Goal: Information Seeking & Learning: Learn about a topic

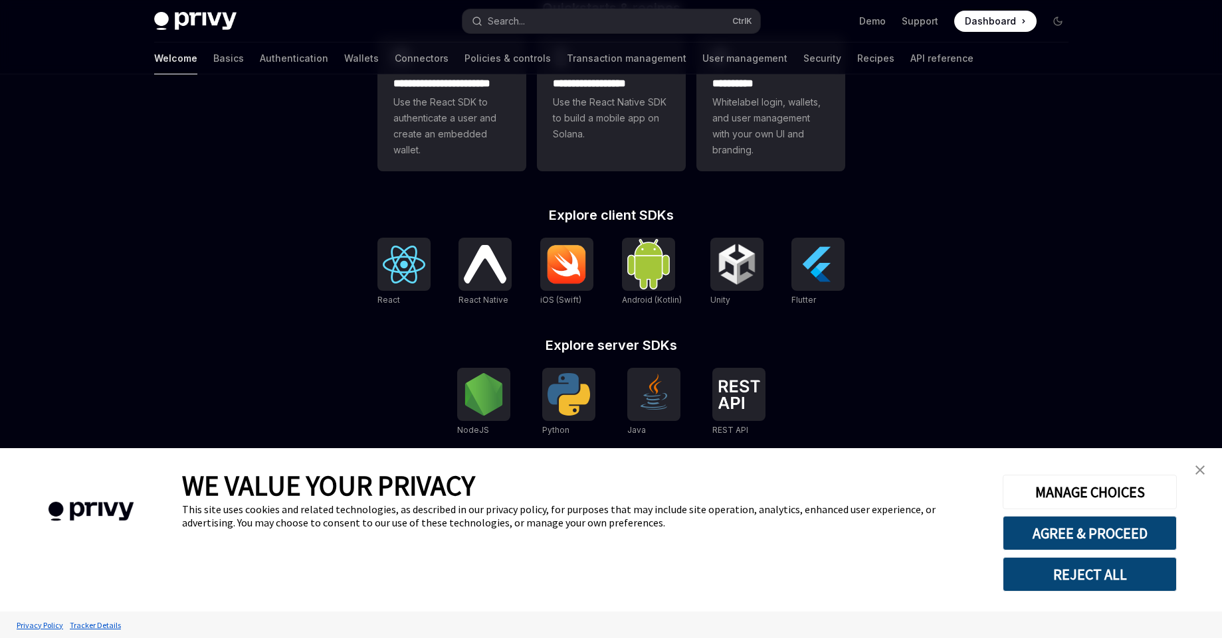
scroll to position [418, 0]
click at [1191, 469] on link "close banner" at bounding box center [1200, 470] width 27 height 27
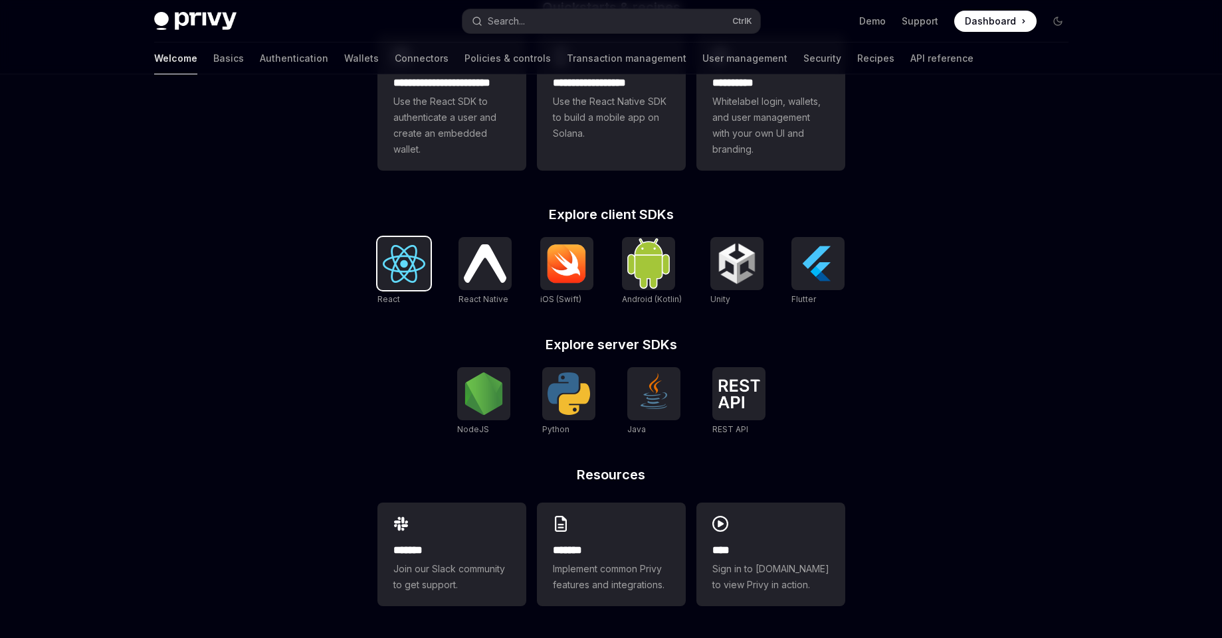
click at [420, 274] on img at bounding box center [404, 264] width 43 height 38
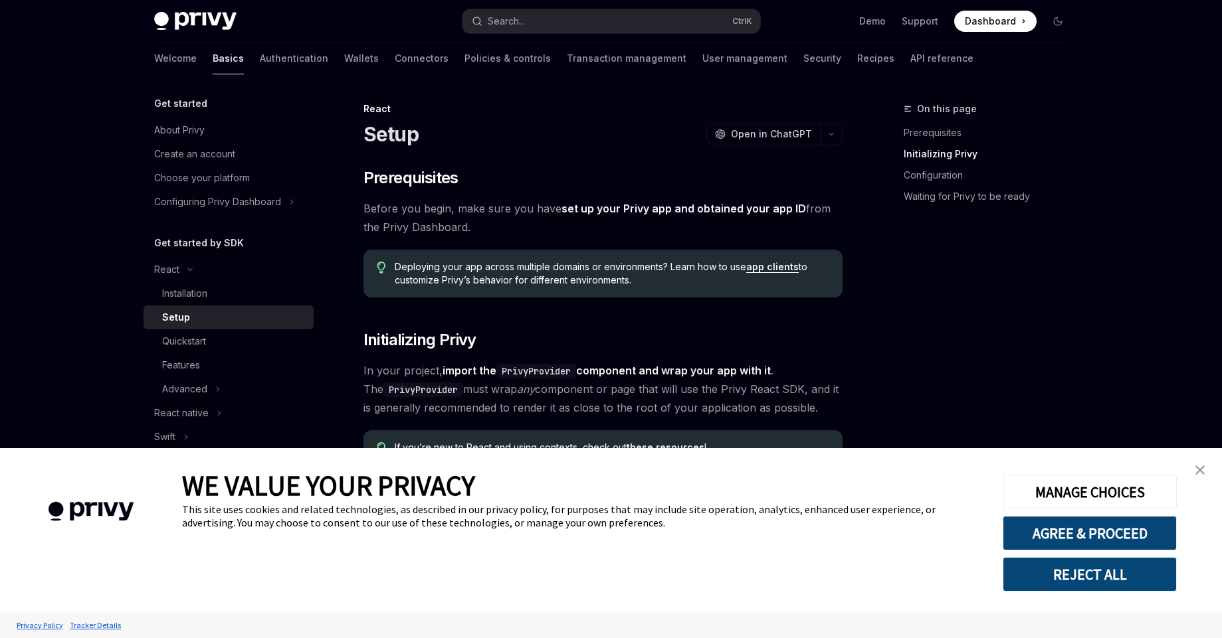
scroll to position [399, 0]
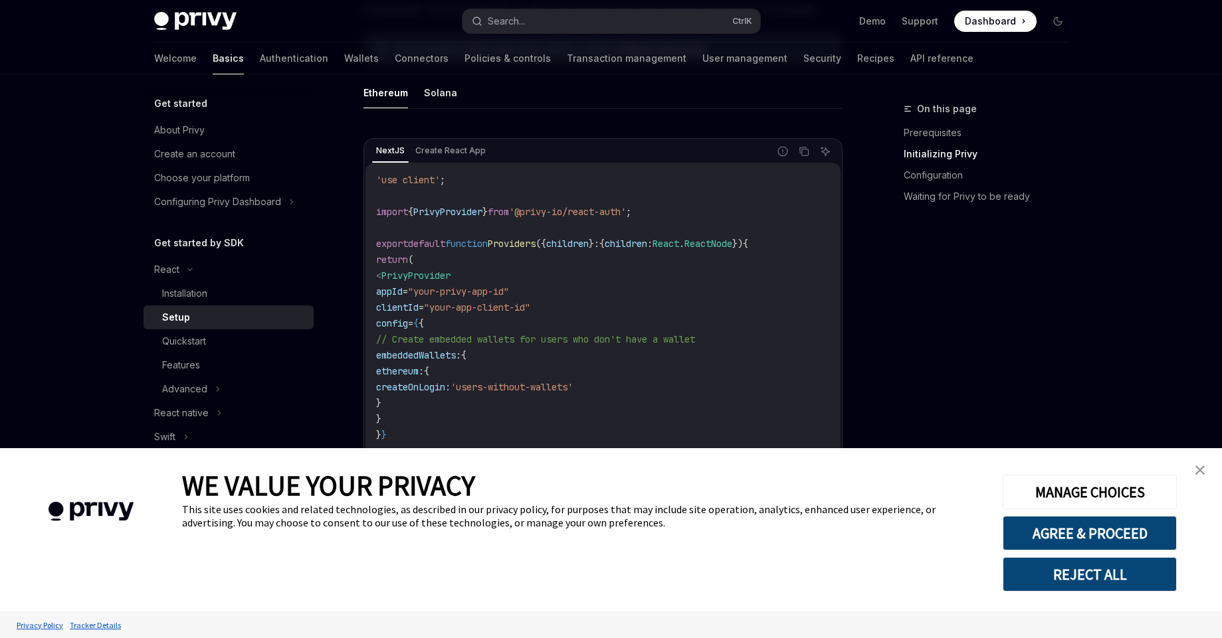
click at [1191, 469] on link "close banner" at bounding box center [1200, 470] width 27 height 27
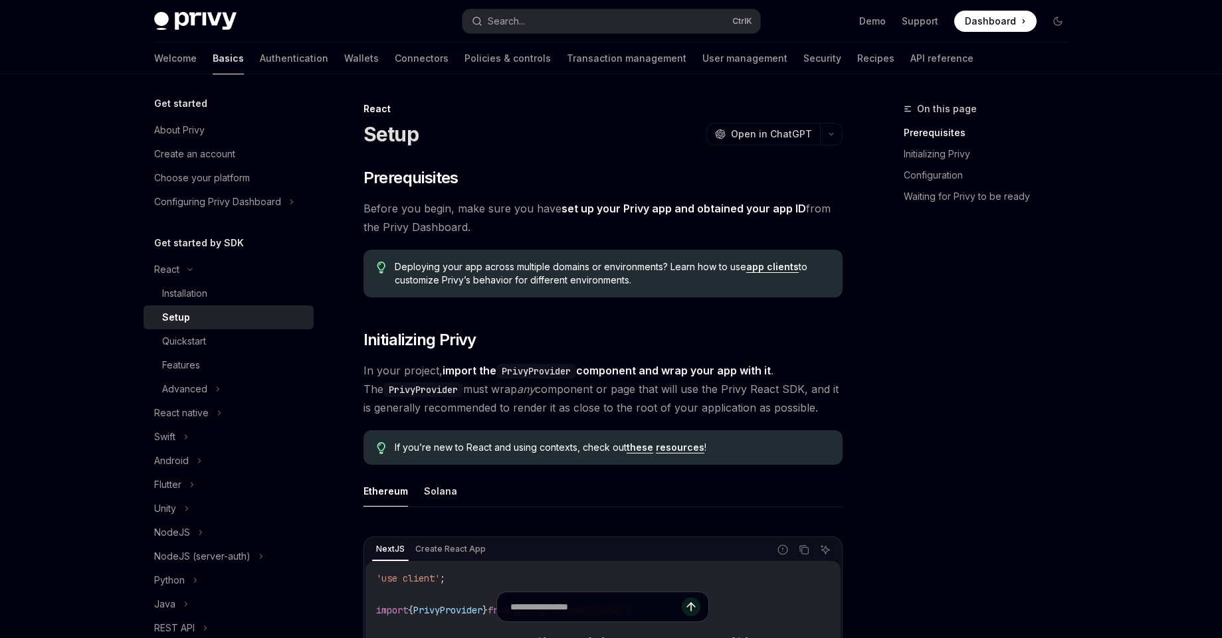
scroll to position [319, 0]
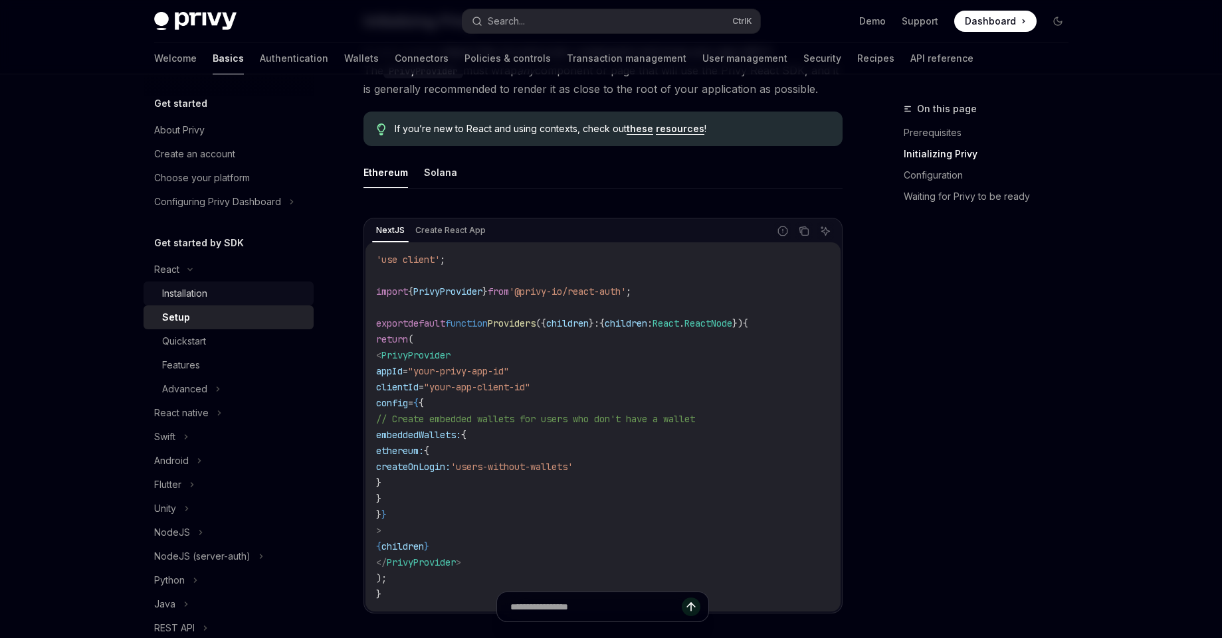
click at [241, 286] on div "Installation" at bounding box center [234, 294] width 144 height 16
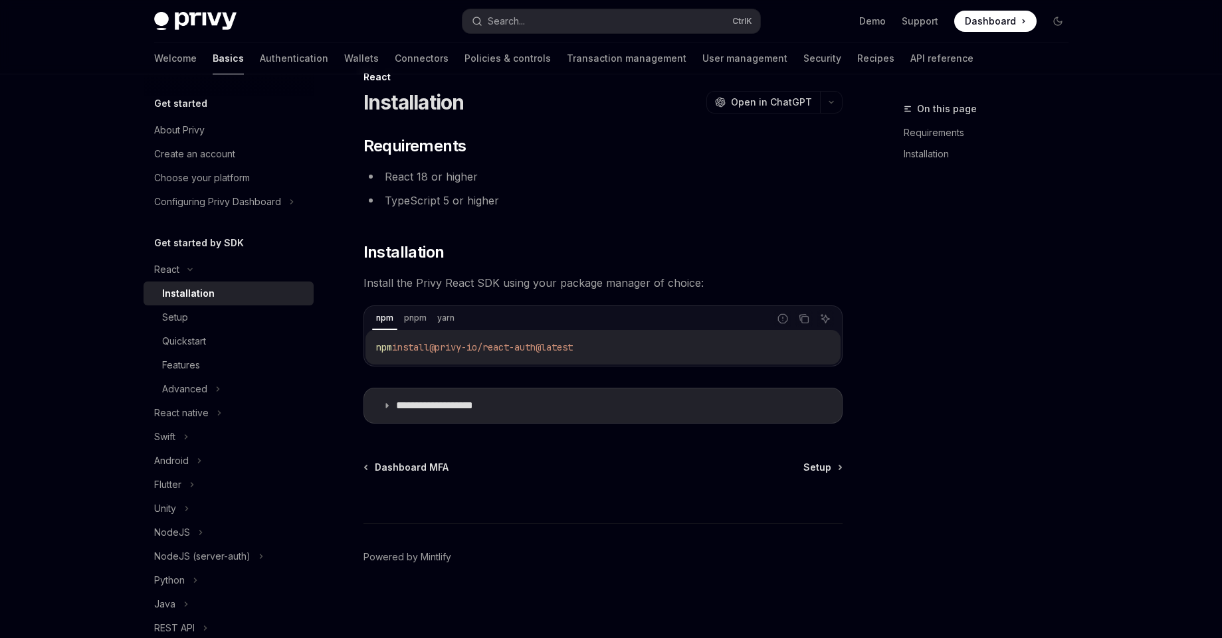
scroll to position [32, 0]
click at [236, 312] on div "Setup" at bounding box center [234, 318] width 144 height 16
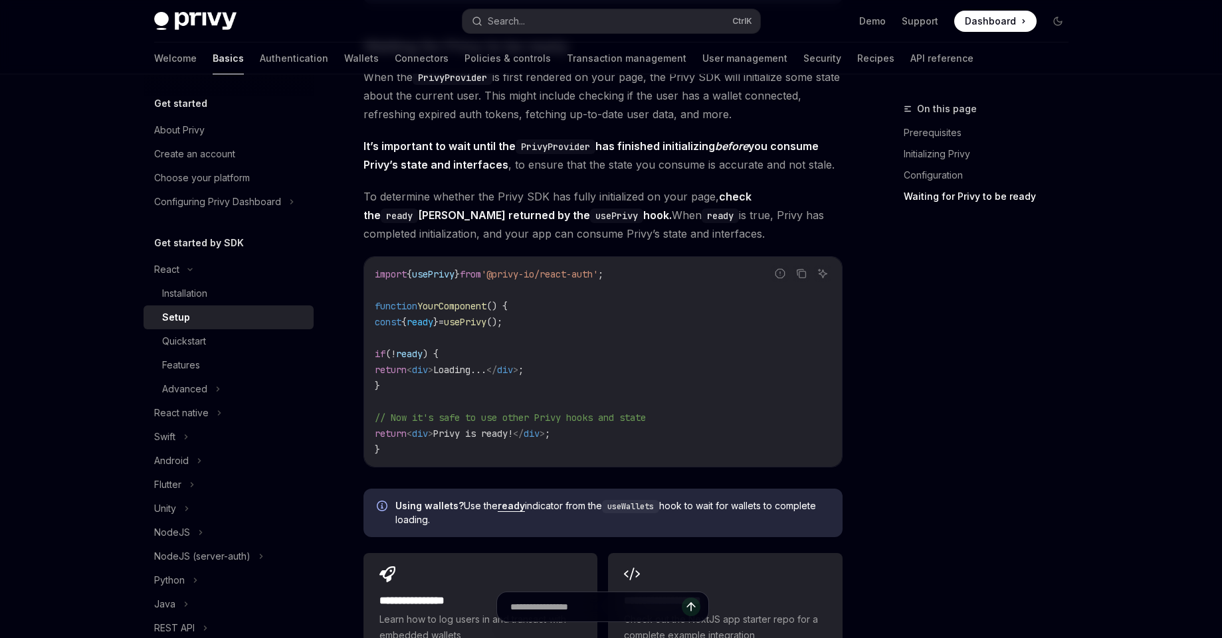
scroll to position [1547, 0]
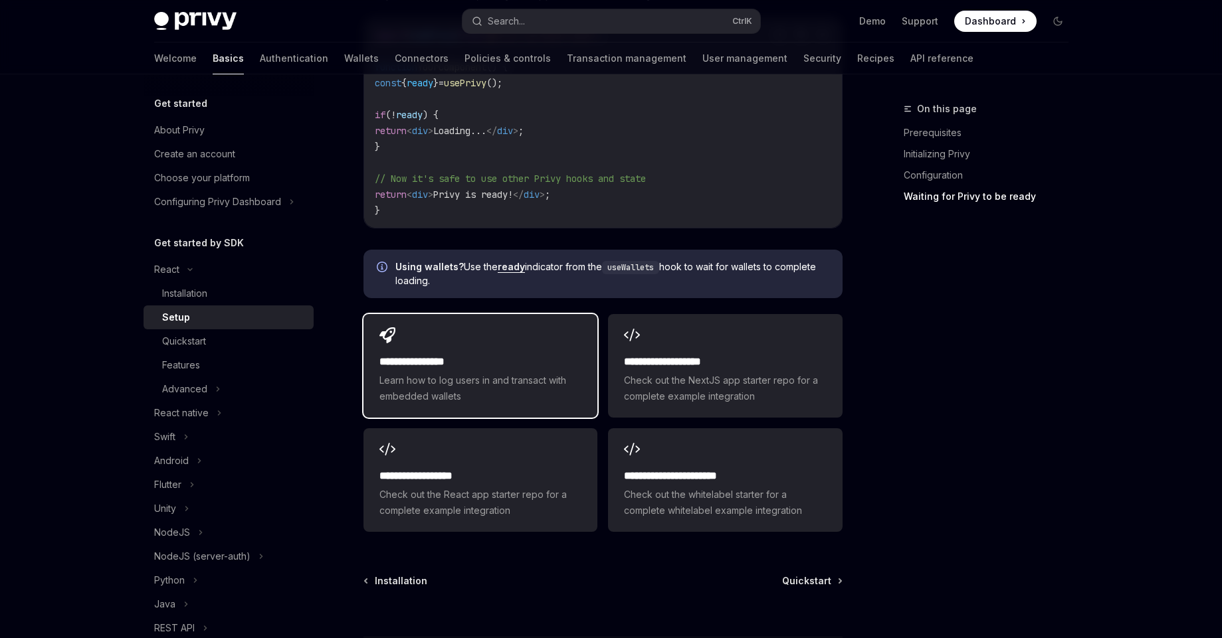
click at [425, 361] on h2 "**********" at bounding box center [480, 362] width 202 height 16
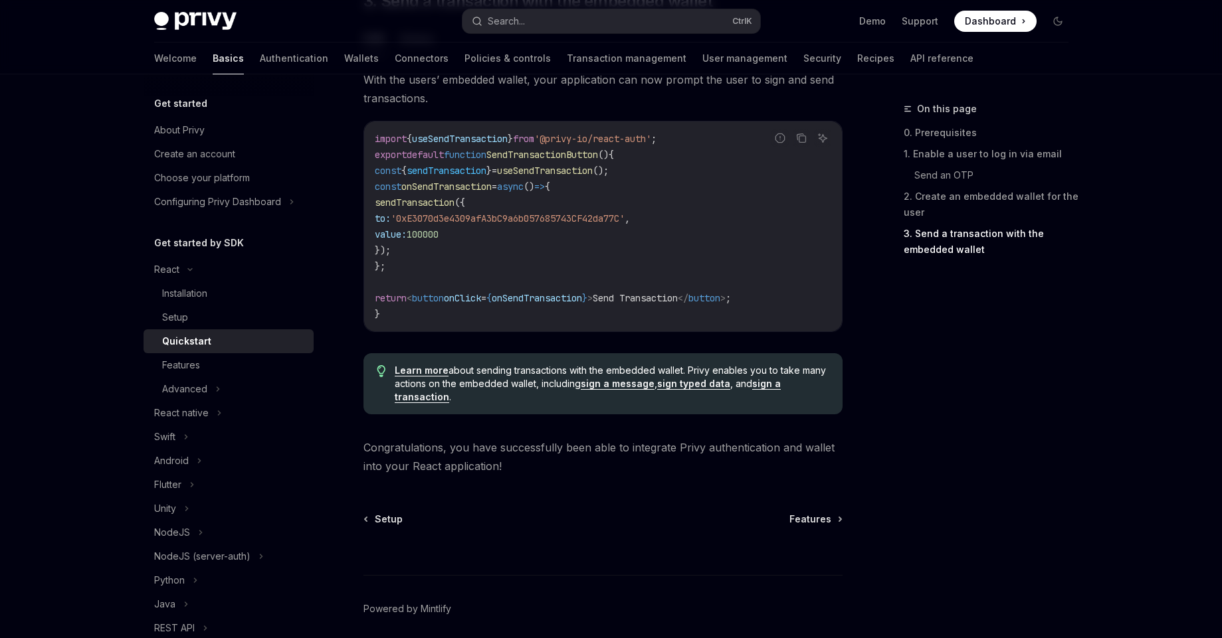
scroll to position [1306, 0]
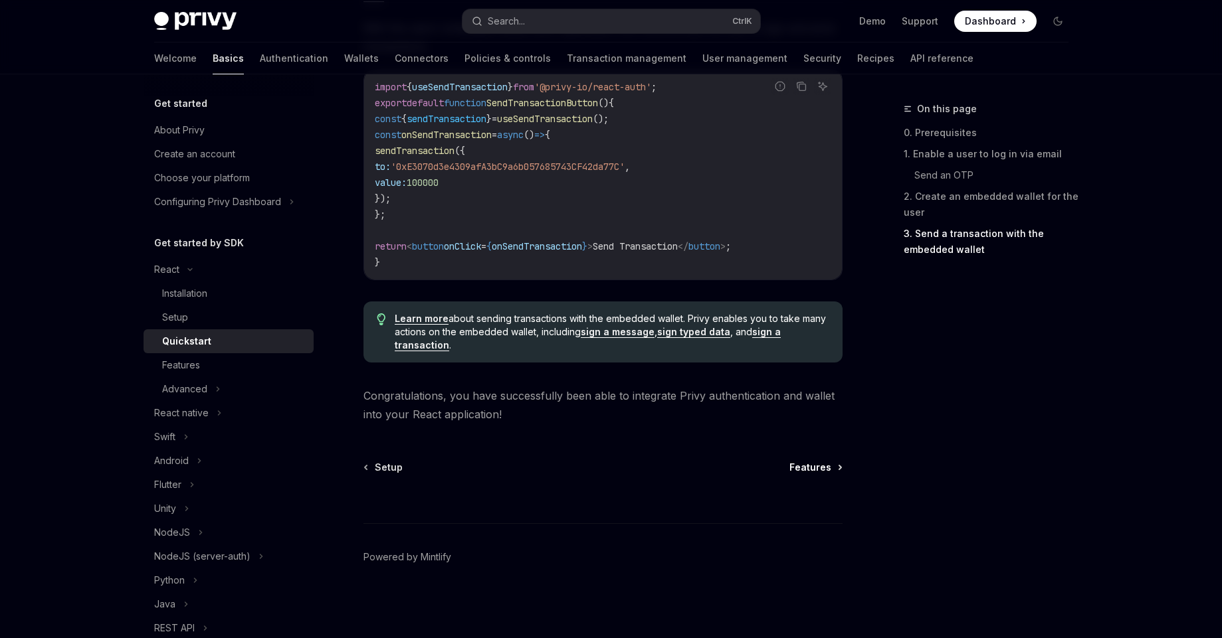
click at [803, 464] on span "Features" at bounding box center [810, 467] width 42 height 13
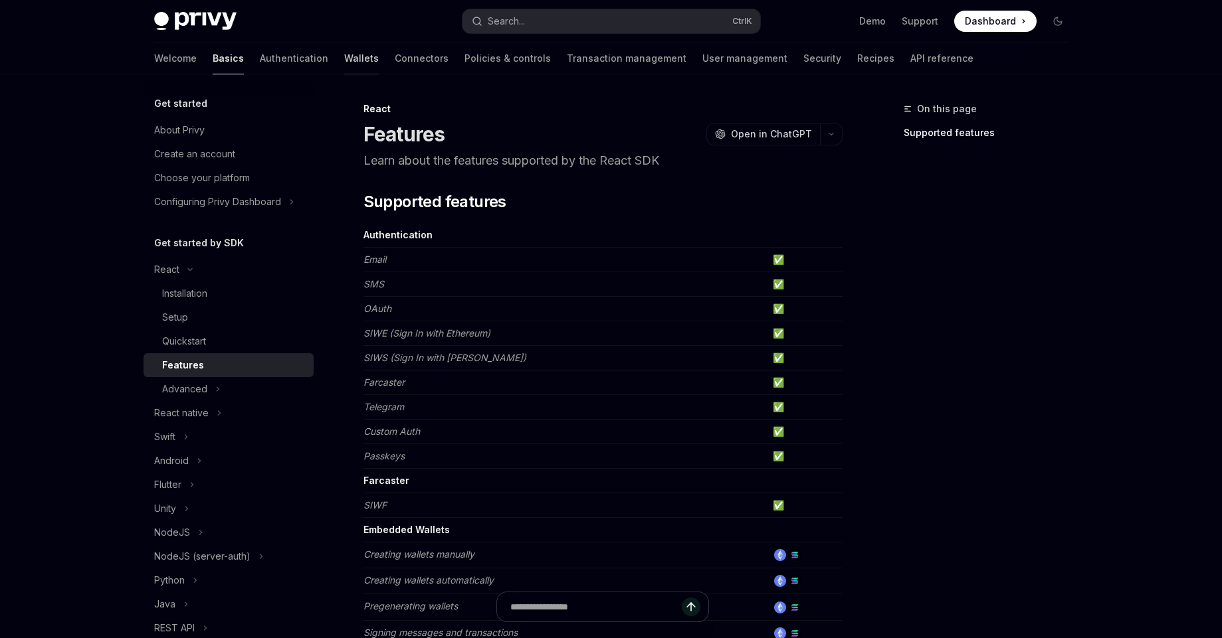
click at [344, 58] on link "Wallets" at bounding box center [361, 59] width 35 height 32
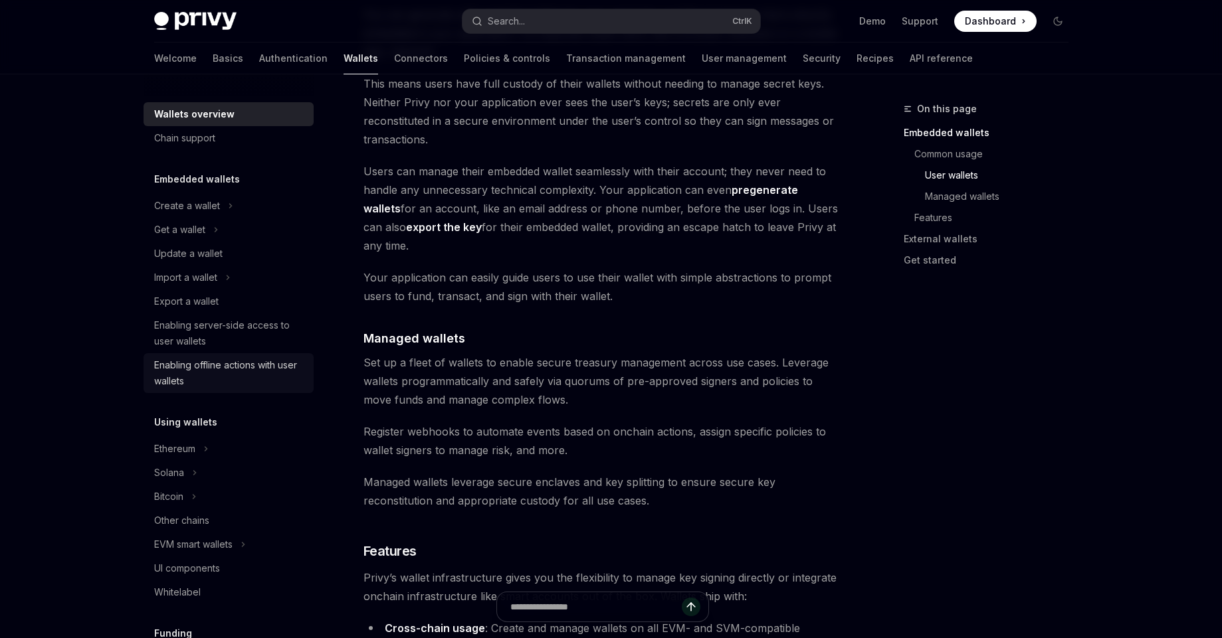
scroll to position [239, 0]
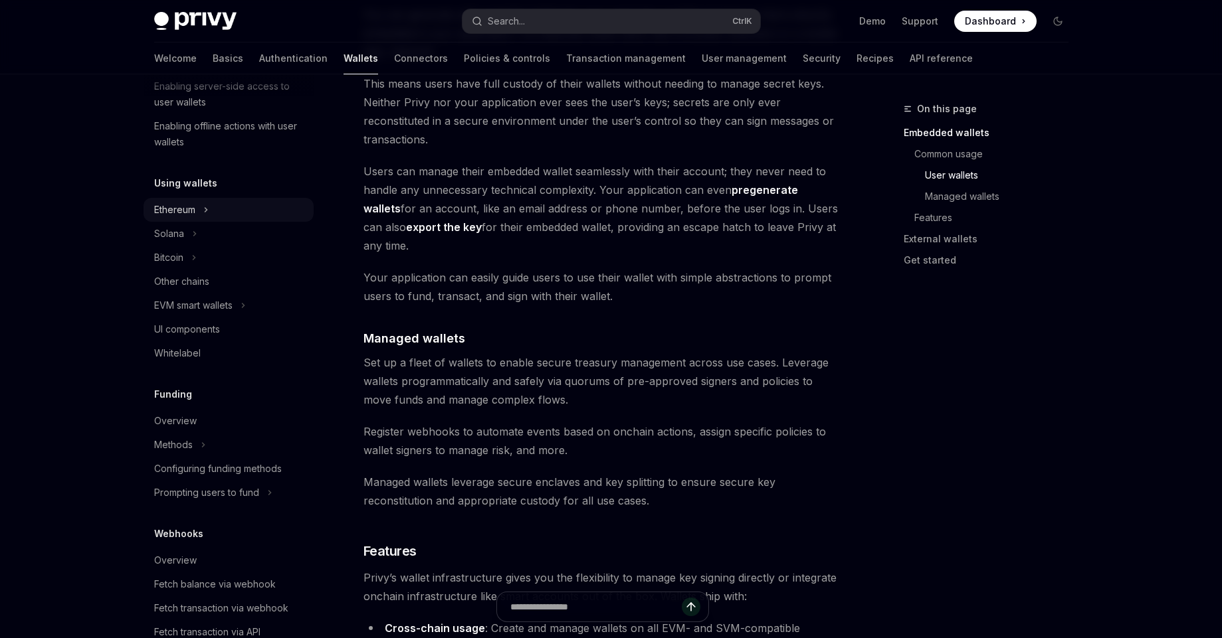
click at [193, 213] on div "Ethereum" at bounding box center [174, 210] width 41 height 16
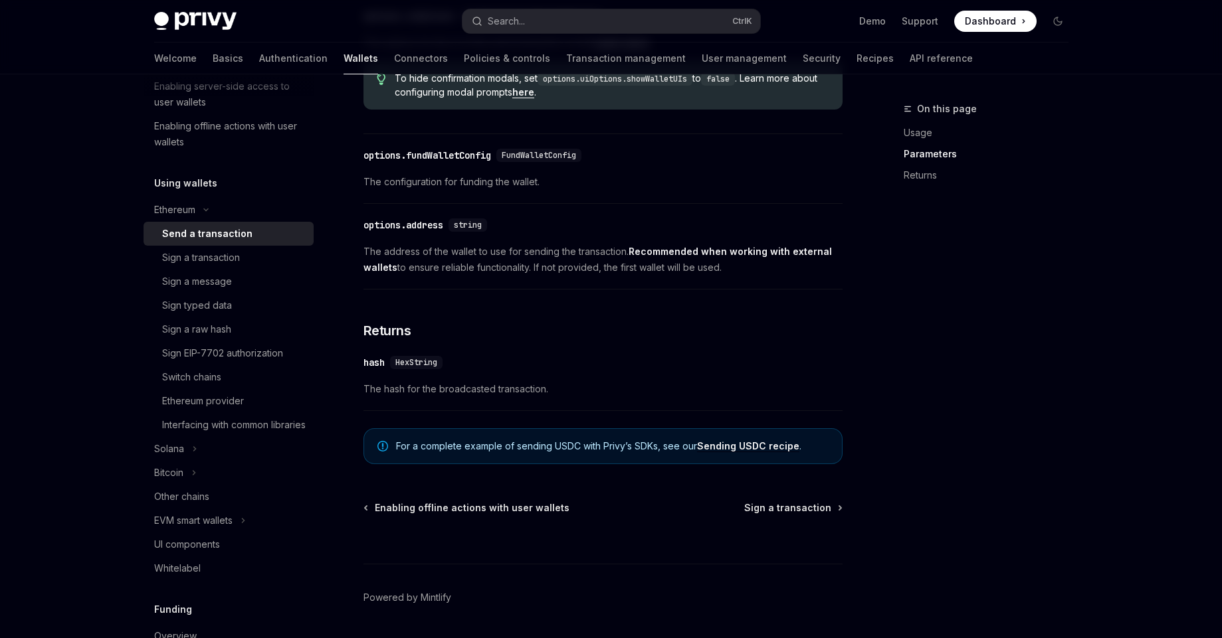
scroll to position [797, 0]
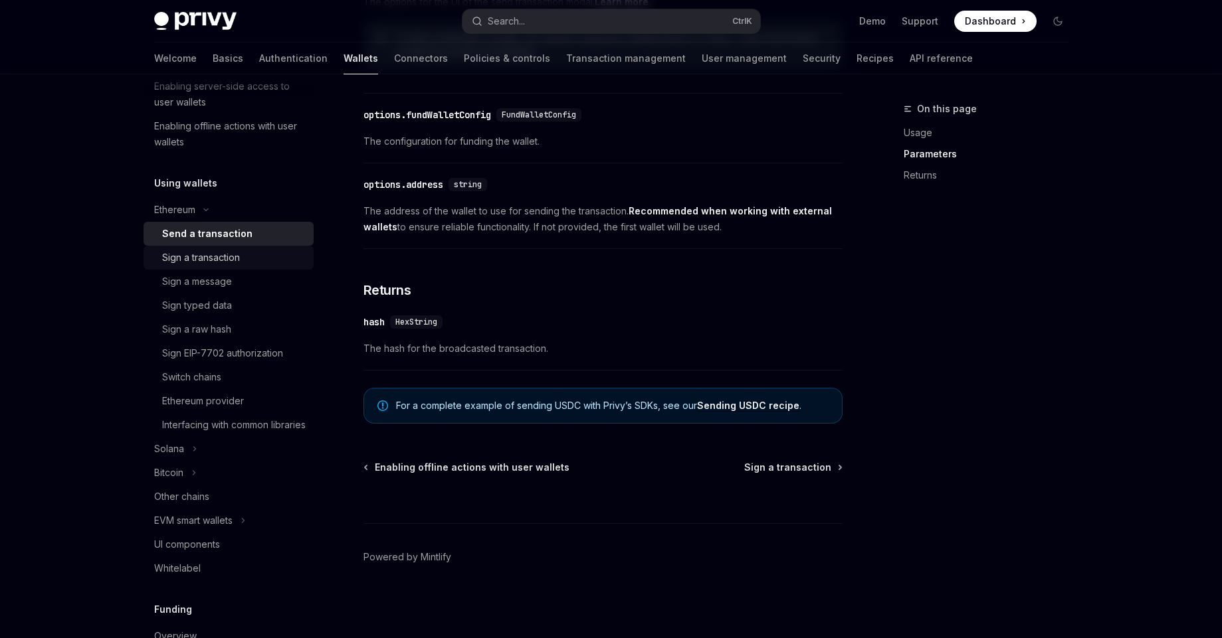
click at [217, 251] on div "Sign a transaction" at bounding box center [201, 258] width 78 height 16
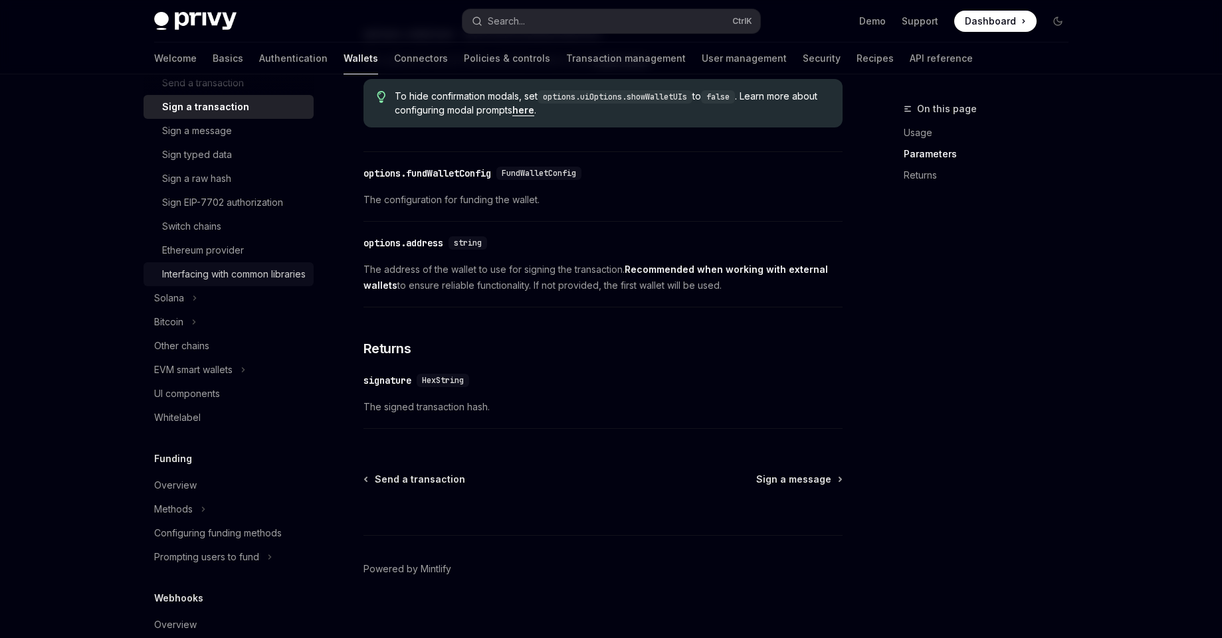
scroll to position [399, 0]
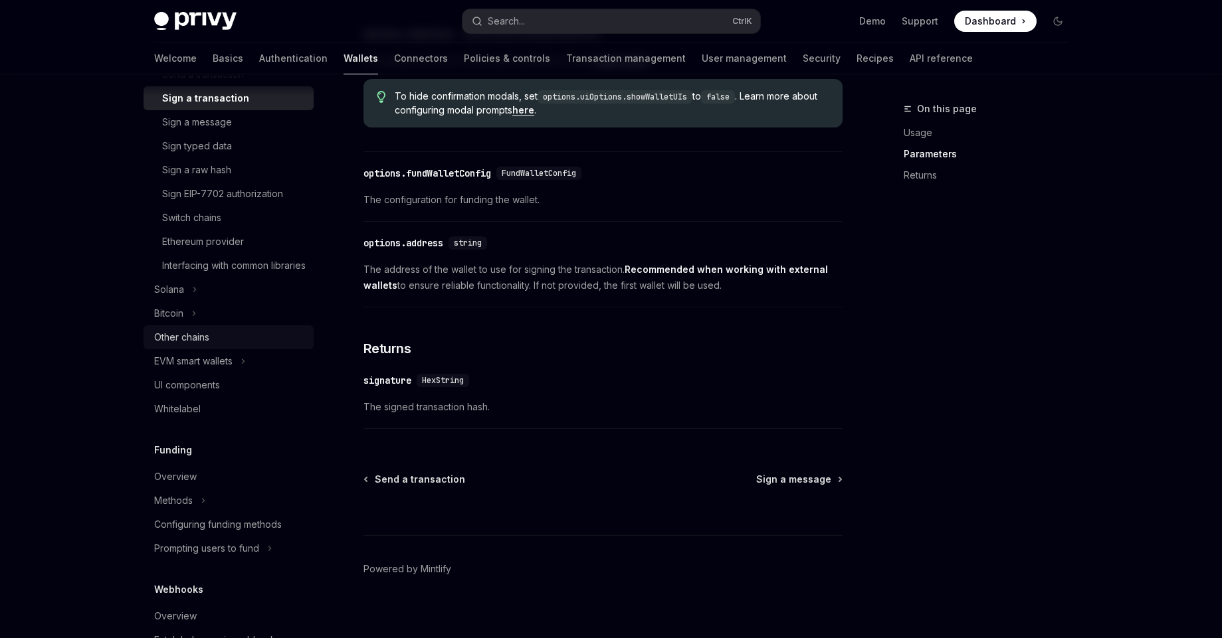
click at [233, 349] on link "Other chains" at bounding box center [229, 338] width 170 height 24
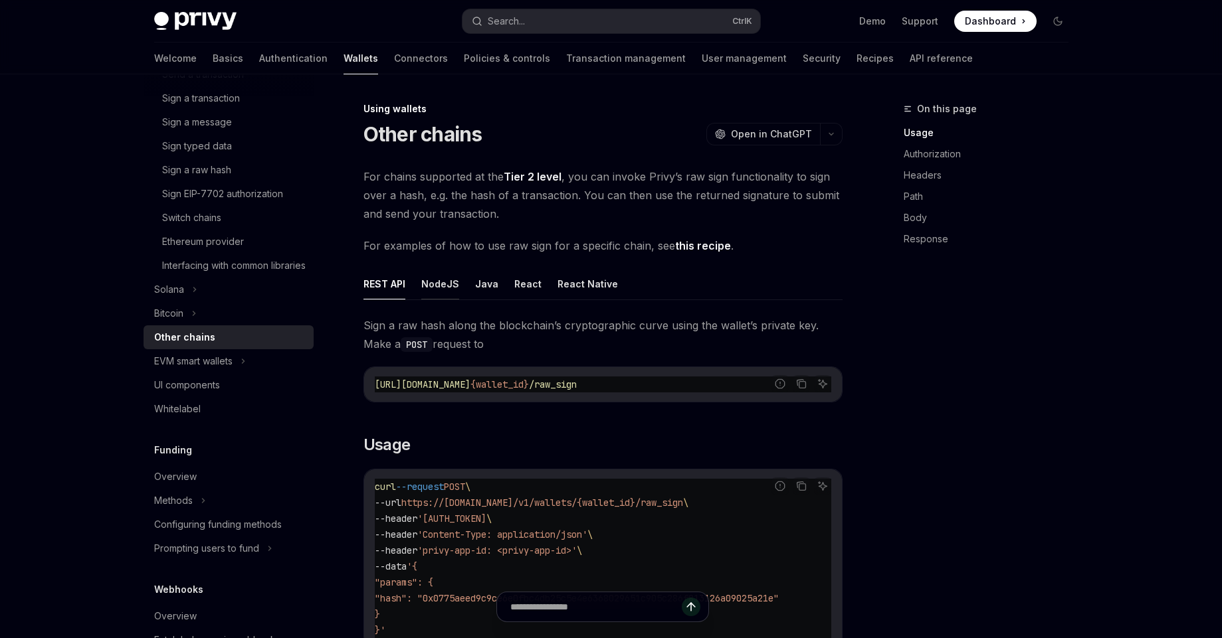
click at [431, 290] on button "NodeJS" at bounding box center [440, 283] width 38 height 31
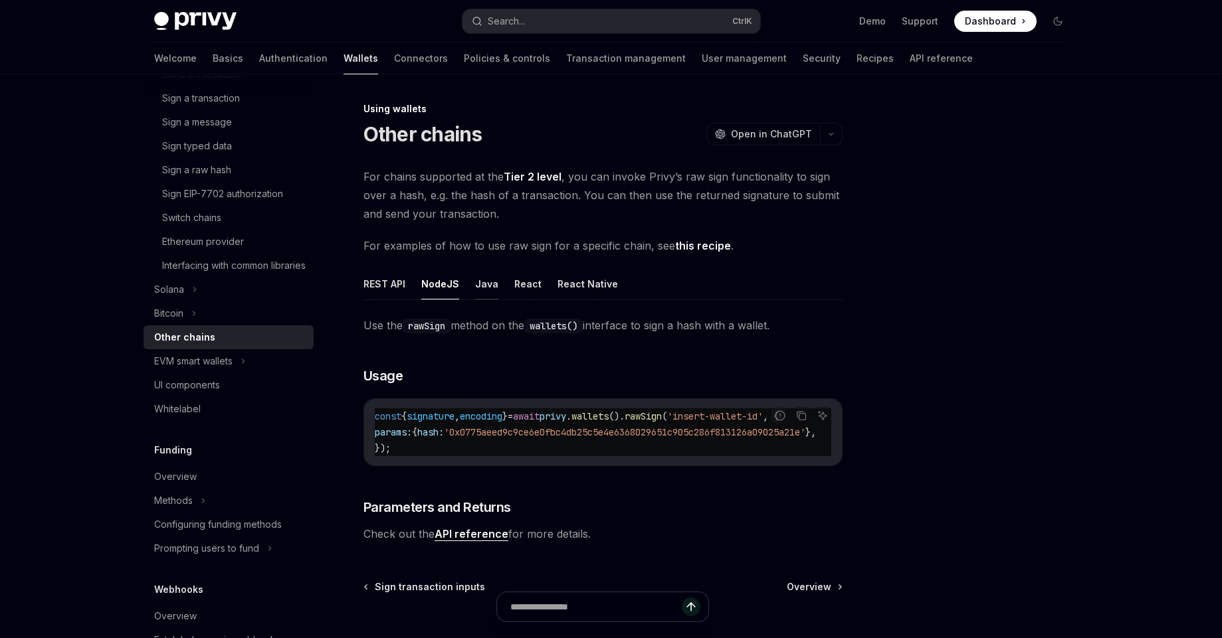
click at [484, 288] on button "Java" at bounding box center [486, 283] width 23 height 31
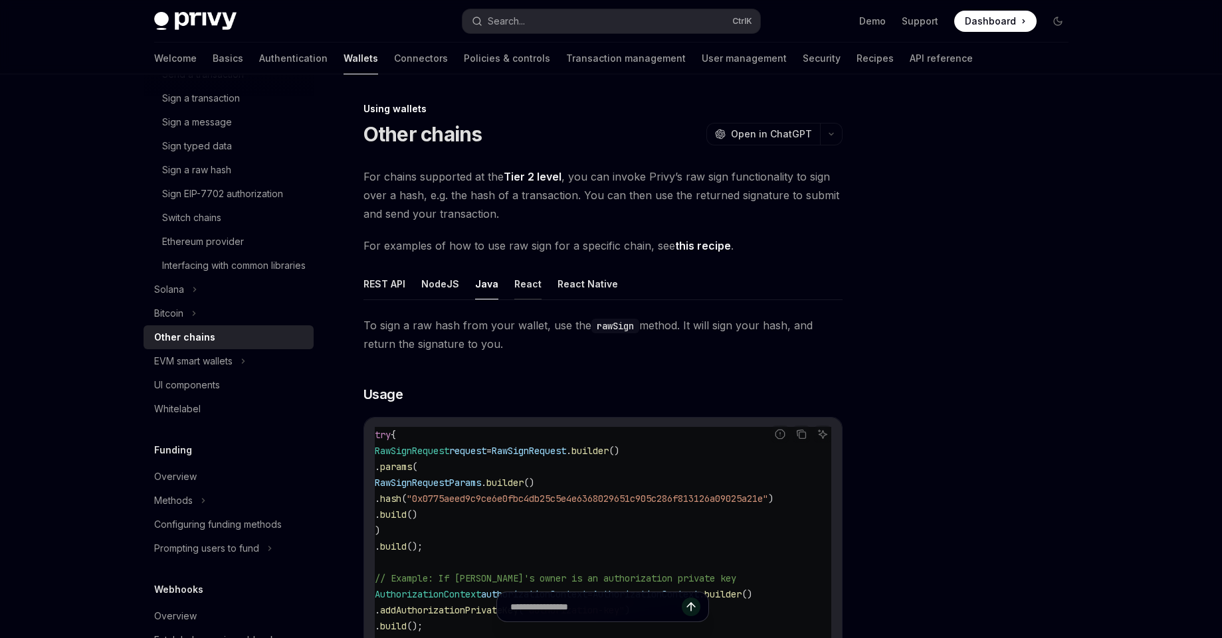
click at [520, 288] on button "React" at bounding box center [527, 283] width 27 height 31
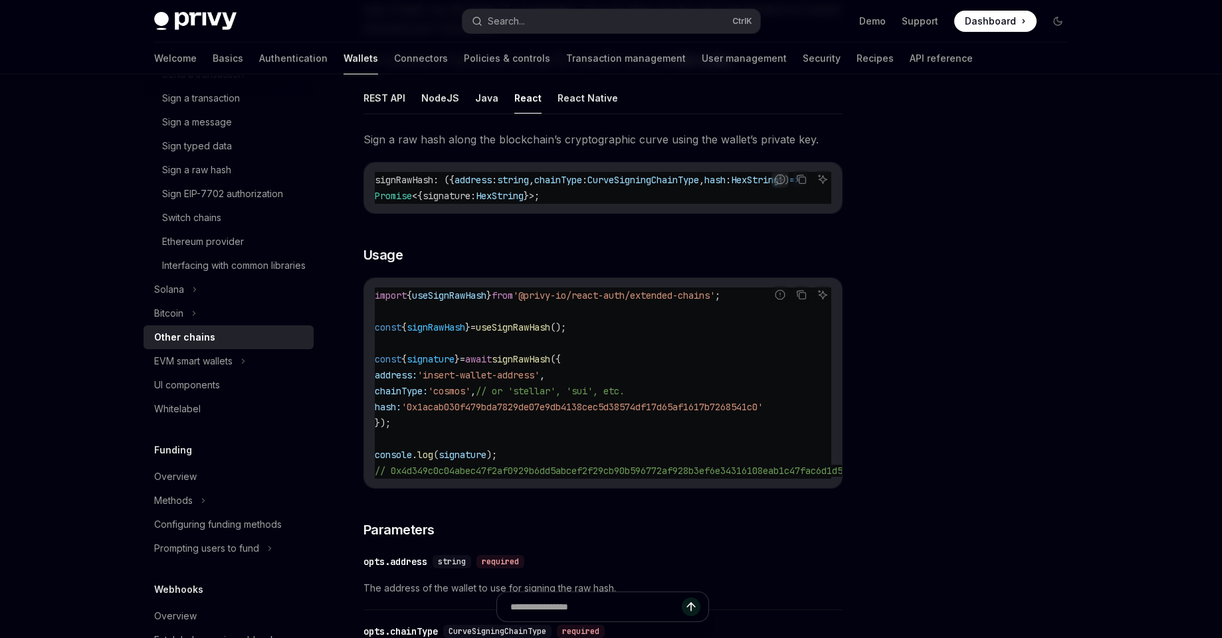
scroll to position [159, 0]
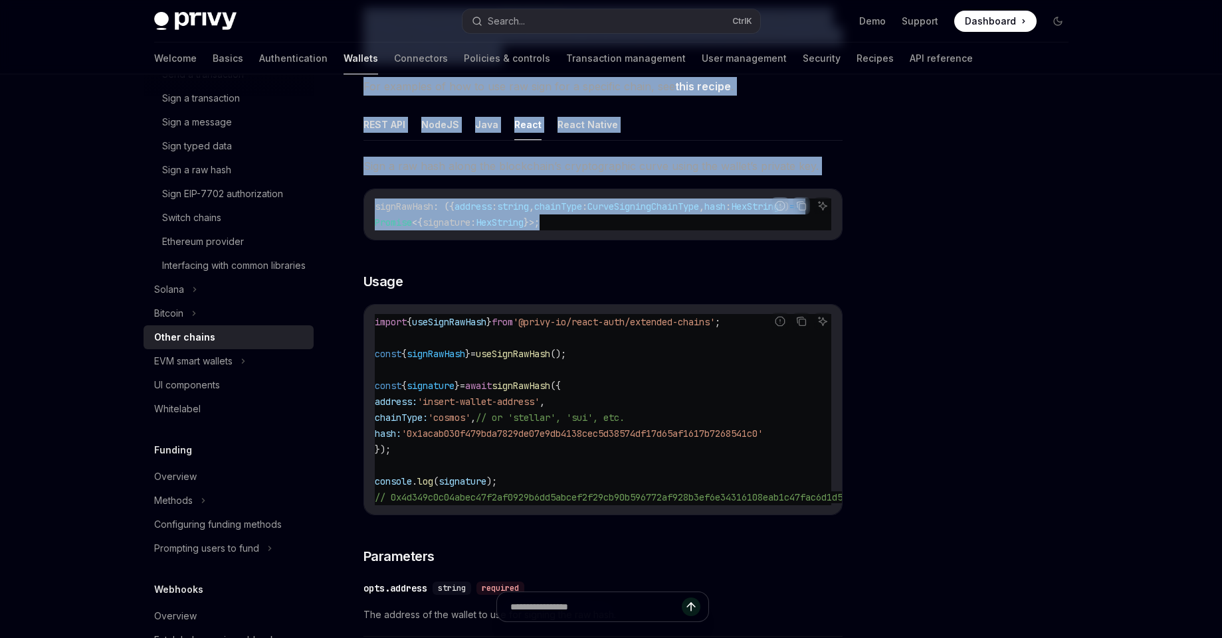
drag, startPoint x: 770, startPoint y: 236, endPoint x: 933, endPoint y: 256, distance: 164.7
click at [933, 256] on div "Using wallets Other chains OpenAI Open in ChatGPT OpenAI Open in ChatGPT For ch…" at bounding box center [611, 554] width 935 height 1279
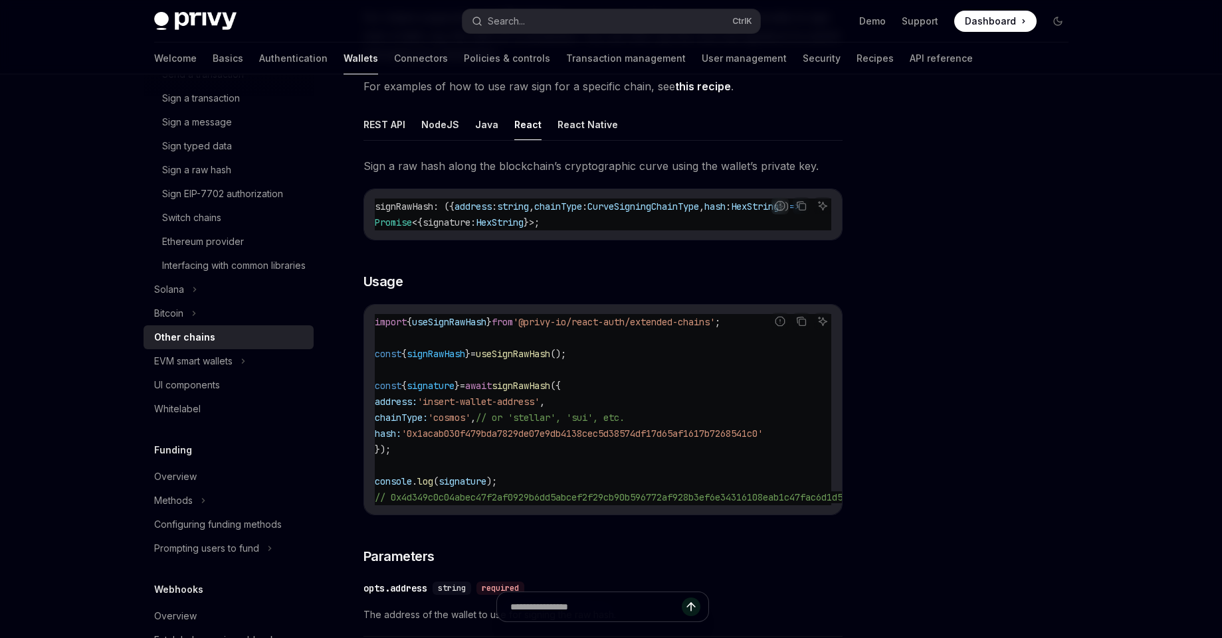
click at [706, 256] on div "Sign a raw hash along the blockchain’s cryptographic curve using the wallet’s p…" at bounding box center [602, 568] width 479 height 822
click at [525, 234] on div "signRawHash : ({ address : string , chainType : CurveSigningChainType , hash : …" at bounding box center [603, 214] width 478 height 50
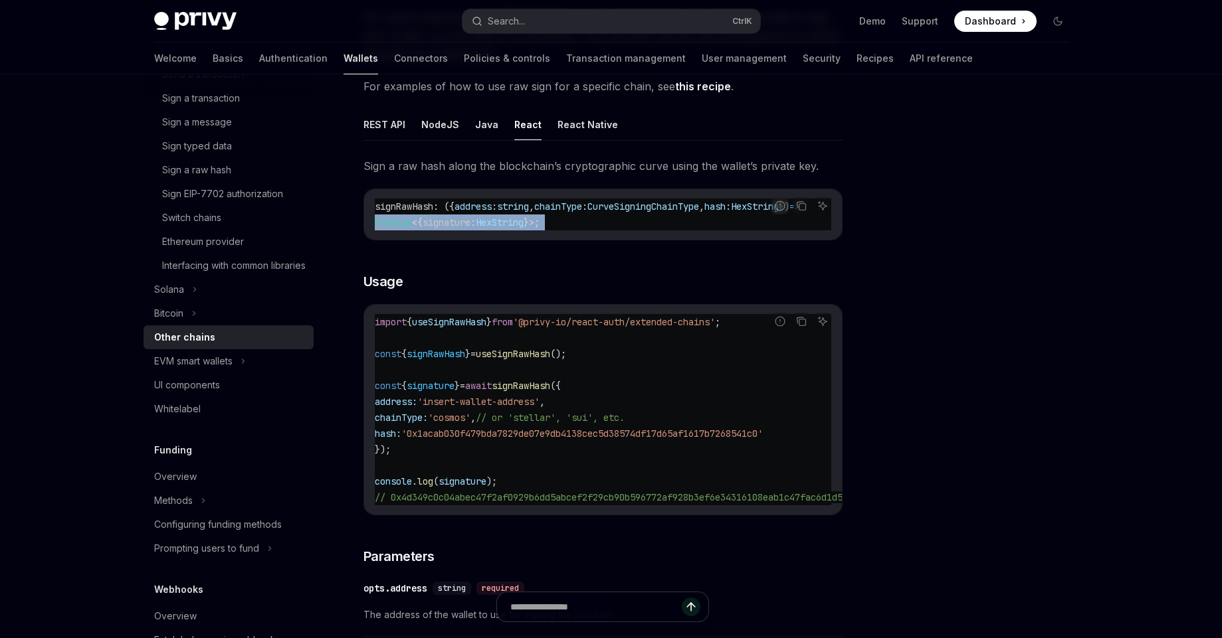
click at [547, 229] on code "signRawHash : ({ address : string , chainType : CurveSigningChainType , hash : …" at bounding box center [603, 215] width 457 height 32
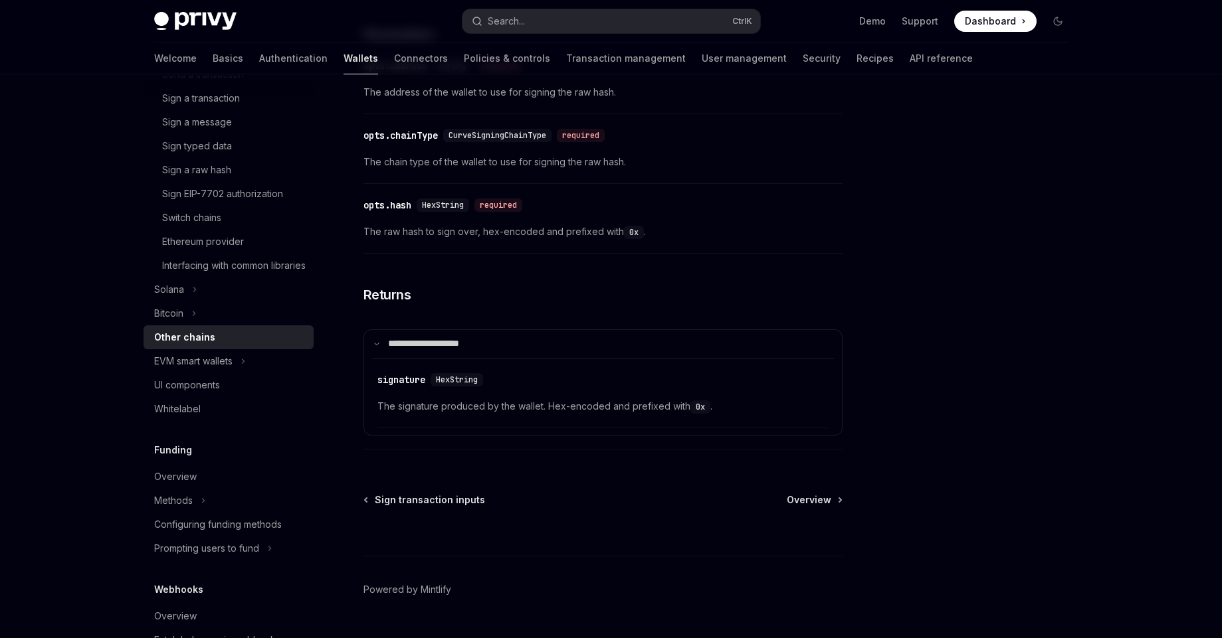
scroll to position [725, 0]
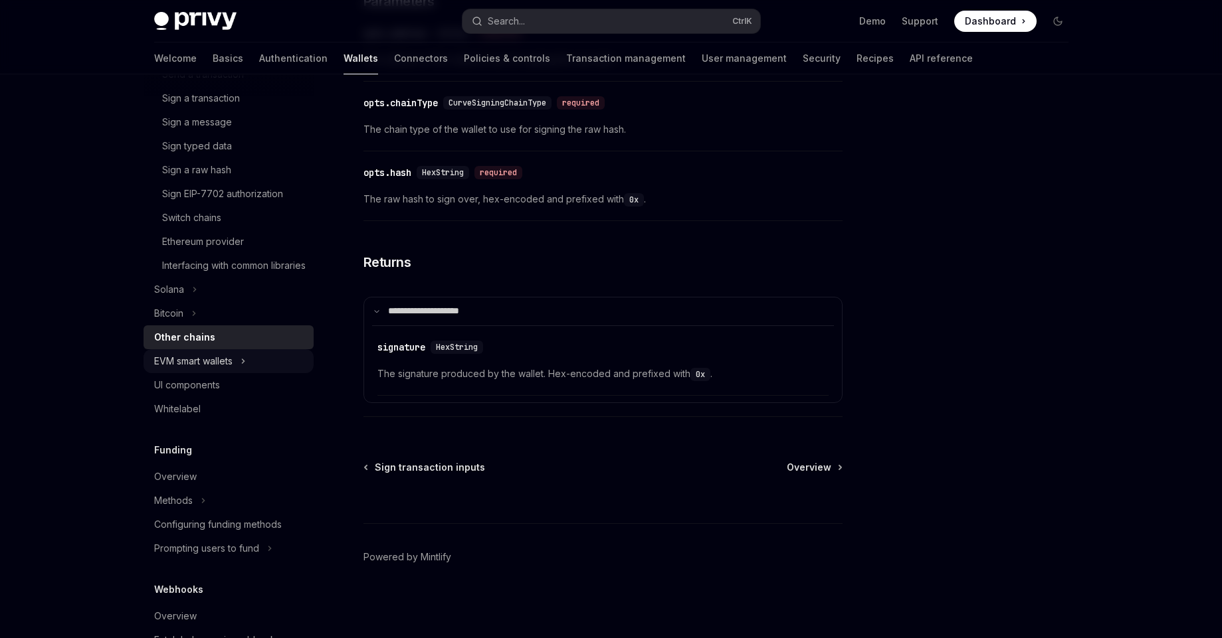
click at [201, 369] on div "EVM smart wallets" at bounding box center [193, 361] width 78 height 16
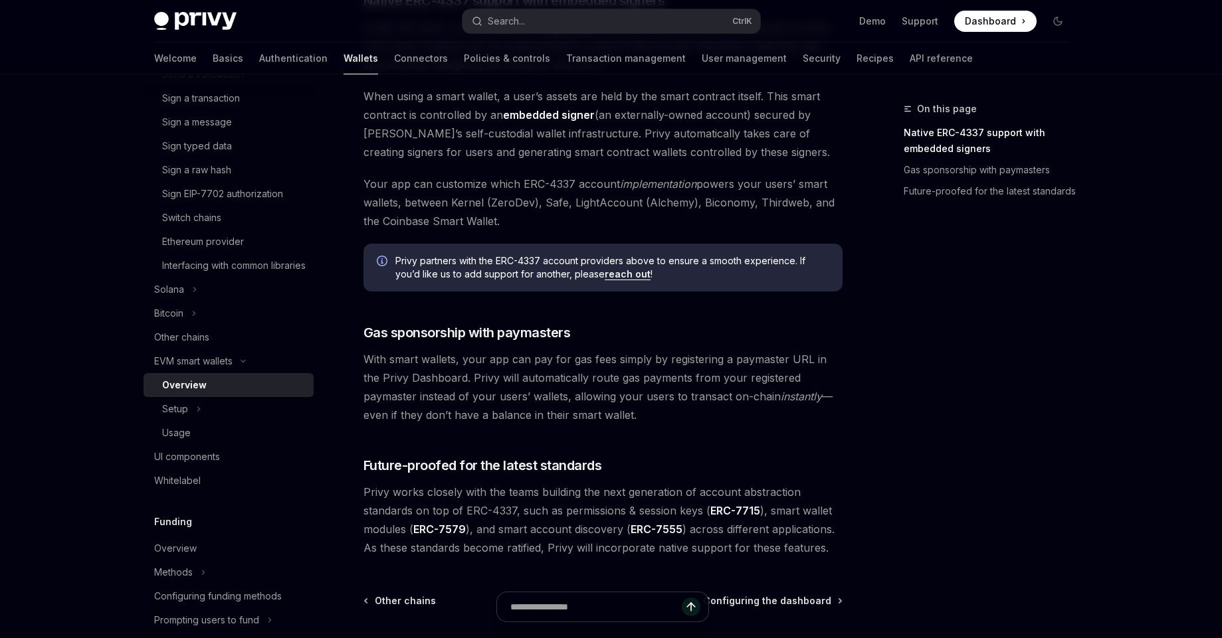
scroll to position [967, 0]
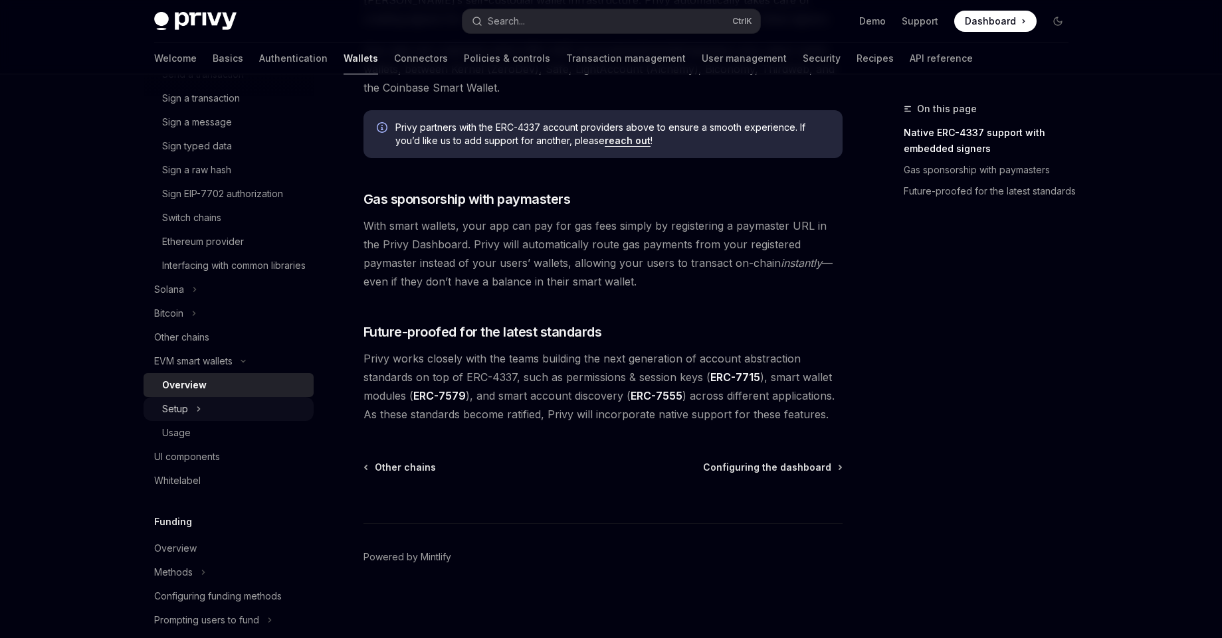
click at [201, 421] on button "Setup" at bounding box center [229, 409] width 170 height 24
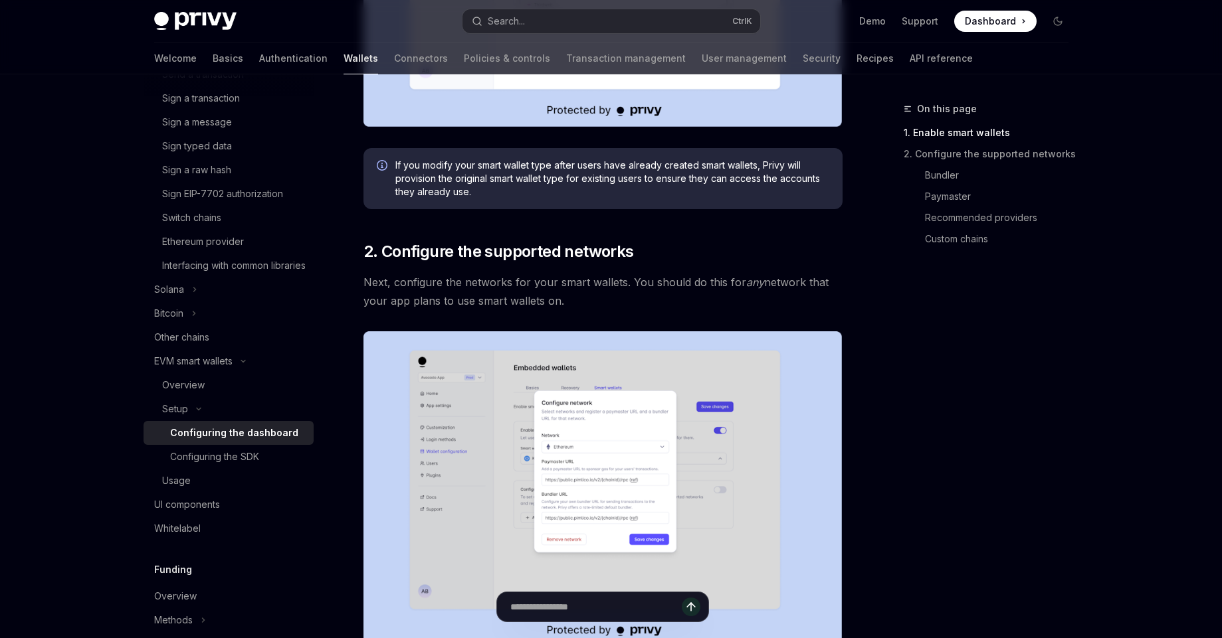
scroll to position [558, 0]
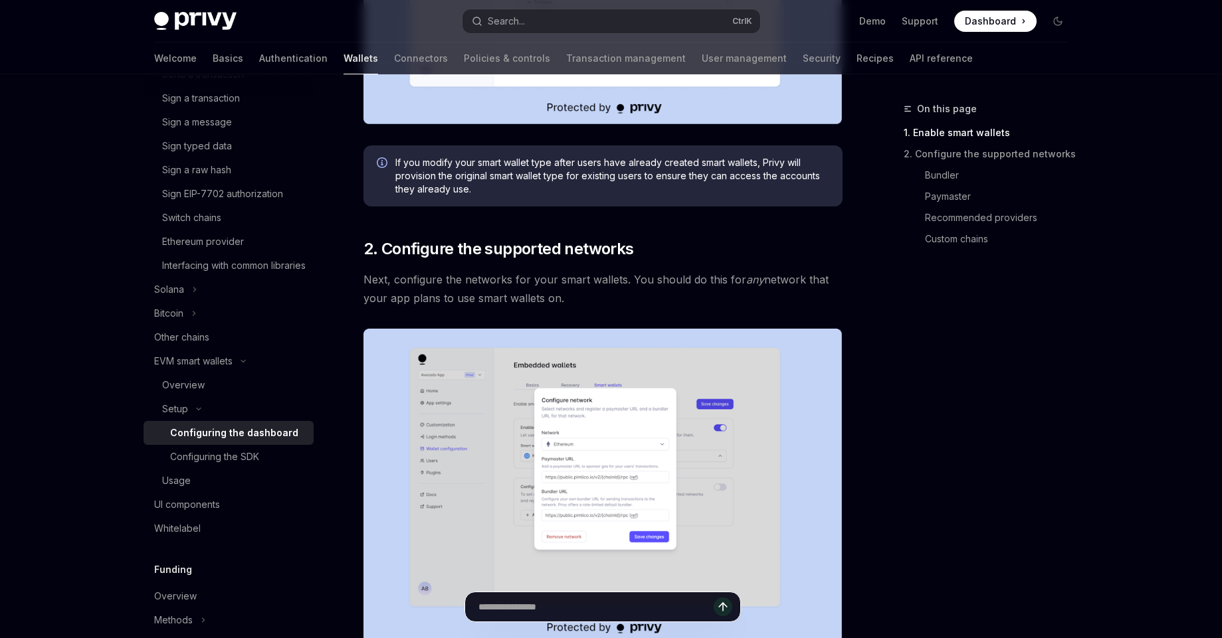
click at [585, 610] on input "Ask a question..." at bounding box center [595, 607] width 235 height 29
click at [914, 546] on div "On this page 1. Enable smart wallets 2. Configure the supported networks Bundle…" at bounding box center [978, 369] width 202 height 537
click at [628, 617] on input "Ask a question..." at bounding box center [595, 607] width 235 height 29
click at [623, 465] on img at bounding box center [602, 487] width 479 height 316
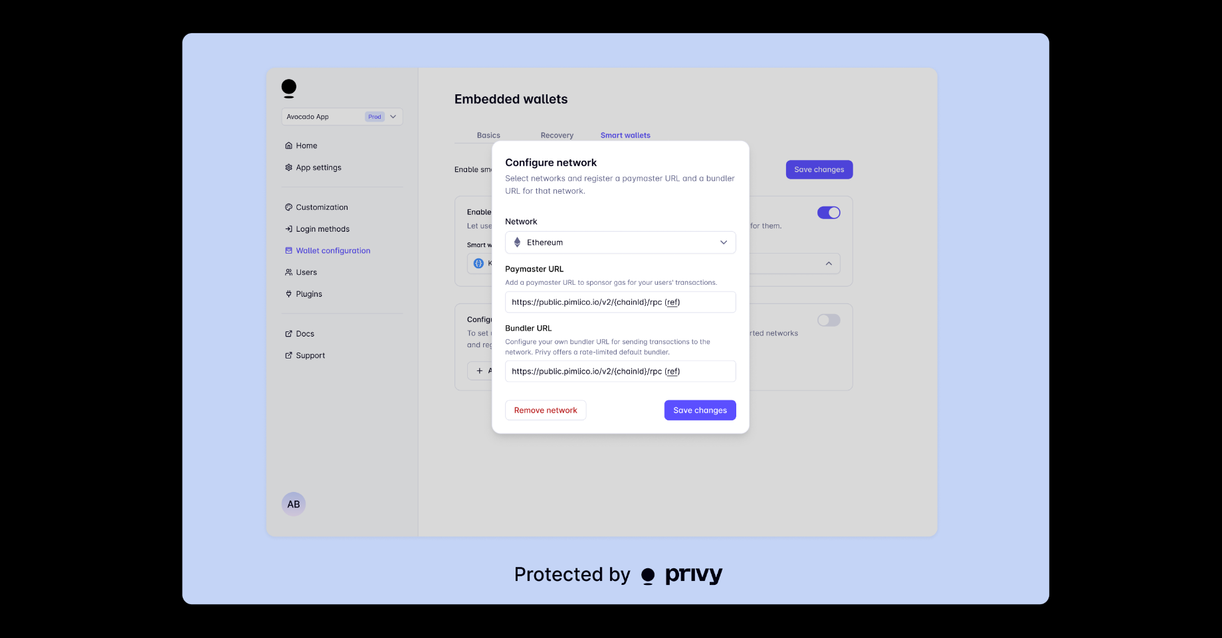
click at [1102, 375] on div at bounding box center [611, 319] width 1222 height 638
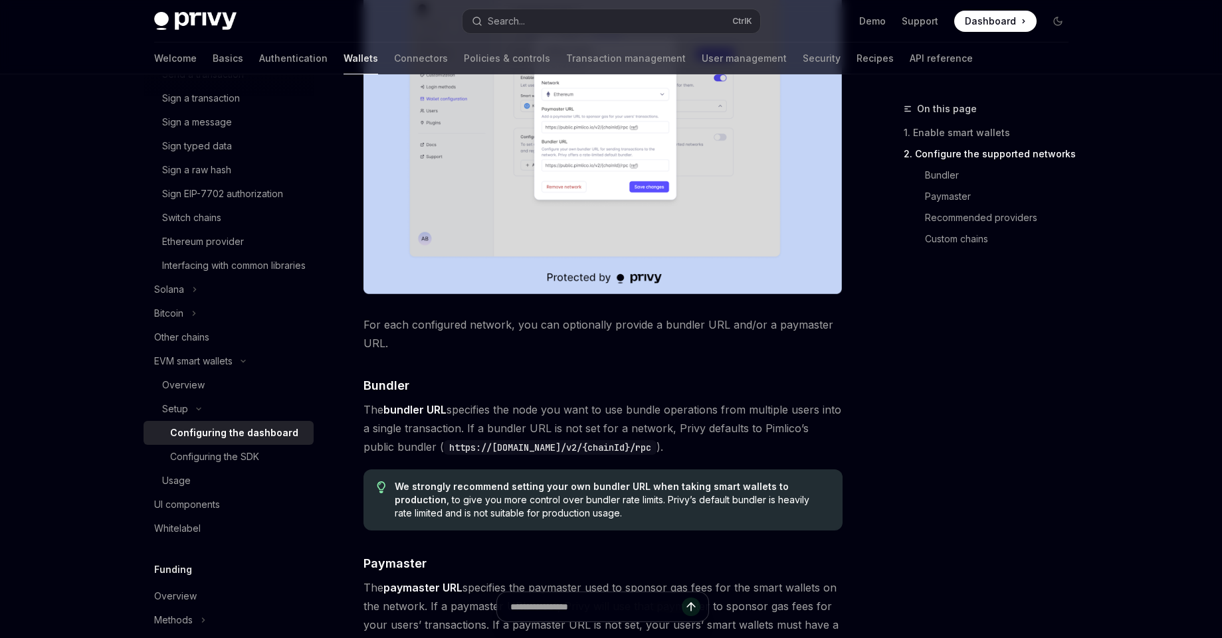
scroll to position [1116, 0]
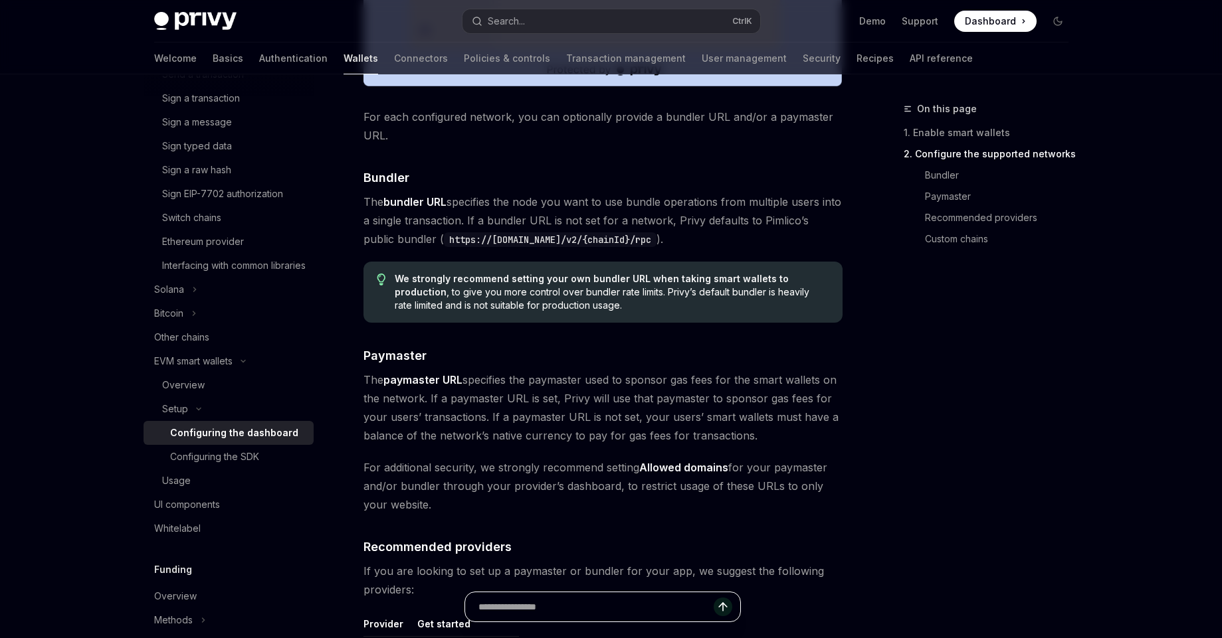
click at [596, 611] on input "Ask a question..." at bounding box center [595, 607] width 235 height 29
click at [929, 528] on div "On this page 1. Enable smart wallets 2. Configure the supported networks Bundle…" at bounding box center [978, 369] width 202 height 537
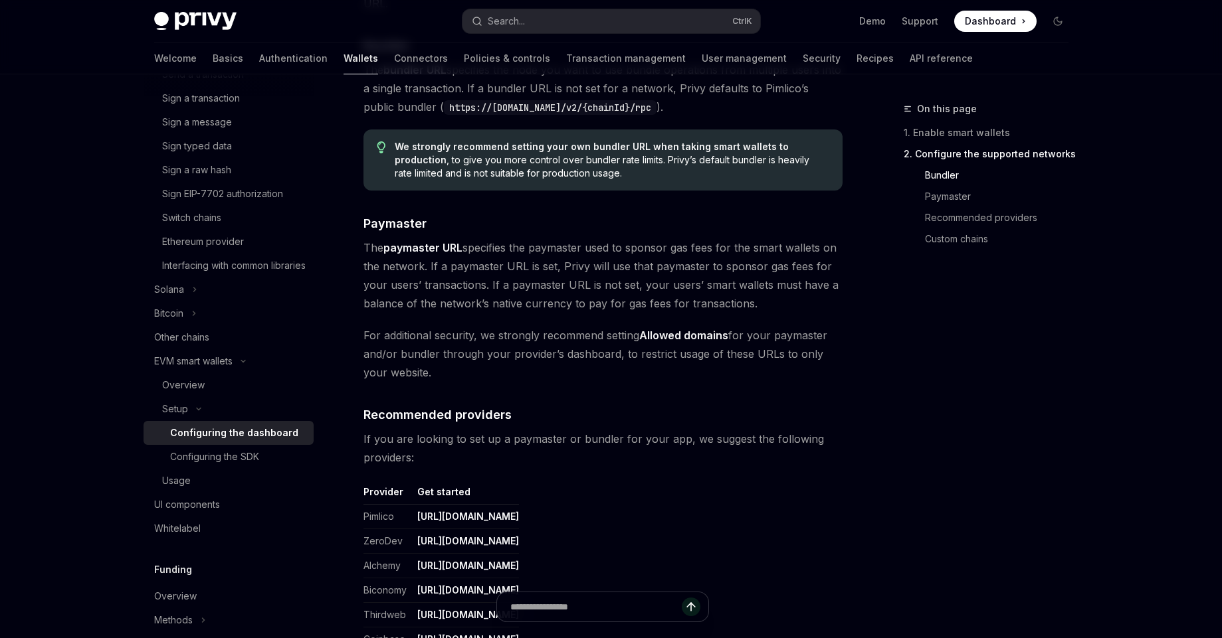
scroll to position [1355, 0]
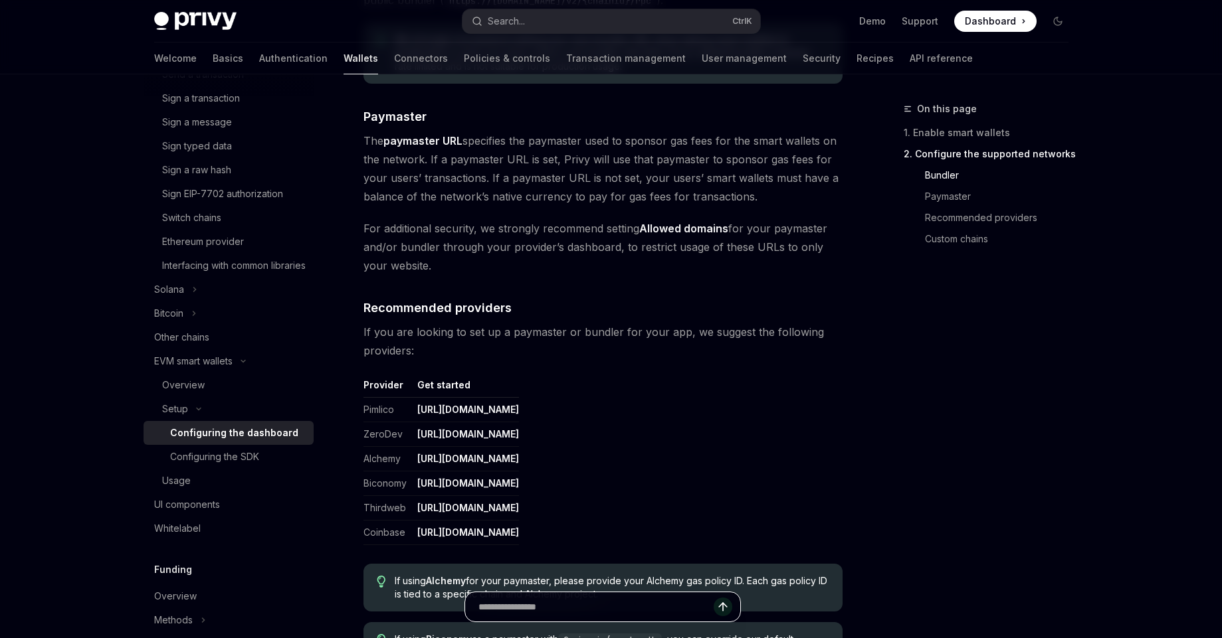
click at [613, 600] on input "Ask a question..." at bounding box center [595, 607] width 235 height 29
click at [916, 492] on div "On this page 1. Enable smart wallets 2. Configure the supported networks Bundle…" at bounding box center [978, 369] width 202 height 537
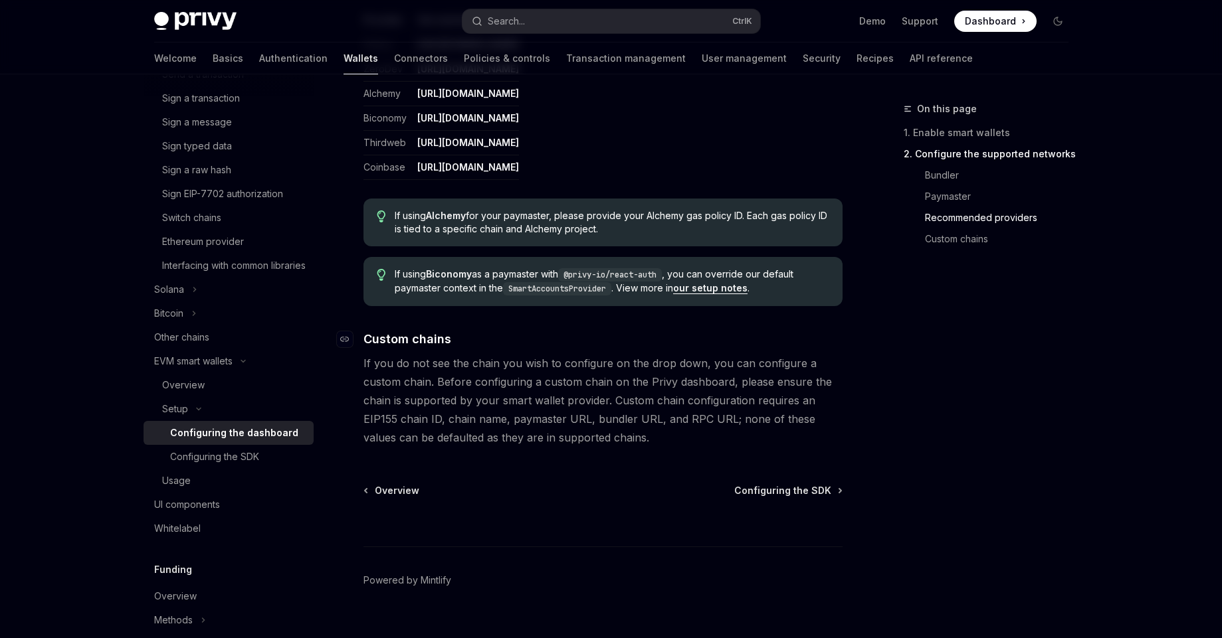
scroll to position [1744, 0]
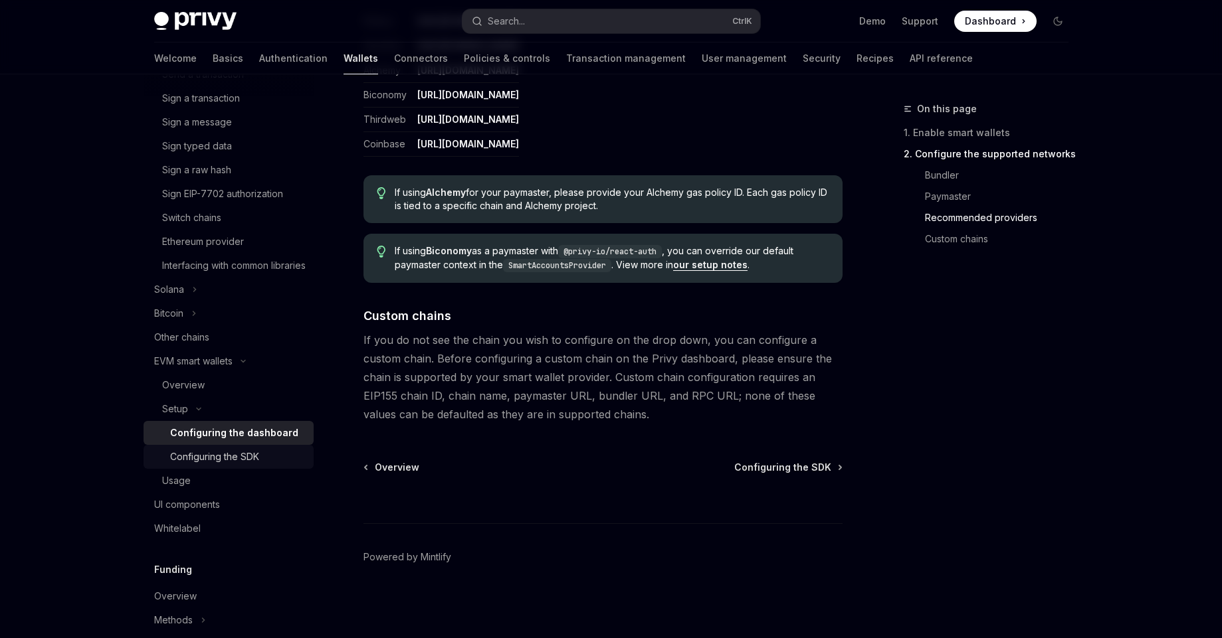
click at [260, 465] on div "Configuring the SDK" at bounding box center [238, 457] width 136 height 16
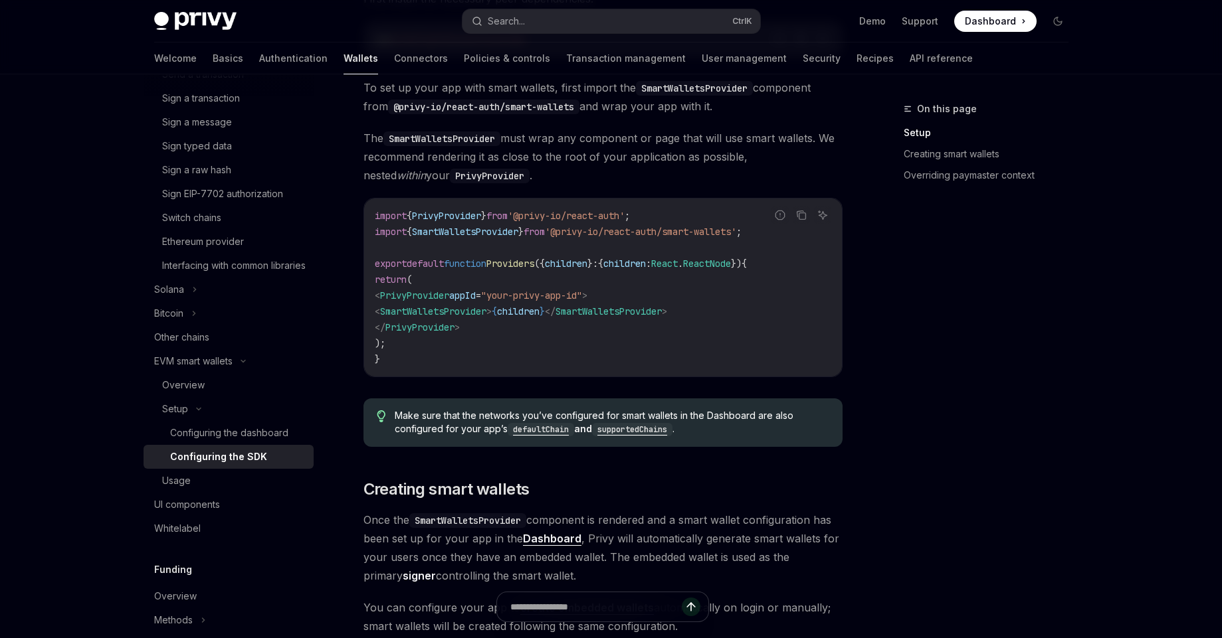
scroll to position [558, 0]
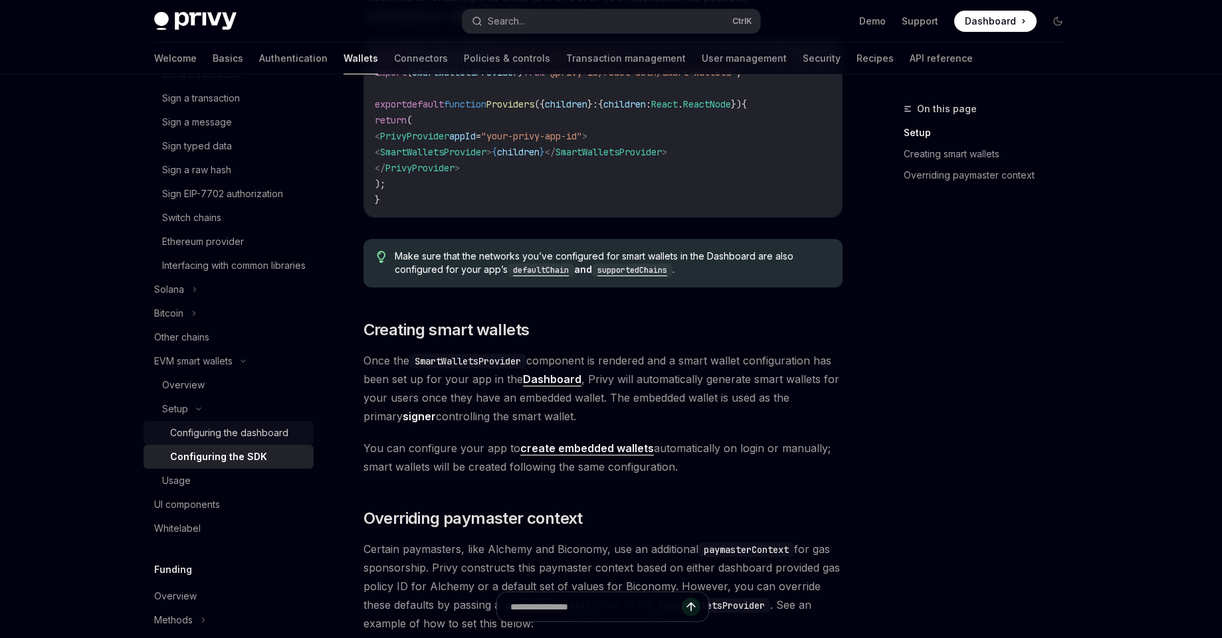
click at [231, 441] on div "Configuring the dashboard" at bounding box center [229, 433] width 118 height 16
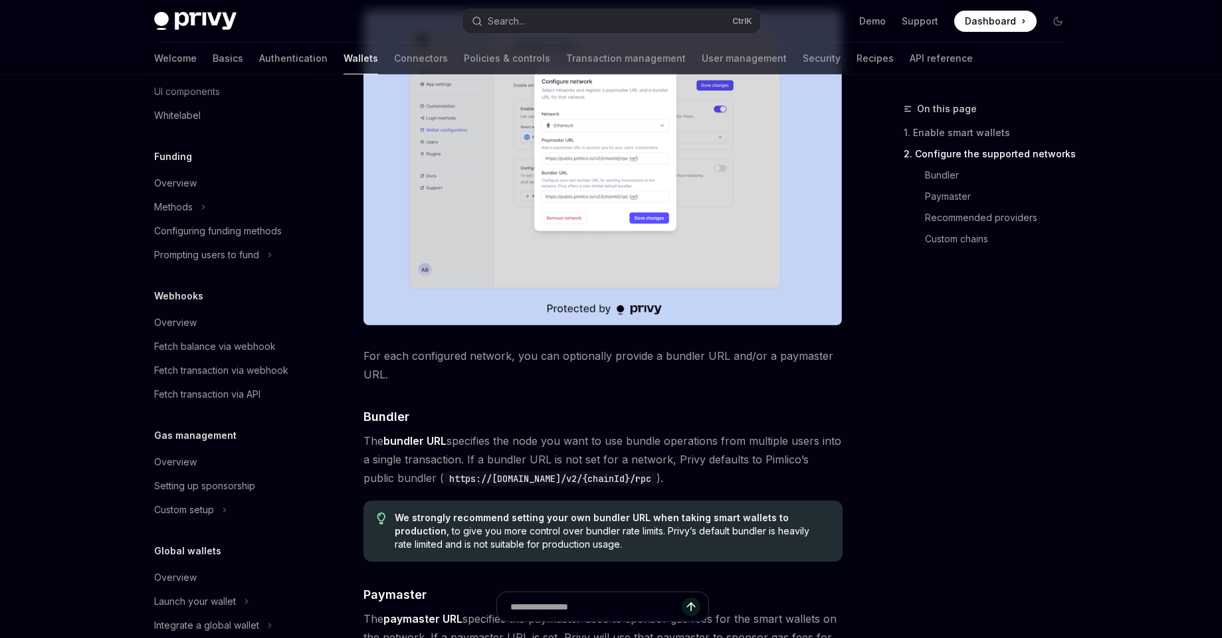
scroll to position [854, 0]
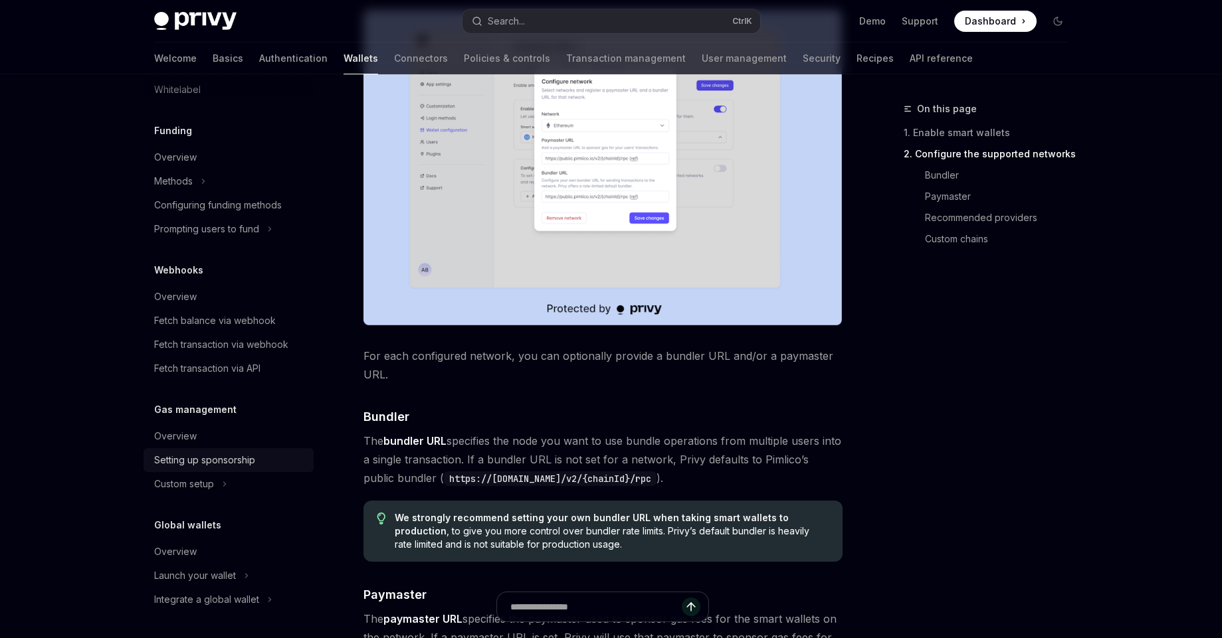
click at [224, 454] on div "Setting up sponsorship" at bounding box center [204, 460] width 101 height 16
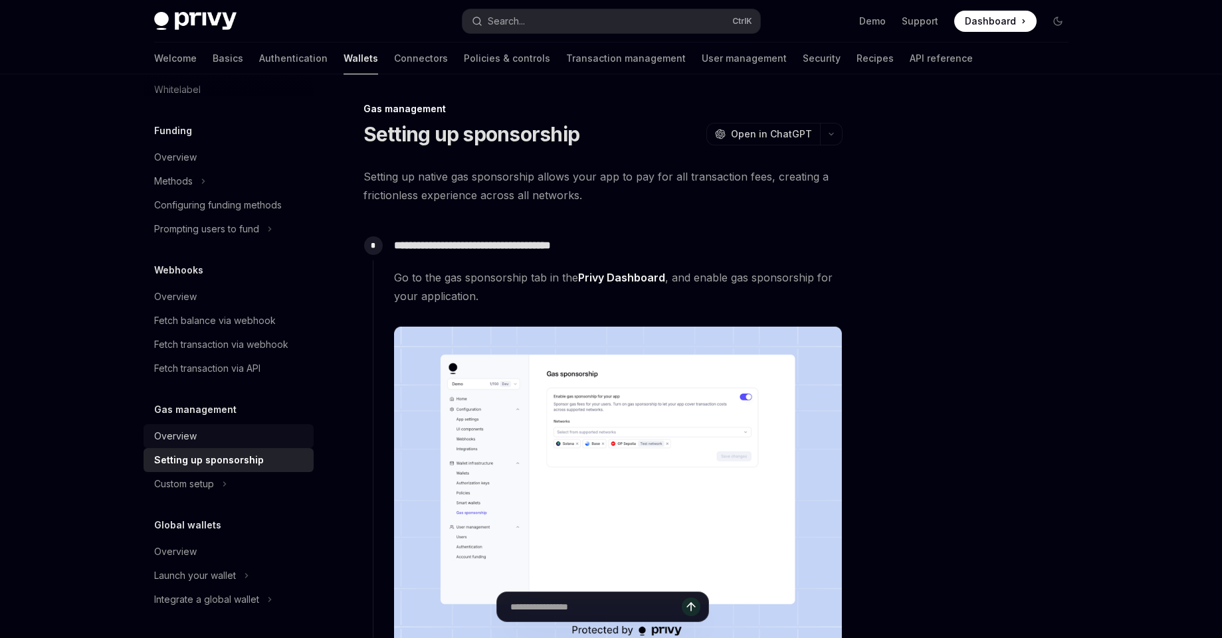
click at [248, 437] on div "Overview" at bounding box center [229, 437] width 151 height 16
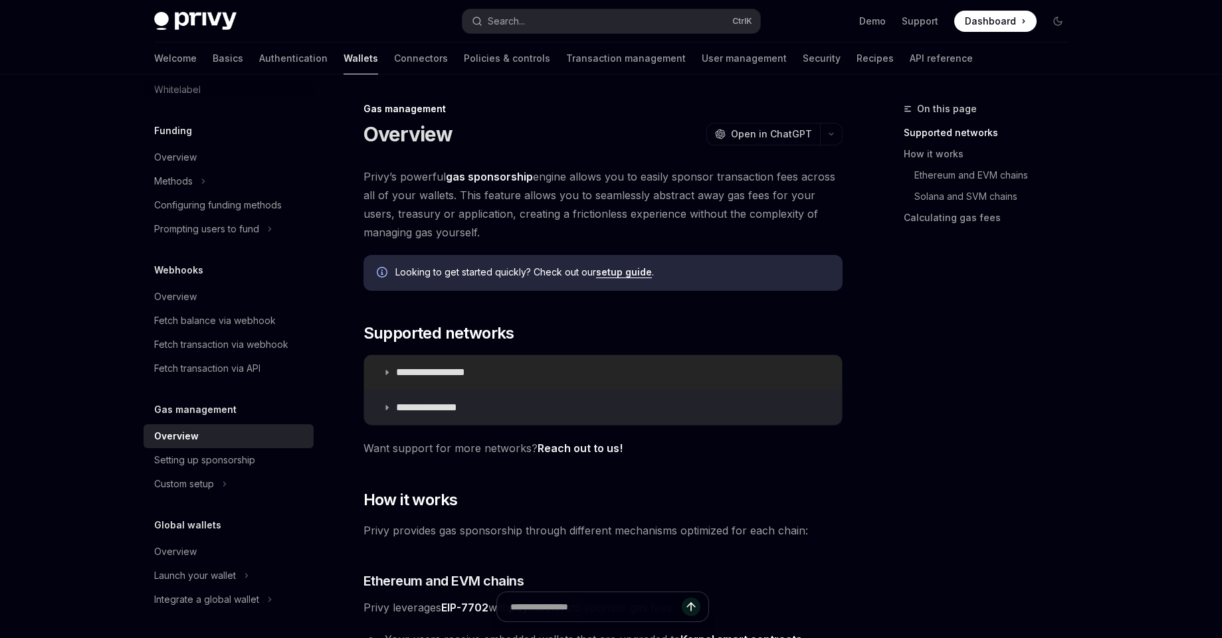
click at [531, 381] on summary "**********" at bounding box center [603, 372] width 478 height 35
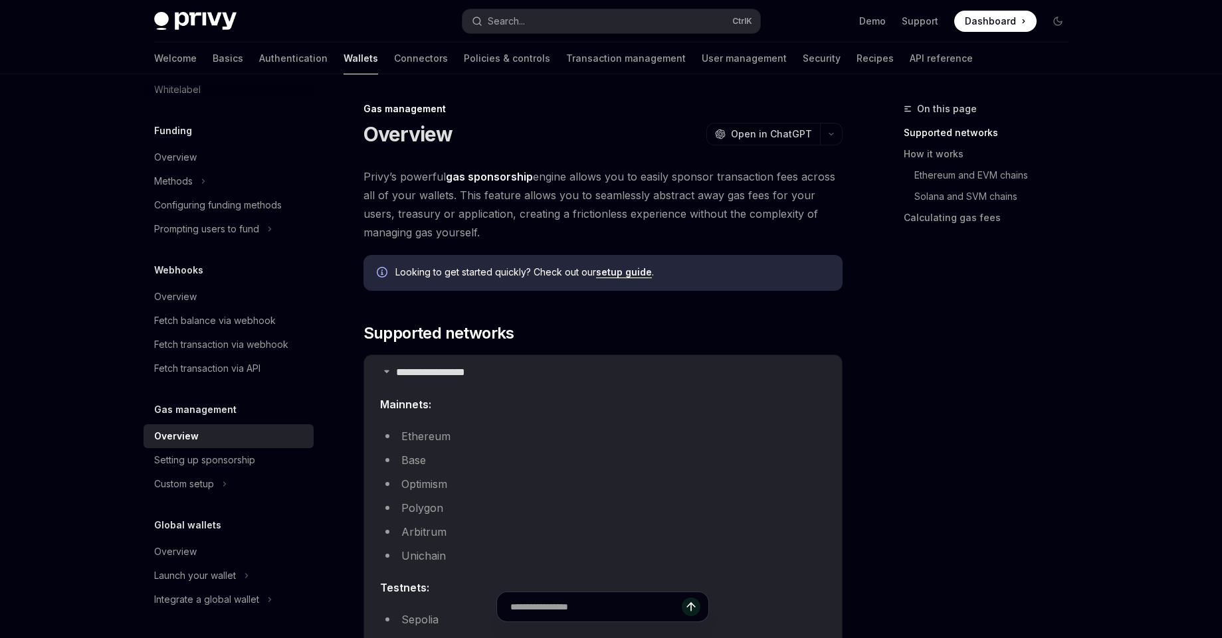
click at [462, 435] on li "Ethereum" at bounding box center [603, 436] width 446 height 19
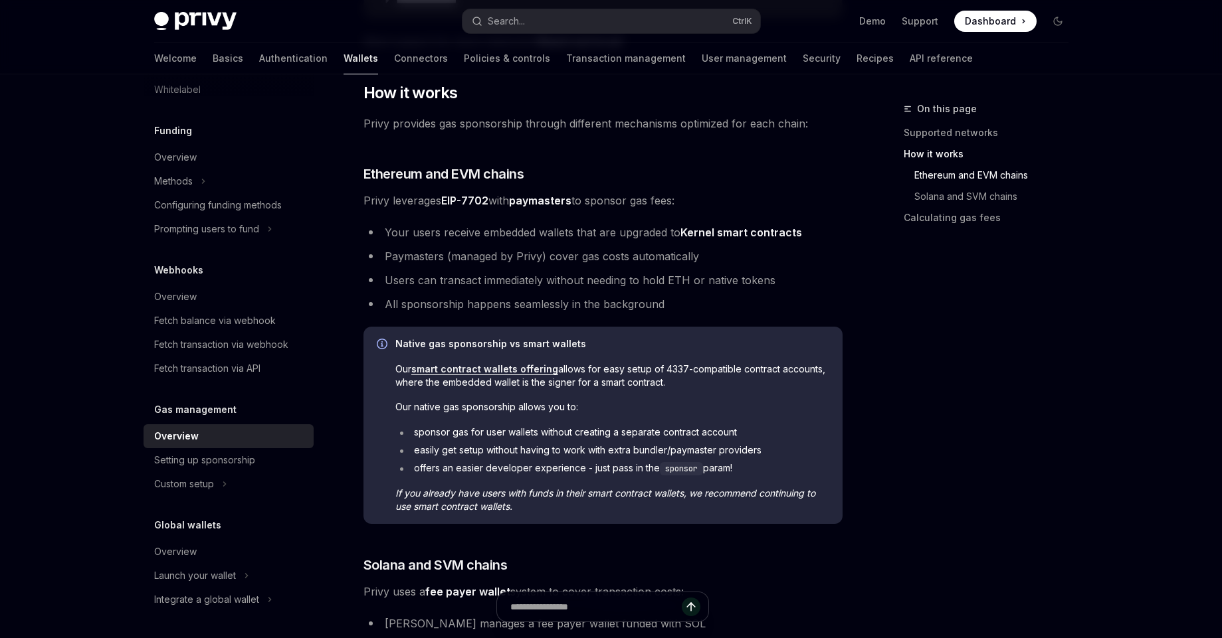
scroll to position [755, 0]
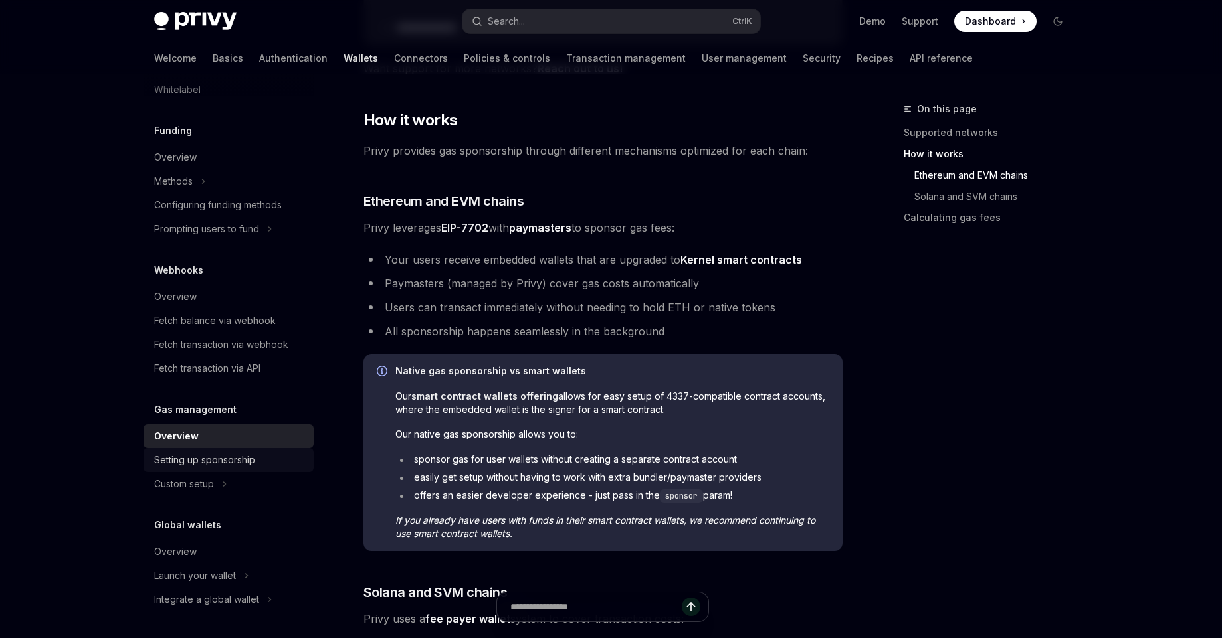
click at [244, 468] on link "Setting up sponsorship" at bounding box center [229, 460] width 170 height 24
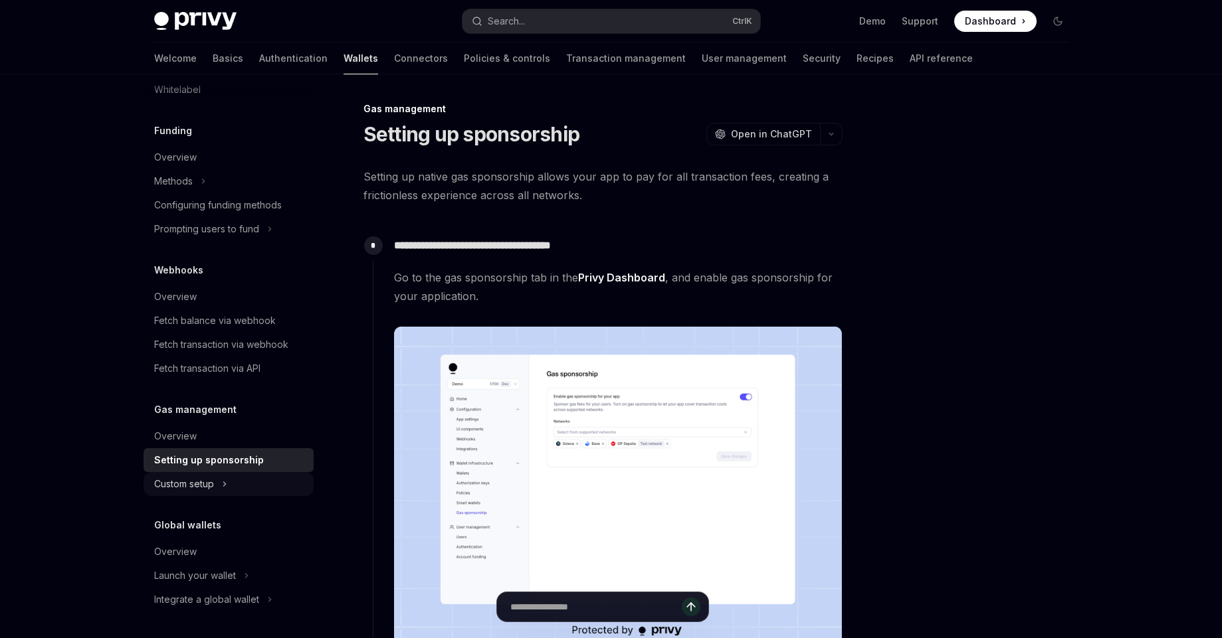
click at [224, 494] on button "Custom setup" at bounding box center [229, 484] width 170 height 24
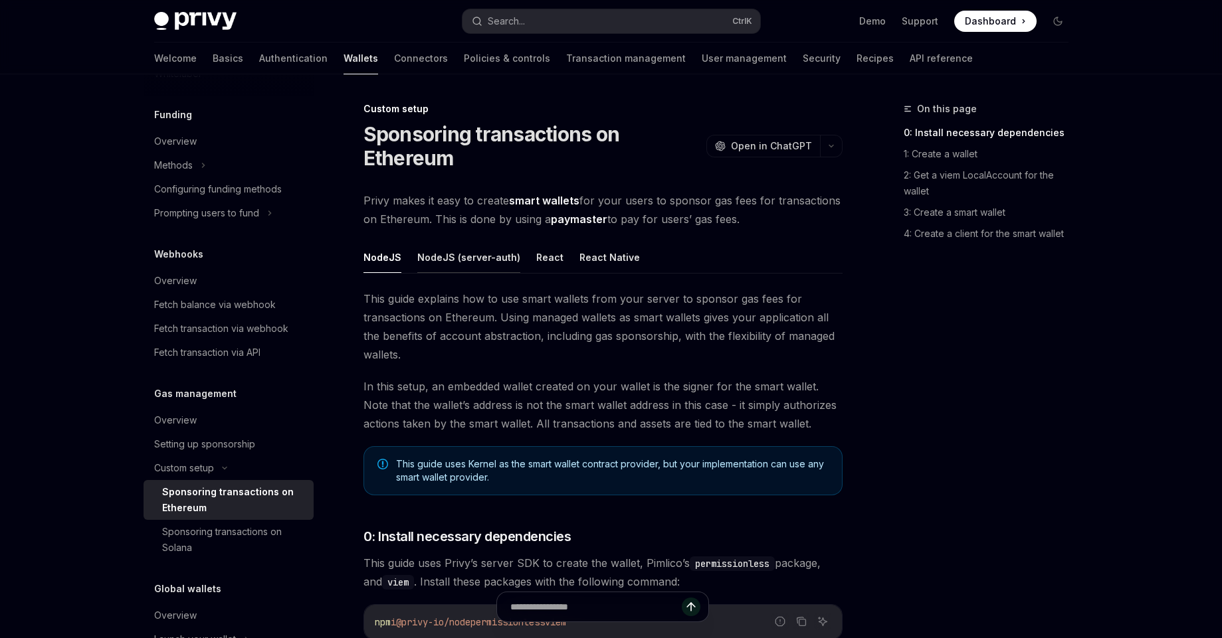
click at [448, 258] on button "NodeJS (server-auth)" at bounding box center [468, 257] width 103 height 31
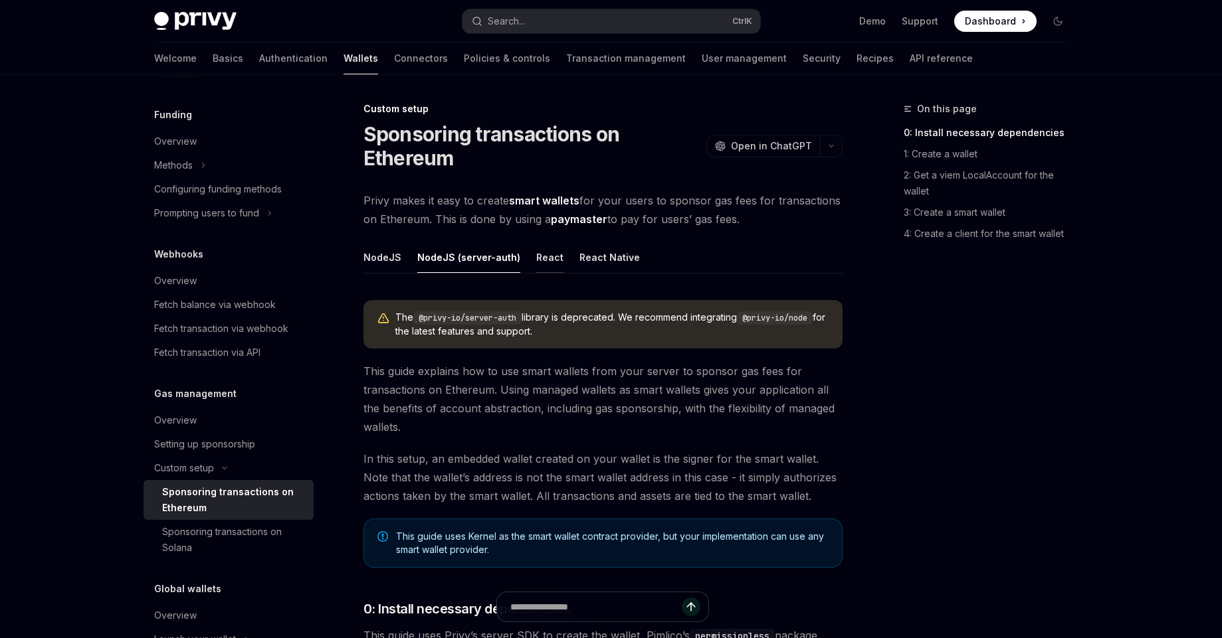
click at [549, 260] on button "React" at bounding box center [549, 257] width 27 height 31
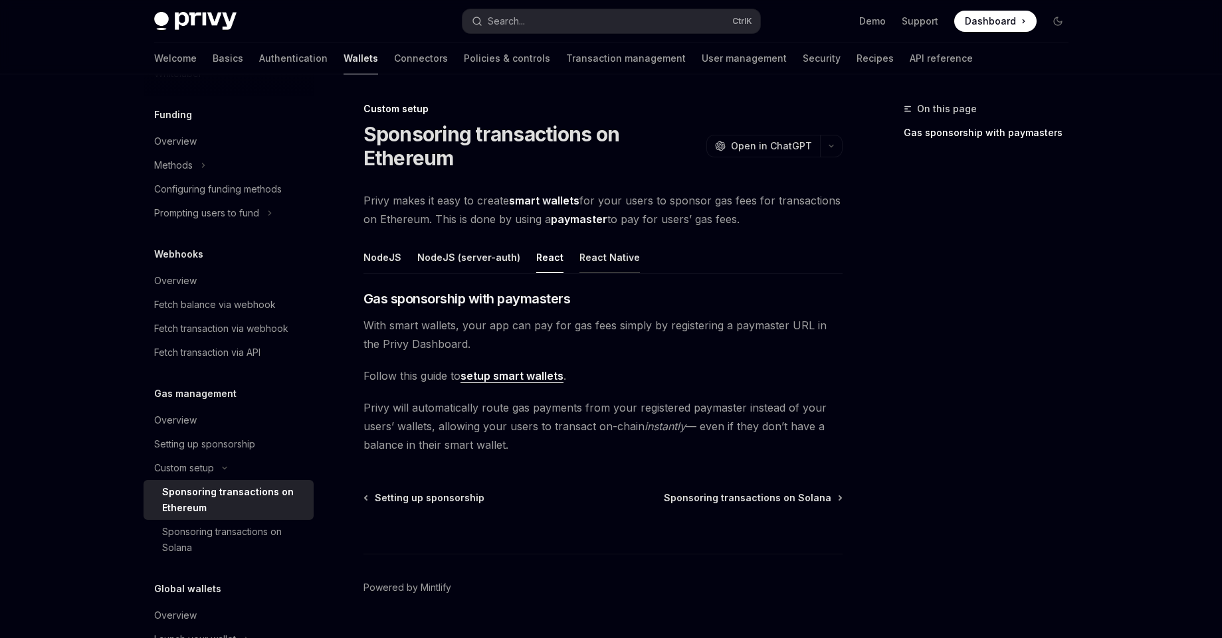
click at [610, 264] on button "React Native" at bounding box center [609, 257] width 60 height 31
click at [545, 268] on button "React" at bounding box center [549, 257] width 27 height 31
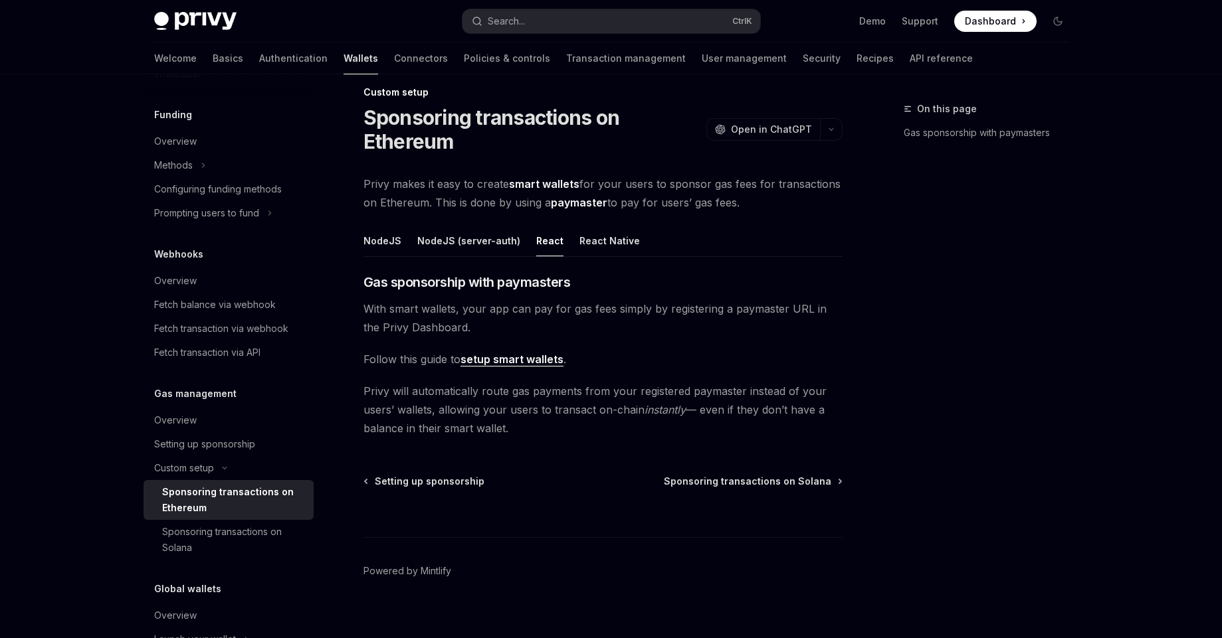
scroll to position [31, 0]
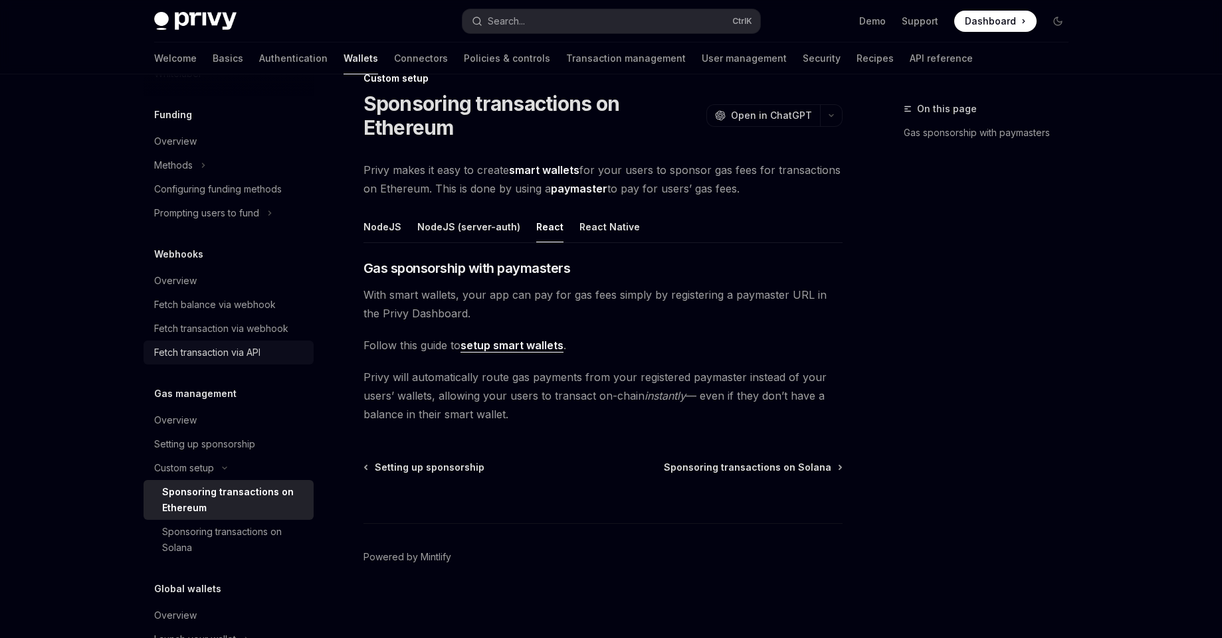
click at [182, 365] on link "Fetch transaction via API" at bounding box center [229, 353] width 170 height 24
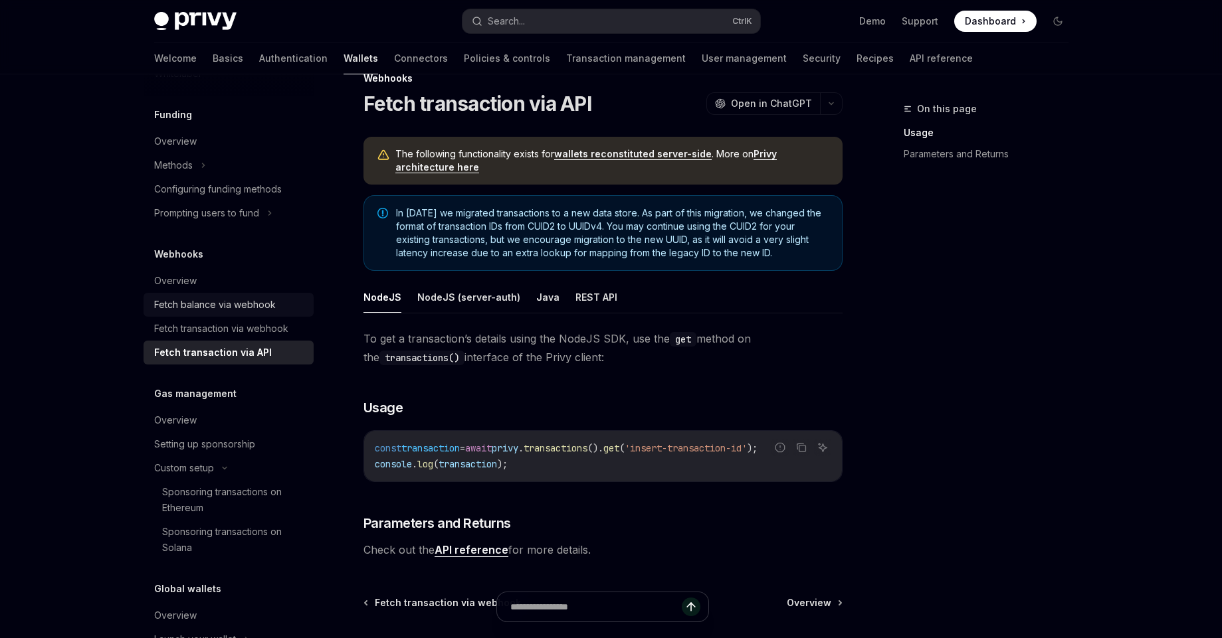
click at [194, 310] on link "Fetch balance via webhook" at bounding box center [229, 305] width 170 height 24
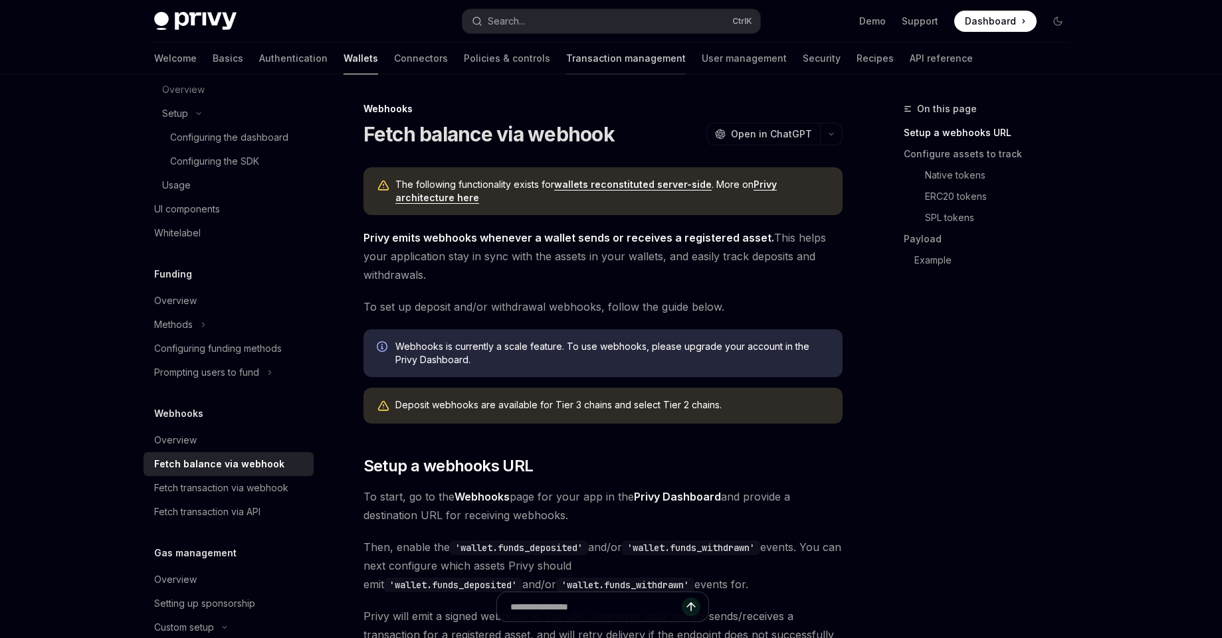
click at [566, 48] on link "Transaction management" at bounding box center [626, 59] width 120 height 32
type textarea "*"
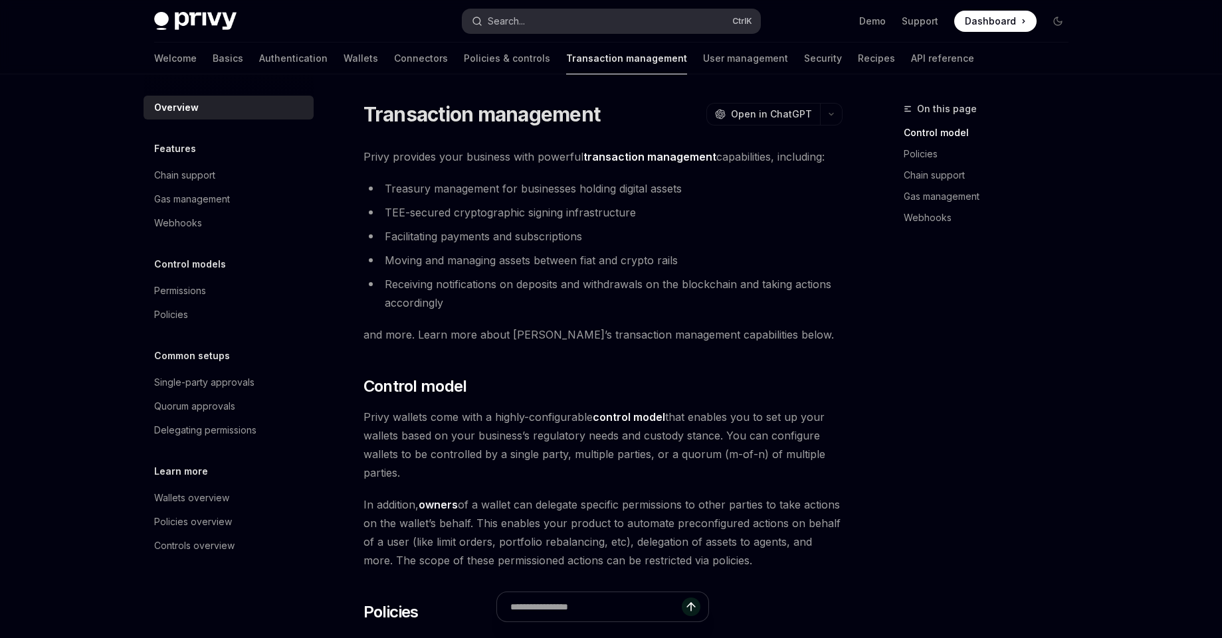
click at [582, 27] on button "Search... Ctrl K" at bounding box center [611, 21] width 298 height 24
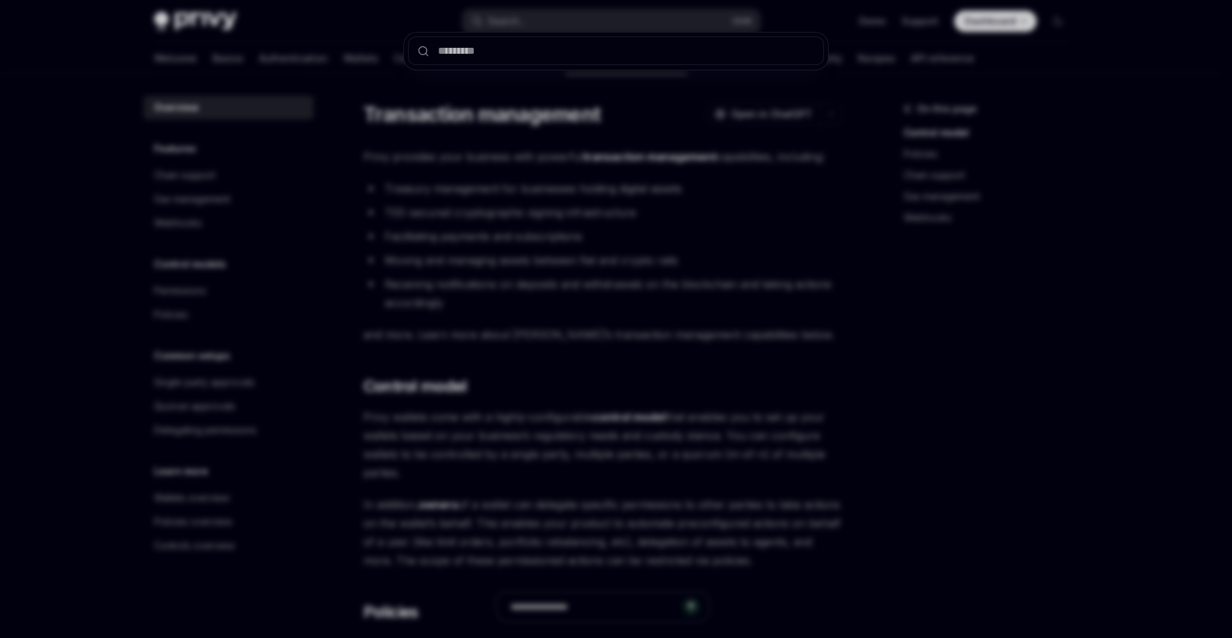
click at [972, 161] on div at bounding box center [616, 319] width 1232 height 638
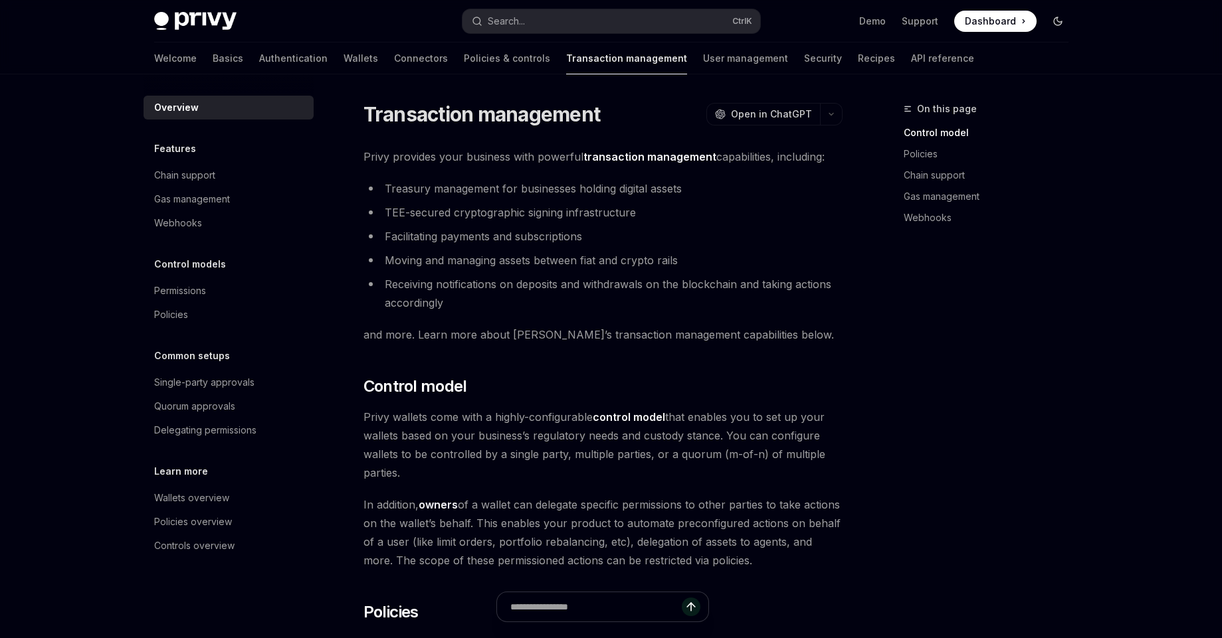
click at [1062, 25] on icon "Toggle dark mode" at bounding box center [1057, 21] width 11 height 11
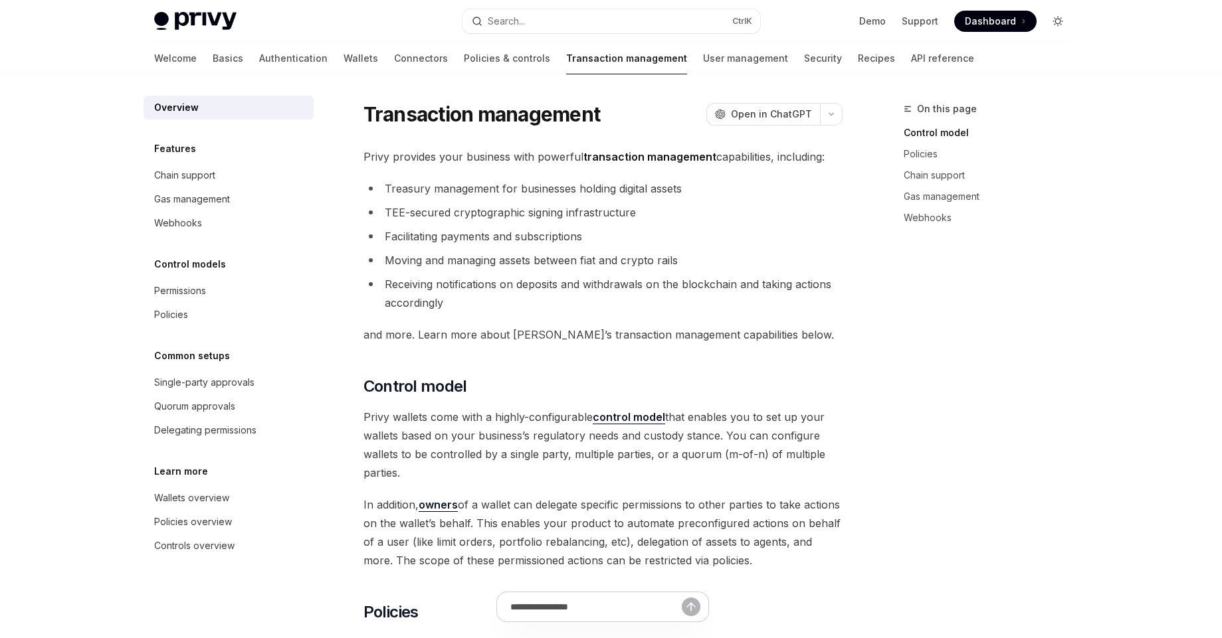
click at [1062, 25] on icon "Toggle dark mode" at bounding box center [1057, 21] width 11 height 11
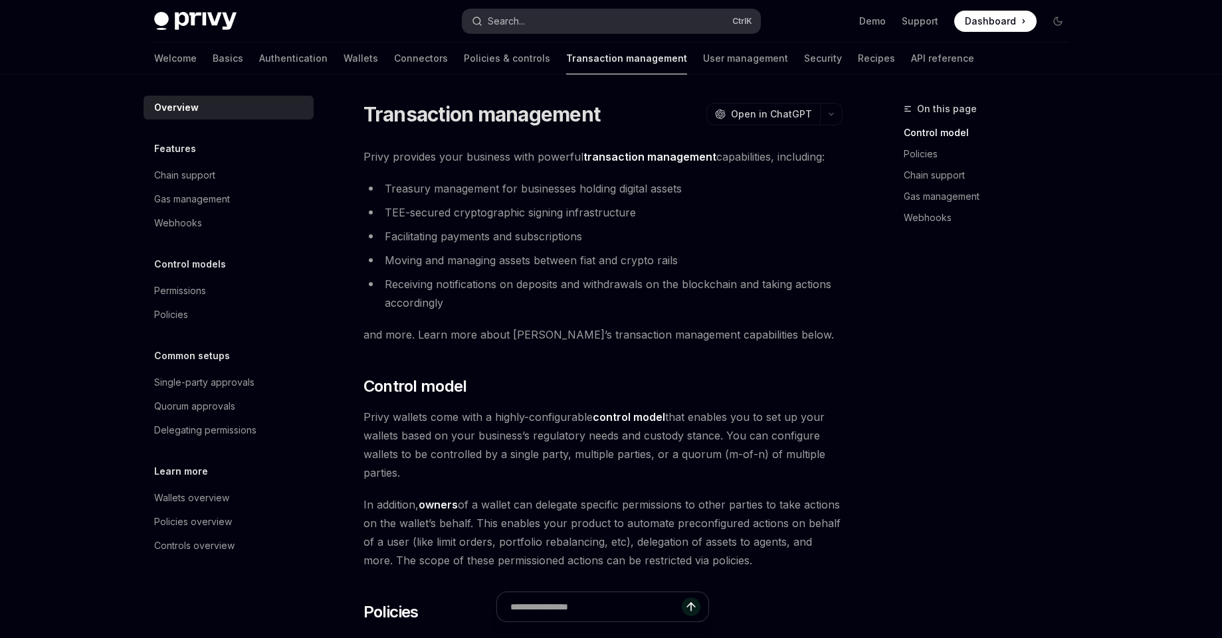
click at [626, 16] on button "Search... Ctrl K" at bounding box center [611, 21] width 298 height 24
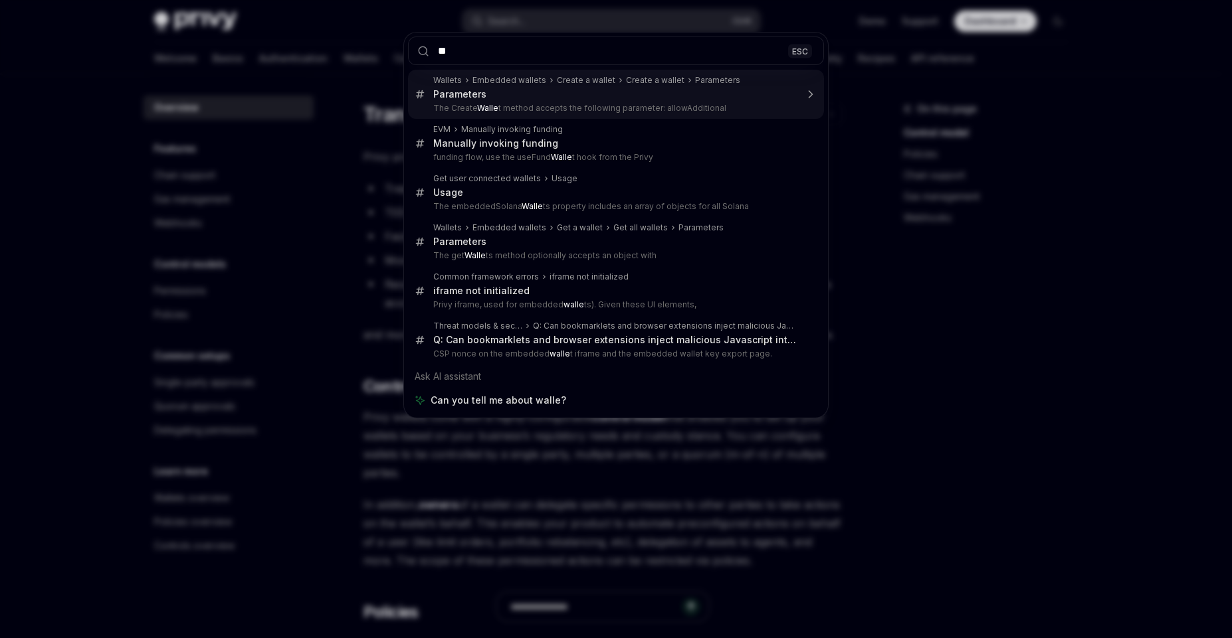
type input "*"
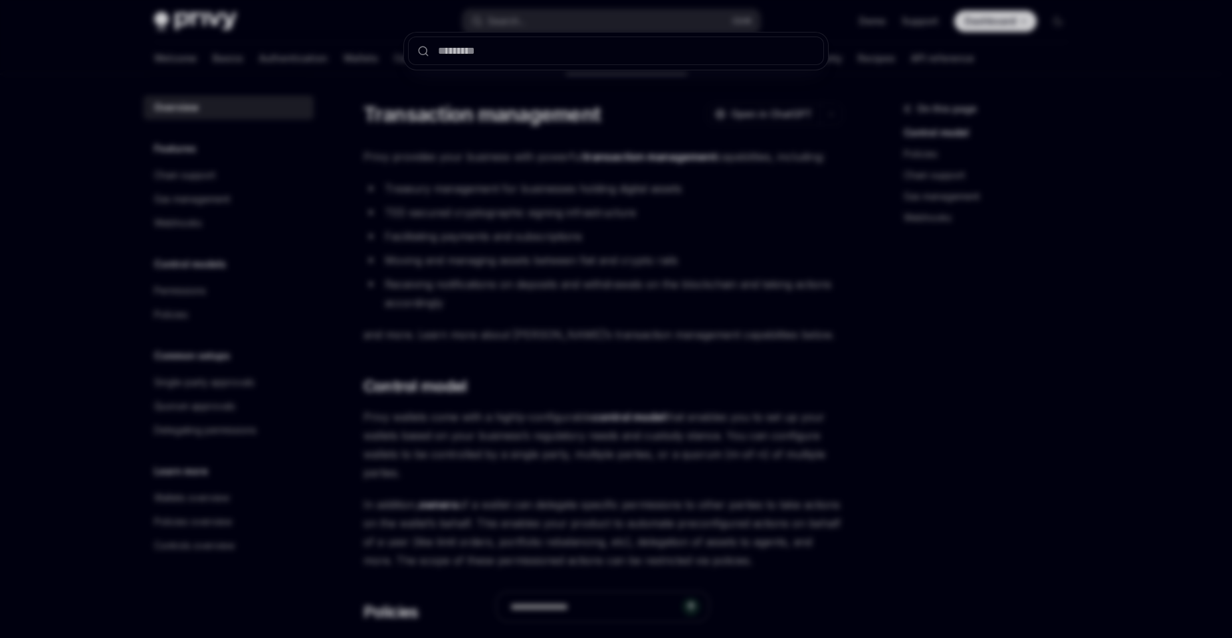
click at [1008, 434] on div at bounding box center [616, 319] width 1232 height 638
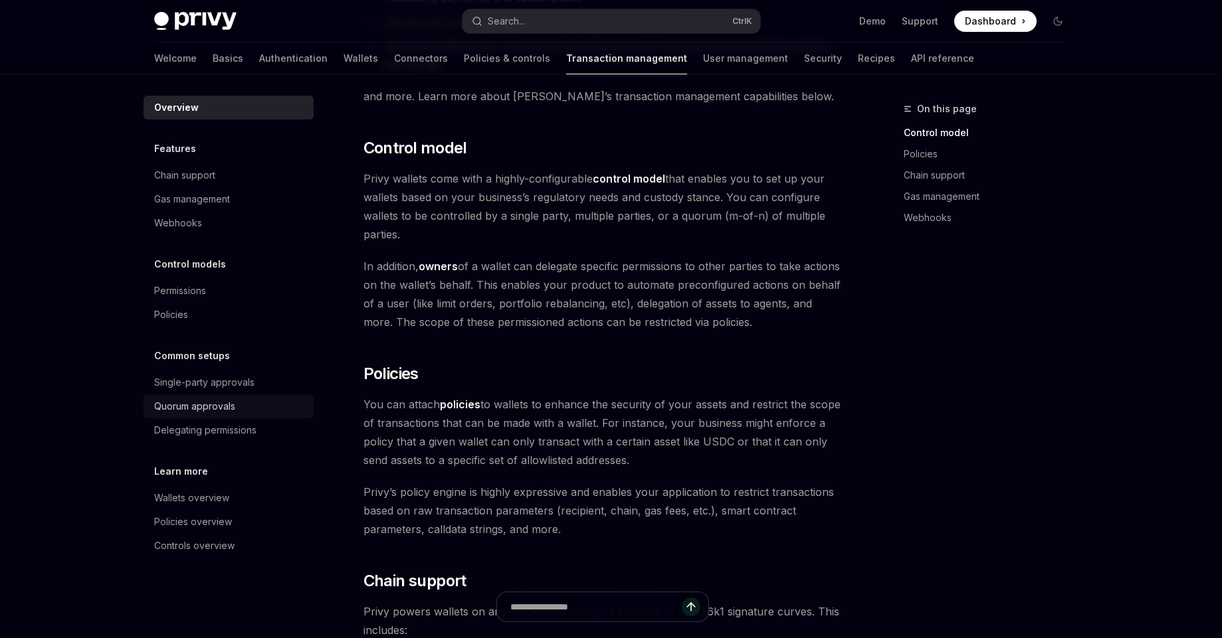
scroll to position [239, 0]
click at [219, 381] on div "Single-party approvals" at bounding box center [204, 383] width 100 height 16
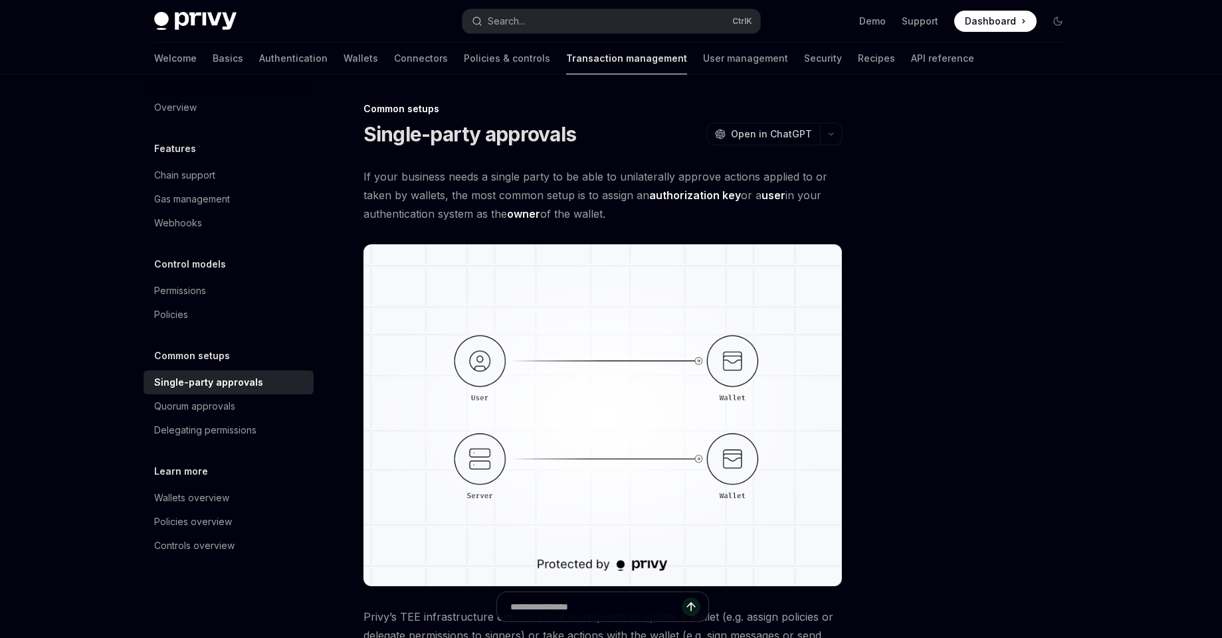
drag, startPoint x: 630, startPoint y: 207, endPoint x: 359, endPoint y: 175, distance: 273.0
click at [359, 175] on div "Common setups Single-party approvals OpenAI Open in ChatGPT OpenAI Open in Chat…" at bounding box center [478, 508] width 733 height 815
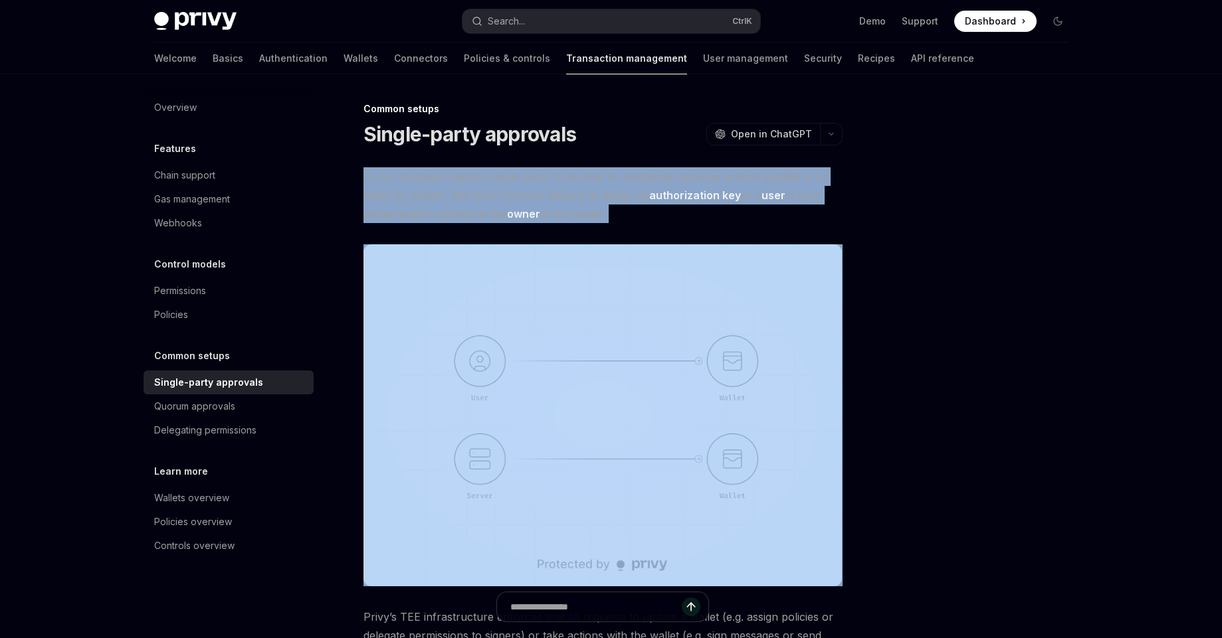
drag, startPoint x: 359, startPoint y: 175, endPoint x: 624, endPoint y: 213, distance: 267.2
click at [624, 213] on div "Common setups Single-party approvals OpenAI Open in ChatGPT OpenAI Open in Chat…" at bounding box center [478, 508] width 733 height 815
click at [624, 213] on span "If your business needs a single party to be able to unilaterally approve action…" at bounding box center [602, 195] width 479 height 56
drag, startPoint x: 624, startPoint y: 213, endPoint x: 365, endPoint y: 180, distance: 260.6
click at [365, 180] on span "If your business needs a single party to be able to unilaterally approve action…" at bounding box center [602, 195] width 479 height 56
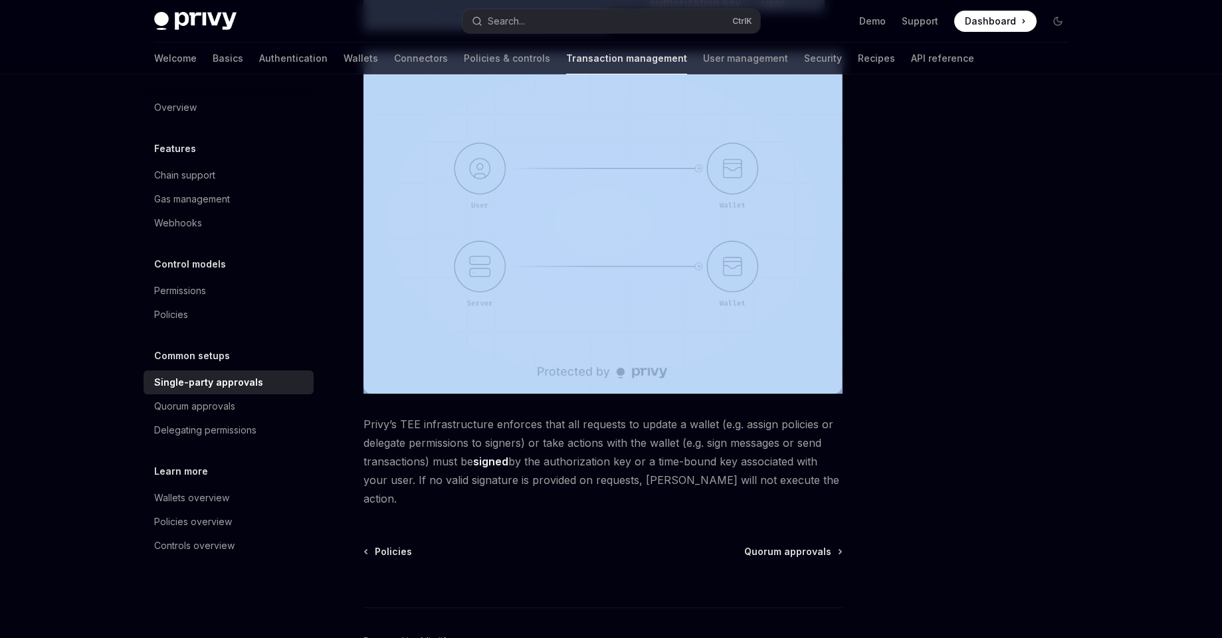
scroll to position [258, 0]
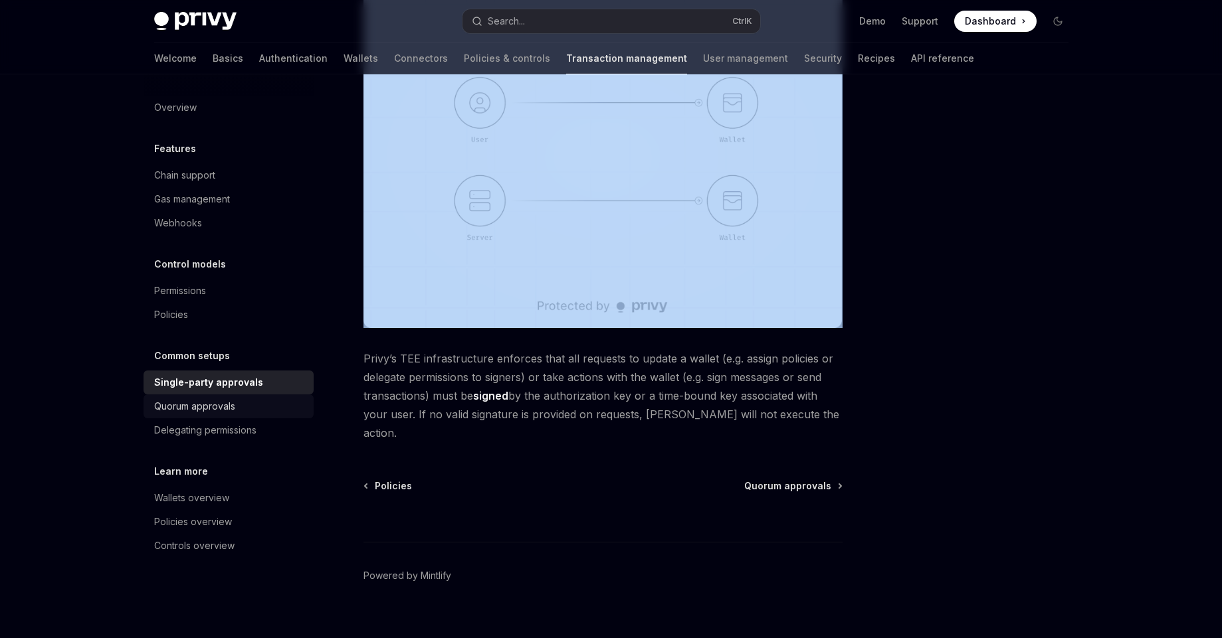
click at [242, 403] on div "Quorum approvals" at bounding box center [229, 407] width 151 height 16
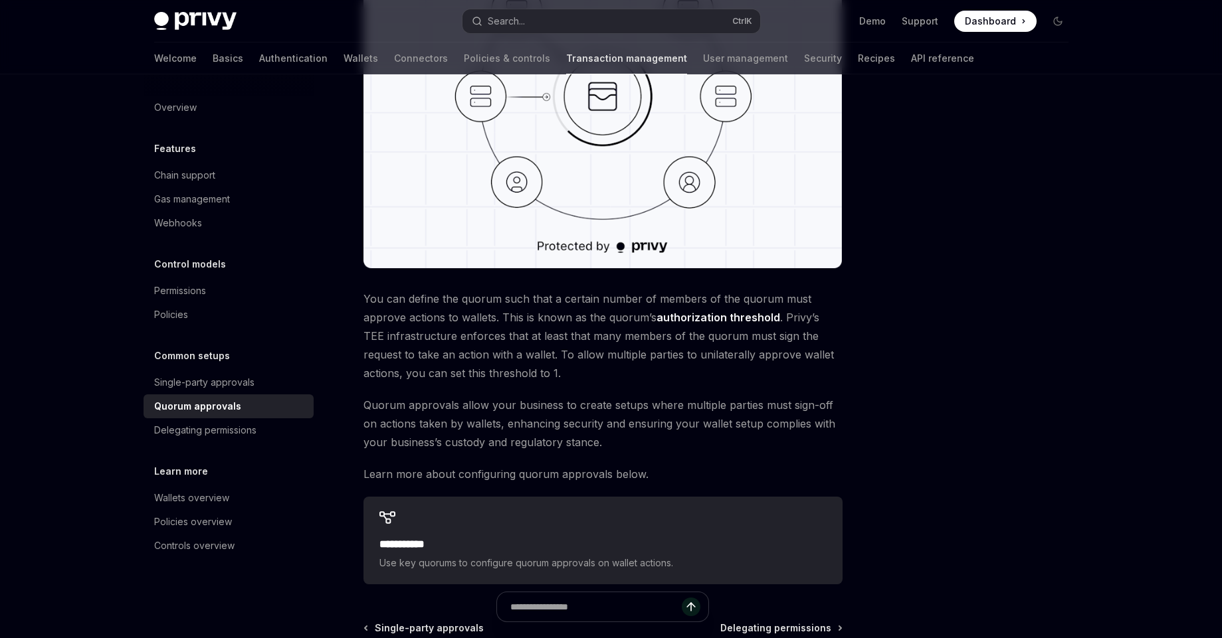
scroll to position [319, 0]
click at [218, 438] on link "Delegating permissions" at bounding box center [229, 431] width 170 height 24
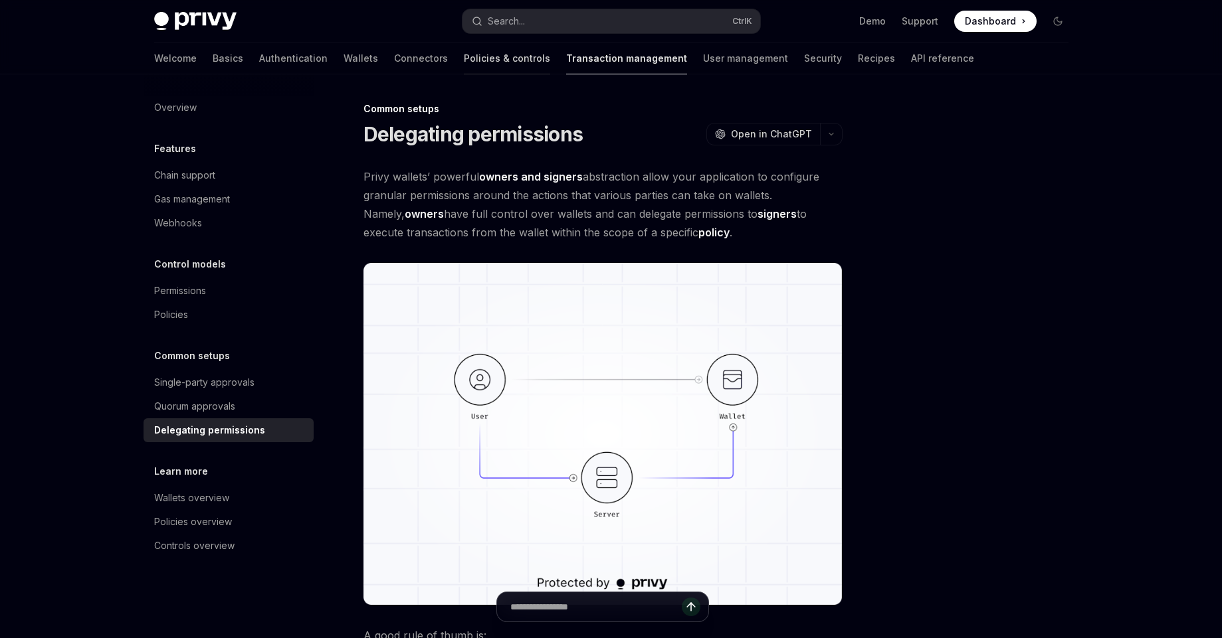
click at [464, 56] on link "Policies & controls" at bounding box center [507, 59] width 86 height 32
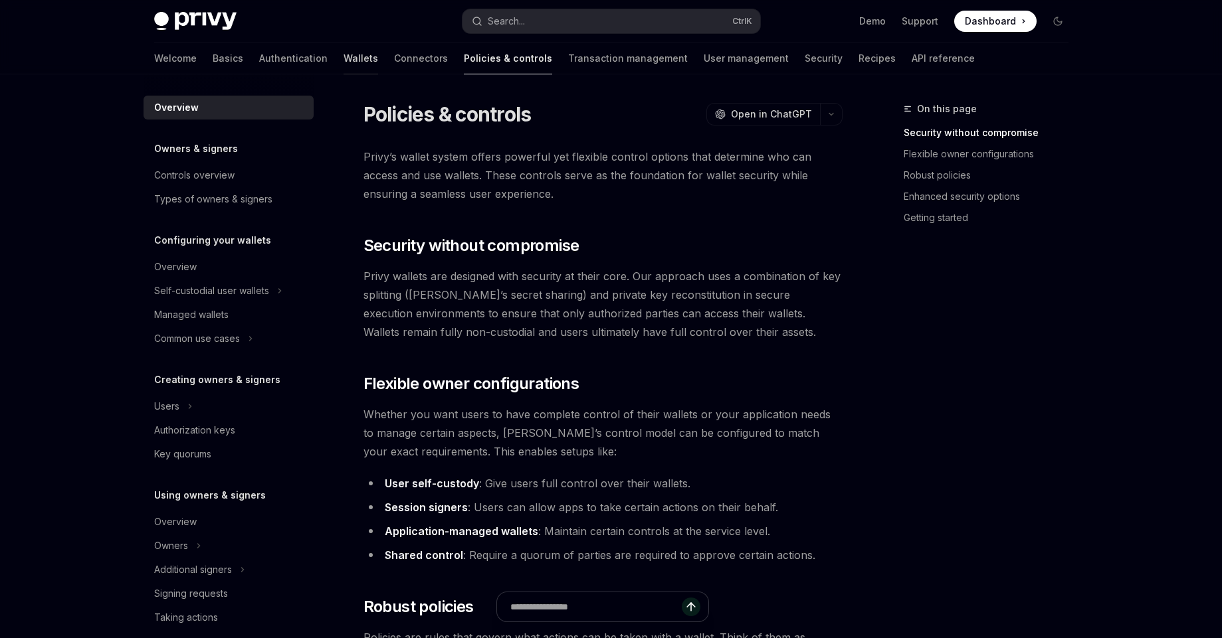
click at [343, 58] on link "Wallets" at bounding box center [360, 59] width 35 height 32
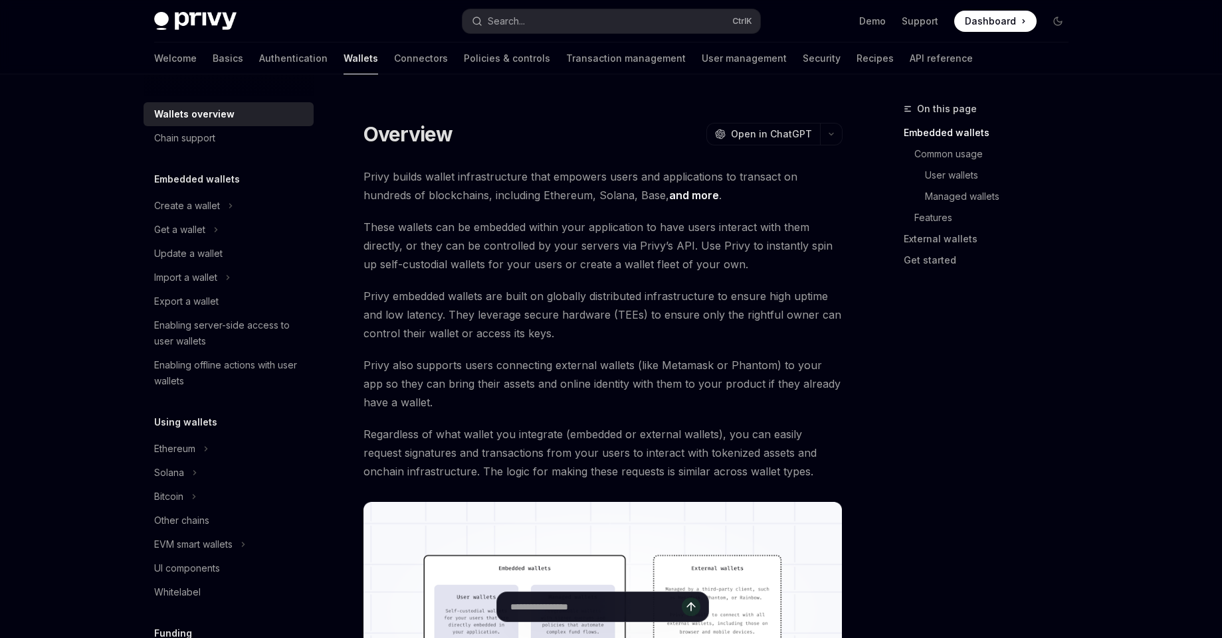
scroll to position [478, 0]
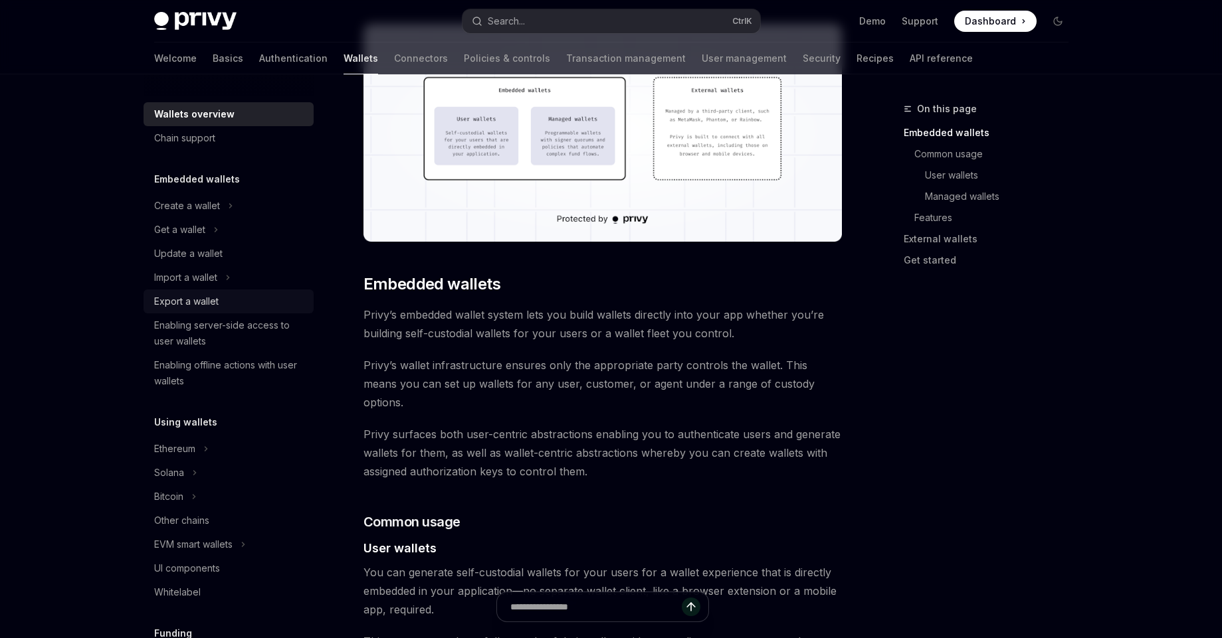
click at [209, 310] on link "Export a wallet" at bounding box center [229, 302] width 170 height 24
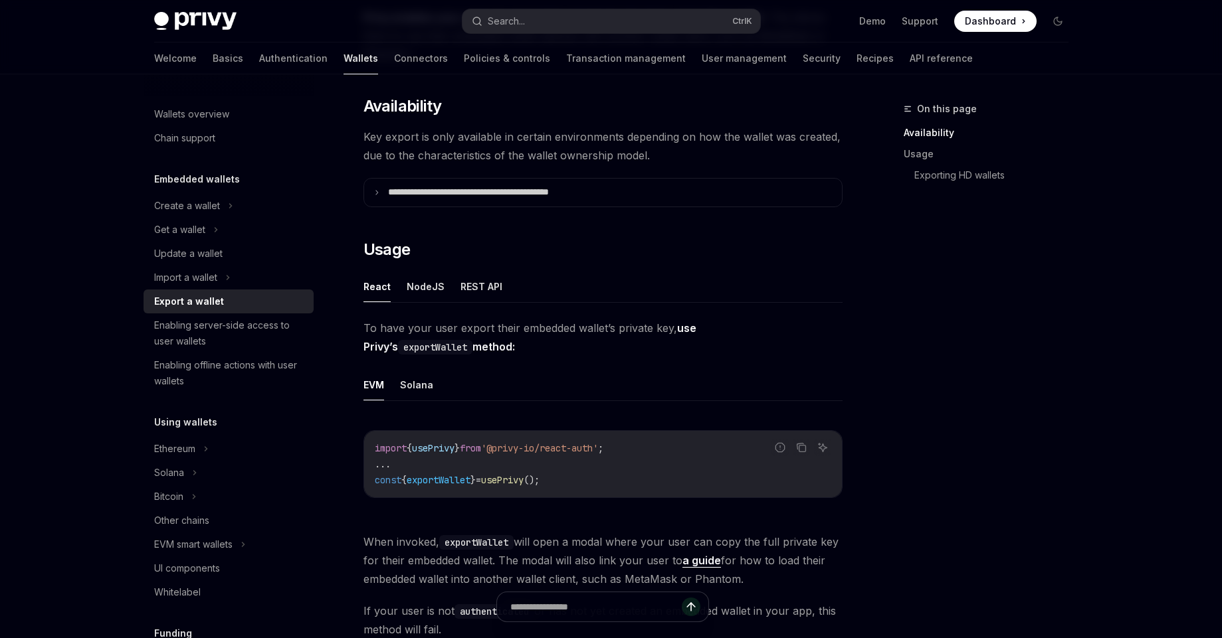
scroll to position [478, 0]
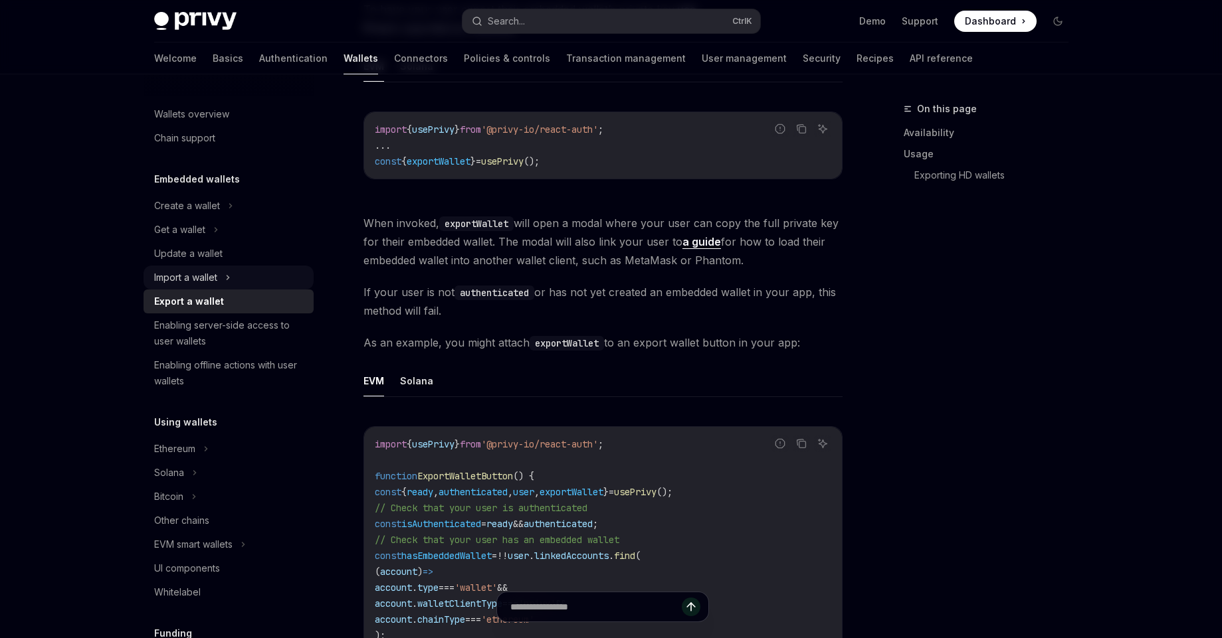
click at [215, 273] on div "Import a wallet" at bounding box center [185, 278] width 63 height 16
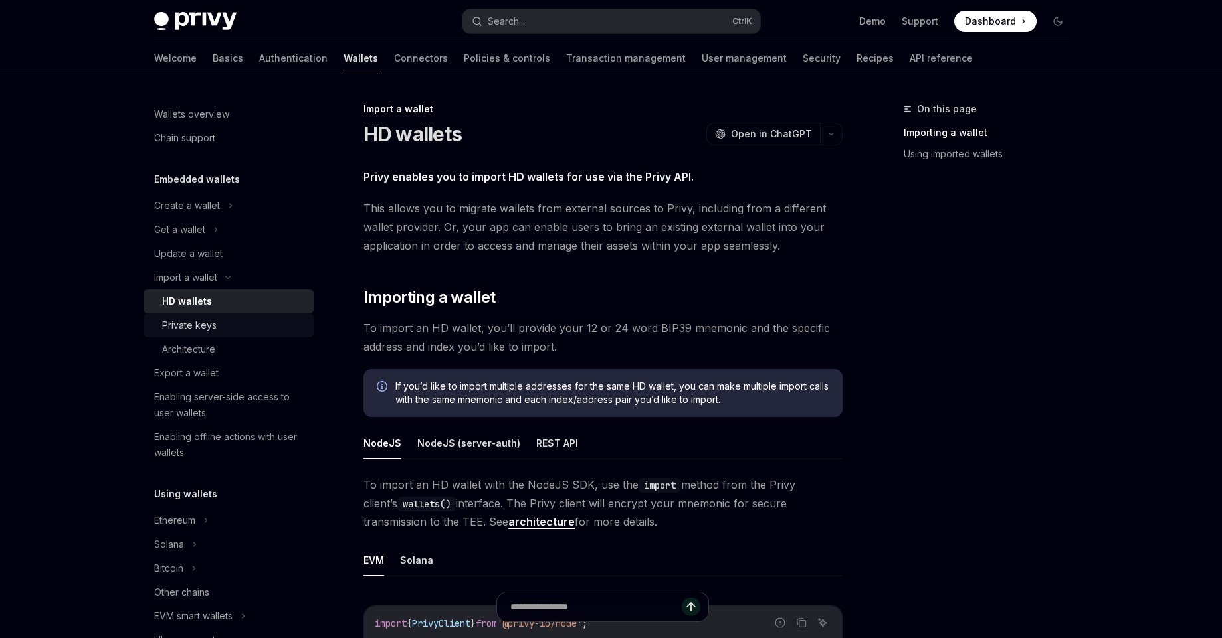
click at [202, 330] on div "Private keys" at bounding box center [189, 326] width 54 height 16
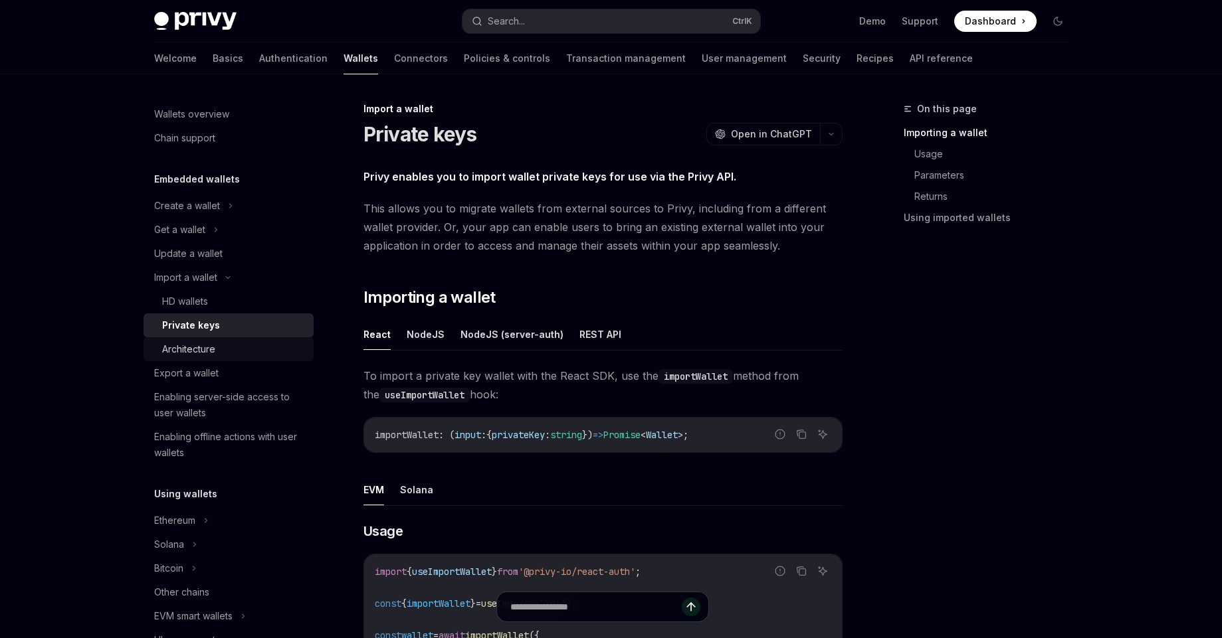
click at [193, 351] on div "Architecture" at bounding box center [188, 349] width 53 height 16
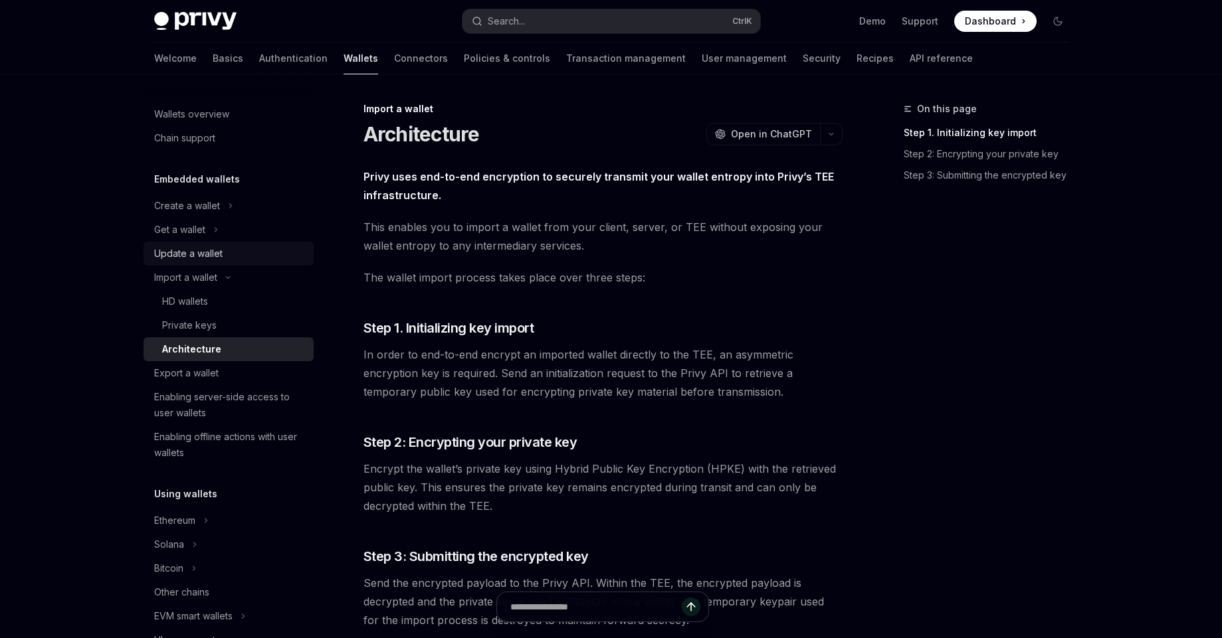
click at [212, 254] on div "Update a wallet" at bounding box center [188, 254] width 68 height 16
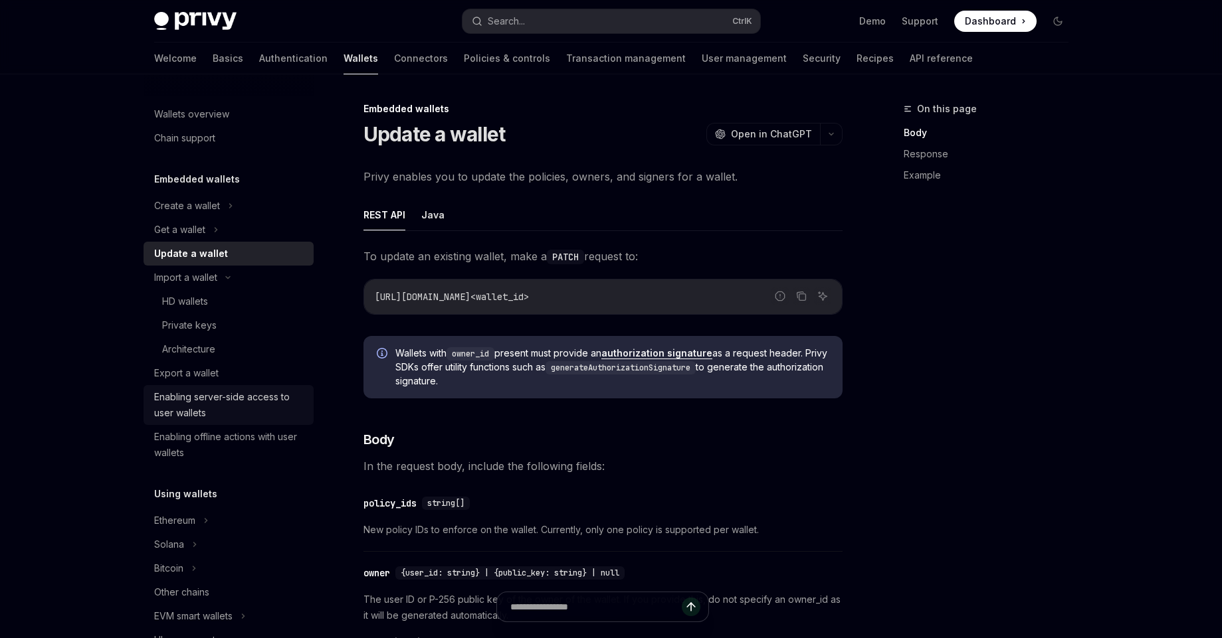
click at [218, 416] on div "Enabling server-side access to user wallets" at bounding box center [229, 405] width 151 height 32
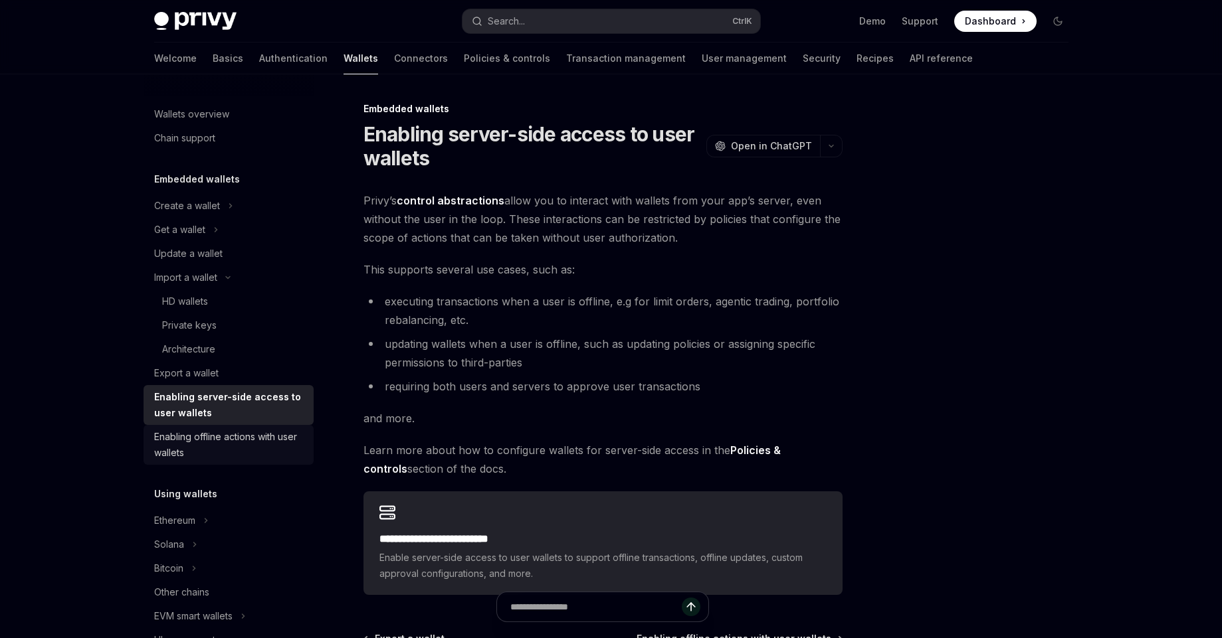
click at [215, 438] on div "Enabling offline actions with user wallets" at bounding box center [229, 445] width 151 height 32
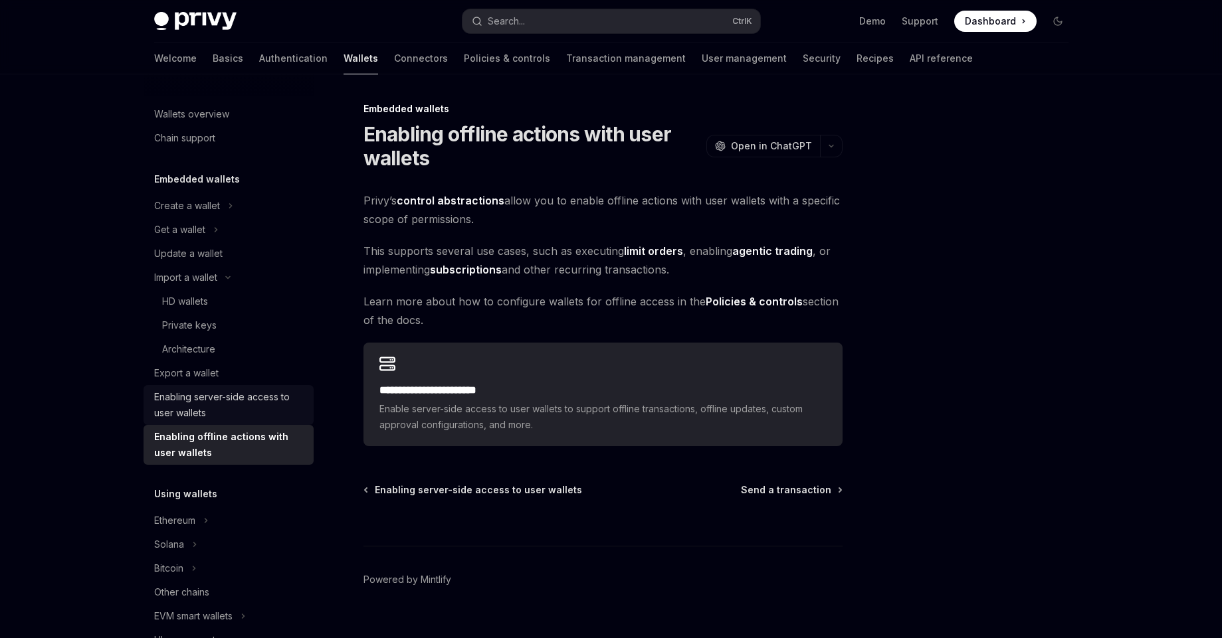
click at [234, 407] on div "Enabling server-side access to user wallets" at bounding box center [229, 405] width 151 height 32
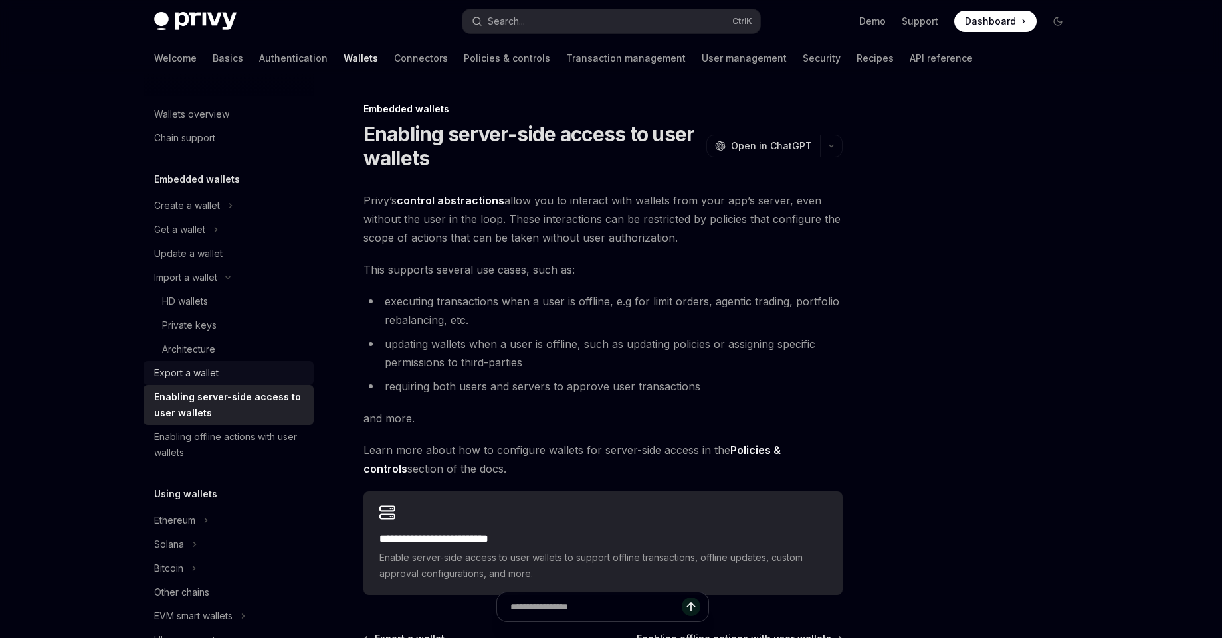
click at [246, 366] on div "Export a wallet" at bounding box center [229, 373] width 151 height 16
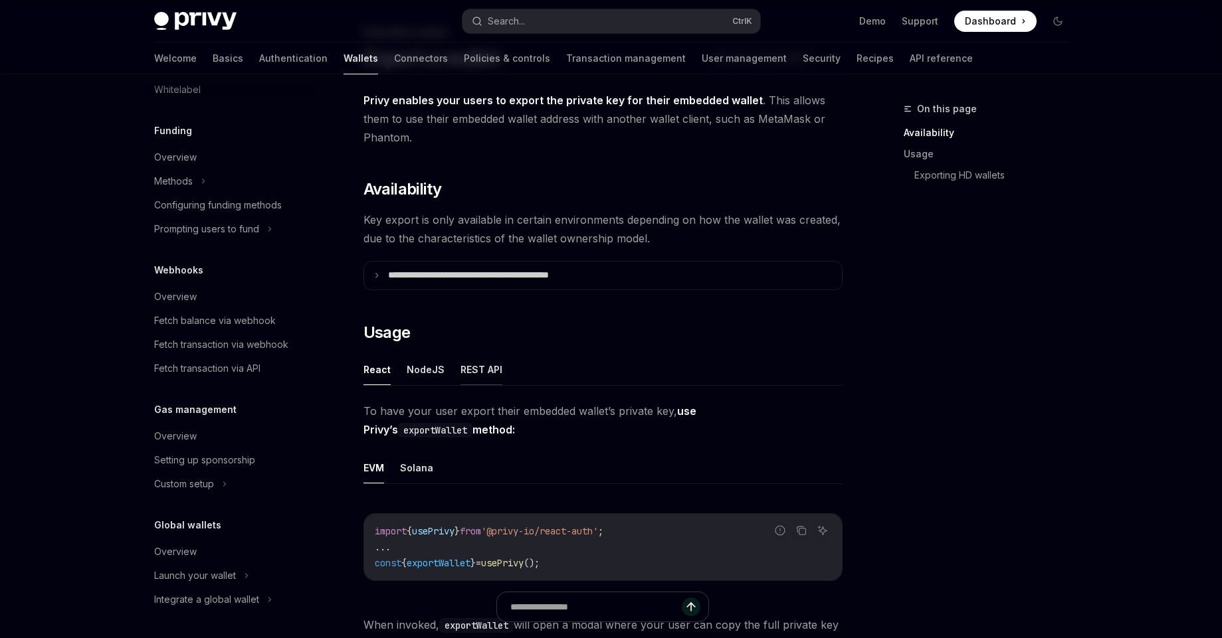
scroll to position [159, 0]
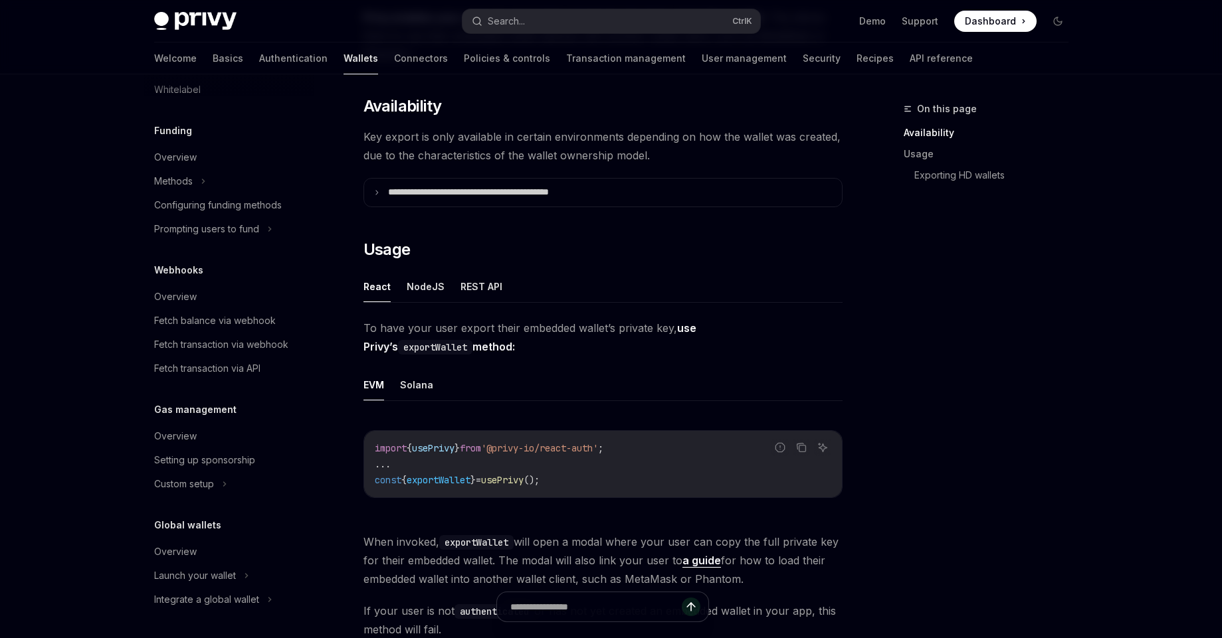
click at [502, 292] on ul "React NodeJS REST API" at bounding box center [602, 287] width 479 height 32
click at [478, 282] on button "REST API" at bounding box center [481, 286] width 42 height 31
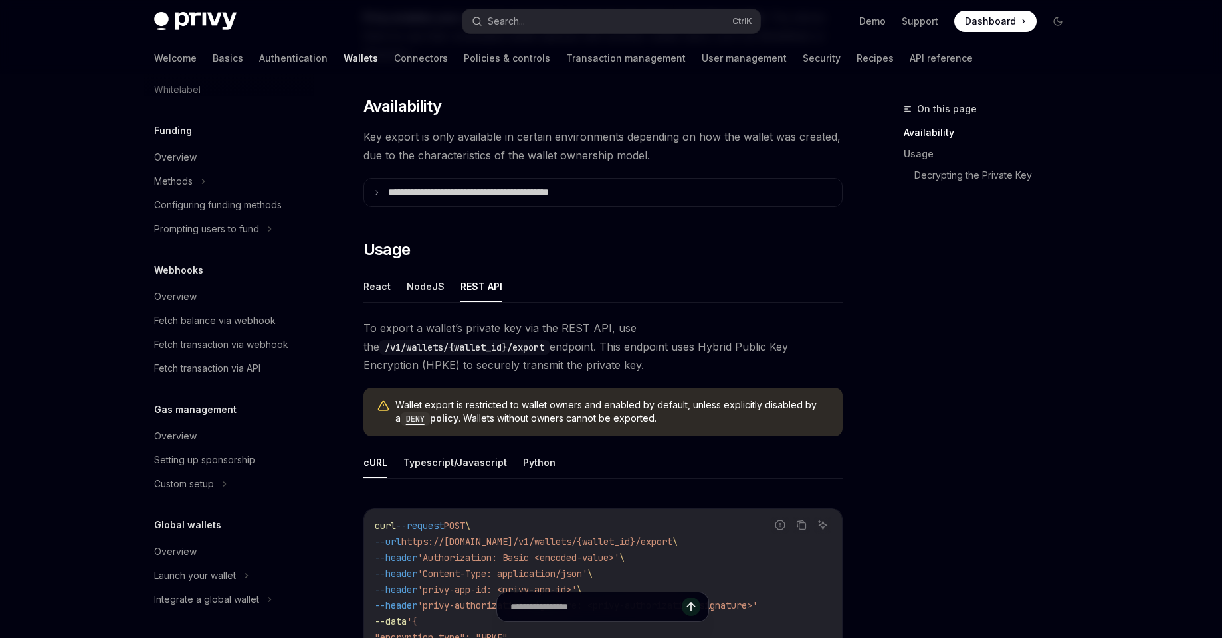
click at [396, 294] on ul "React NodeJS REST API" at bounding box center [602, 287] width 479 height 32
click at [380, 295] on button "React" at bounding box center [376, 286] width 27 height 31
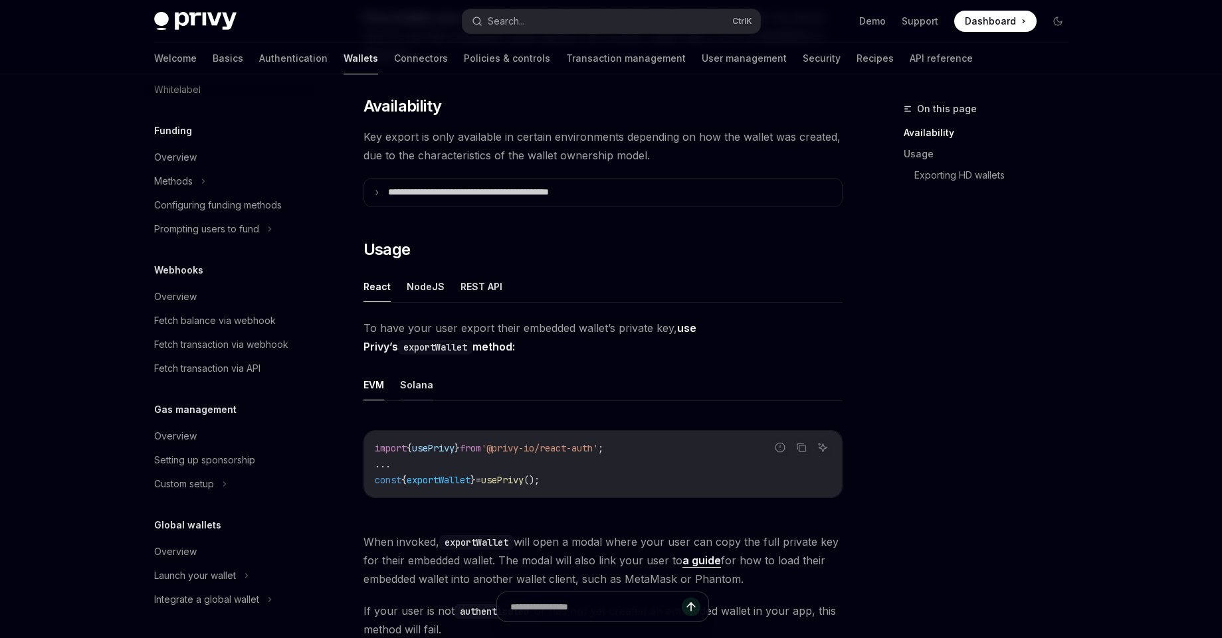
click at [427, 387] on button "Solana" at bounding box center [416, 384] width 33 height 31
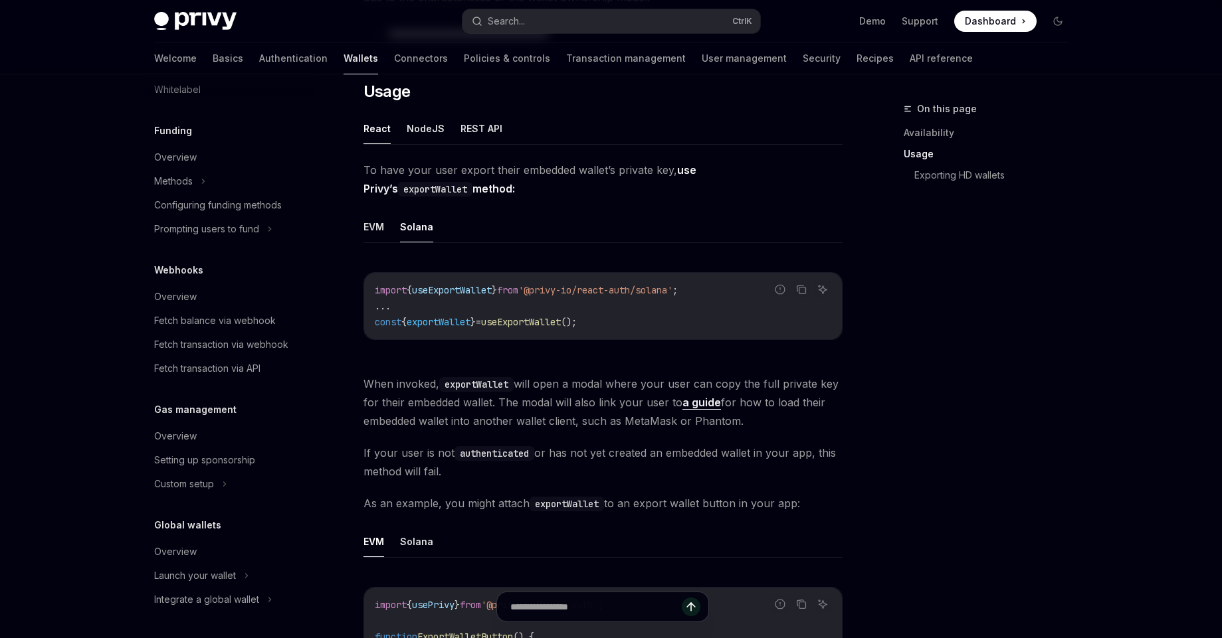
scroll to position [319, 0]
click at [212, 415] on h5 "Gas management" at bounding box center [195, 410] width 82 height 16
click at [207, 445] on link "Overview" at bounding box center [229, 437] width 170 height 24
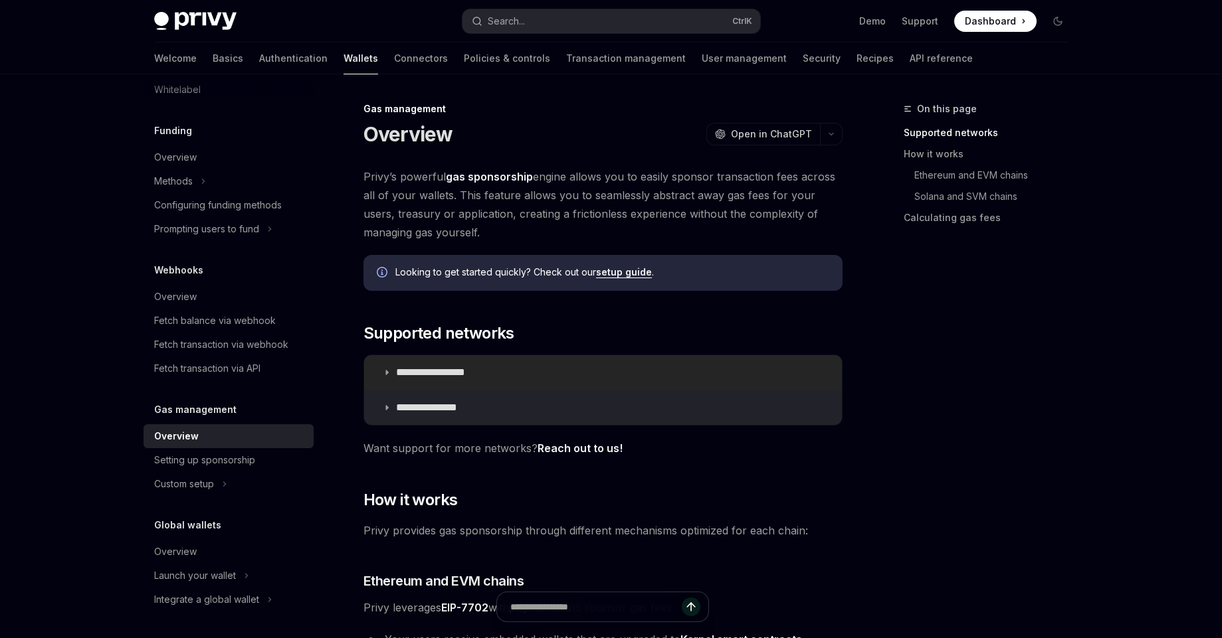
click at [485, 375] on p "**********" at bounding box center [445, 372] width 99 height 13
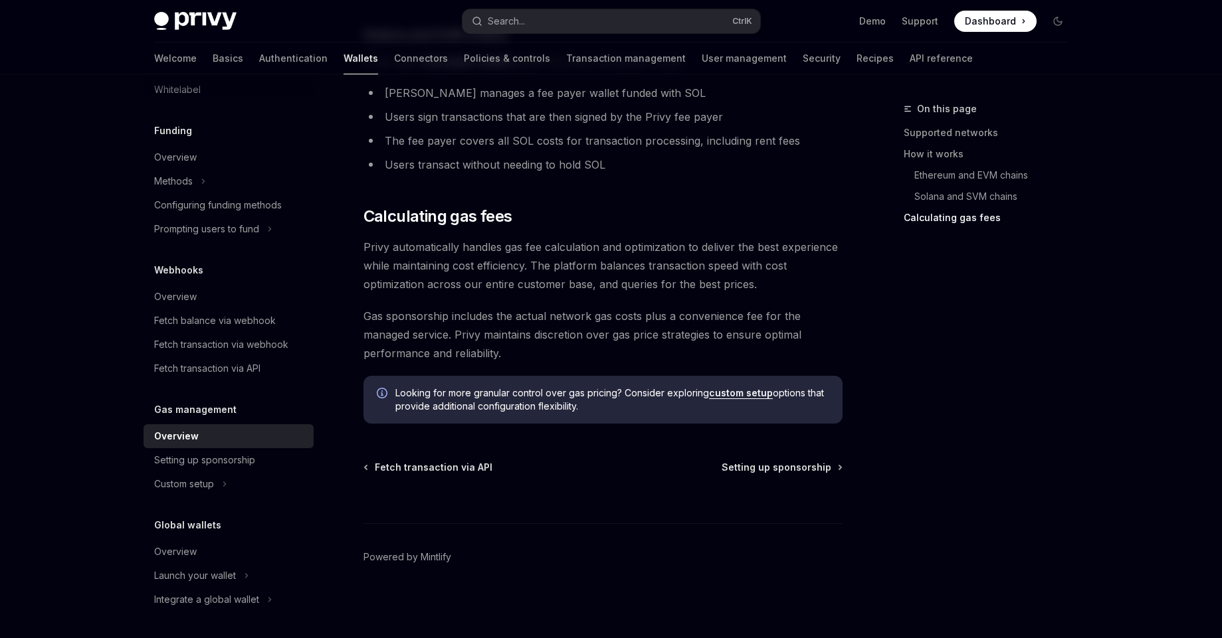
scroll to position [994, 0]
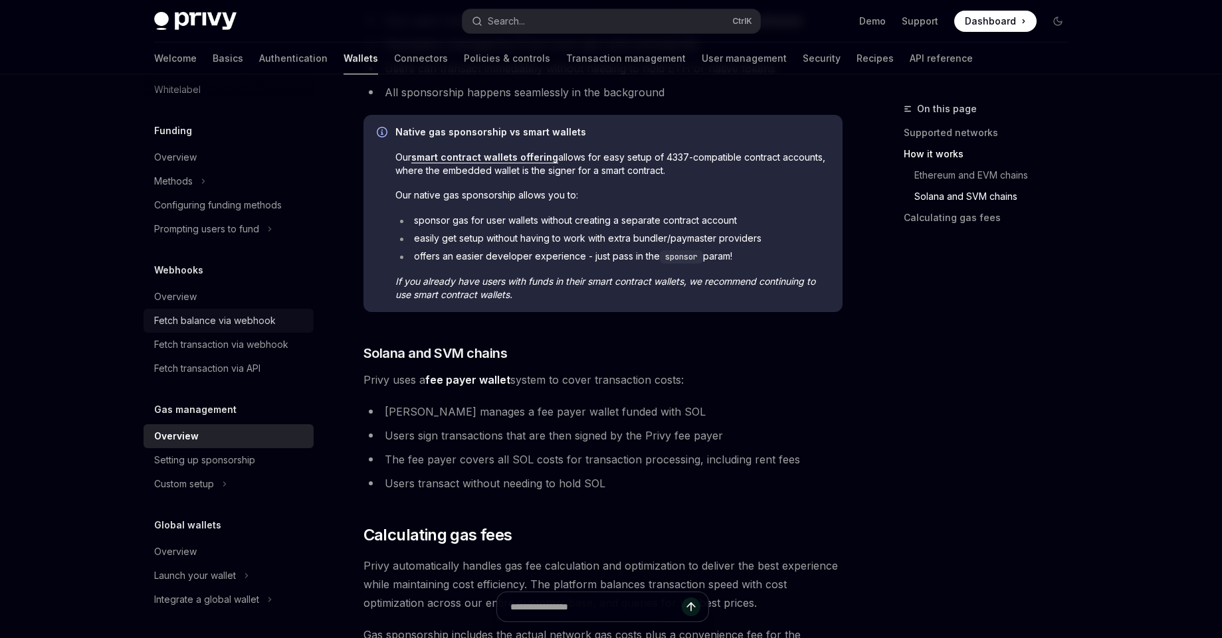
click at [233, 319] on div "Fetch balance via webhook" at bounding box center [215, 321] width 122 height 16
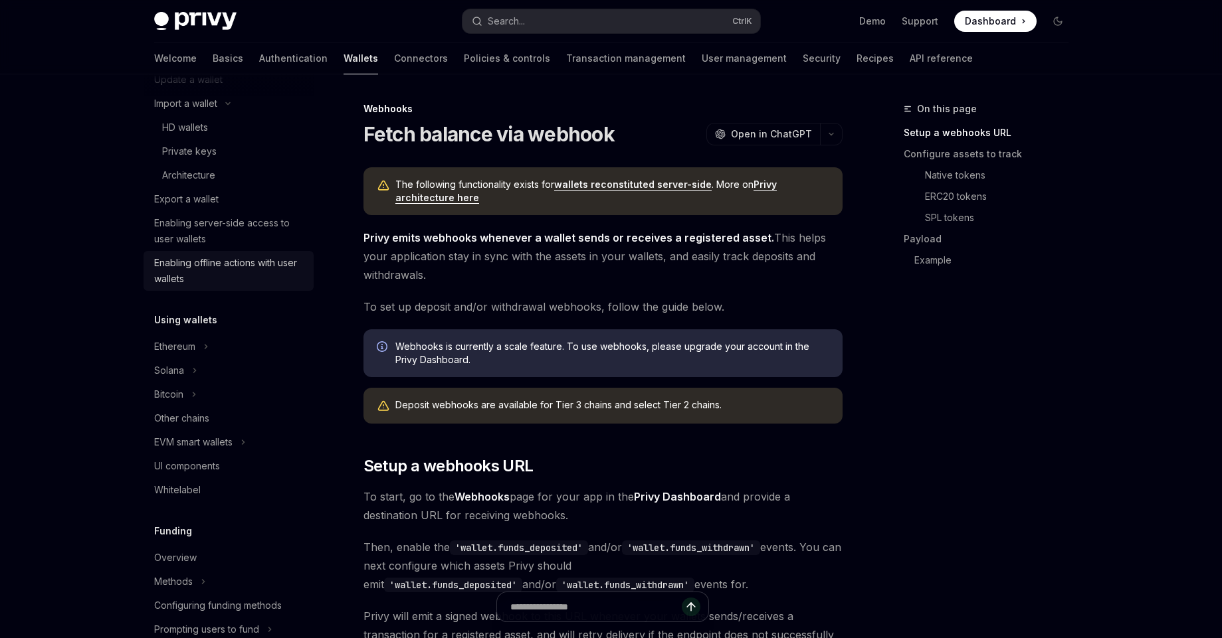
scroll to position [176, 0]
click at [191, 345] on div "Ethereum" at bounding box center [174, 345] width 41 height 16
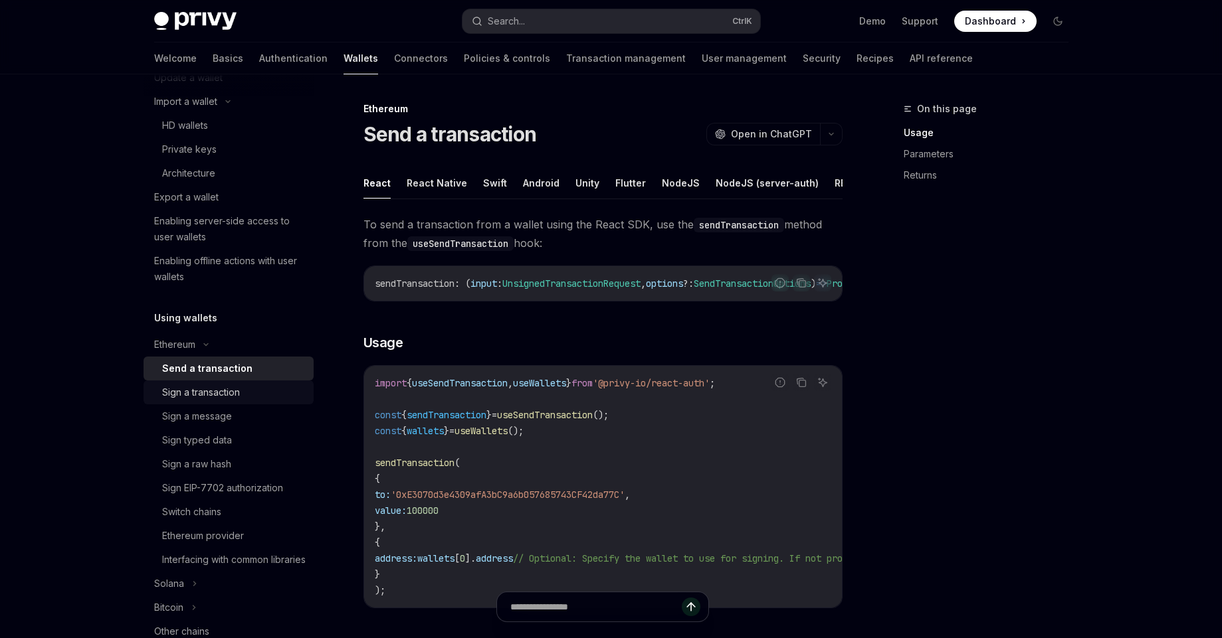
click at [196, 383] on link "Sign a transaction" at bounding box center [229, 393] width 170 height 24
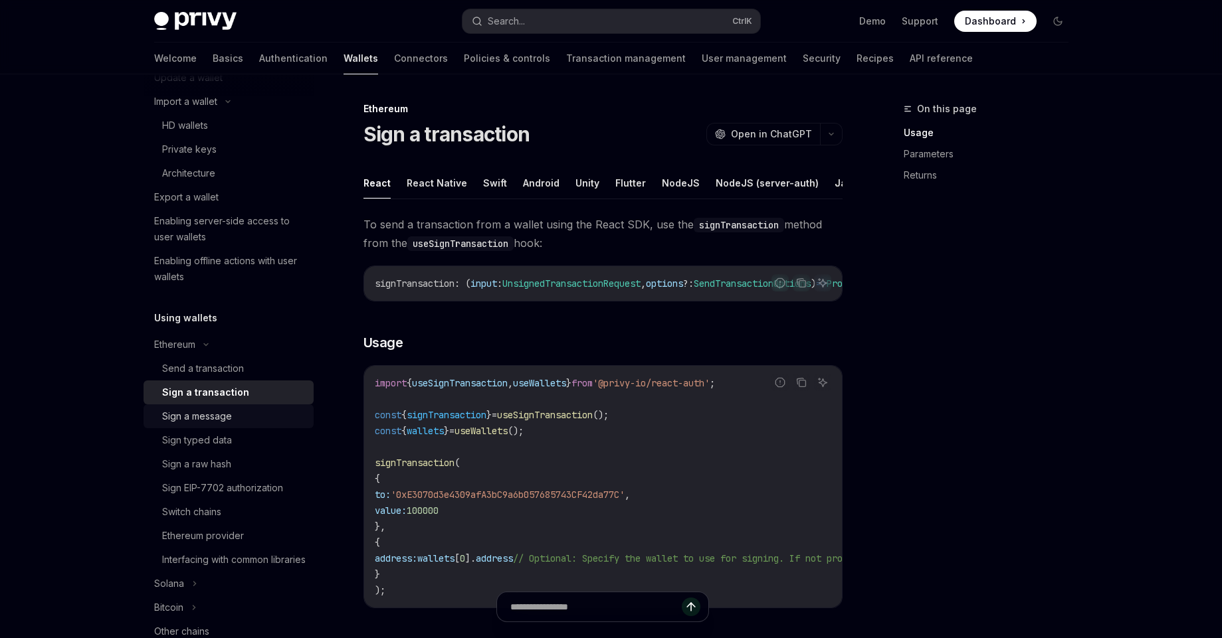
click at [207, 413] on div "Sign a message" at bounding box center [197, 417] width 70 height 16
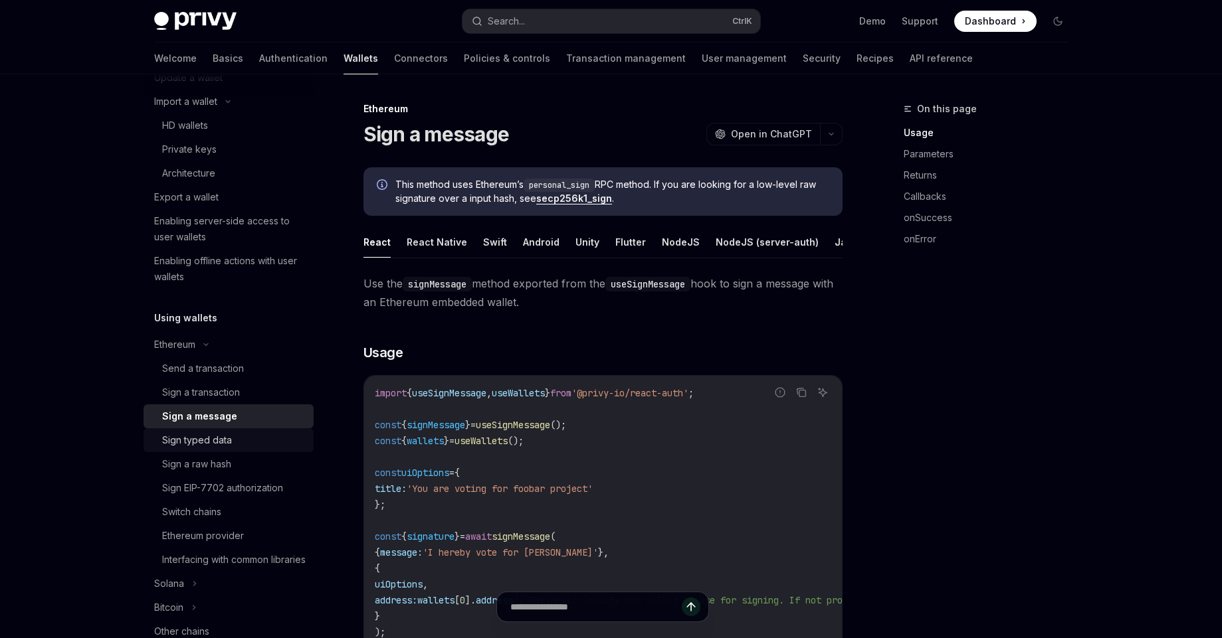
click at [194, 431] on link "Sign typed data" at bounding box center [229, 441] width 170 height 24
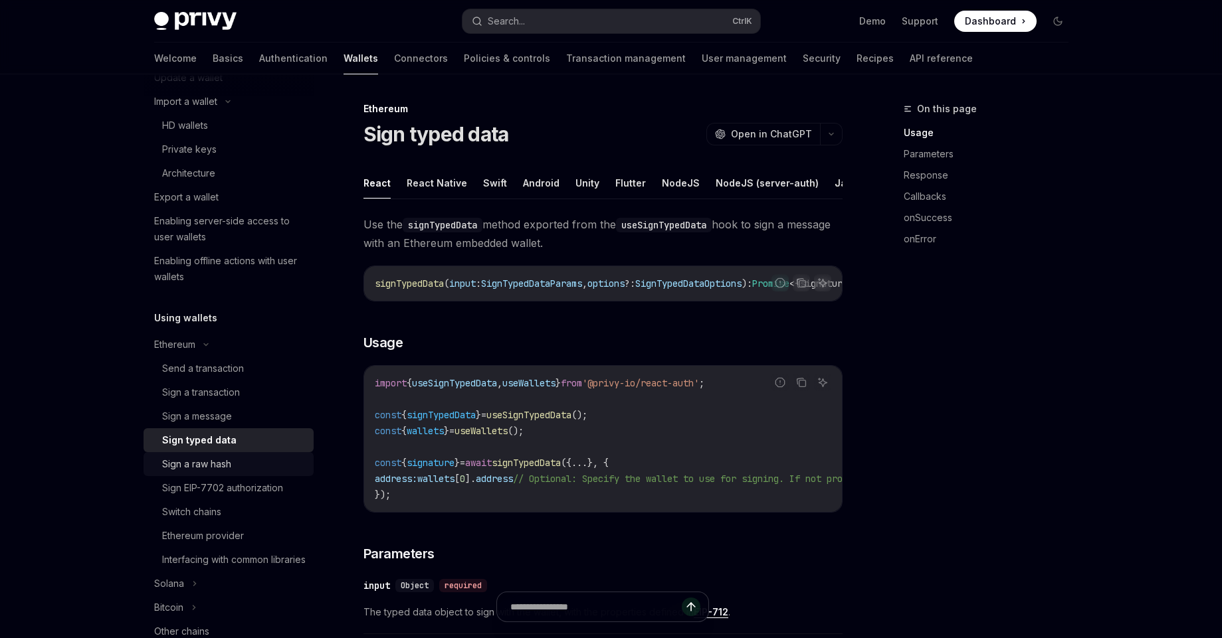
click at [188, 458] on div "Sign a raw hash" at bounding box center [196, 464] width 69 height 16
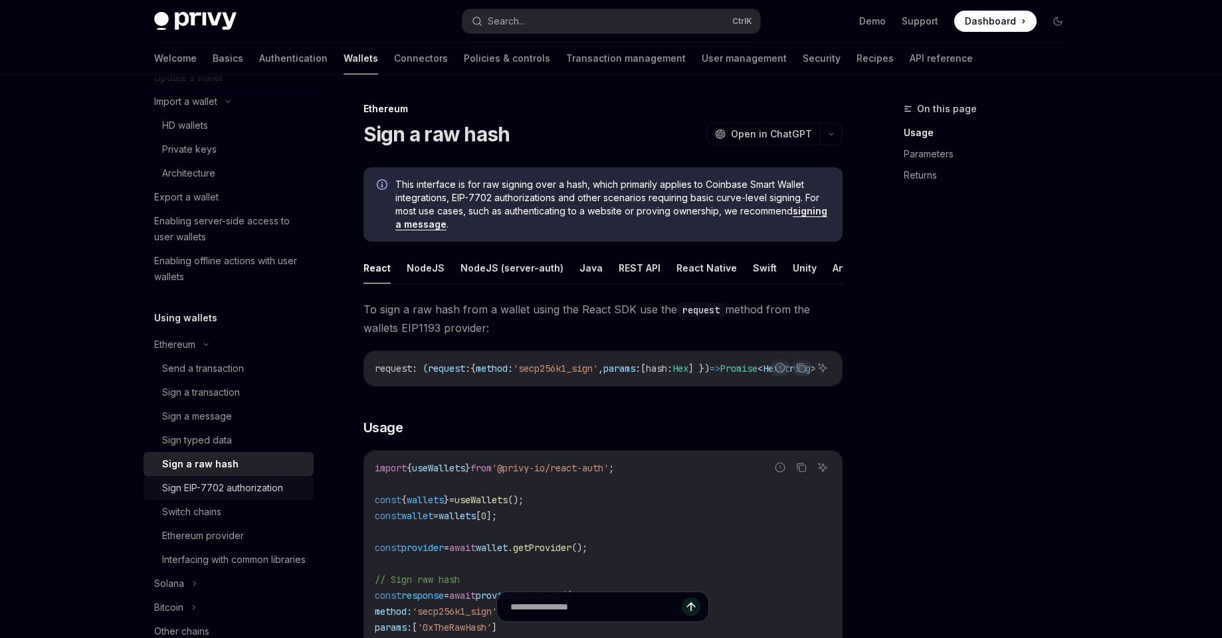
click at [192, 498] on link "Sign EIP-7702 authorization" at bounding box center [229, 488] width 170 height 24
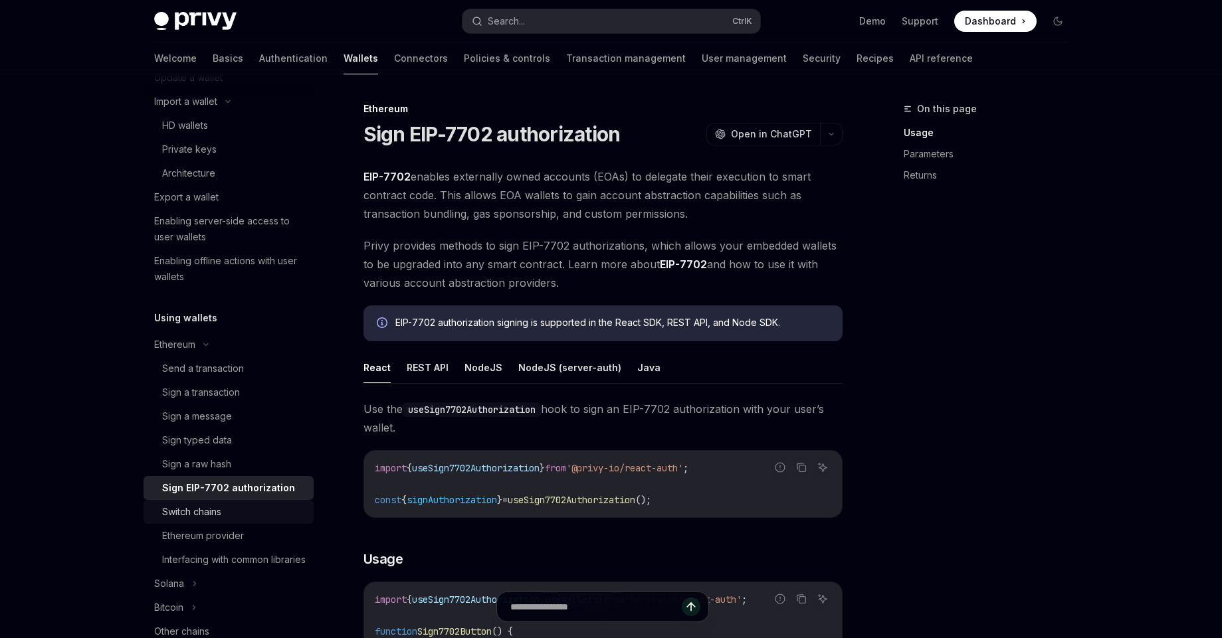
click at [193, 515] on div "Switch chains" at bounding box center [191, 512] width 59 height 16
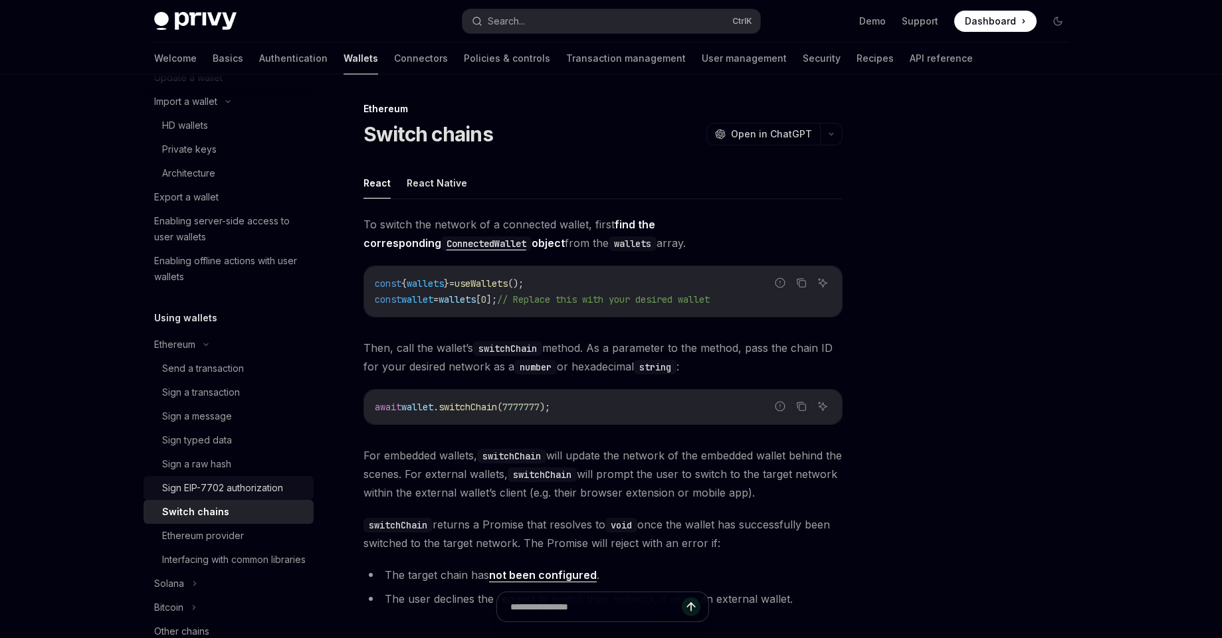
scroll to position [256, 0]
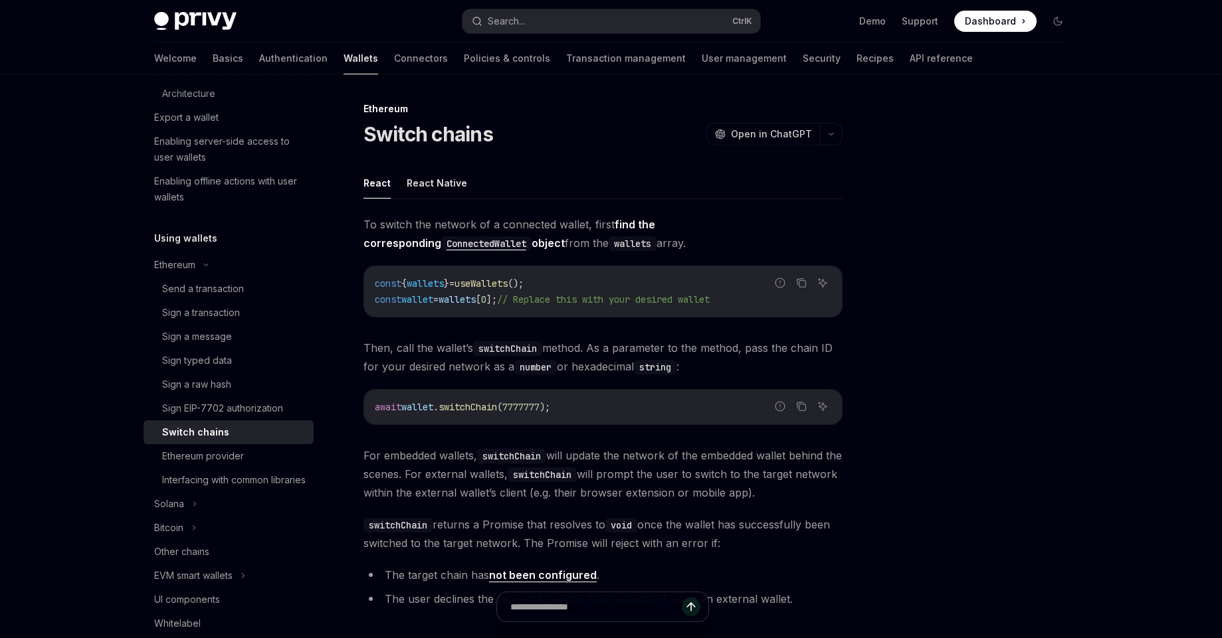
click at [508, 289] on span "useWallets" at bounding box center [480, 284] width 53 height 12
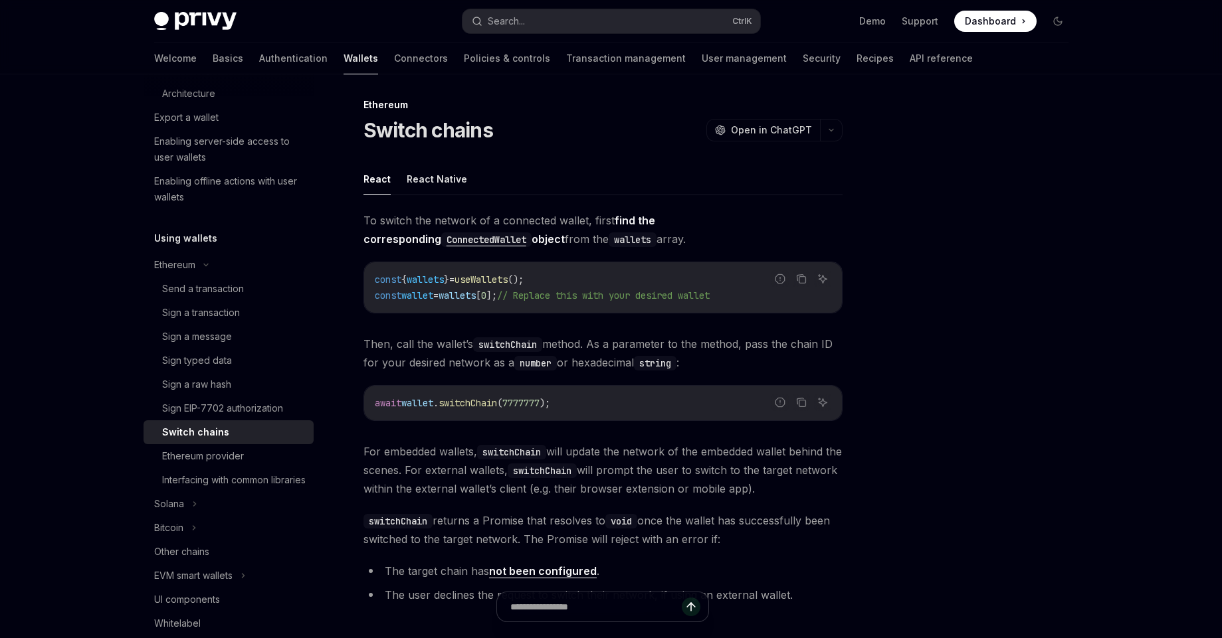
scroll to position [0, 0]
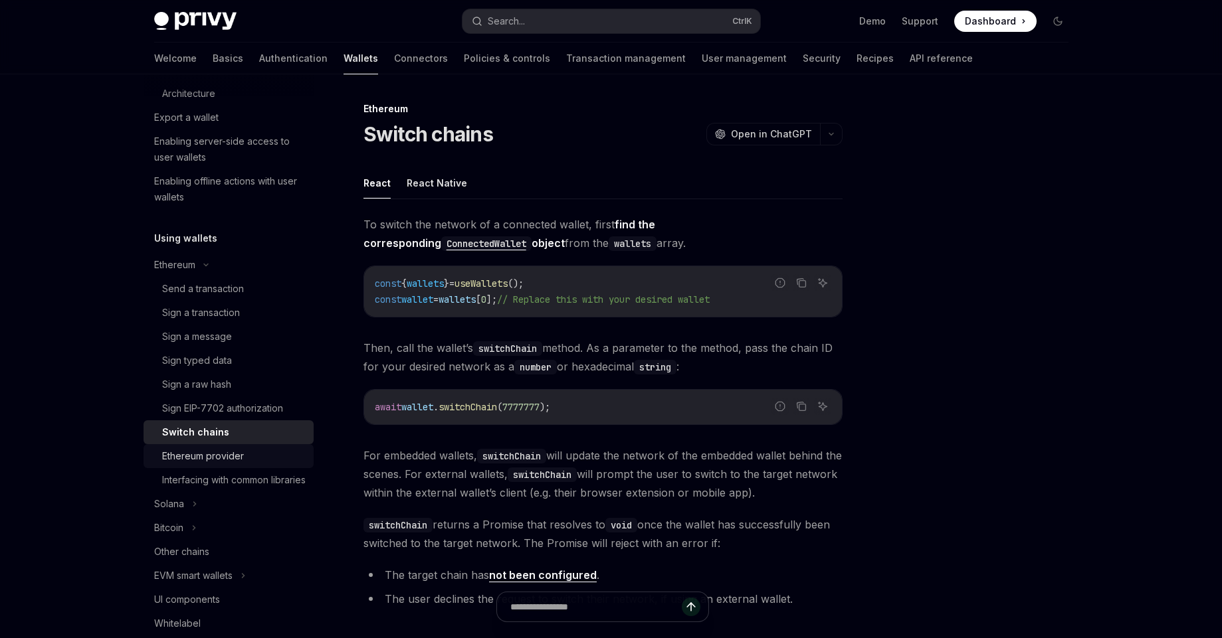
click at [238, 452] on div "Ethereum provider" at bounding box center [203, 456] width 82 height 16
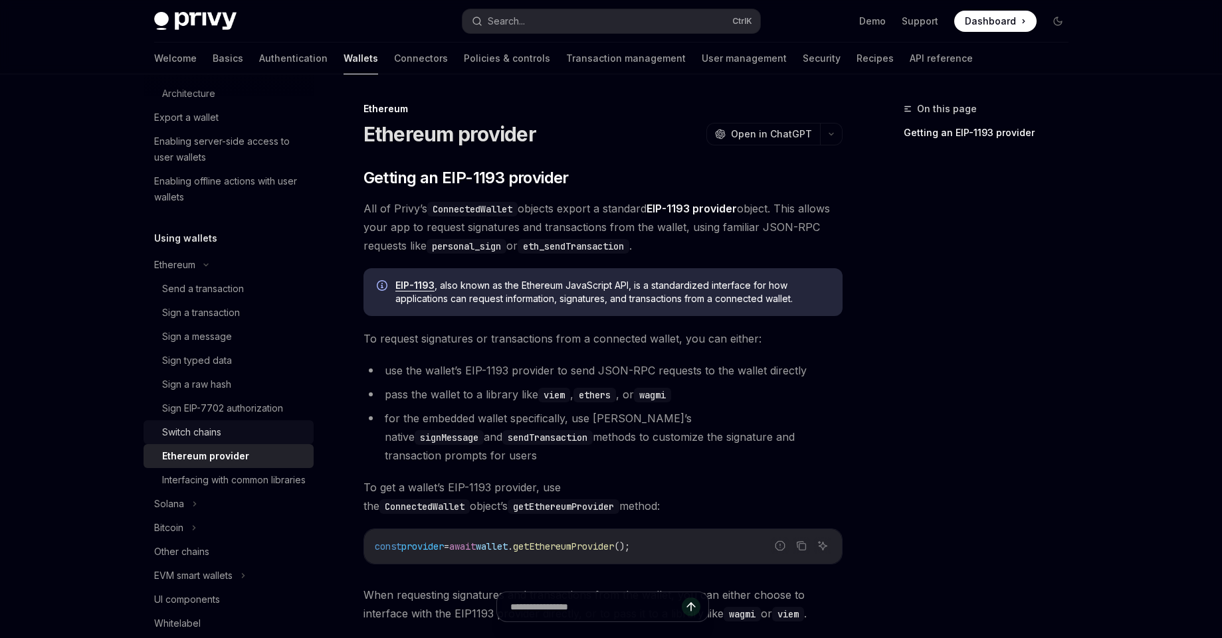
click at [262, 434] on div "Switch chains" at bounding box center [234, 433] width 144 height 16
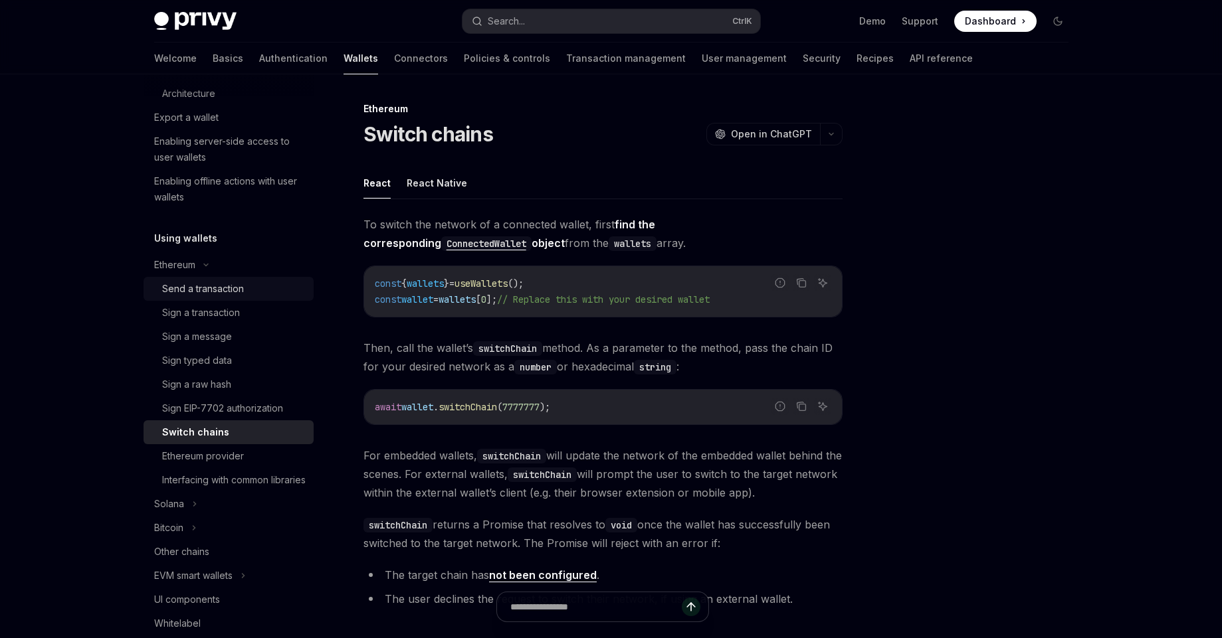
click at [241, 293] on div "Send a transaction" at bounding box center [203, 289] width 82 height 16
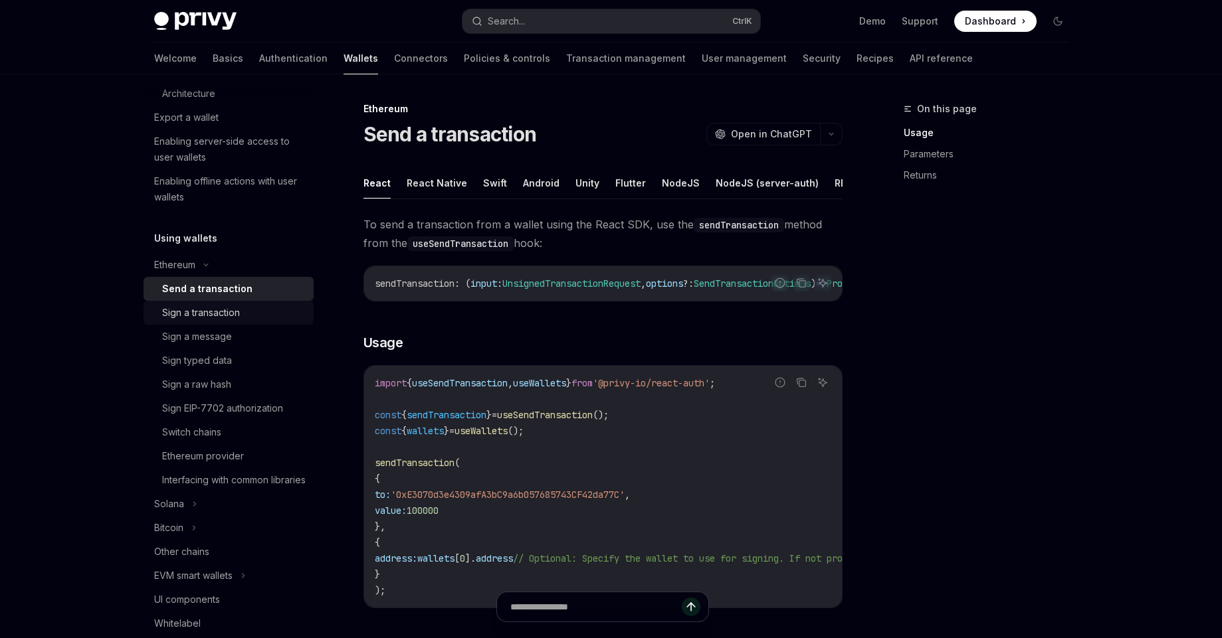
click at [246, 310] on div "Sign a transaction" at bounding box center [234, 313] width 144 height 16
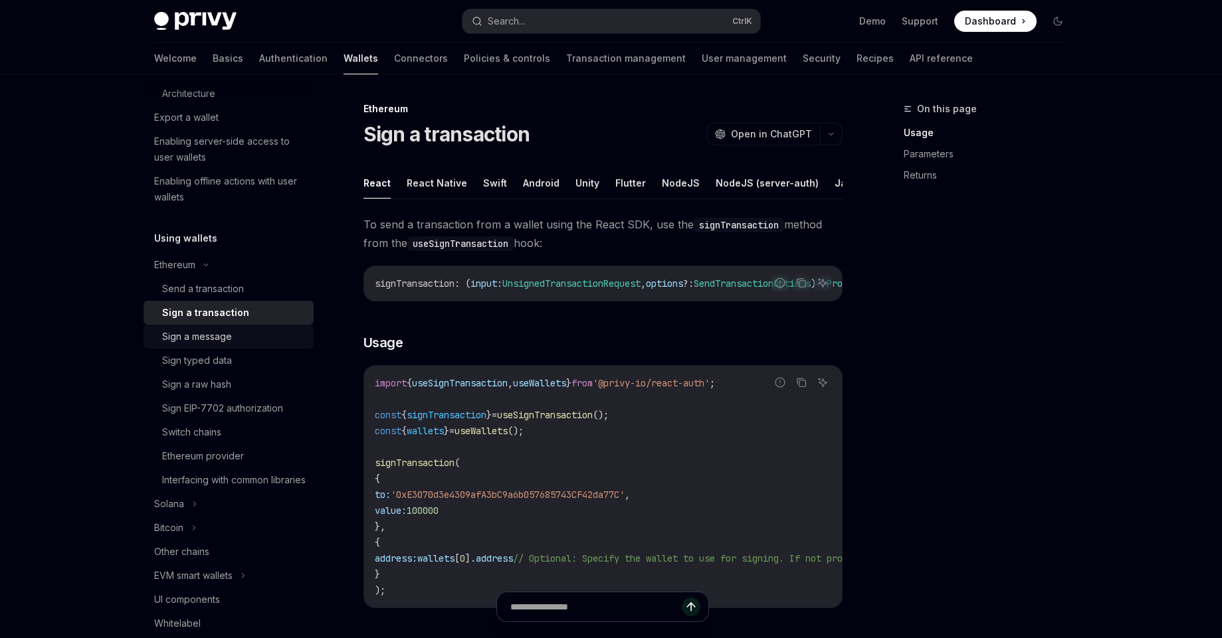
click at [240, 332] on div "Sign a message" at bounding box center [234, 337] width 144 height 16
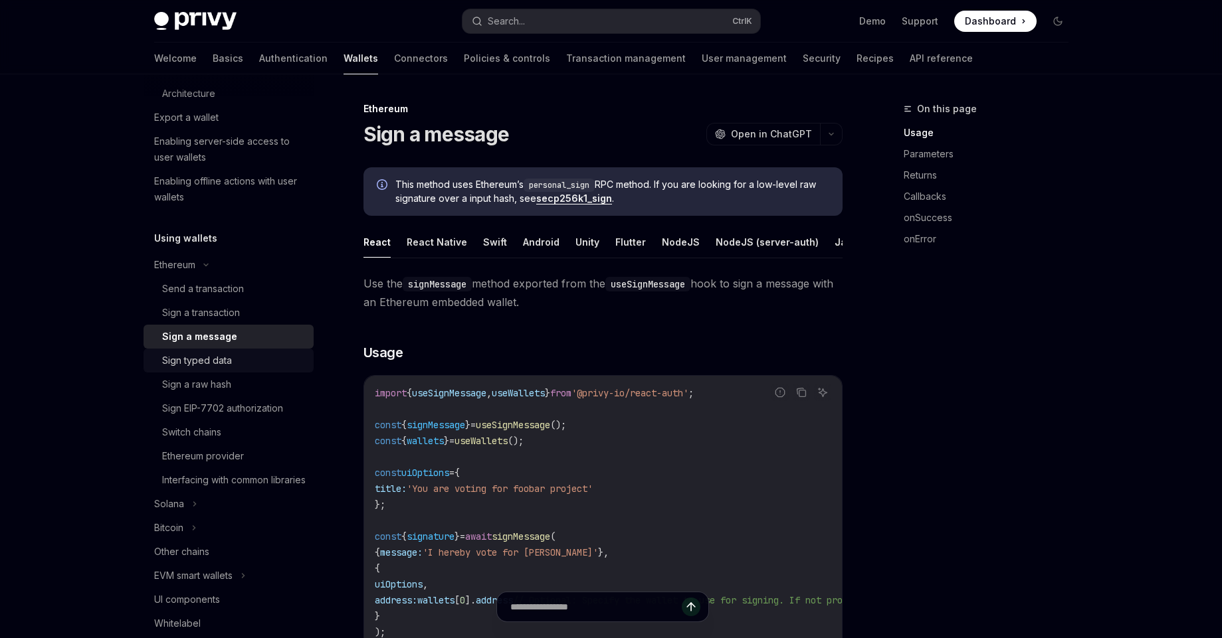
click at [229, 361] on div "Sign typed data" at bounding box center [197, 361] width 70 height 16
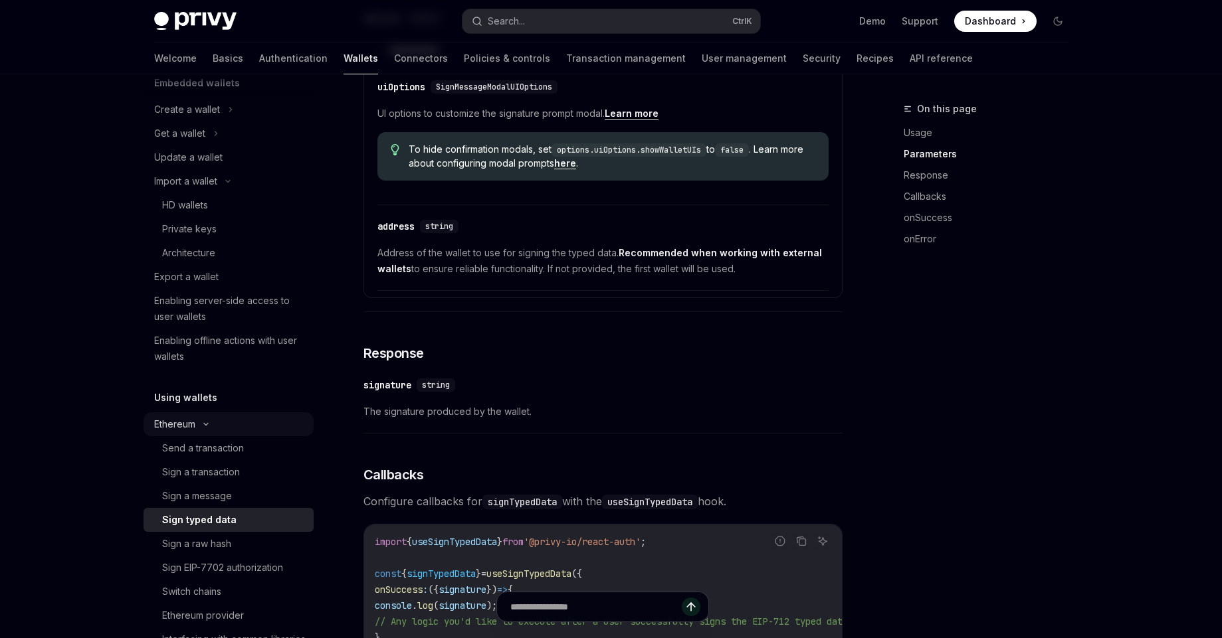
scroll to position [256, 0]
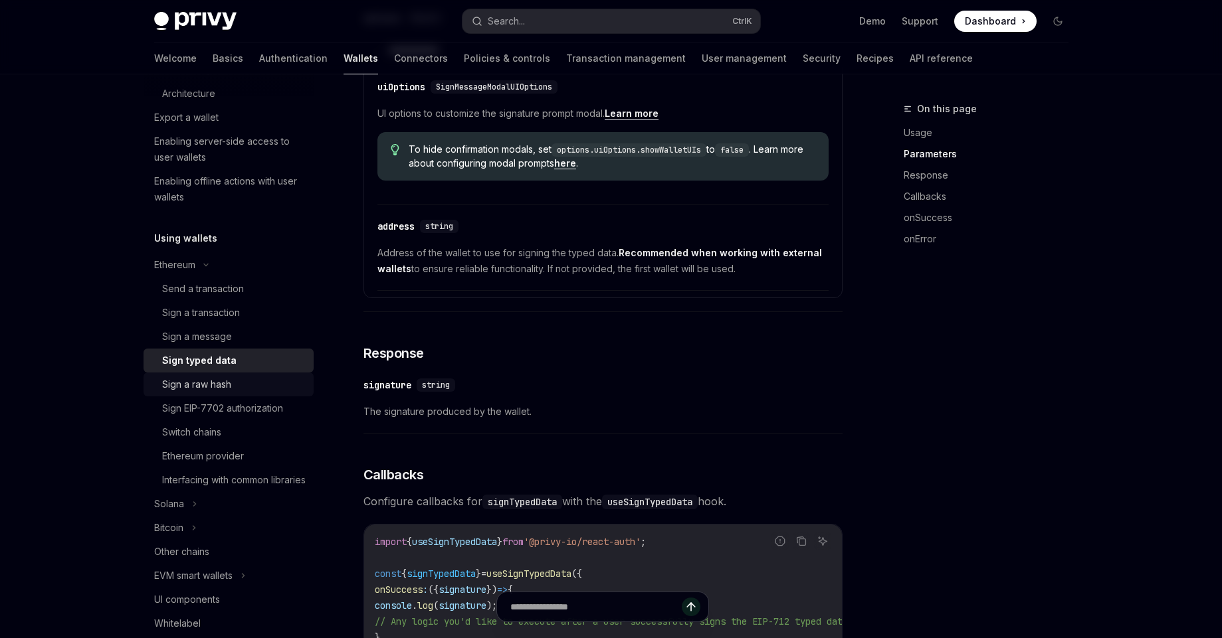
click at [224, 379] on div "Sign a raw hash" at bounding box center [196, 385] width 69 height 16
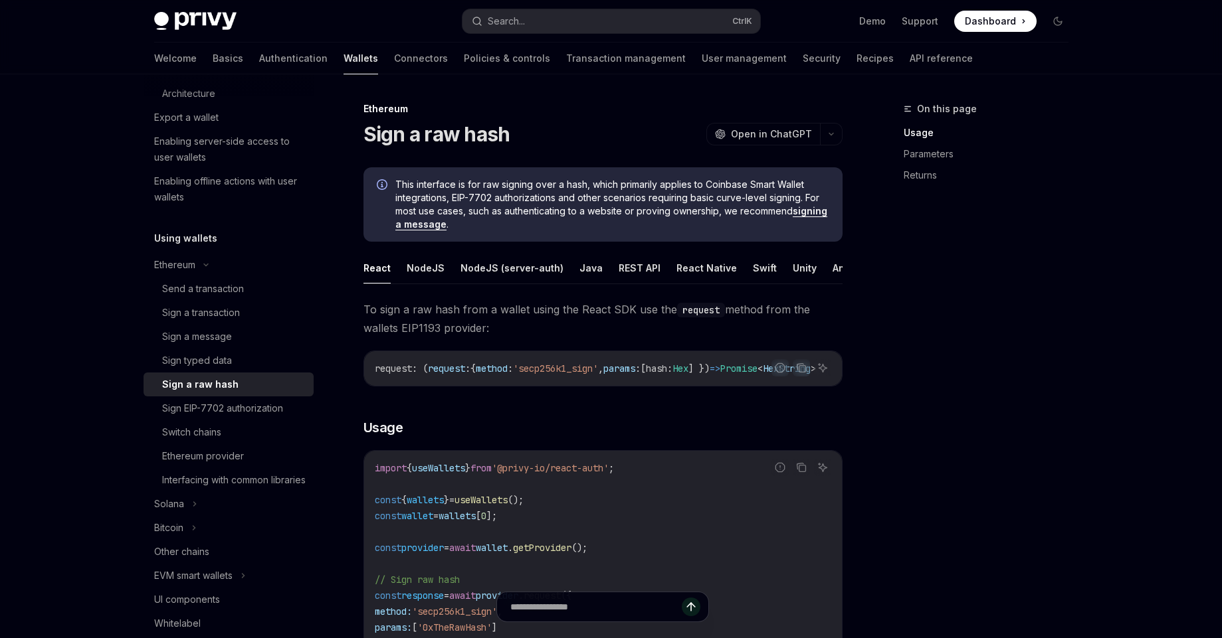
drag, startPoint x: 536, startPoint y: 395, endPoint x: 690, endPoint y: 391, distance: 154.2
click at [690, 386] on div "request : ( request : { method : 'secp256k1_sign' , params : [ hash : Hex ] }) …" at bounding box center [603, 368] width 478 height 35
click at [199, 411] on div "Sign EIP-7702 authorization" at bounding box center [222, 409] width 121 height 16
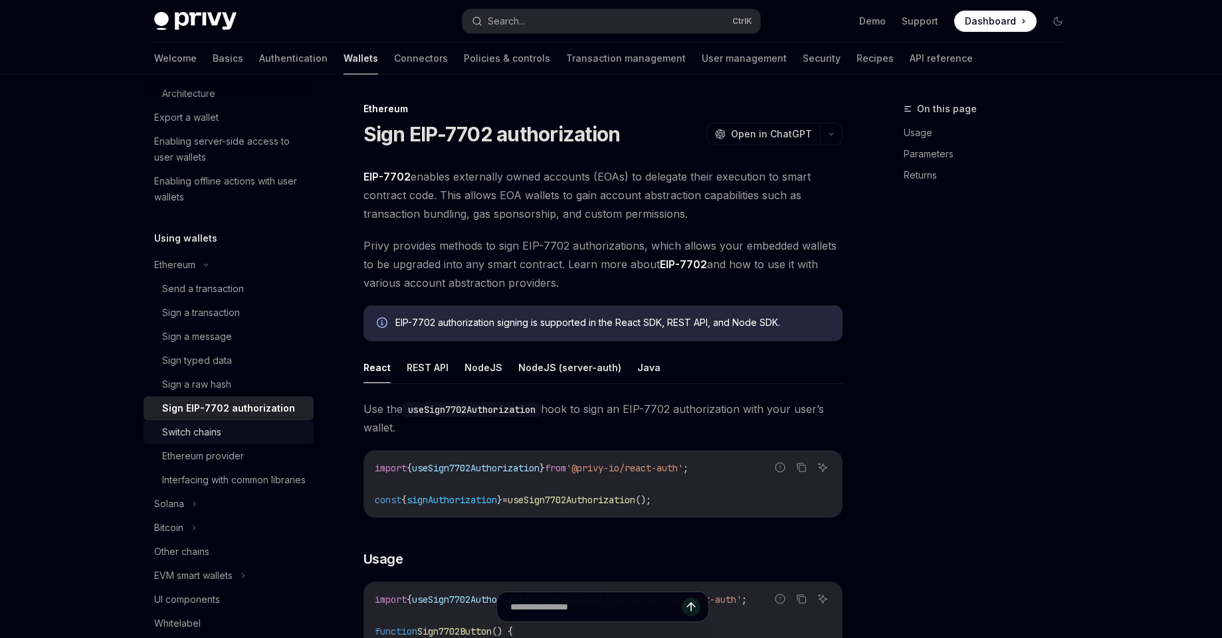
click at [209, 432] on div "Switch chains" at bounding box center [191, 433] width 59 height 16
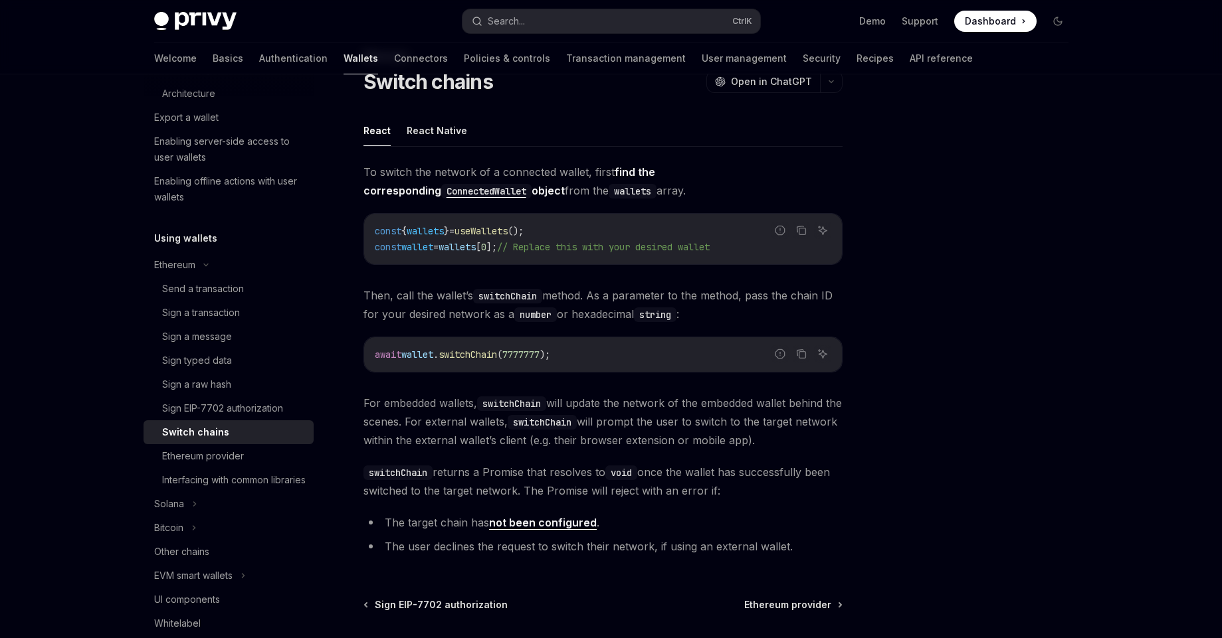
scroll to position [80, 0]
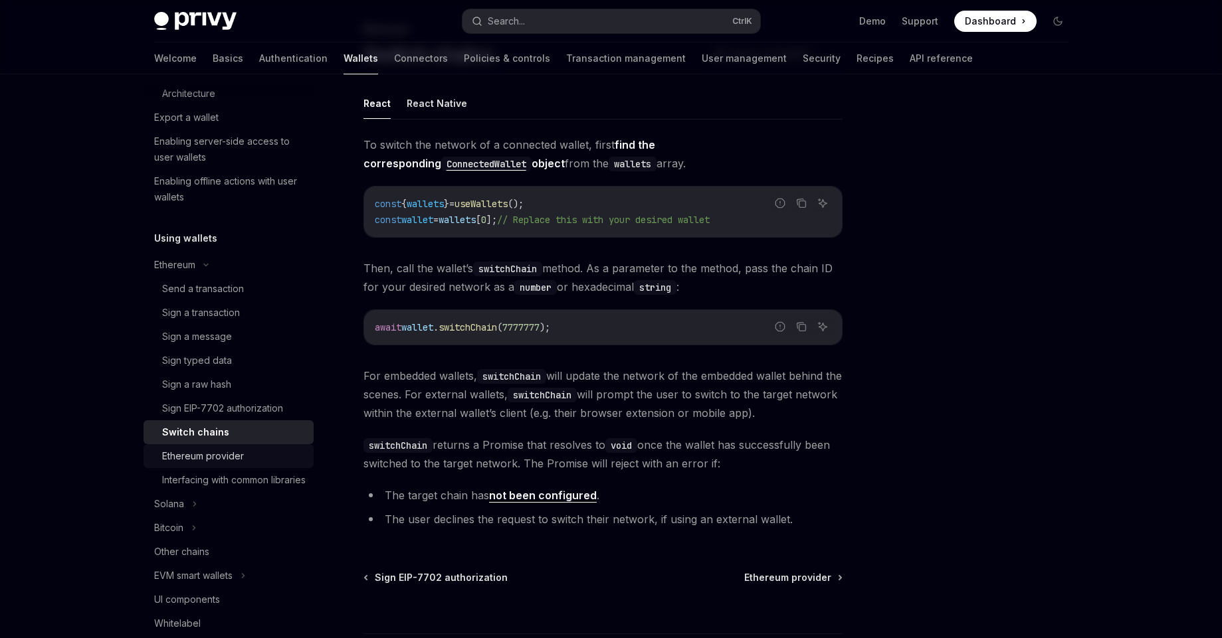
click at [201, 450] on div "Ethereum provider" at bounding box center [203, 456] width 82 height 16
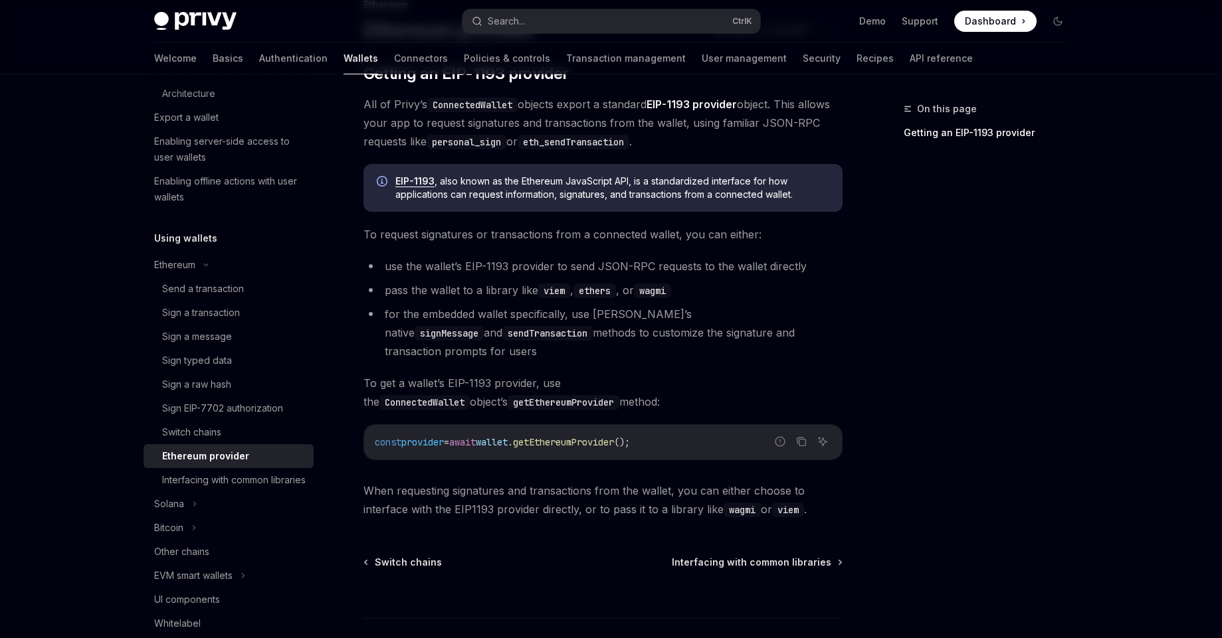
scroll to position [181, 0]
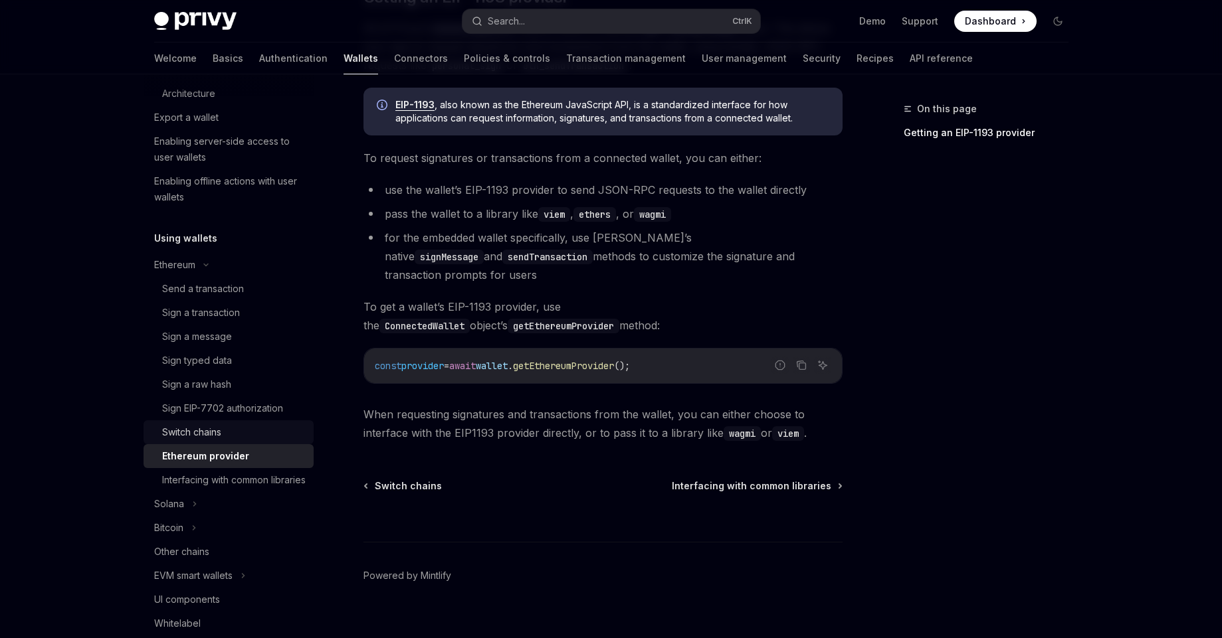
click at [231, 431] on div "Switch chains" at bounding box center [234, 433] width 144 height 16
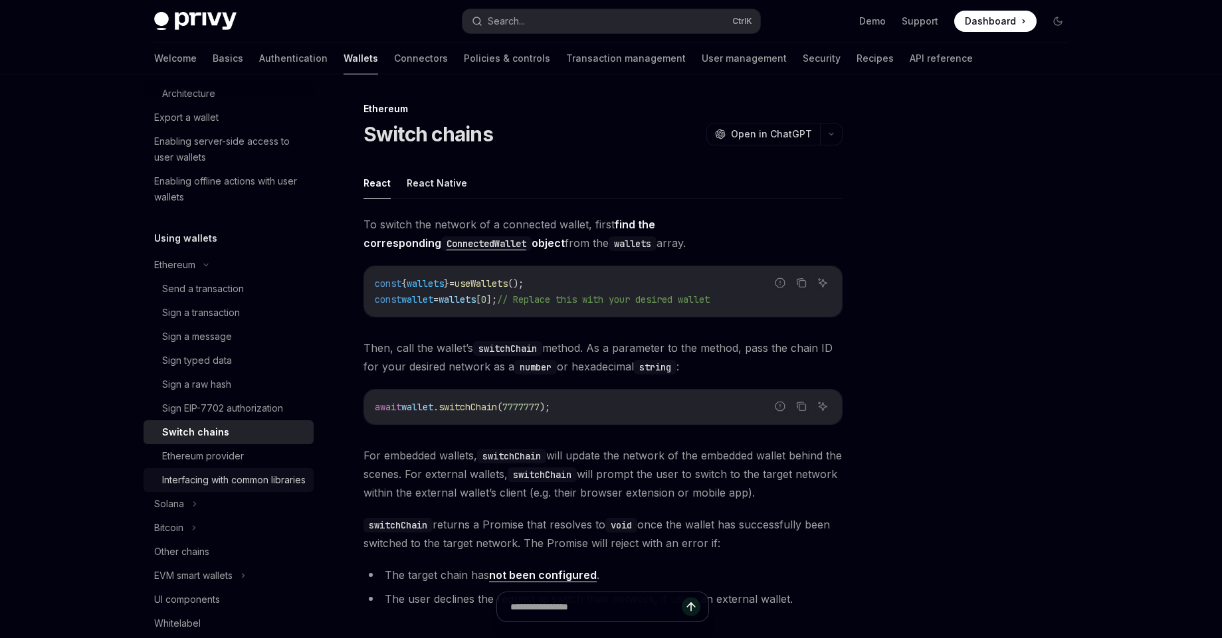
click at [227, 485] on div "Interfacing with common libraries" at bounding box center [234, 480] width 144 height 16
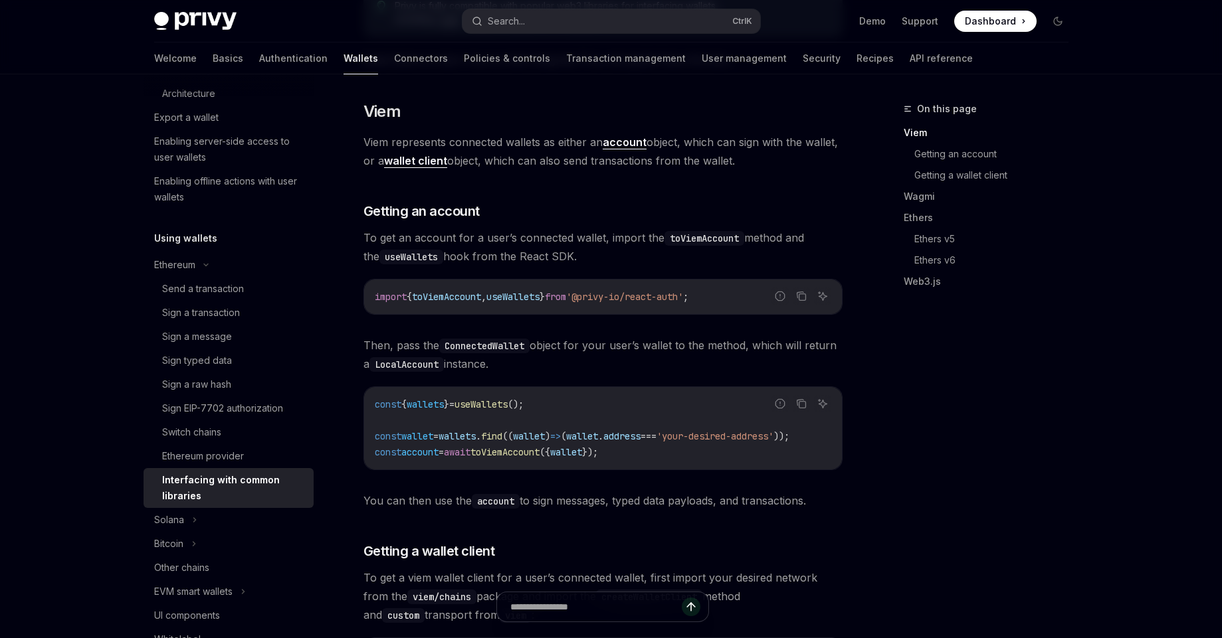
scroll to position [239, 0]
click at [262, 300] on link "Send a transaction" at bounding box center [229, 289] width 170 height 24
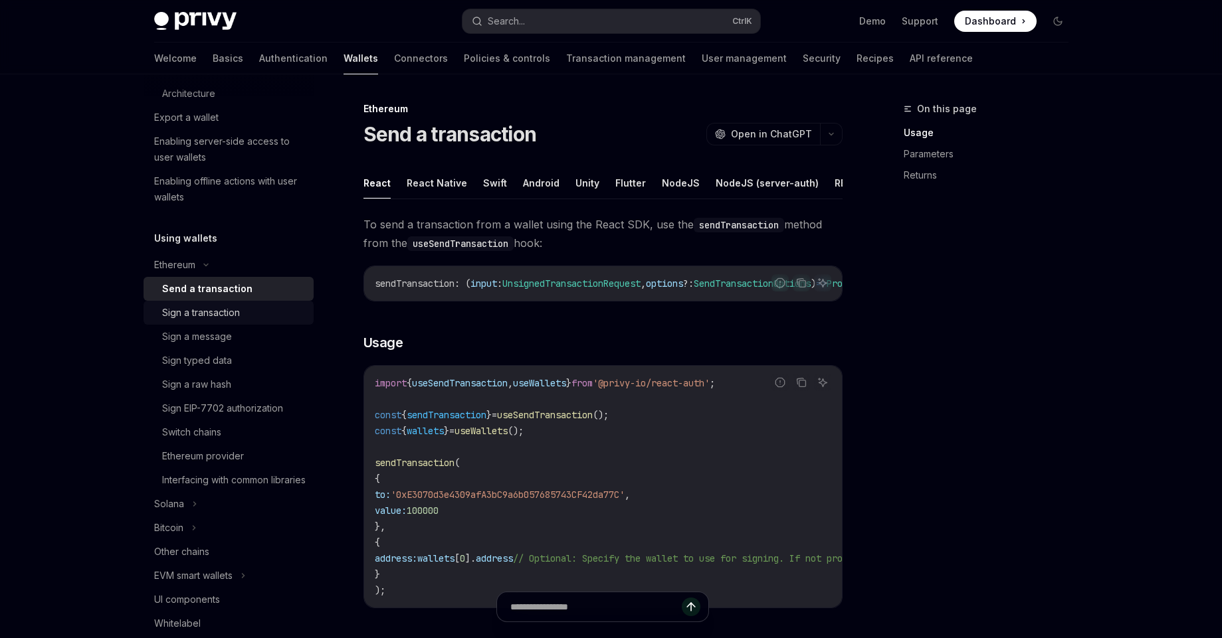
click at [249, 319] on div "Sign a transaction" at bounding box center [234, 313] width 144 height 16
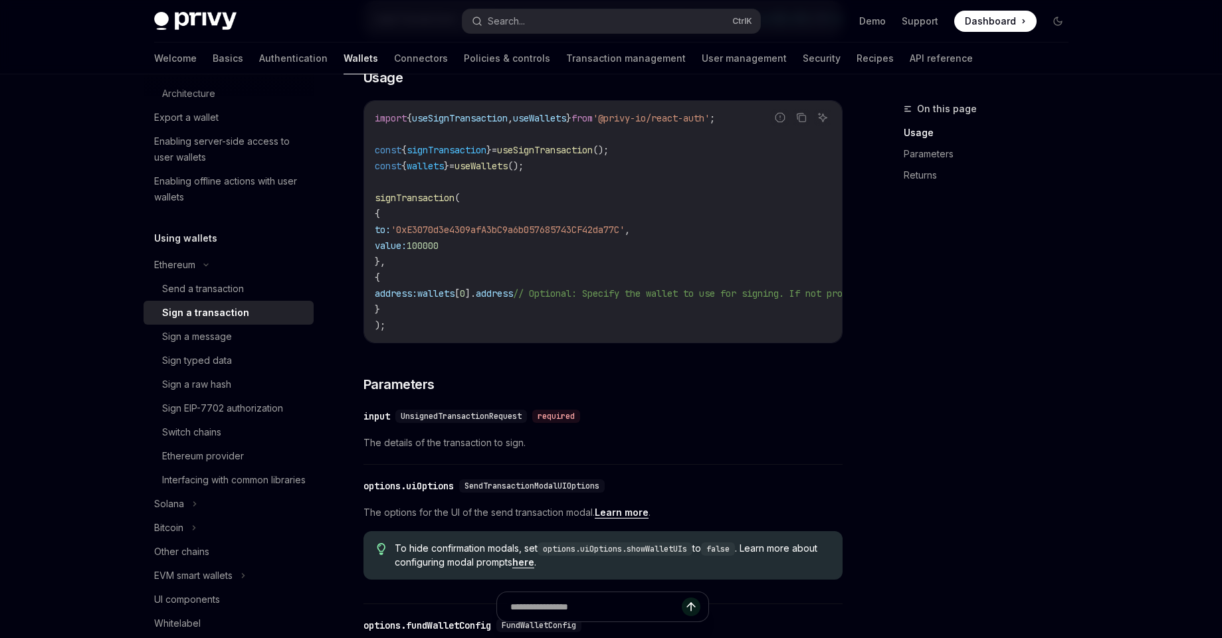
scroll to position [239, 0]
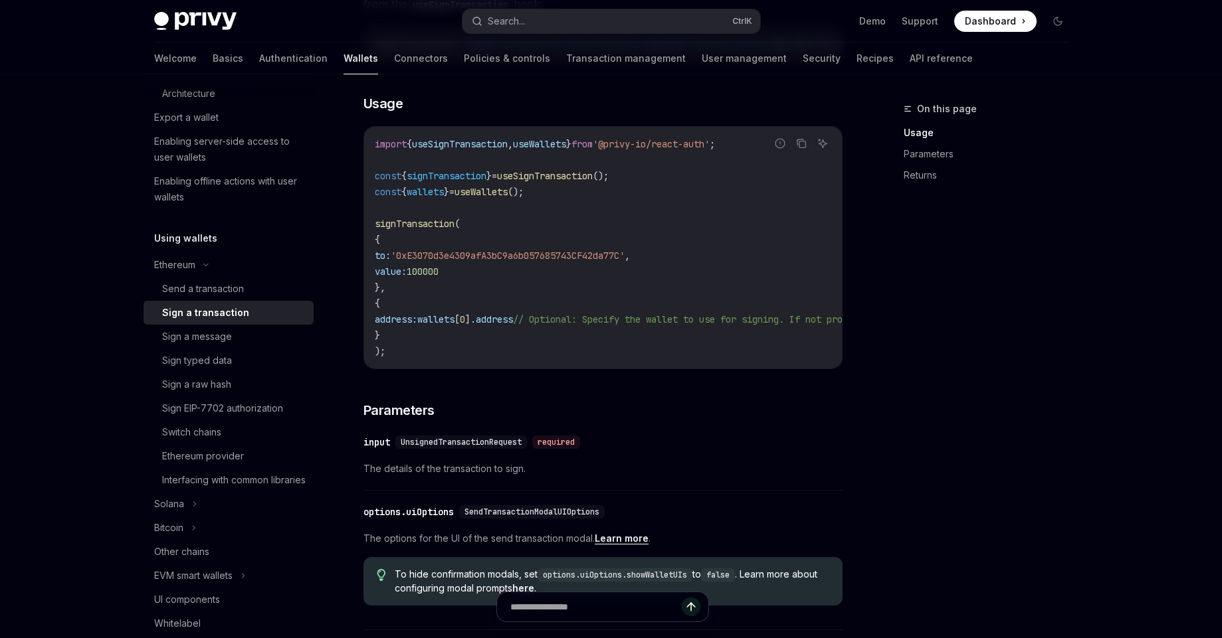
click at [702, 292] on code "import { useSignTransaction , useWallets } from '@privy-io/react-auth' ; const …" at bounding box center [723, 247] width 696 height 223
click at [706, 280] on code "import { useSignTransaction , useWallets } from '@privy-io/react-auth' ; const …" at bounding box center [723, 247] width 696 height 223
drag, startPoint x: 720, startPoint y: 272, endPoint x: 435, endPoint y: 266, distance: 285.1
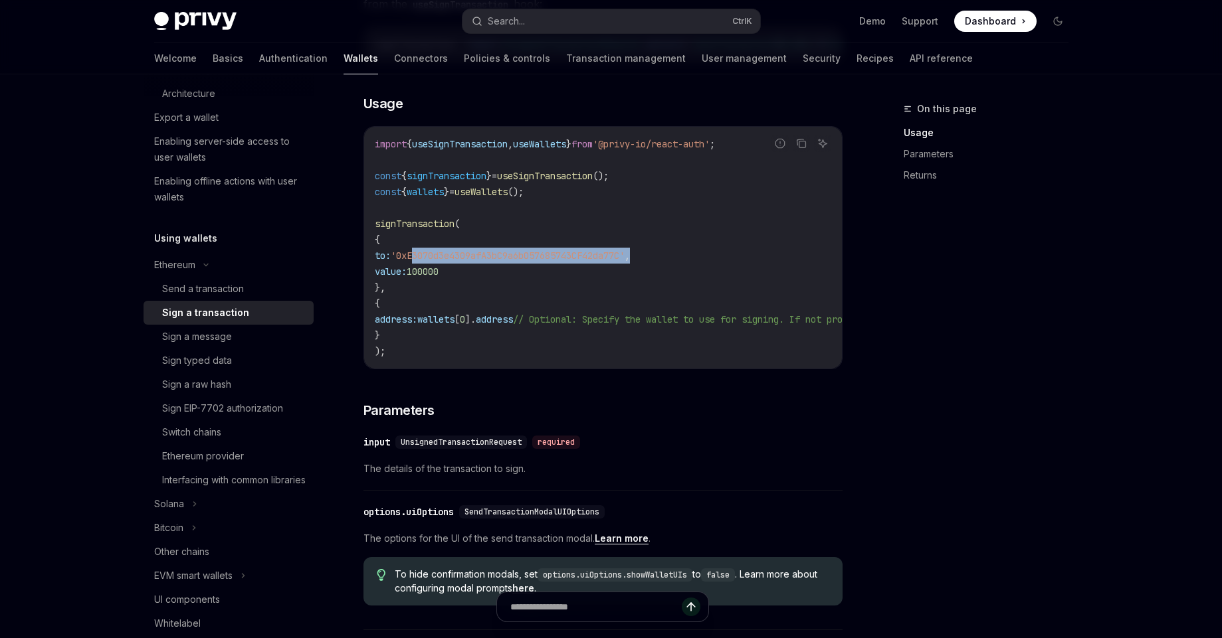
click at [435, 266] on code "import { useSignTransaction , useWallets } from '@privy-io/react-auth' ; const …" at bounding box center [723, 247] width 696 height 223
click at [435, 262] on span "'0xE3070d3e4309afA3bC9a6b057685743CF42da77C'" at bounding box center [508, 256] width 234 height 12
click at [644, 308] on code "import { useSignTransaction , useWallets } from '@privy-io/react-auth' ; const …" at bounding box center [723, 247] width 696 height 223
drag, startPoint x: 662, startPoint y: 268, endPoint x: 429, endPoint y: 266, distance: 232.5
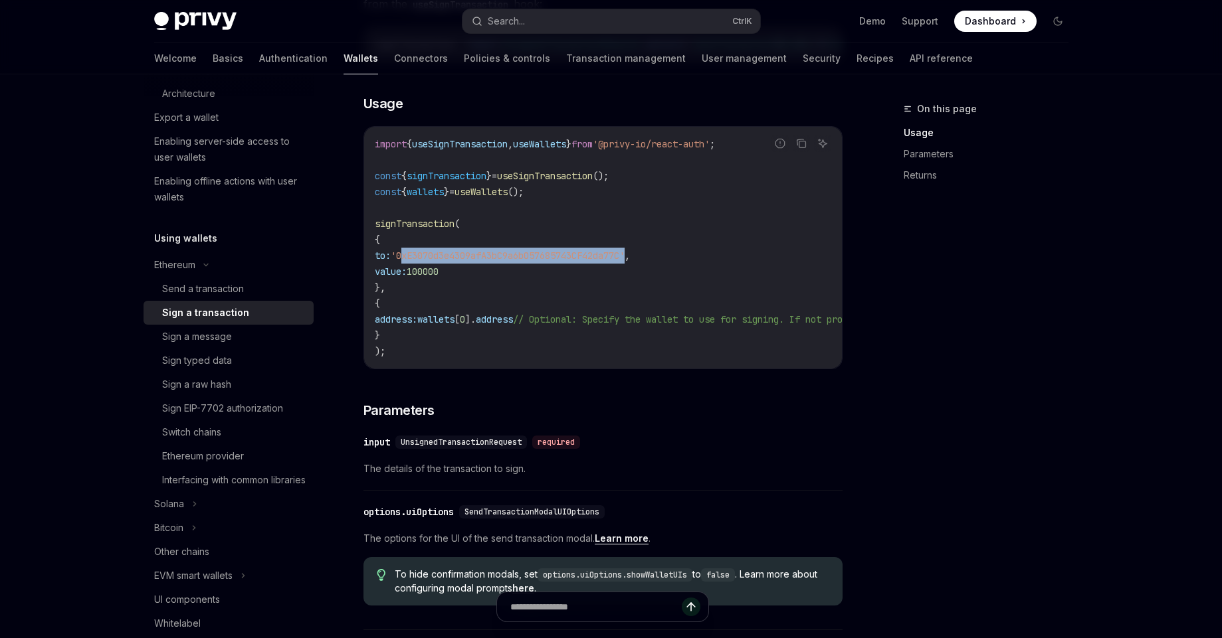
click at [429, 262] on span "'0xE3070d3e4309afA3bC9a6b057685743CF42da77C'" at bounding box center [508, 256] width 234 height 12
drag, startPoint x: 427, startPoint y: 274, endPoint x: 658, endPoint y: 272, distance: 231.2
click at [625, 262] on span "'0xE3070d3e4309afA3bC9a6b057685743CF42da77C'" at bounding box center [508, 256] width 234 height 12
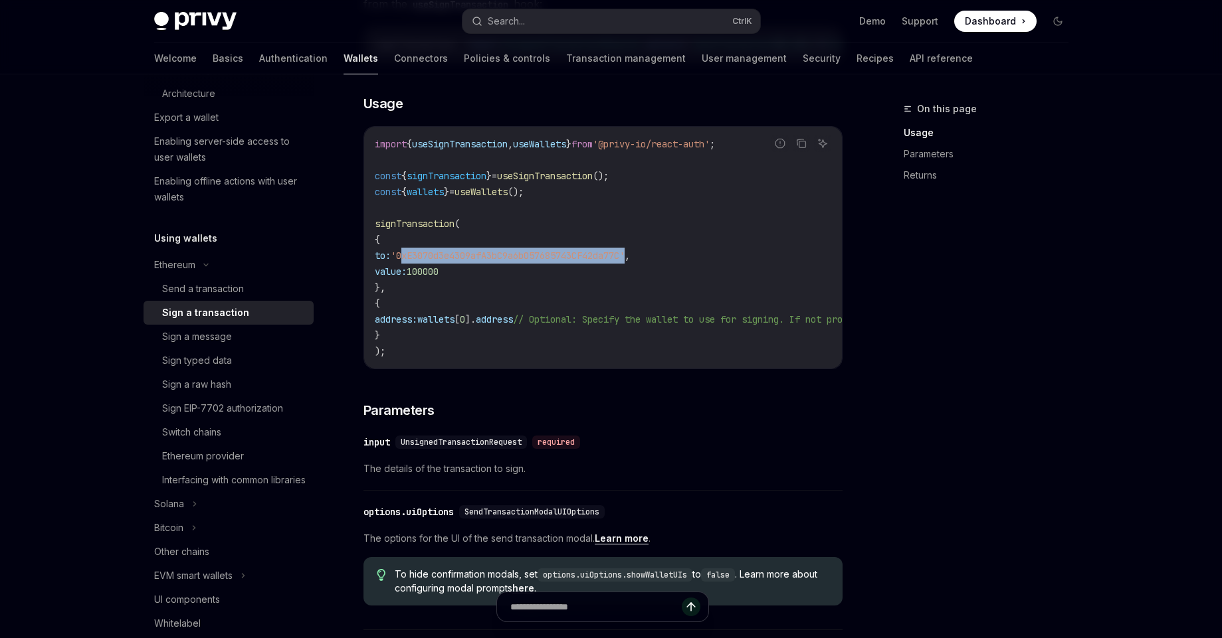
drag, startPoint x: 658, startPoint y: 272, endPoint x: 556, endPoint y: 268, distance: 101.7
click at [556, 262] on span "'0xE3070d3e4309afA3bC9a6b057685743CF42da77C'" at bounding box center [508, 256] width 234 height 12
click at [438, 278] on span "100000" at bounding box center [423, 272] width 32 height 12
click at [437, 262] on span "'0xE3070d3e4309afA3bC9a6b057685743CF42da77C'" at bounding box center [508, 256] width 234 height 12
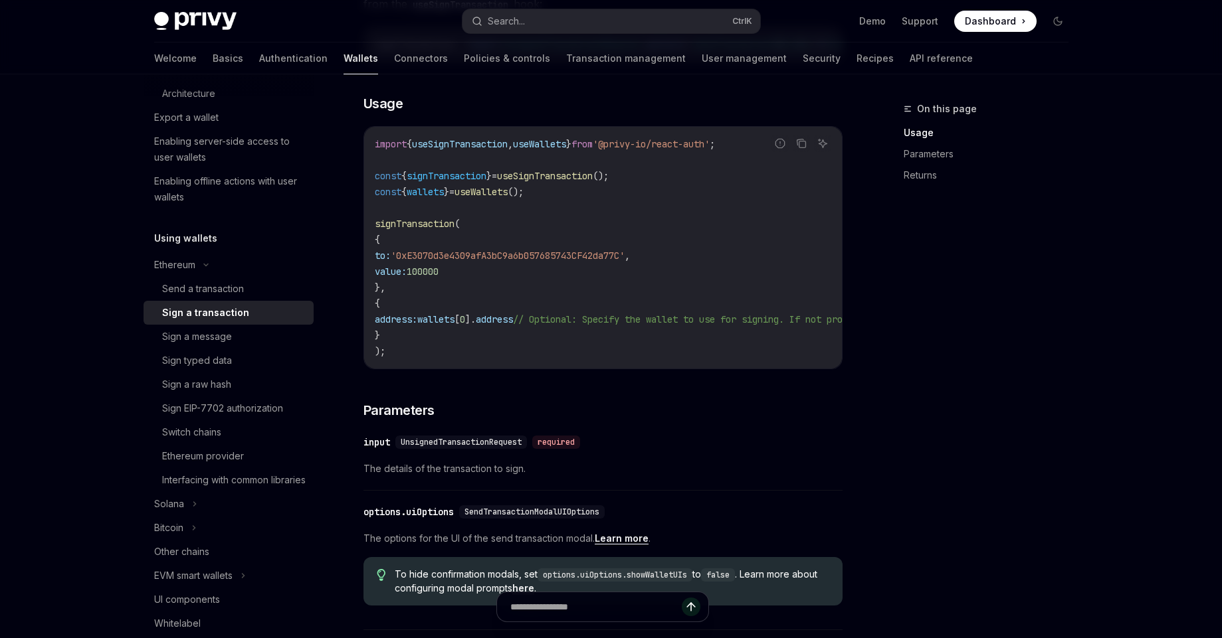
click at [595, 311] on code "import { useSignTransaction , useWallets } from '@privy-io/react-auth' ; const …" at bounding box center [723, 247] width 696 height 223
drag, startPoint x: 662, startPoint y: 269, endPoint x: 427, endPoint y: 267, distance: 234.5
click at [427, 262] on span "'0xE3070d3e4309afA3bC9a6b057685743CF42da77C'" at bounding box center [508, 256] width 234 height 12
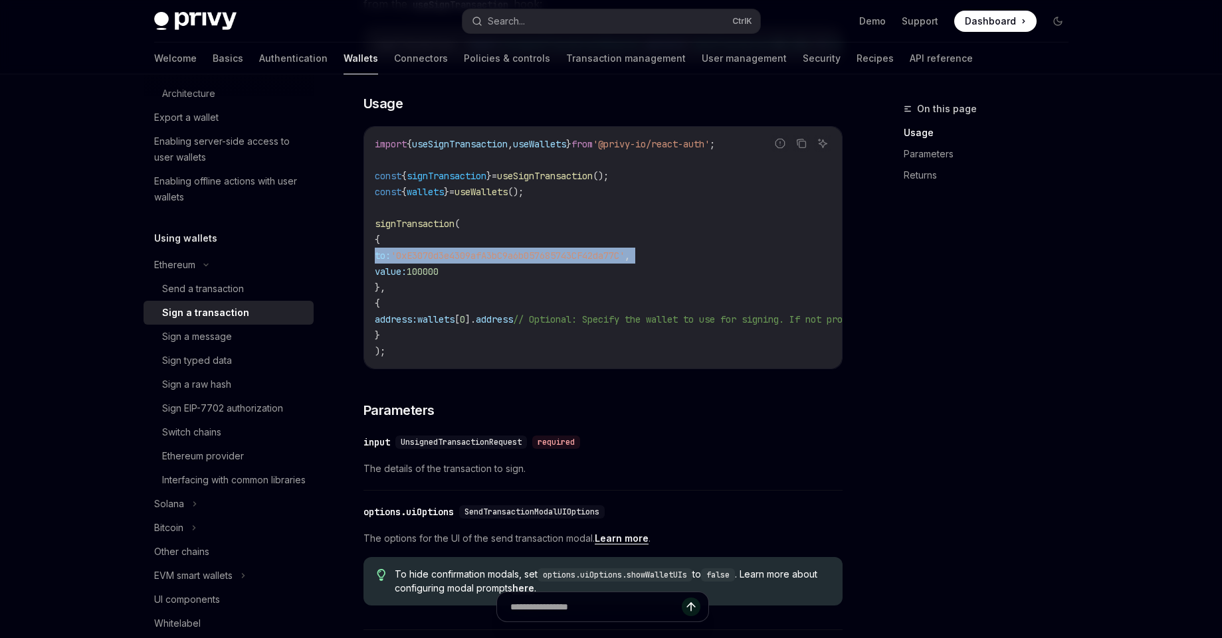
click at [427, 262] on span "'0xE3070d3e4309afA3bC9a6b057685743CF42da77C'" at bounding box center [508, 256] width 234 height 12
click at [475, 286] on code "import { useSignTransaction , useWallets } from '@privy-io/react-auth' ; const …" at bounding box center [723, 247] width 696 height 223
click at [490, 262] on span "'0xE3070d3e4309afA3bC9a6b057685743CF42da77C'" at bounding box center [508, 256] width 234 height 12
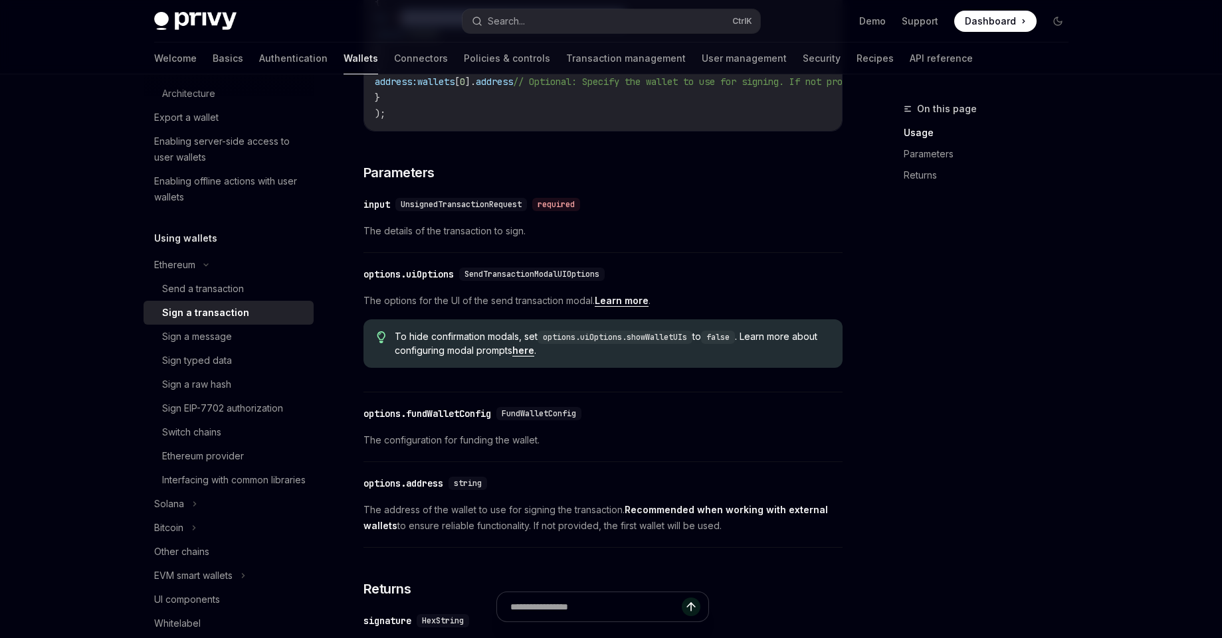
scroll to position [478, 0]
click at [575, 210] on div "required" at bounding box center [556, 203] width 48 height 13
click at [634, 211] on div "​ input UnsignedTransactionRequest required" at bounding box center [596, 203] width 466 height 16
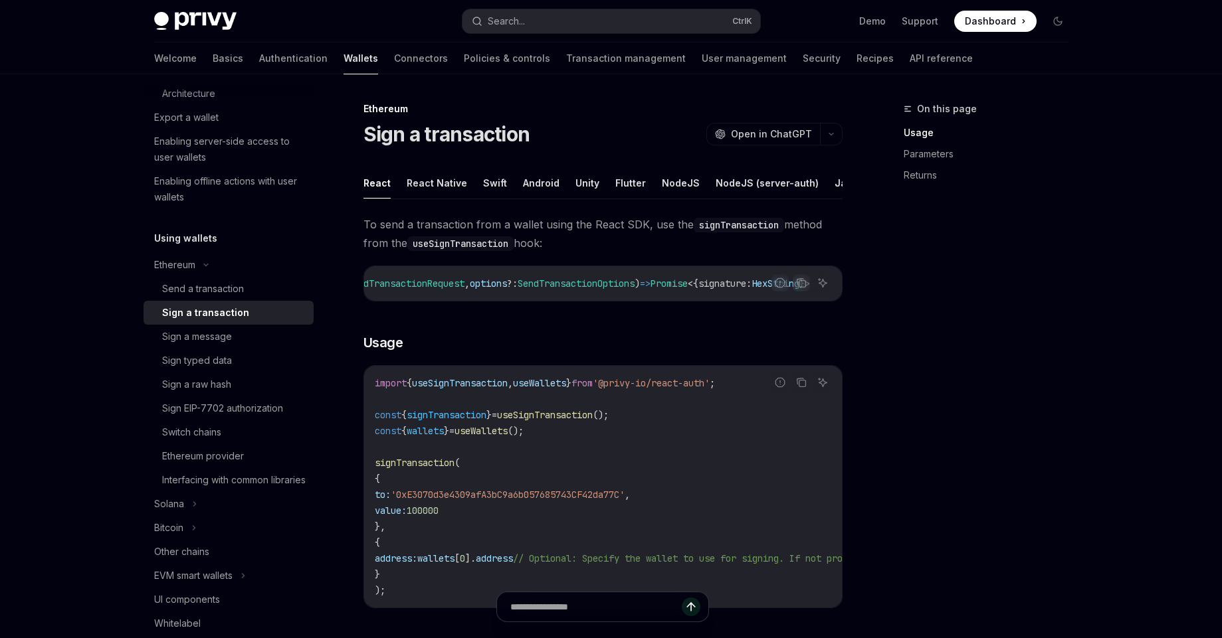
scroll to position [0, 0]
click at [429, 183] on button "React Native" at bounding box center [437, 182] width 60 height 31
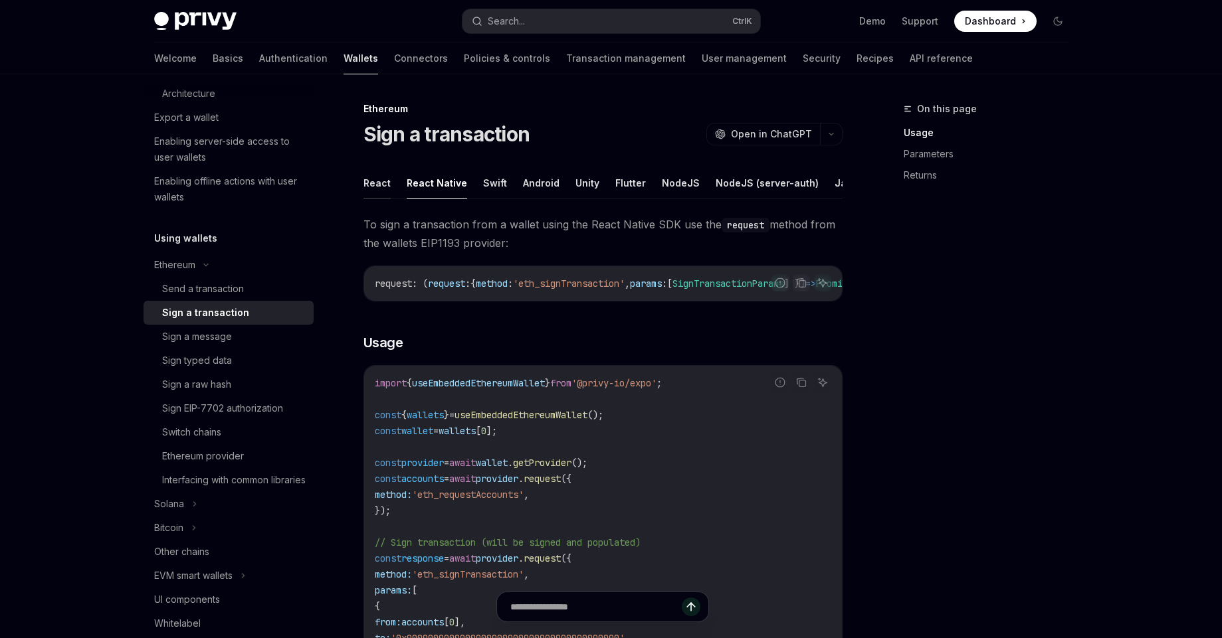
click at [378, 187] on button "React" at bounding box center [376, 182] width 27 height 31
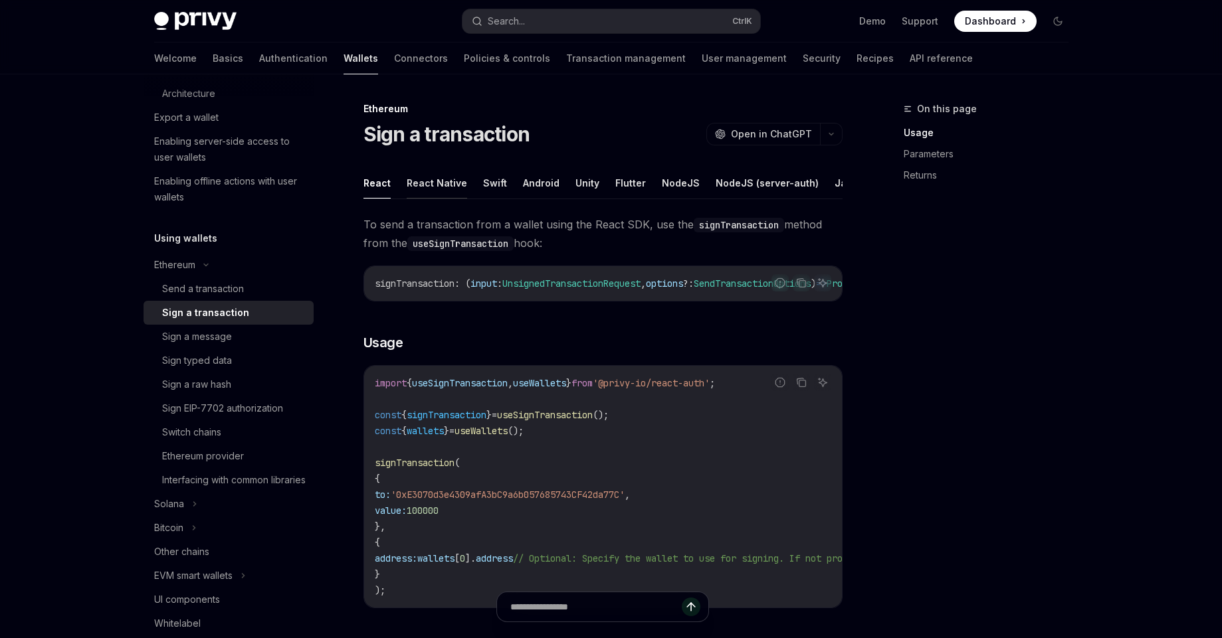
click at [417, 173] on button "React Native" at bounding box center [437, 182] width 60 height 31
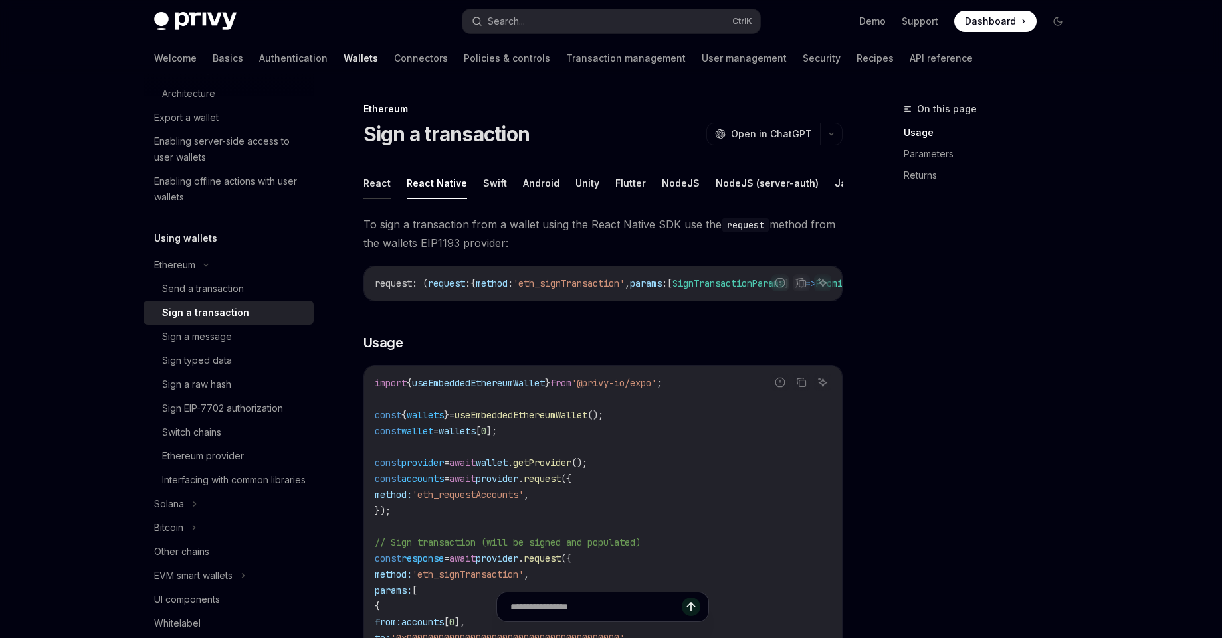
click at [370, 184] on button "React" at bounding box center [376, 182] width 27 height 31
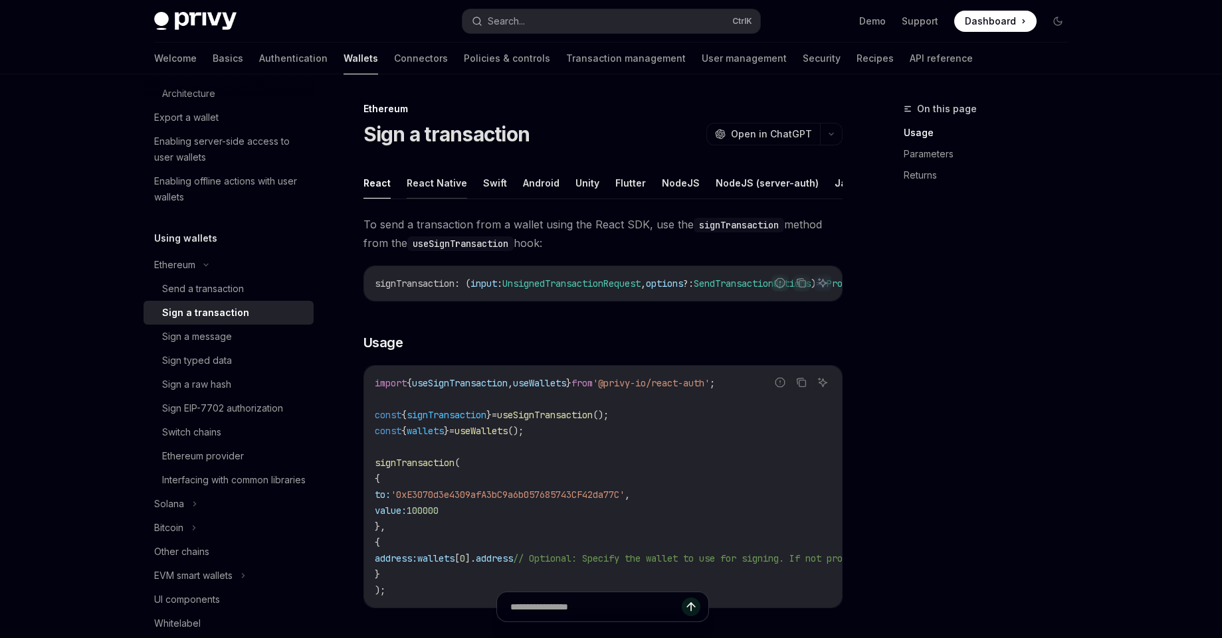
click at [416, 182] on button "React Native" at bounding box center [437, 182] width 60 height 31
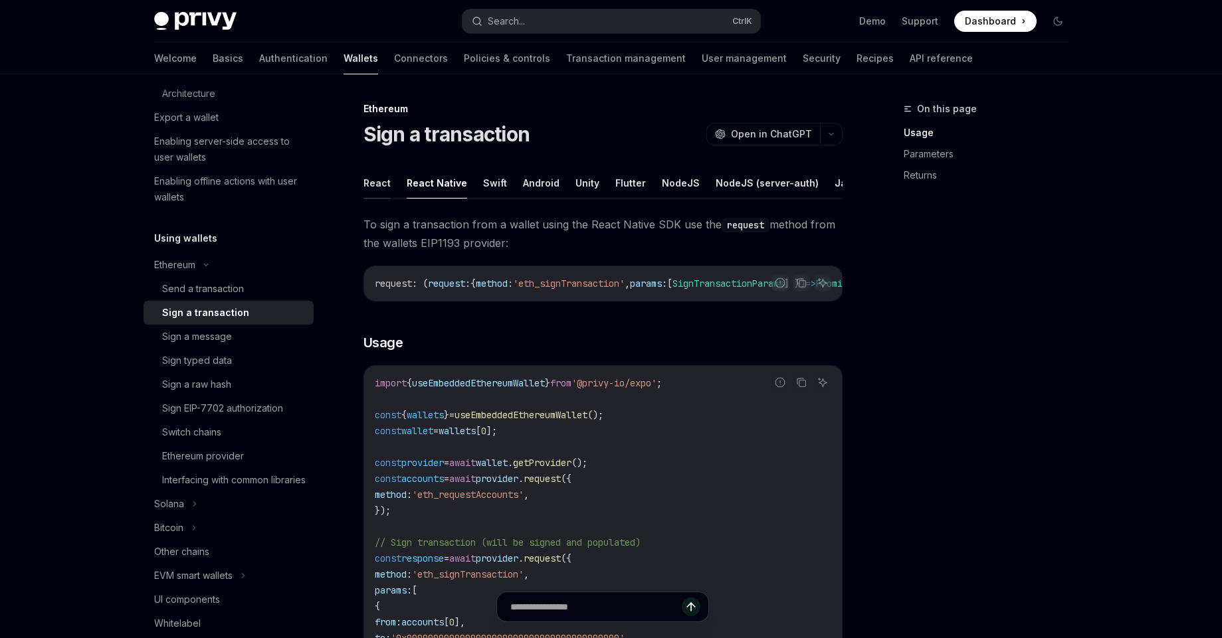
click at [373, 186] on button "React" at bounding box center [376, 182] width 27 height 31
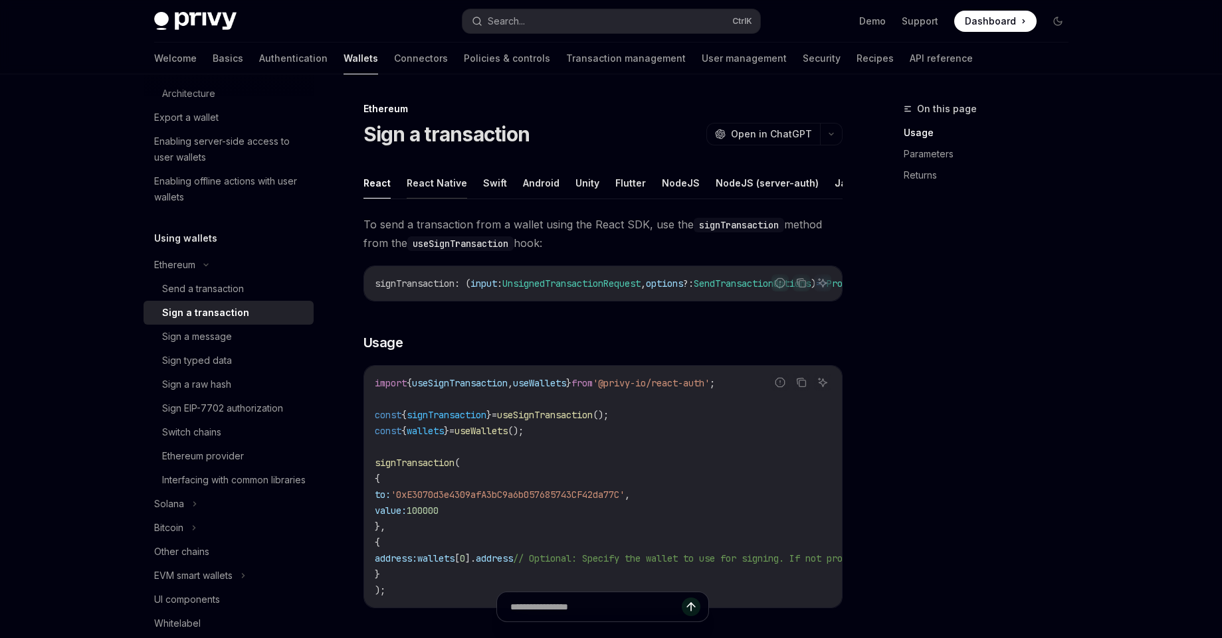
click at [431, 188] on button "React Native" at bounding box center [437, 182] width 60 height 31
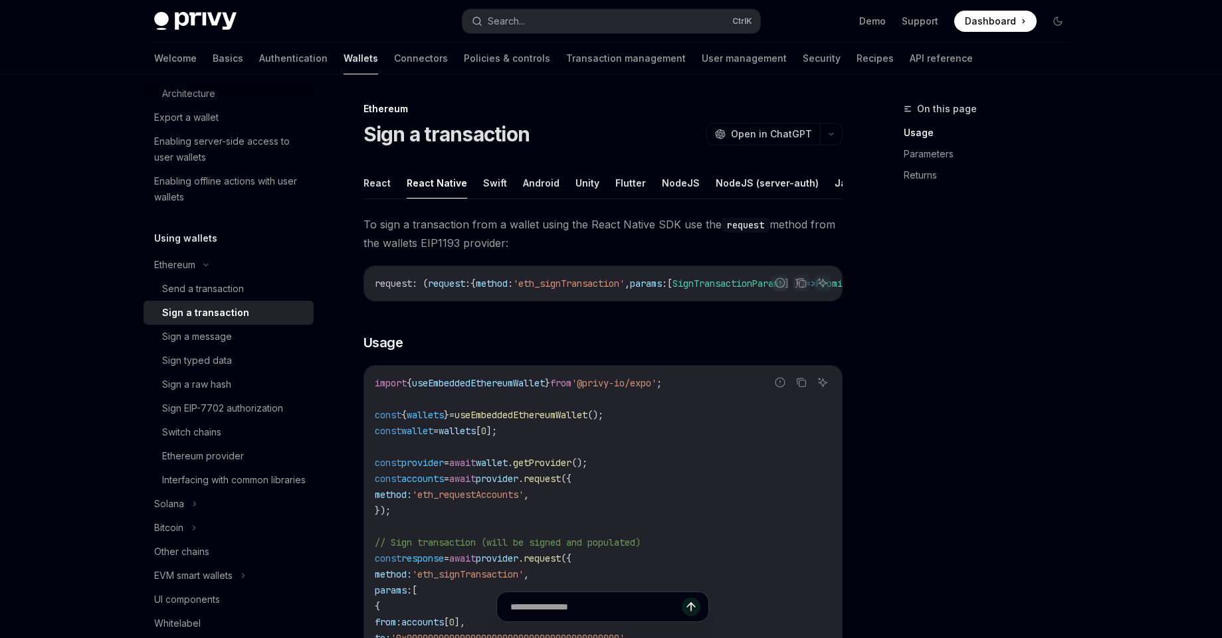
click at [504, 181] on ul "React React Native Swift Android Unity Flutter NodeJS NodeJS (server-auth) Java…" at bounding box center [602, 183] width 479 height 32
click at [531, 177] on button "Android" at bounding box center [541, 182] width 37 height 31
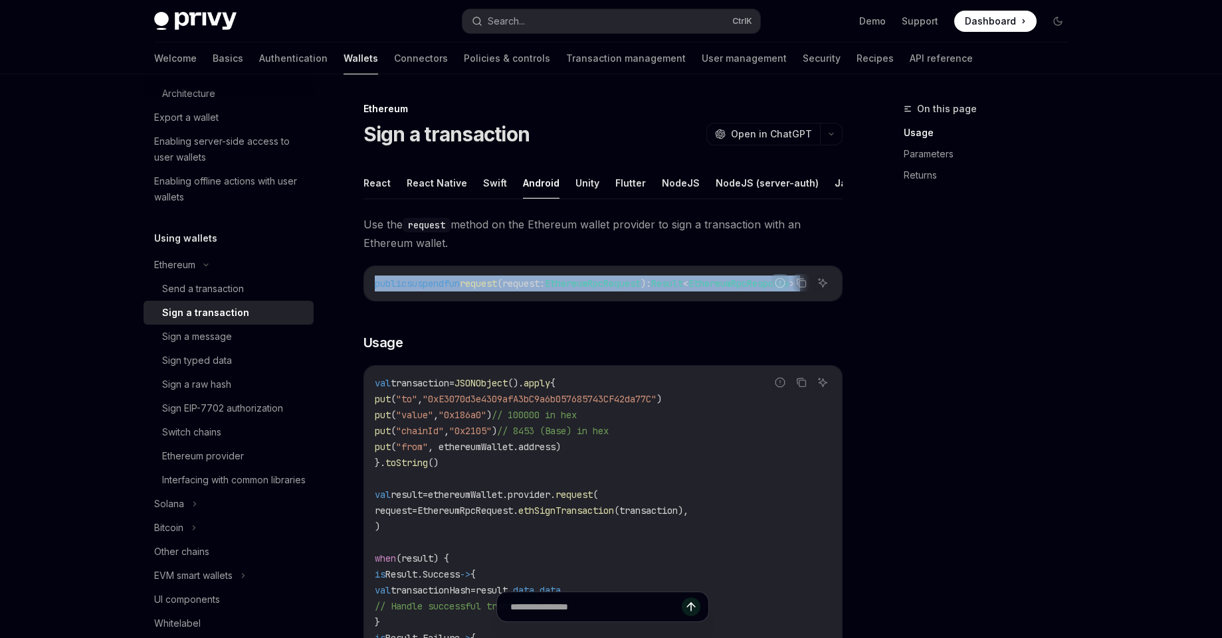
drag, startPoint x: 725, startPoint y: 318, endPoint x: 798, endPoint y: 312, distance: 73.3
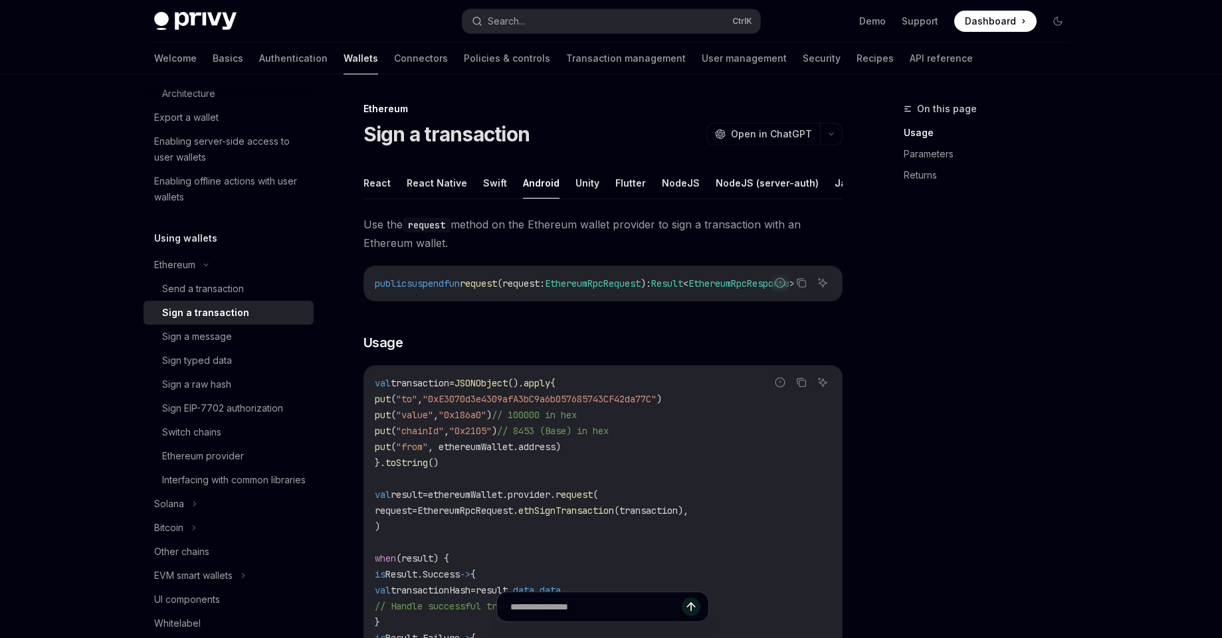
drag, startPoint x: 734, startPoint y: 312, endPoint x: 824, endPoint y: 318, distance: 89.9
click at [824, 292] on div "Report incorrect code Copy Ask AI" at bounding box center [801, 282] width 60 height 17
click at [749, 310] on div "Report incorrect code" at bounding box center [780, 303] width 94 height 13
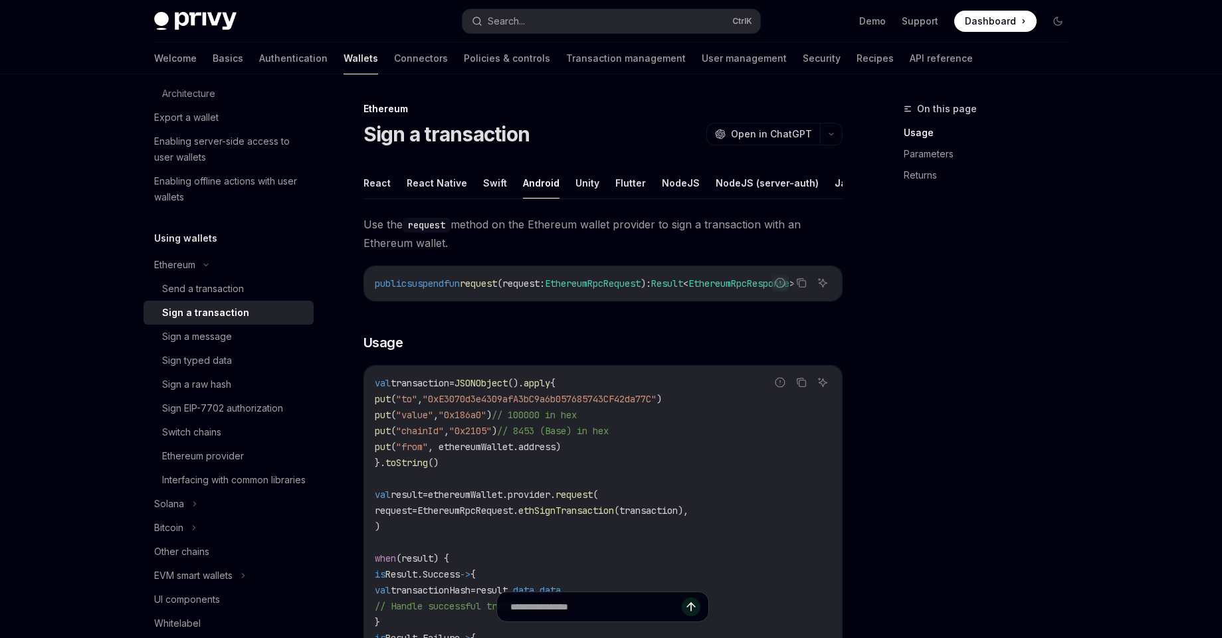
drag, startPoint x: 569, startPoint y: 316, endPoint x: 613, endPoint y: 316, distance: 43.2
click at [613, 302] on div "Report incorrect code Copy Ask AI public suspend fun request (request: Ethereum…" at bounding box center [602, 284] width 479 height 36
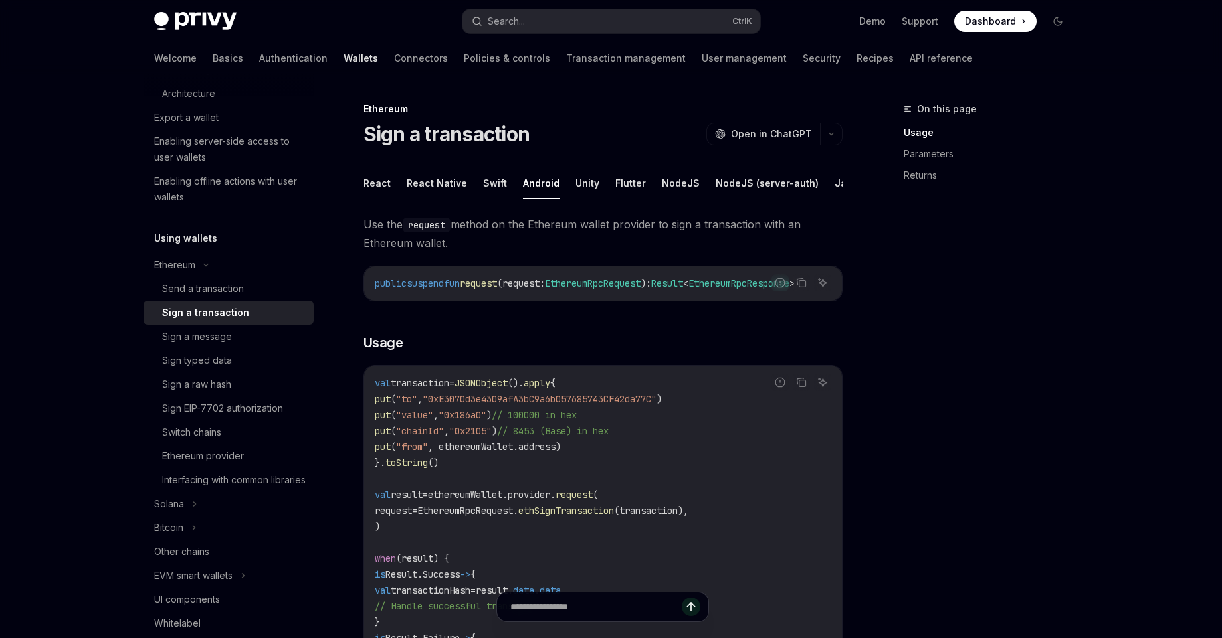
click at [571, 301] on div "public suspend fun request (request: EthereumRpcRequest ): Result < EthereumRpc…" at bounding box center [603, 283] width 478 height 35
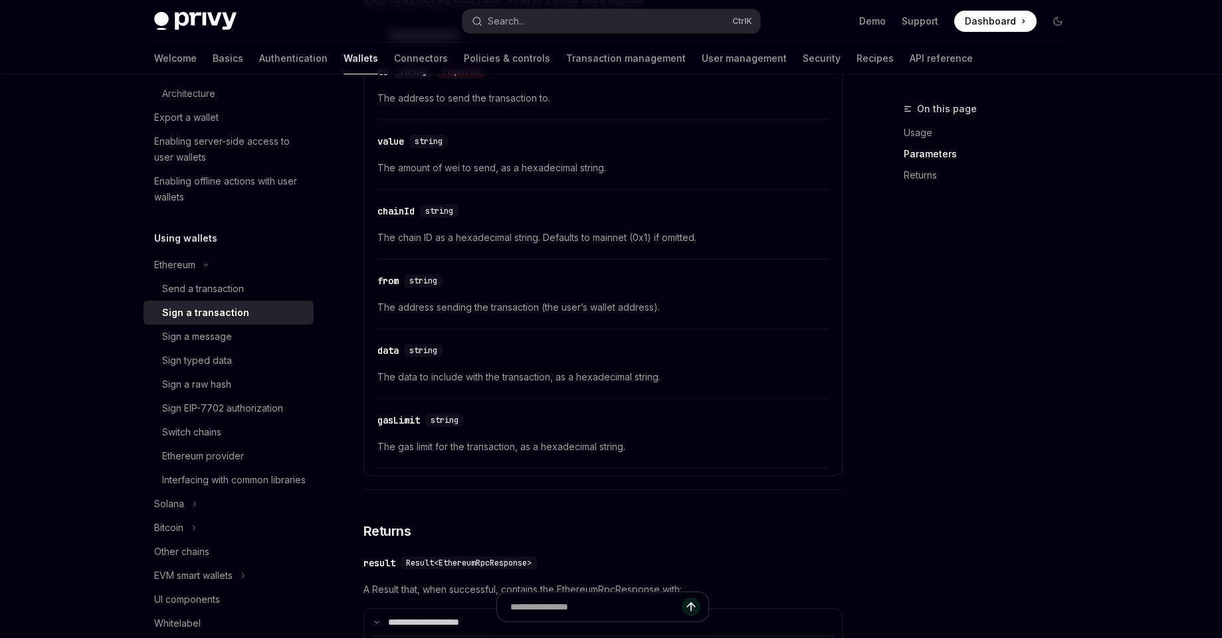
scroll to position [868, 0]
click at [474, 291] on div "​ from string" at bounding box center [596, 284] width 438 height 16
click at [379, 290] on div "from" at bounding box center [387, 283] width 21 height 13
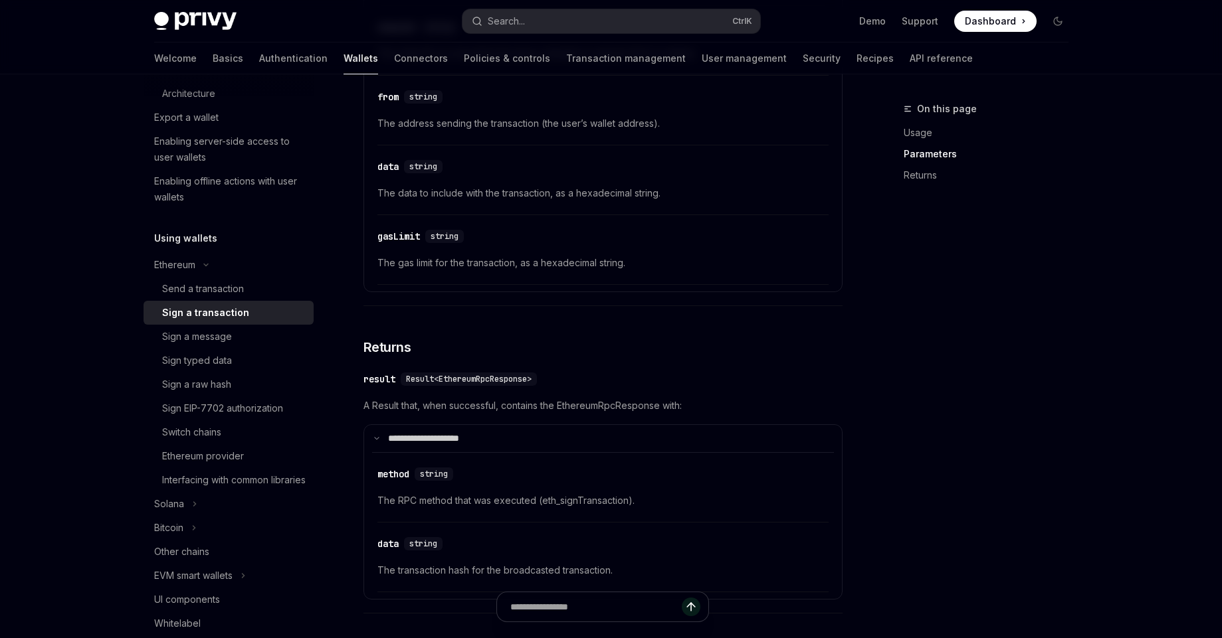
scroll to position [1072, 0]
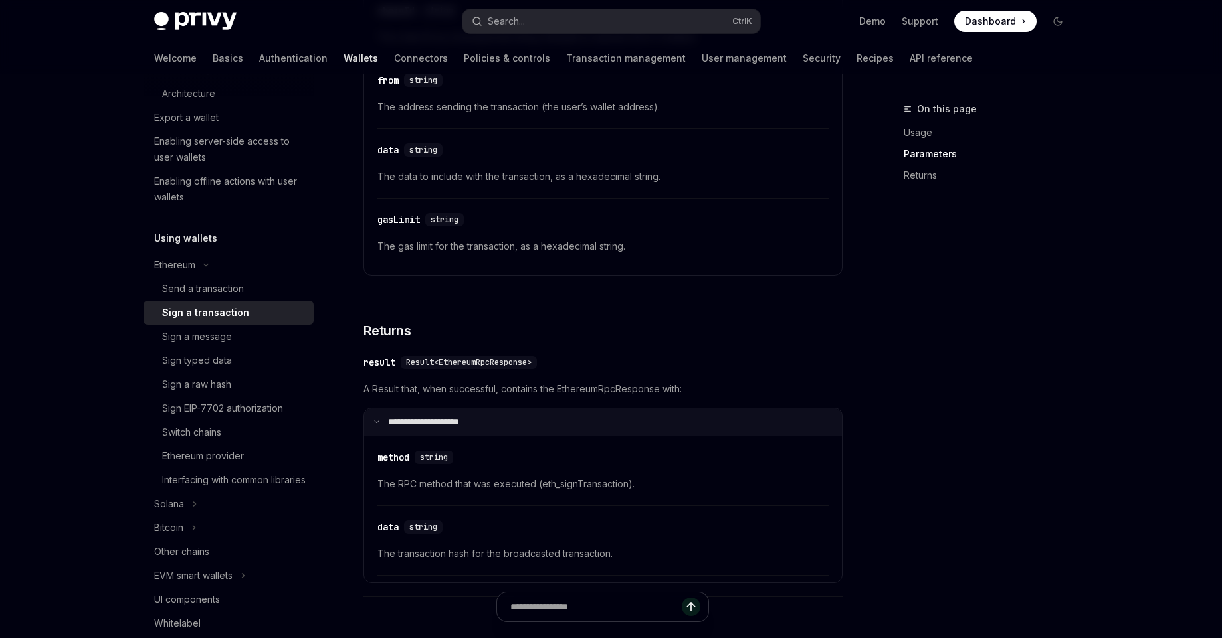
click at [392, 429] on p "**********" at bounding box center [432, 423] width 88 height 12
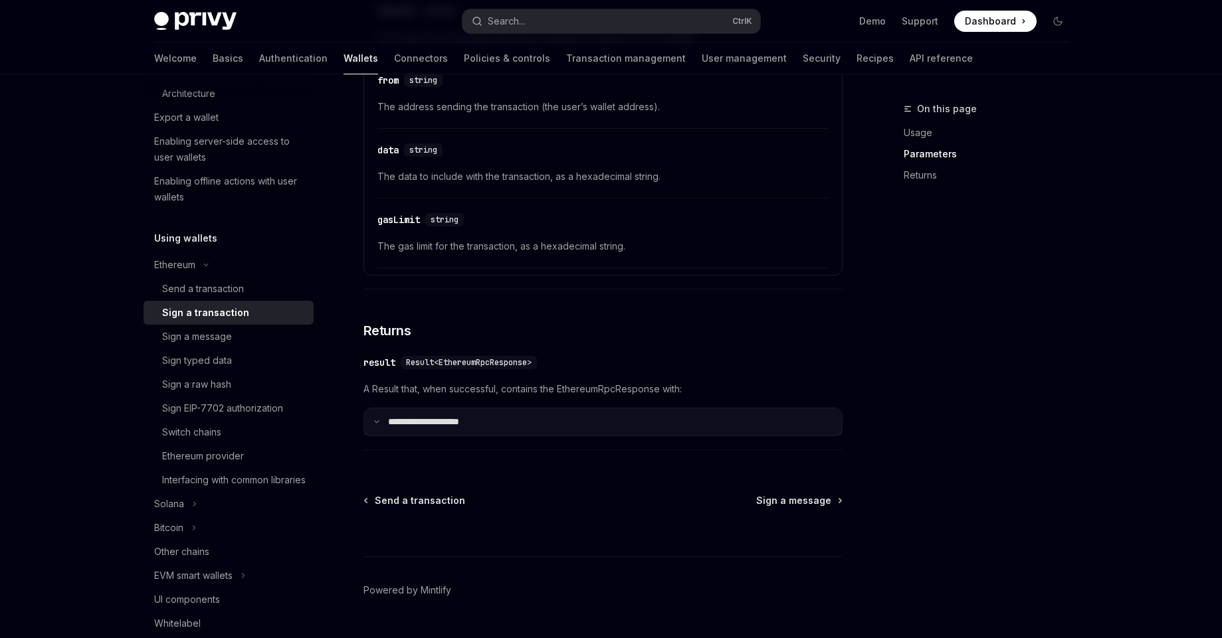
click at [392, 429] on p "**********" at bounding box center [432, 423] width 88 height 12
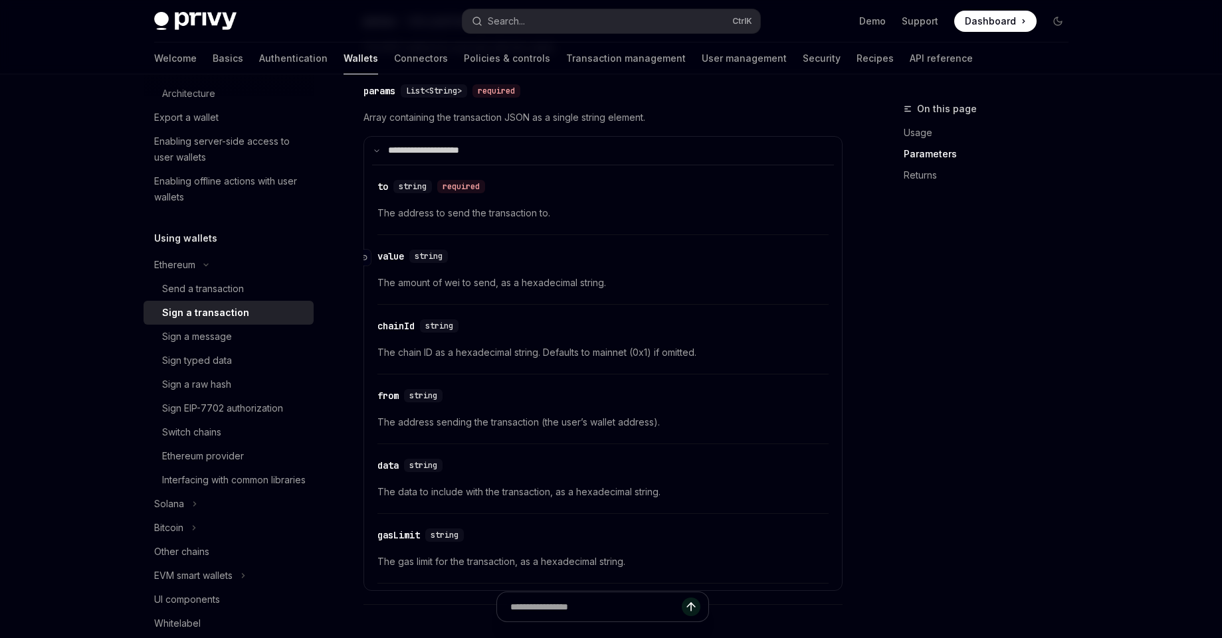
scroll to position [709, 0]
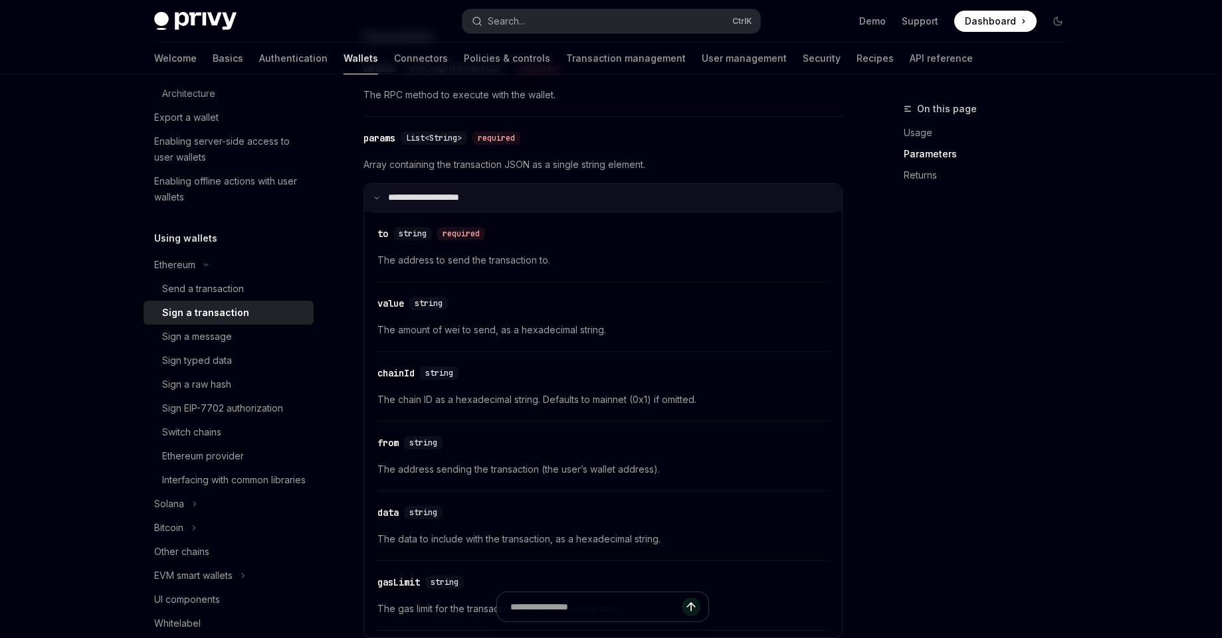
click at [383, 212] on summary "**********" at bounding box center [603, 198] width 478 height 28
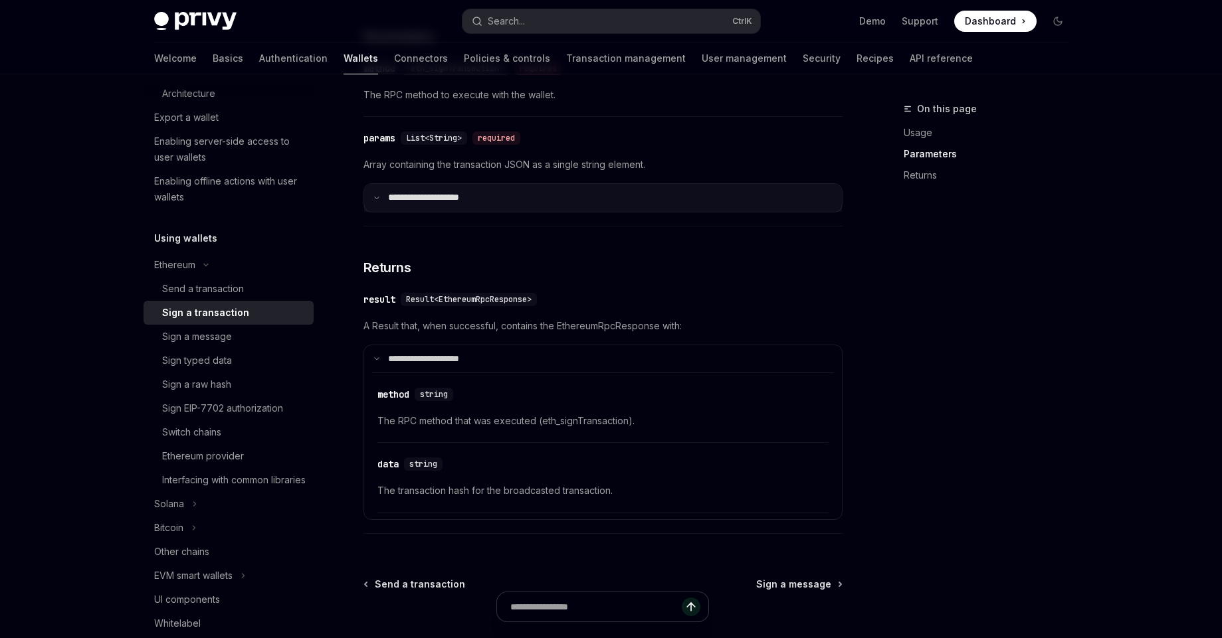
click at [383, 212] on summary "**********" at bounding box center [603, 198] width 478 height 28
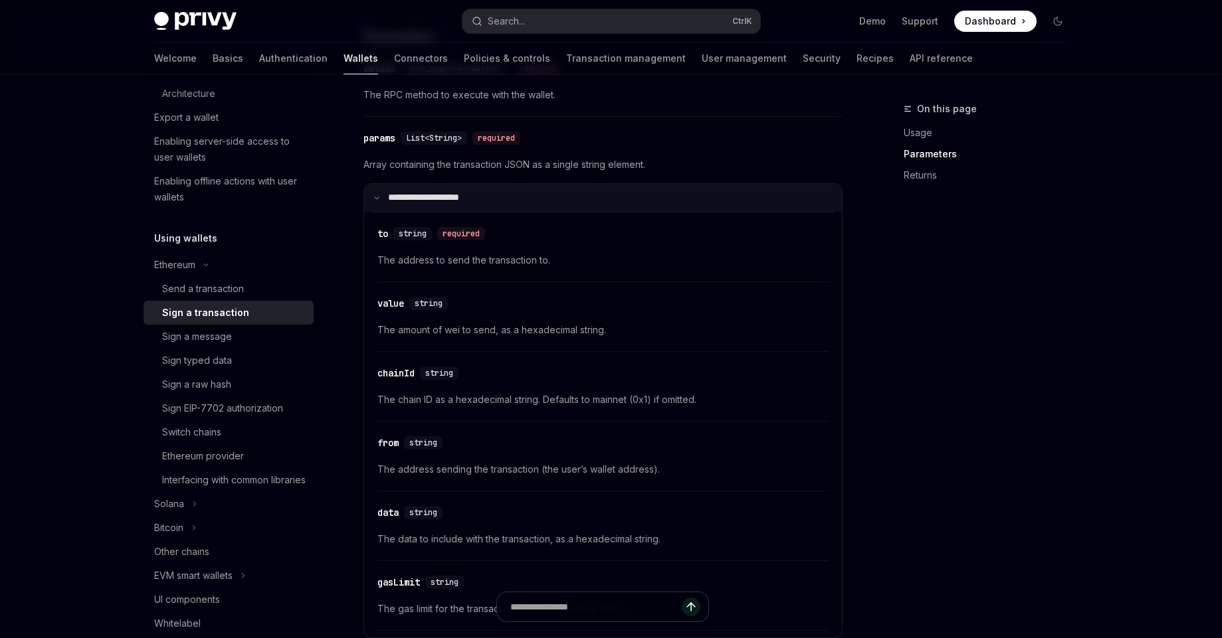
click at [383, 212] on summary "**********" at bounding box center [603, 198] width 478 height 28
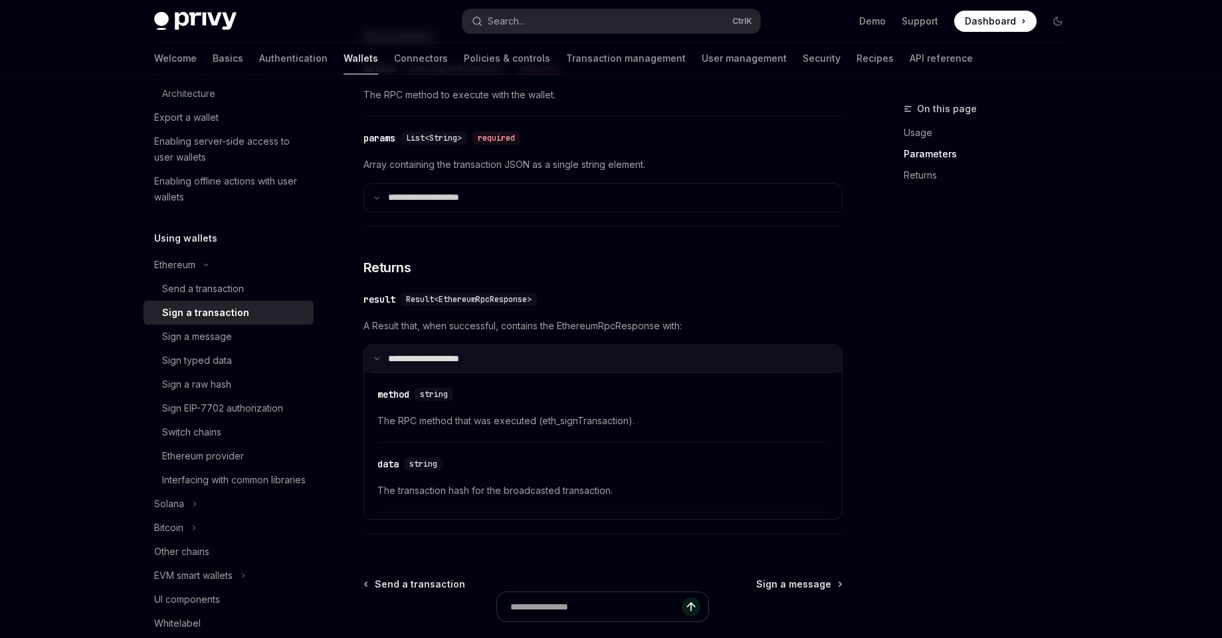
click at [401, 365] on p "**********" at bounding box center [432, 359] width 88 height 12
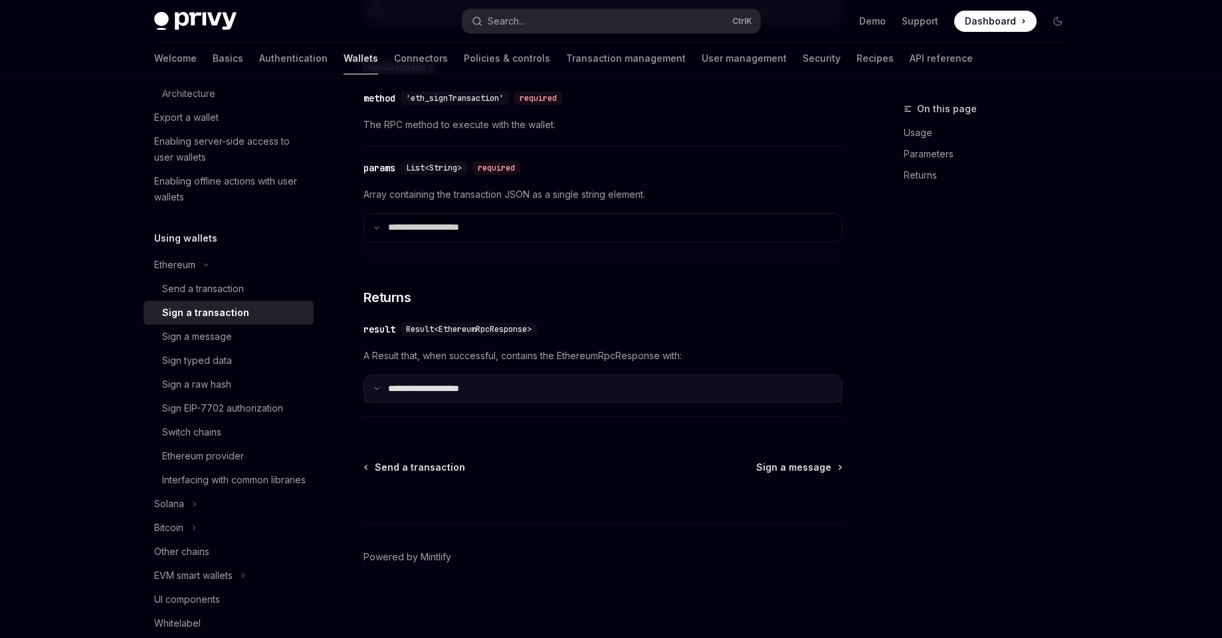
click at [399, 391] on p "**********" at bounding box center [432, 389] width 88 height 12
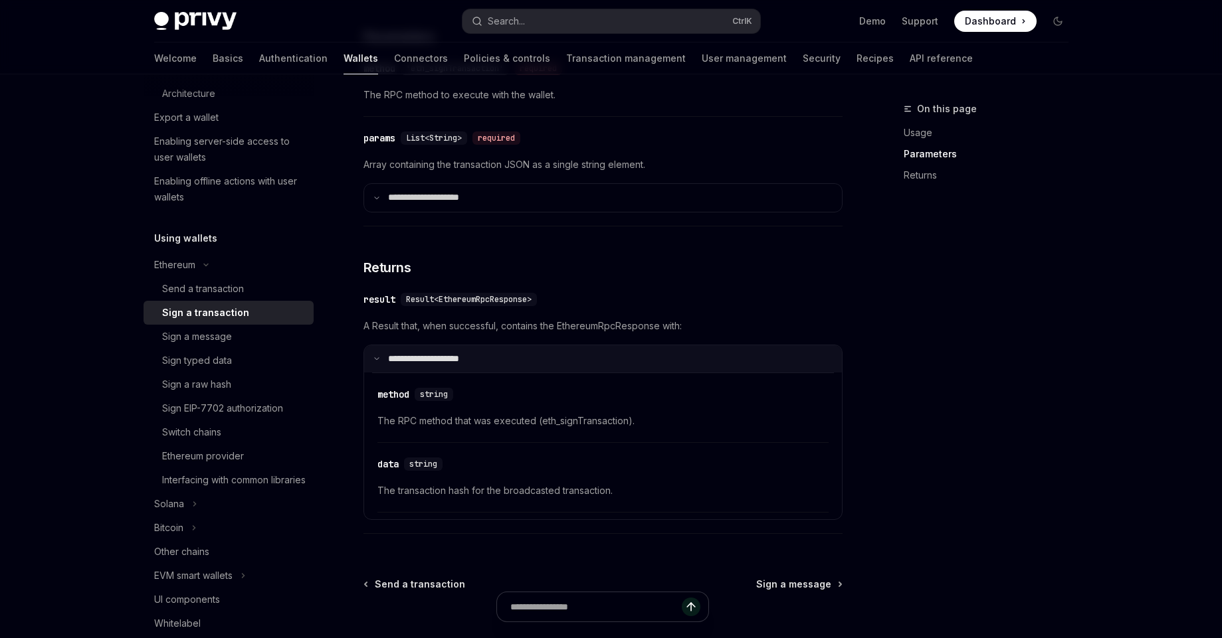
click at [420, 365] on p "**********" at bounding box center [432, 359] width 88 height 12
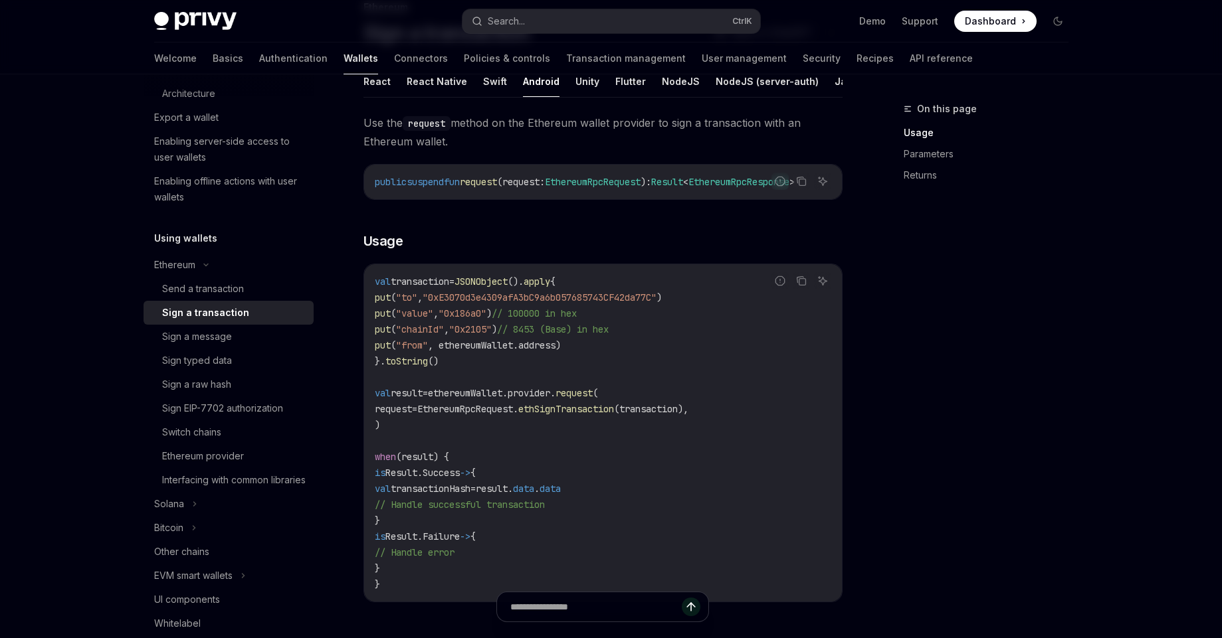
scroll to position [0, 0]
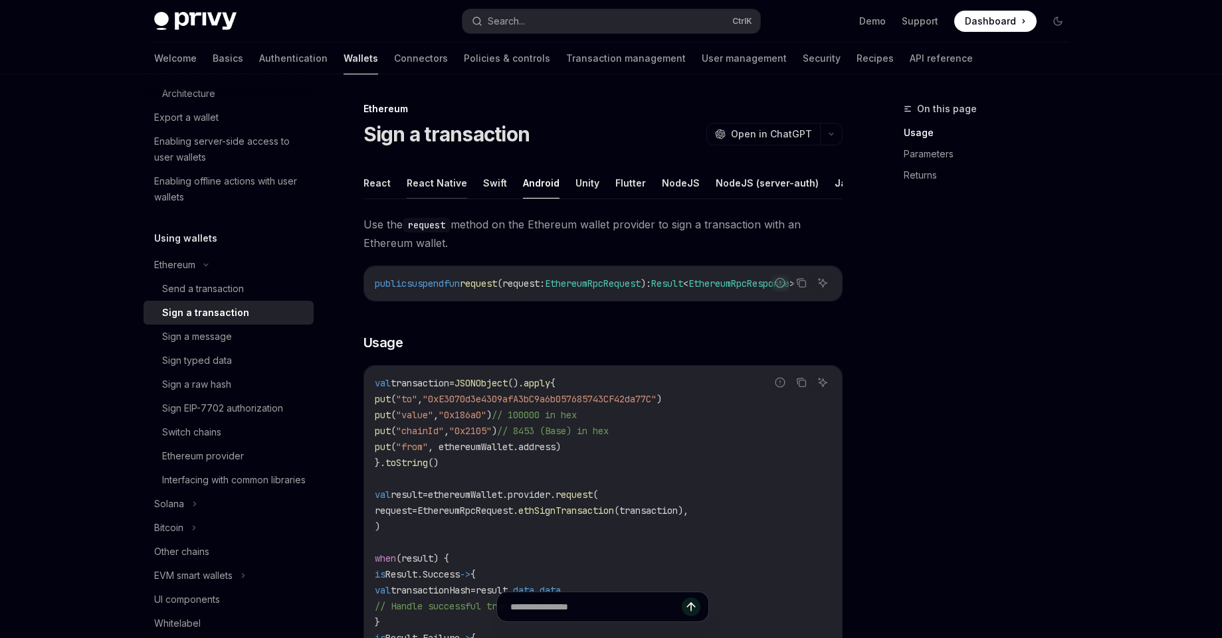
click at [431, 178] on button "React Native" at bounding box center [437, 182] width 60 height 31
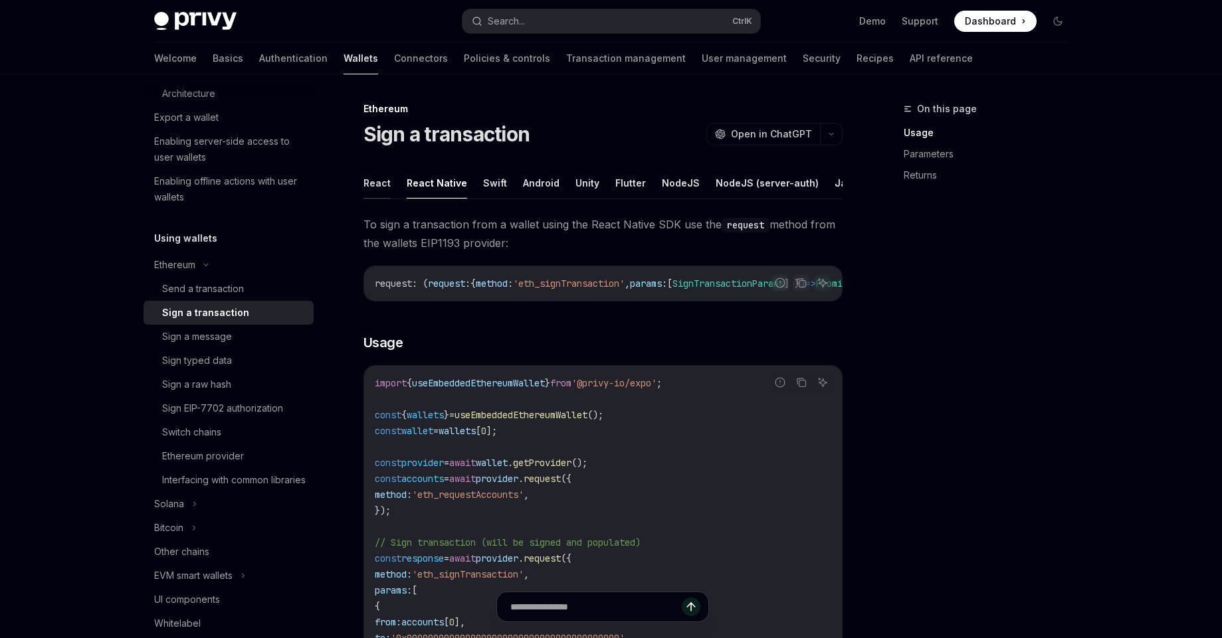
click at [370, 188] on button "React" at bounding box center [376, 182] width 27 height 31
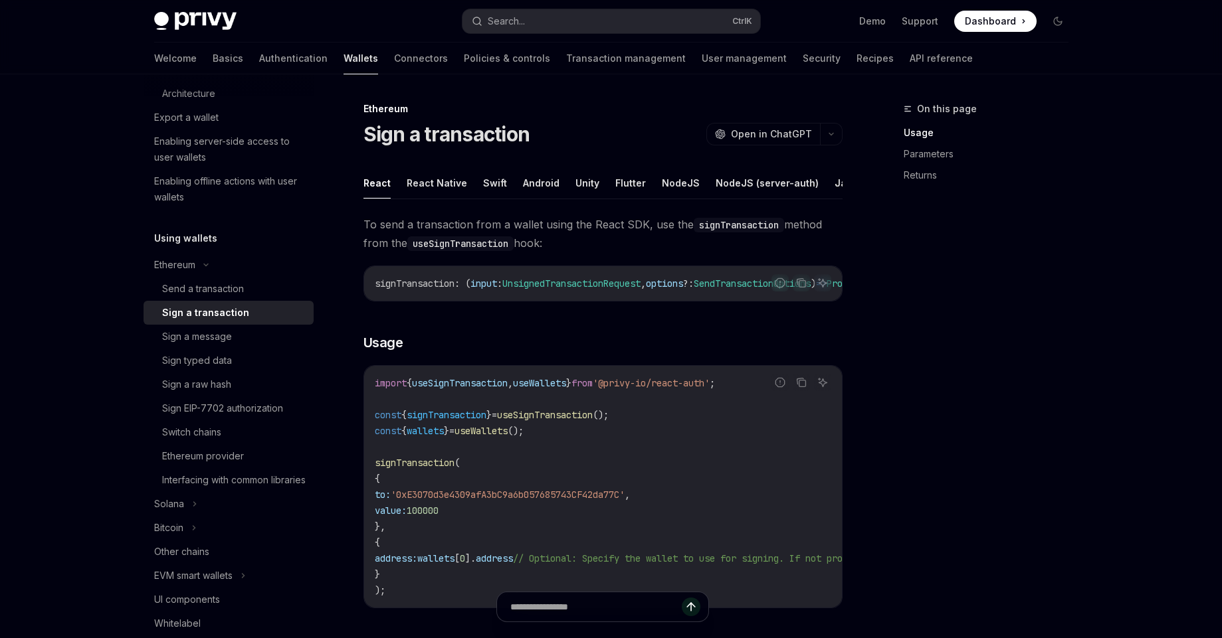
drag, startPoint x: 359, startPoint y: 230, endPoint x: 568, endPoint y: 254, distance: 210.0
click at [568, 252] on span "To send a transaction from a wallet using the React SDK, use the signTransactio…" at bounding box center [602, 233] width 479 height 37
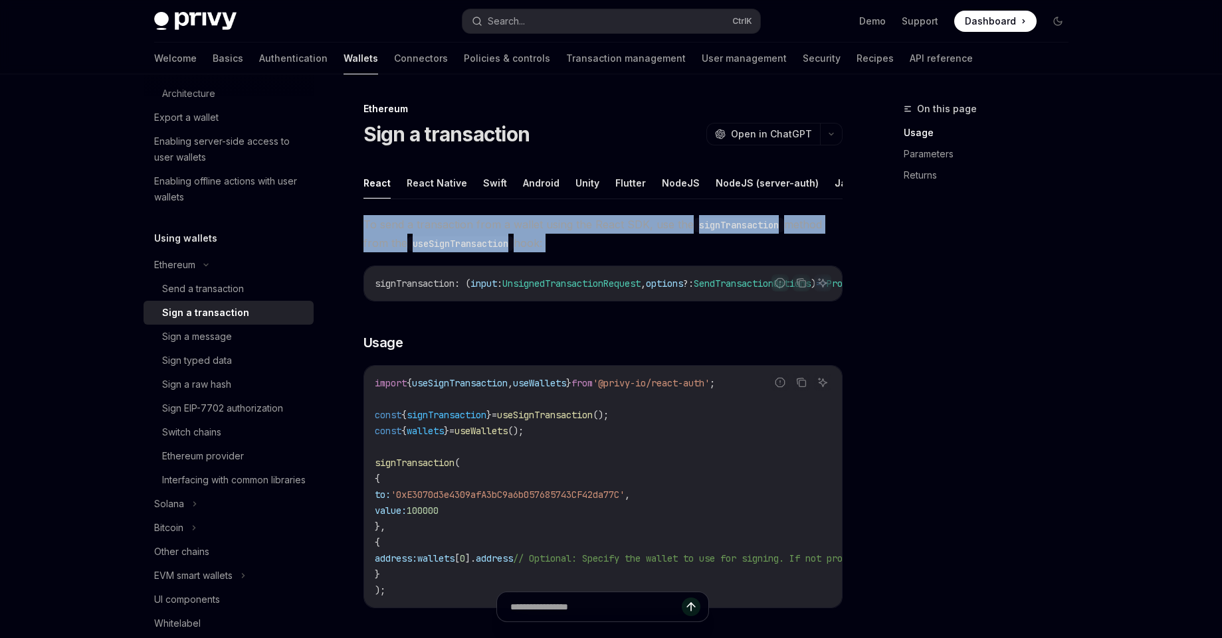
drag, startPoint x: 568, startPoint y: 254, endPoint x: 347, endPoint y: 240, distance: 221.0
click at [365, 230] on span "To send a transaction from a wallet using the React SDK, use the signTransactio…" at bounding box center [602, 233] width 479 height 37
drag, startPoint x: 365, startPoint y: 230, endPoint x: 575, endPoint y: 256, distance: 212.3
click at [575, 252] on span "To send a transaction from a wallet using the React SDK, use the signTransactio…" at bounding box center [602, 233] width 479 height 37
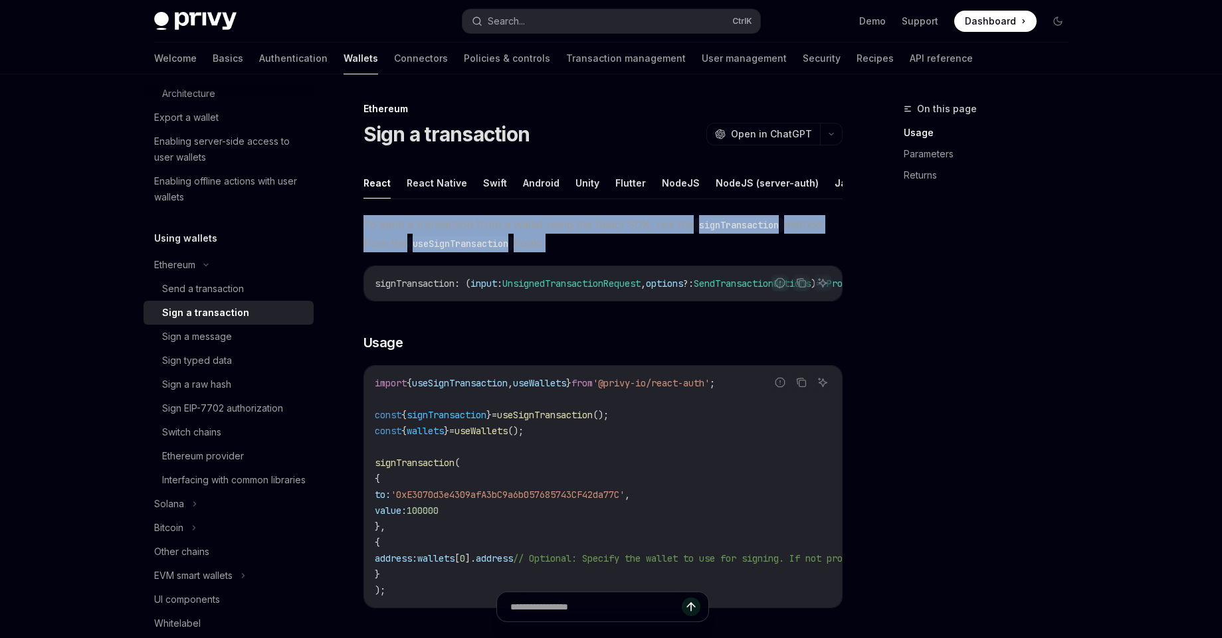
click at [575, 252] on span "To send a transaction from a wallet using the React SDK, use the signTransactio…" at bounding box center [602, 233] width 479 height 37
drag, startPoint x: 575, startPoint y: 256, endPoint x: 342, endPoint y: 242, distance: 233.6
drag, startPoint x: 349, startPoint y: 230, endPoint x: 563, endPoint y: 252, distance: 215.8
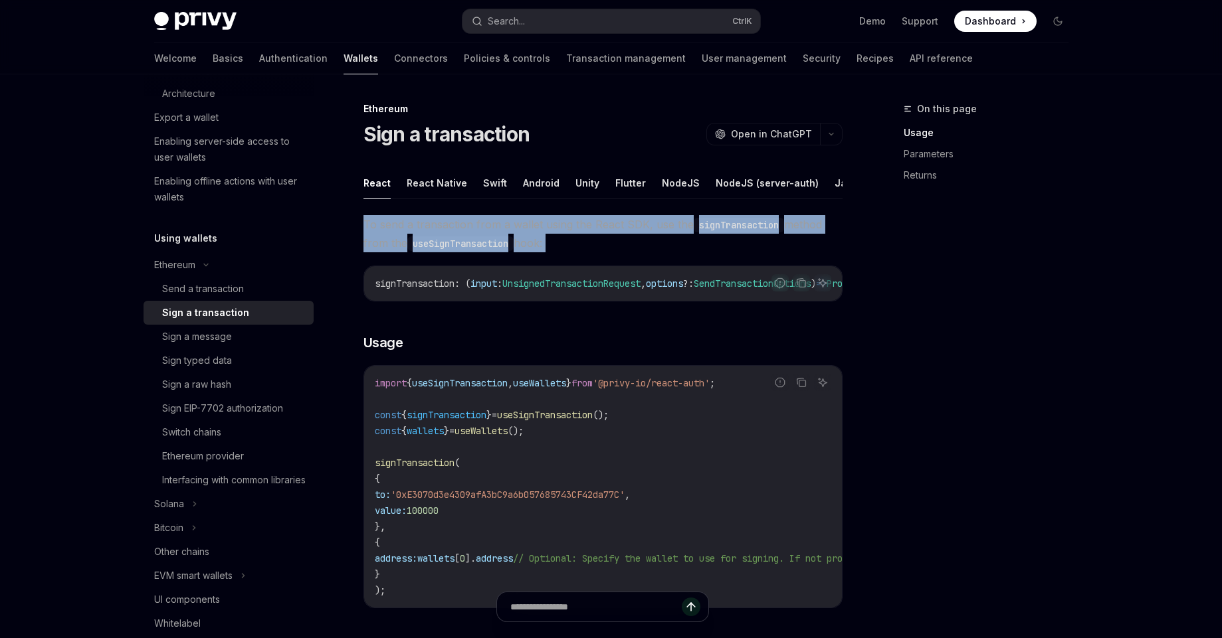
click at [563, 252] on span "To send a transaction from a wallet using the React SDK, use the signTransactio…" at bounding box center [602, 233] width 479 height 37
drag, startPoint x: 563, startPoint y: 252, endPoint x: 355, endPoint y: 227, distance: 209.6
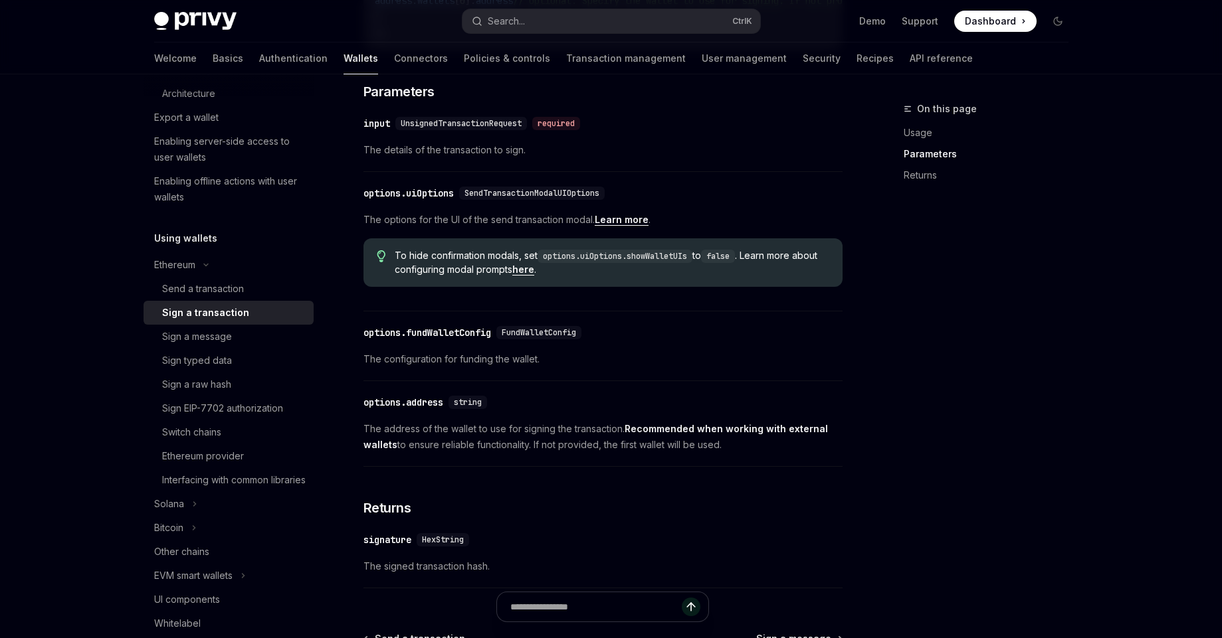
scroll to position [750, 0]
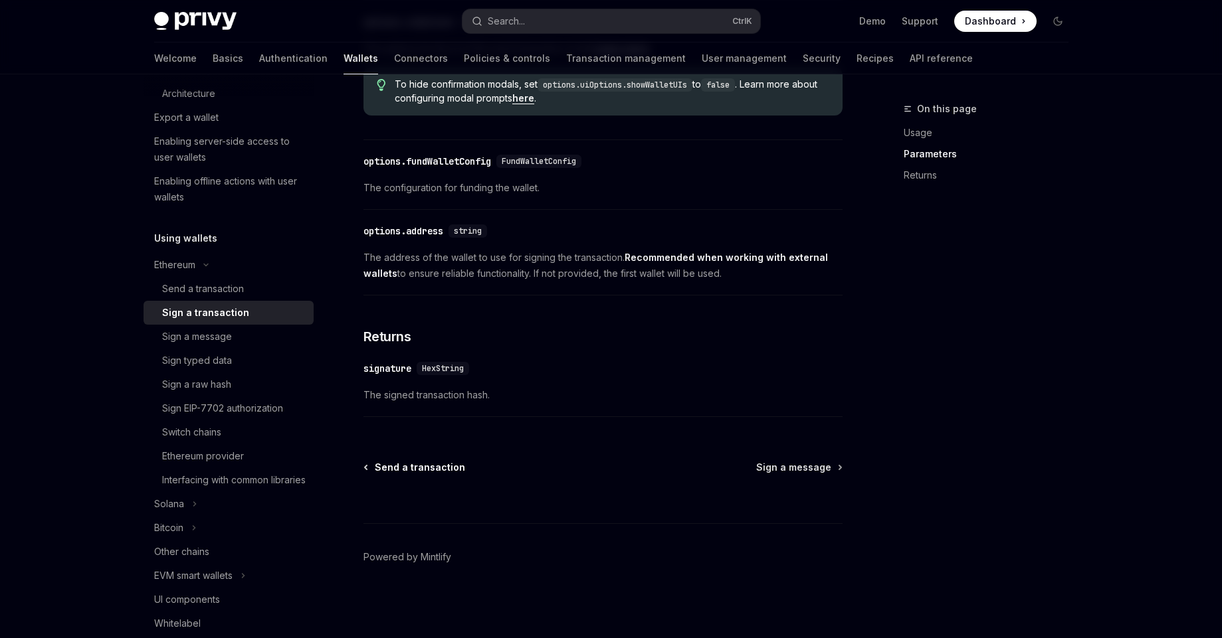
click at [423, 463] on span "Send a transaction" at bounding box center [420, 467] width 90 height 13
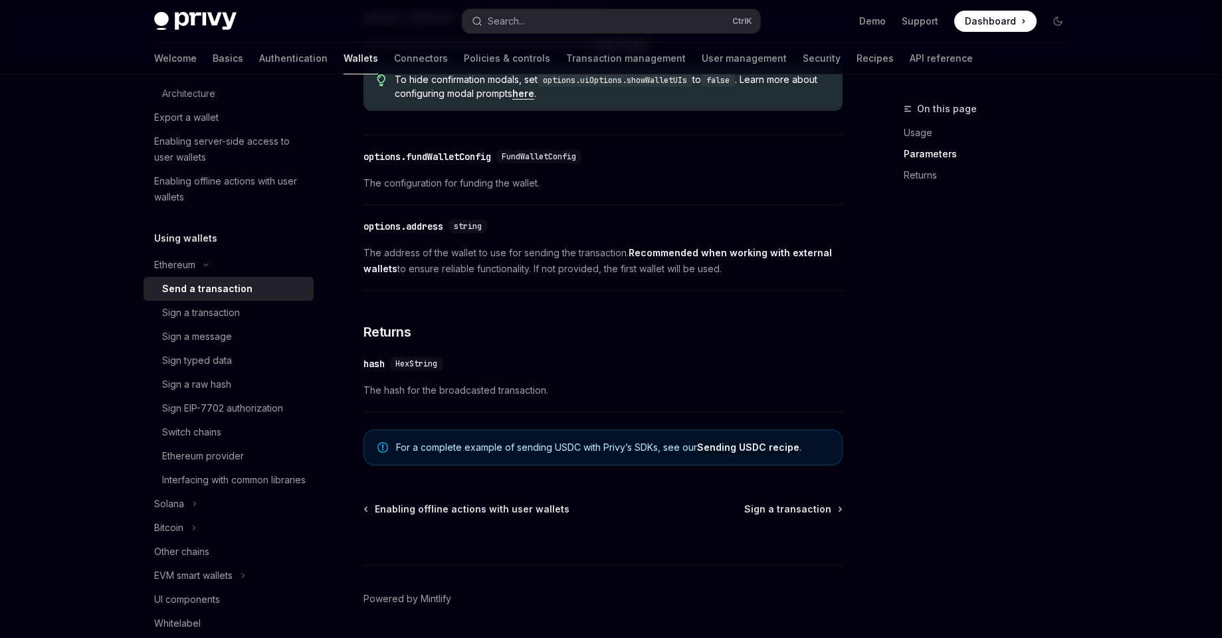
scroll to position [797, 0]
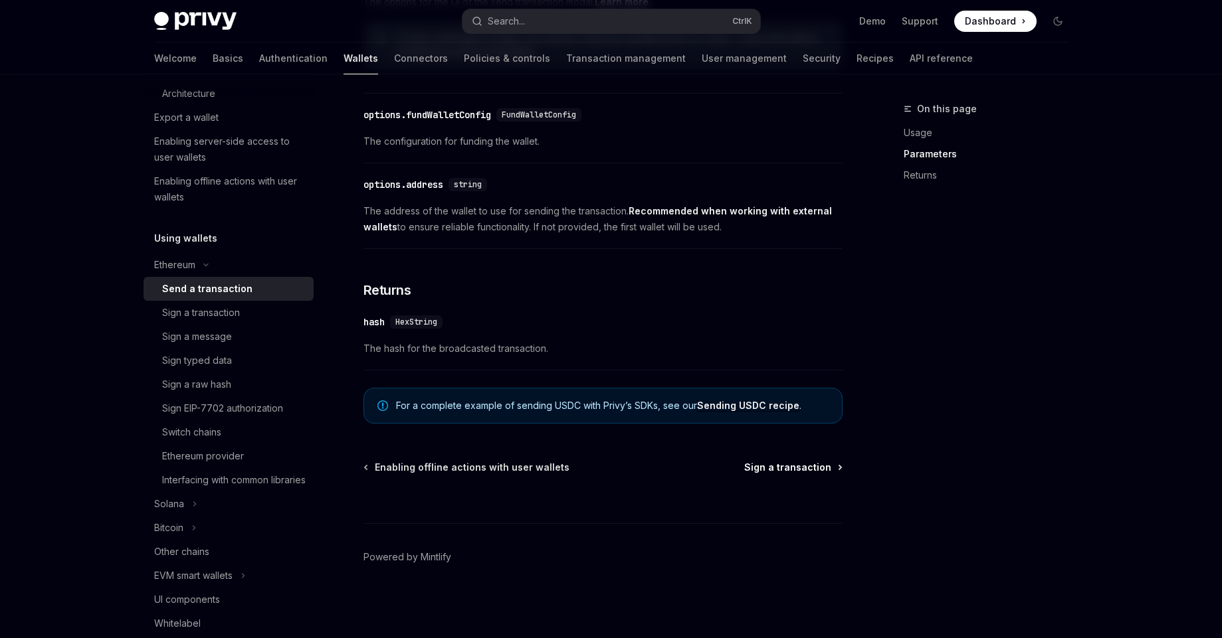
click at [823, 464] on span "Sign a transaction" at bounding box center [787, 467] width 87 height 13
type textarea "*"
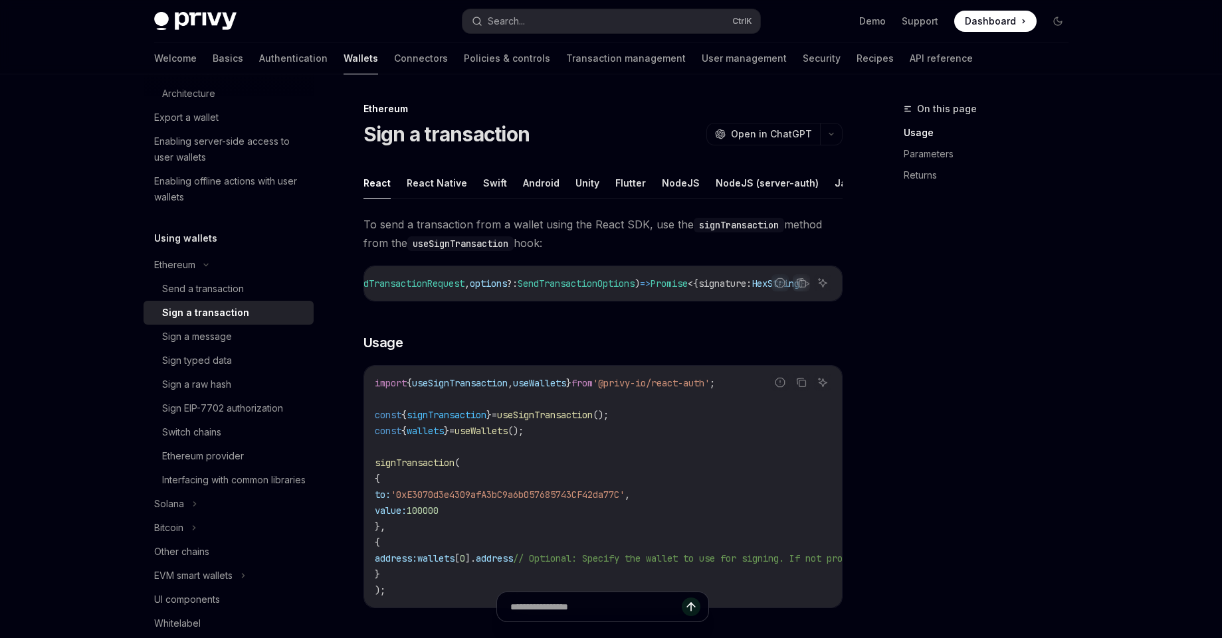
scroll to position [0, 251]
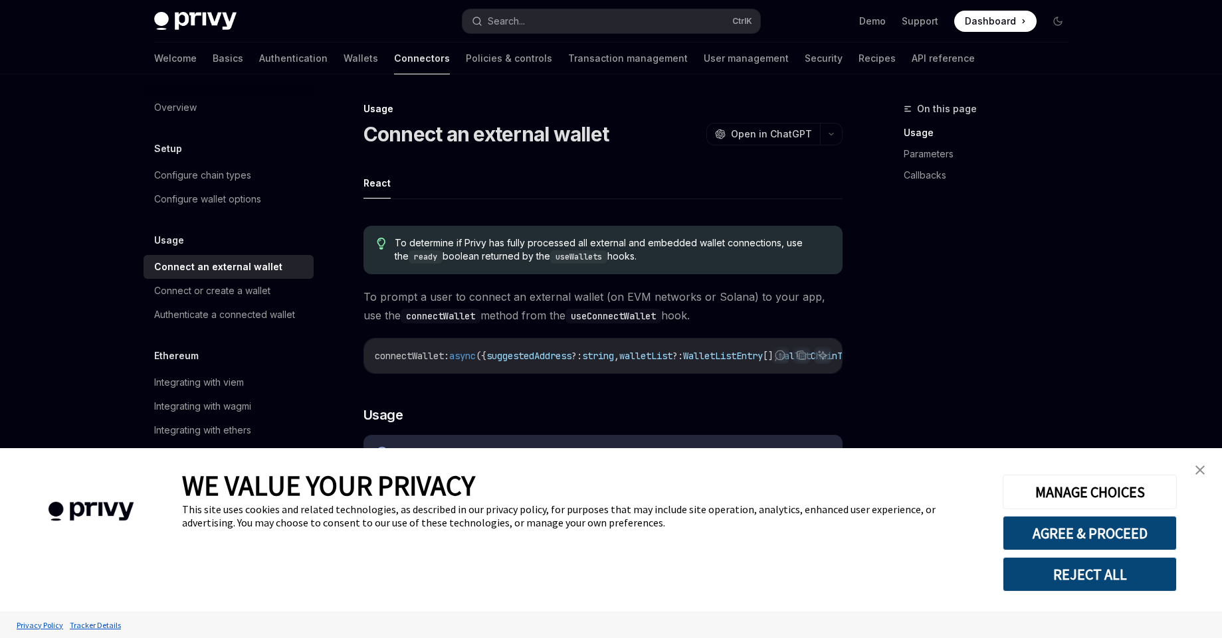
click at [1200, 474] on img "close banner" at bounding box center [1199, 470] width 9 height 9
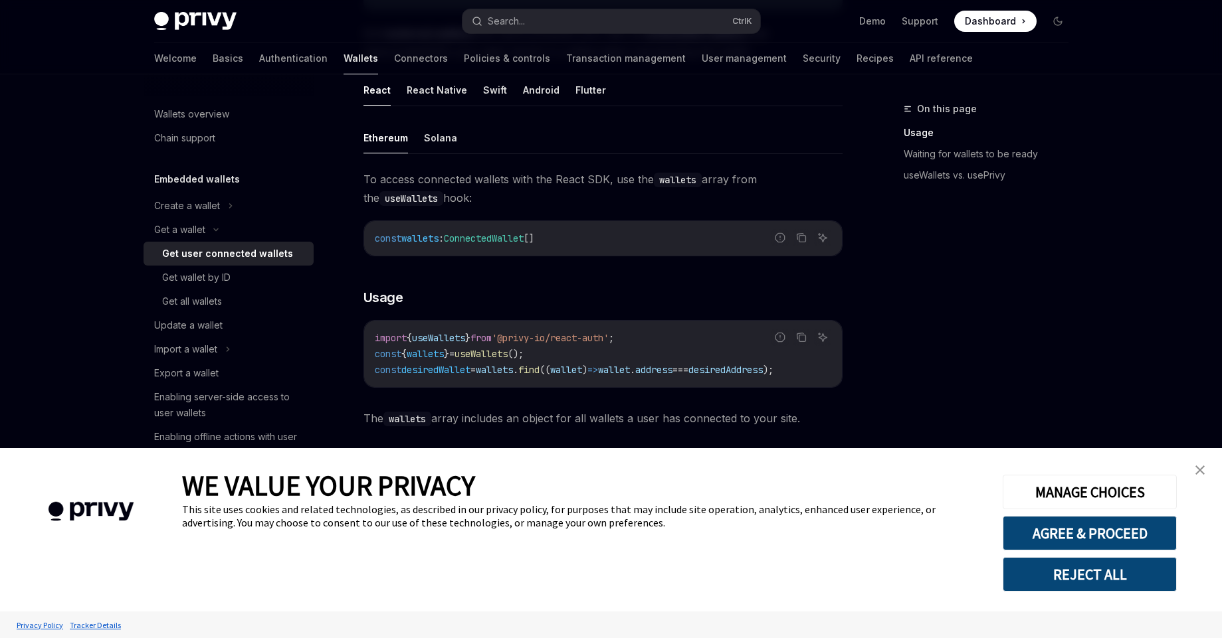
scroll to position [399, 0]
click at [1205, 471] on link "close banner" at bounding box center [1200, 470] width 27 height 27
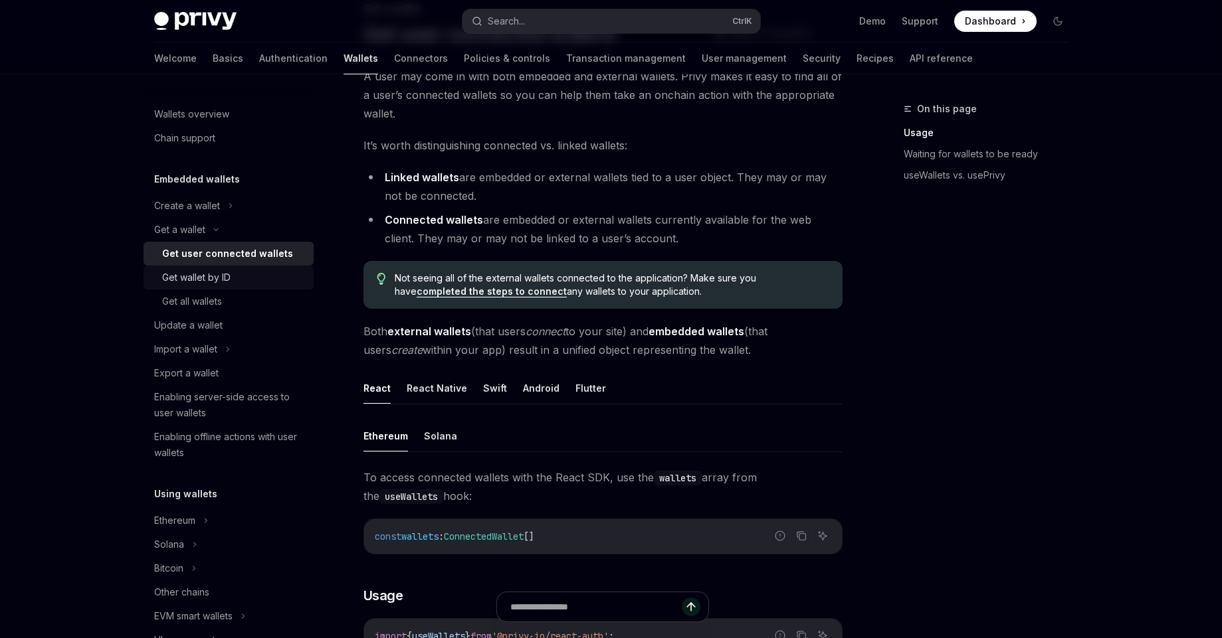
click at [224, 276] on div "Get wallet by ID" at bounding box center [196, 278] width 68 height 16
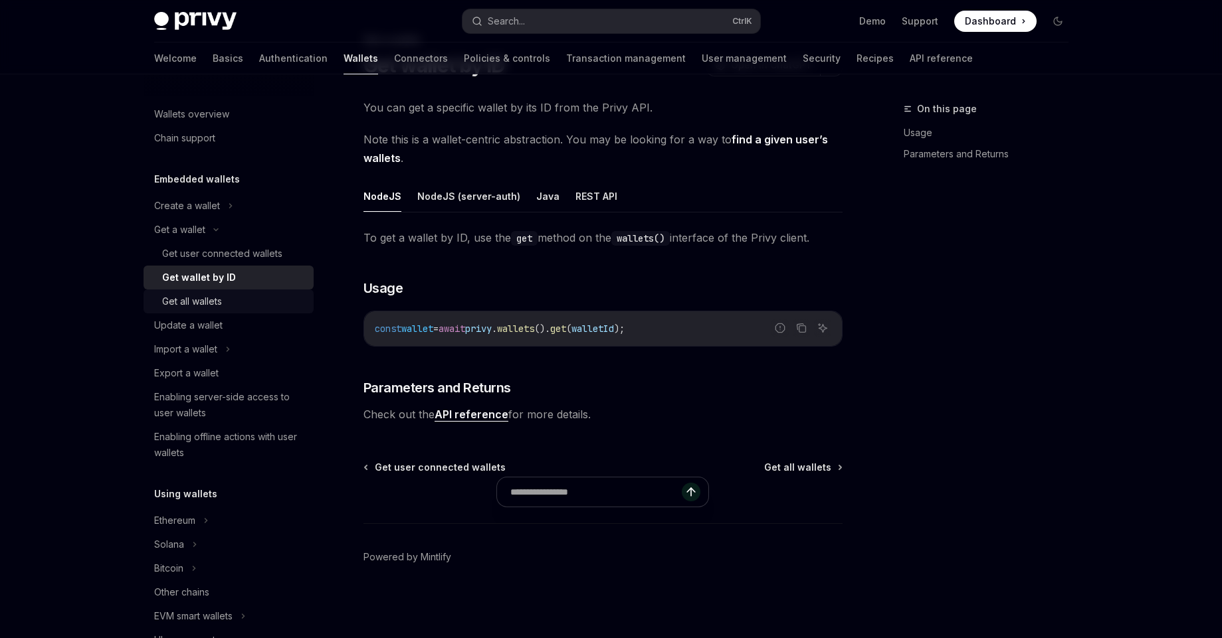
scroll to position [69, 0]
click at [242, 311] on link "Get all wallets" at bounding box center [229, 302] width 170 height 24
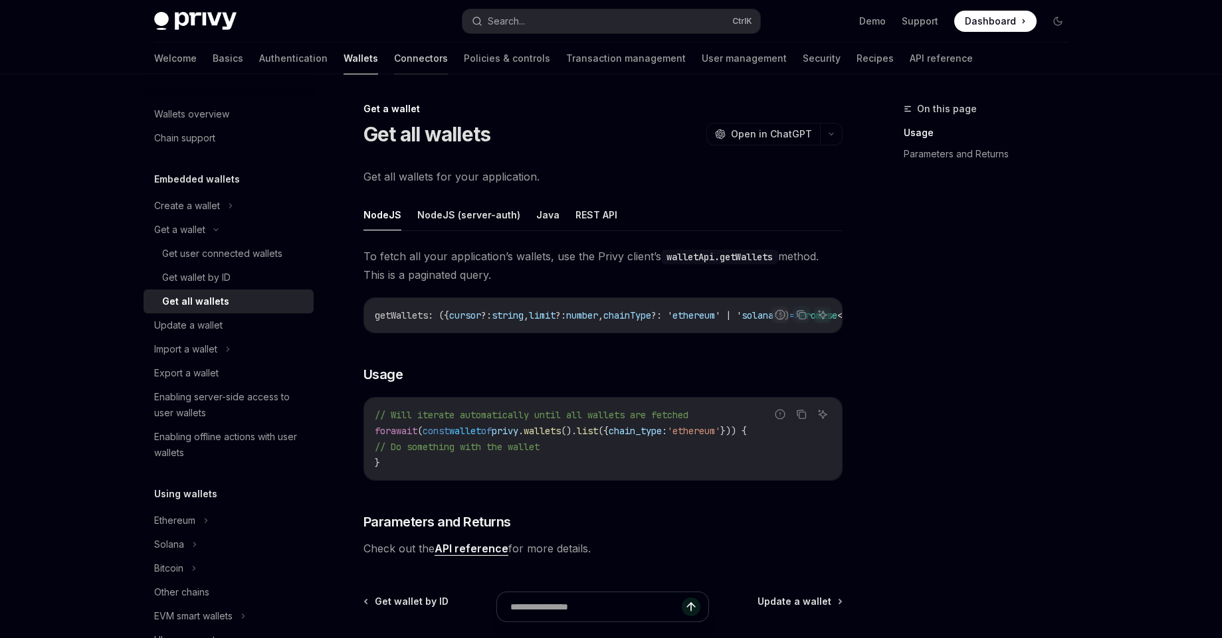
click at [394, 56] on link "Connectors" at bounding box center [421, 59] width 54 height 32
type textarea "*"
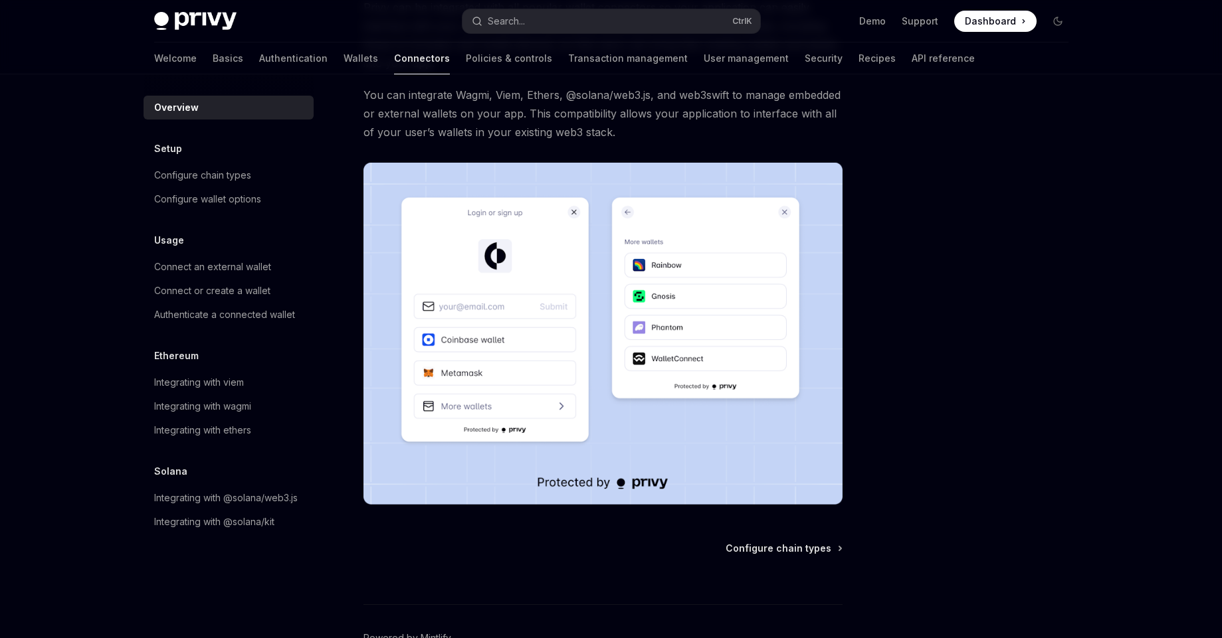
scroll to position [231, 0]
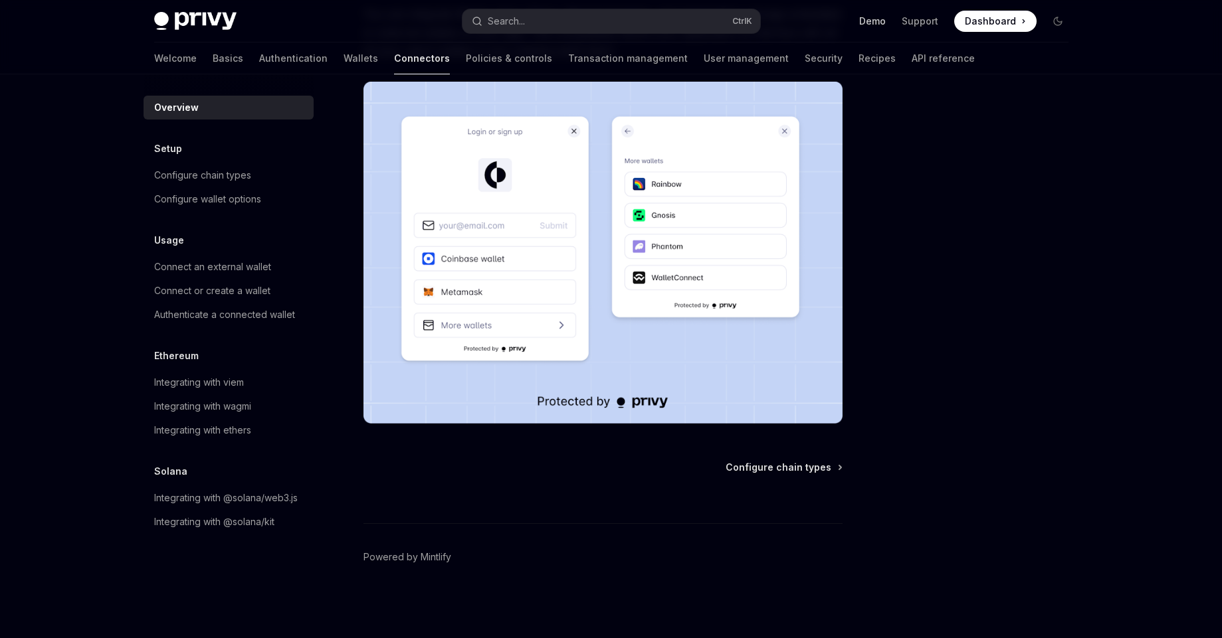
click at [880, 24] on link "Demo" at bounding box center [872, 21] width 27 height 13
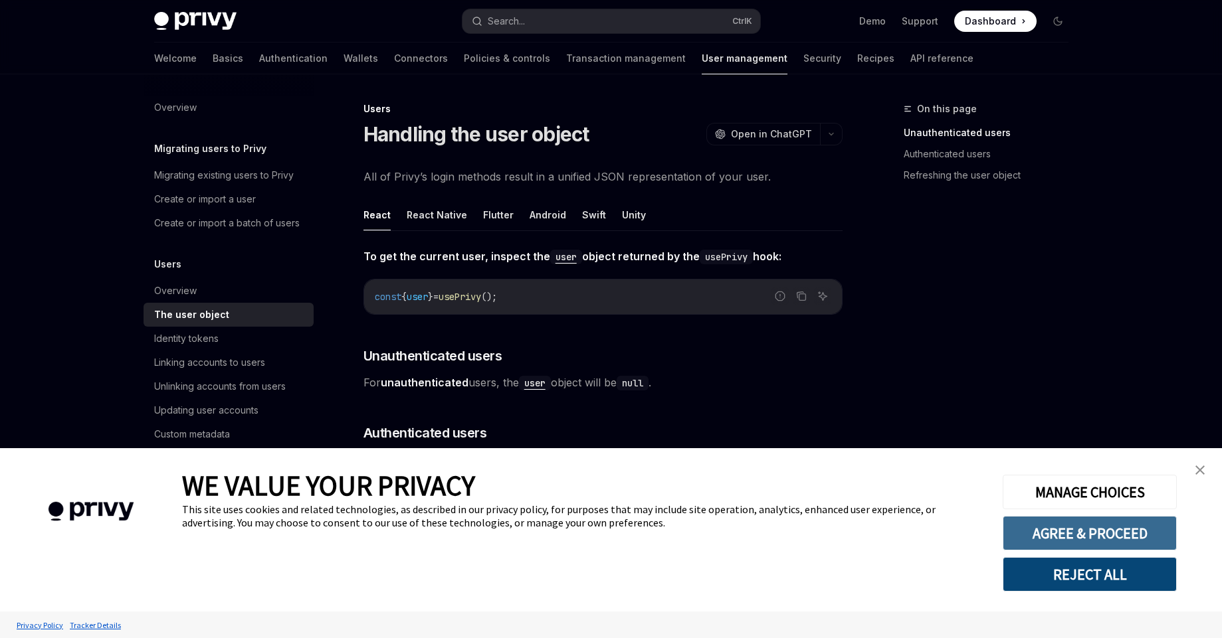
click at [1127, 537] on button "AGREE & PROCEED" at bounding box center [1090, 533] width 174 height 35
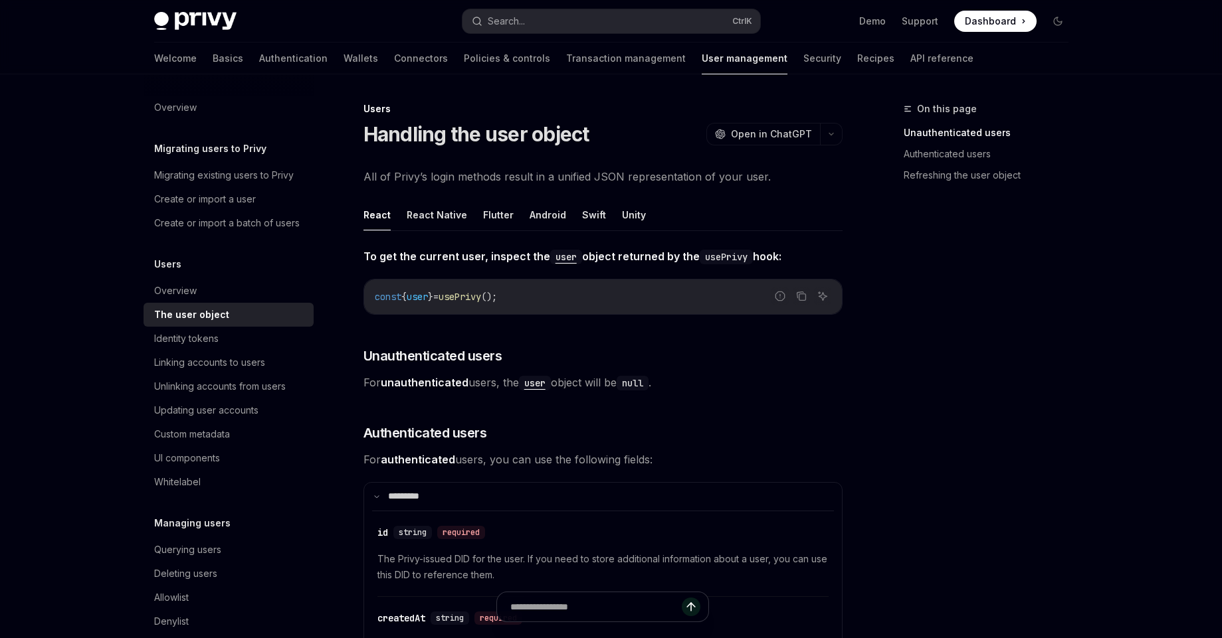
scroll to position [5, 0]
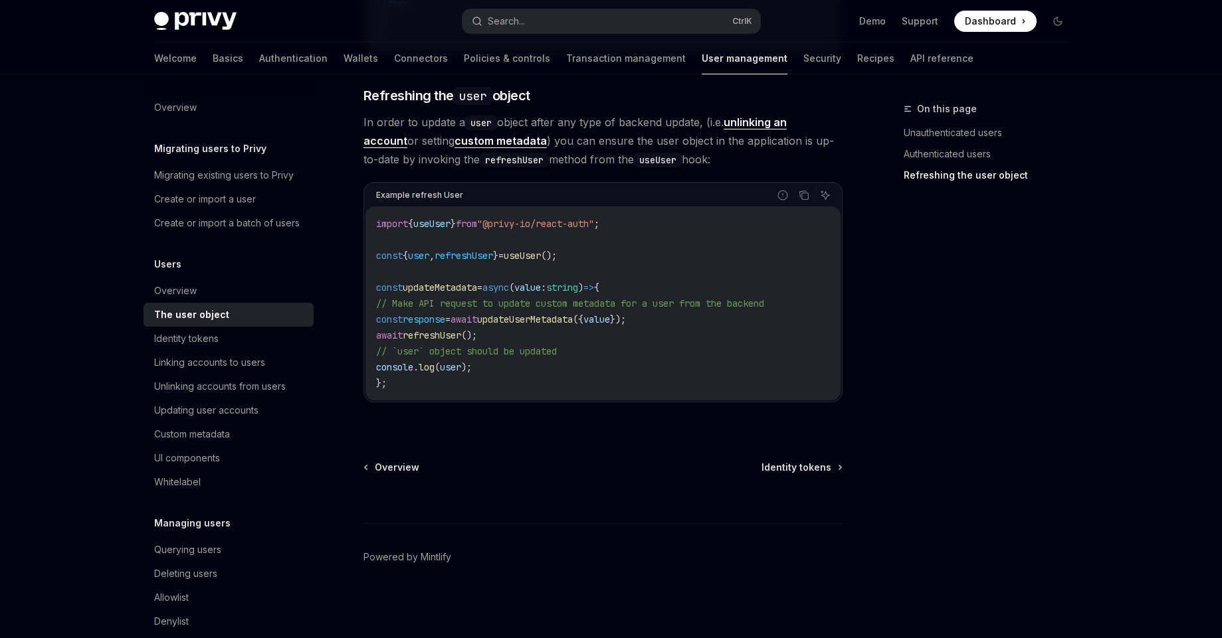
click at [524, 326] on code "import { useUser } from "@privy-io/react-auth" ; const { user , refreshUser } =…" at bounding box center [603, 303] width 454 height 175
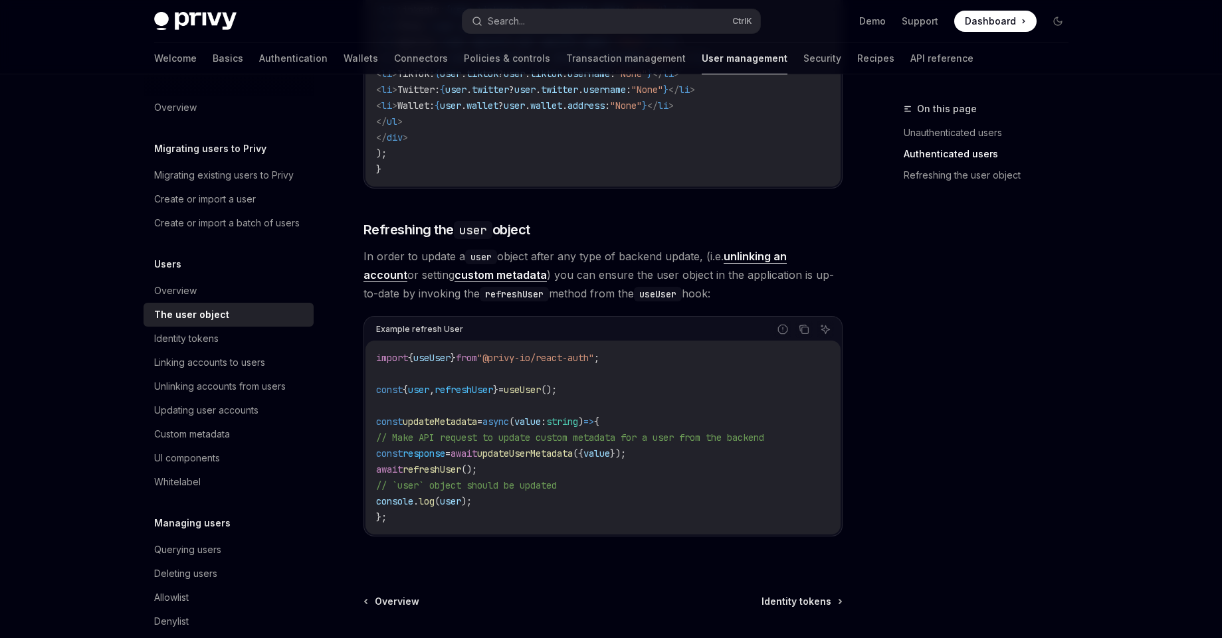
scroll to position [1610, 0]
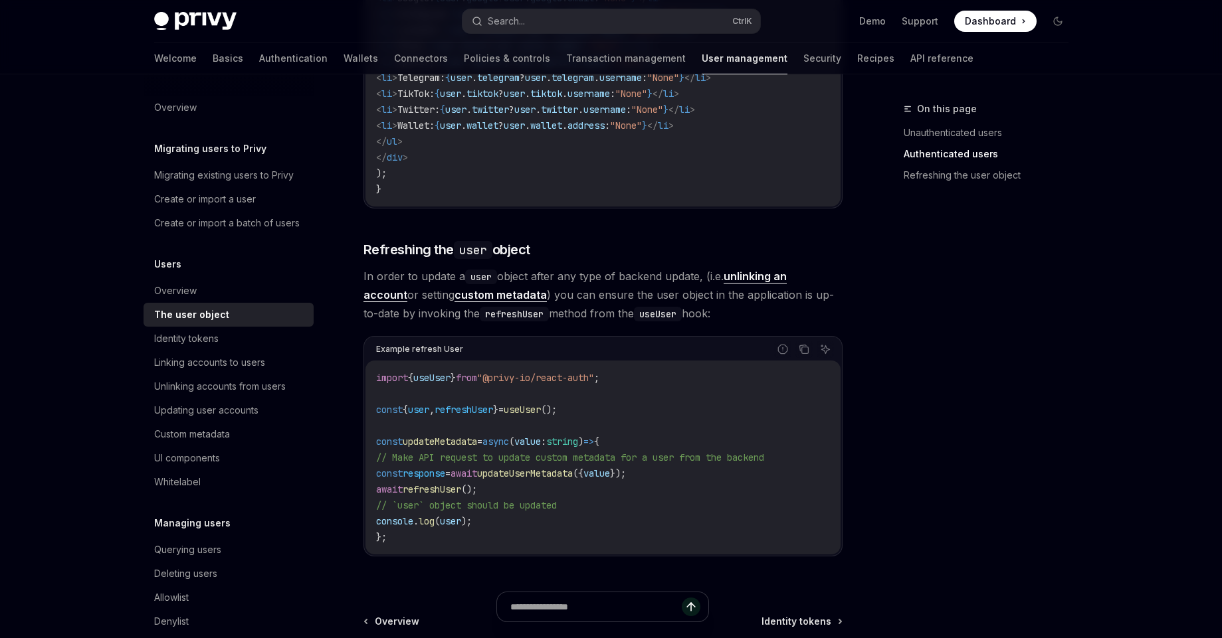
click at [541, 415] on span "useUser" at bounding box center [522, 410] width 37 height 12
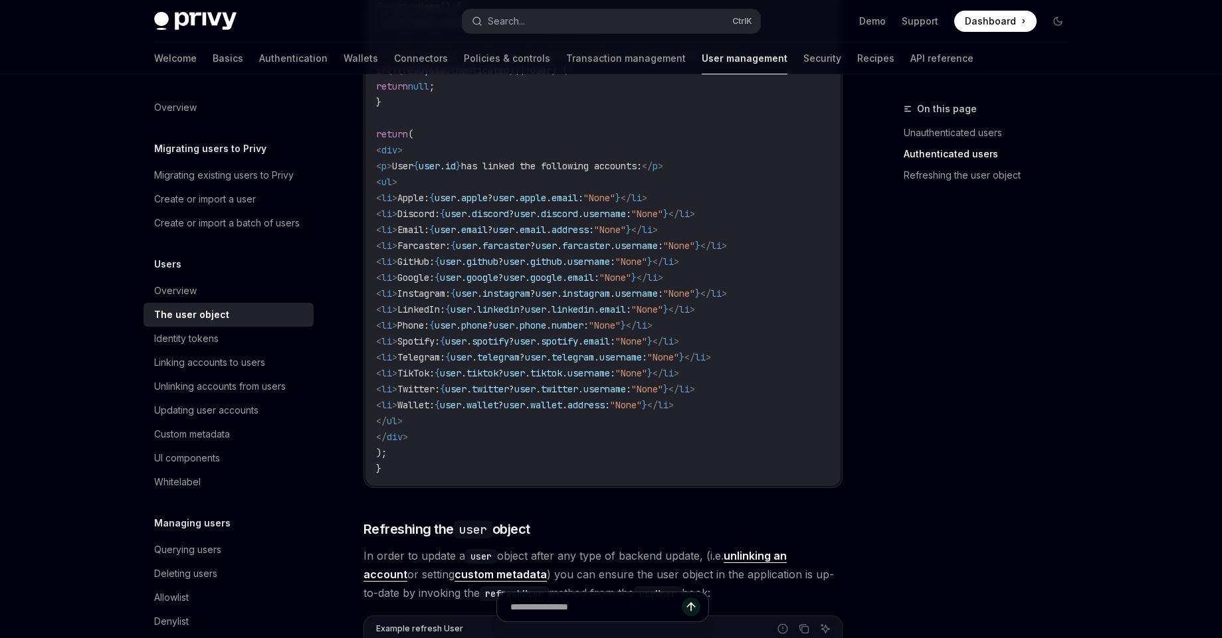
scroll to position [1291, 0]
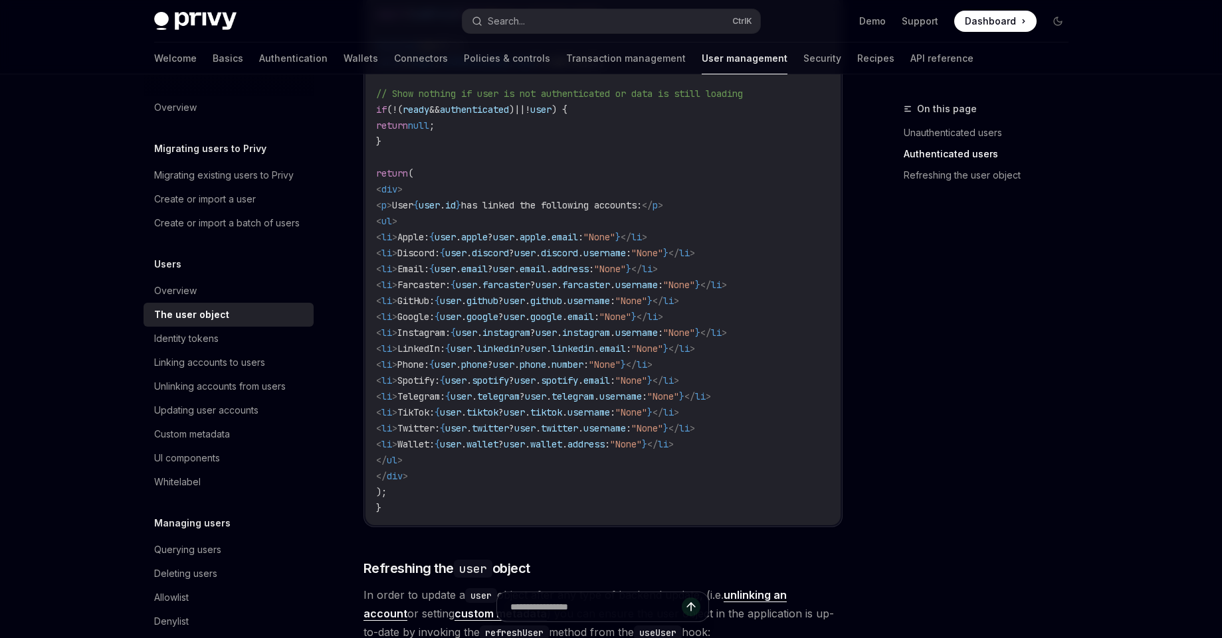
click at [589, 365] on span ":" at bounding box center [585, 365] width 5 height 12
click at [763, 361] on code "import { usePrivy } from "@privy-io/react-auth" ; function User () { const { re…" at bounding box center [603, 261] width 454 height 510
drag, startPoint x: 750, startPoint y: 363, endPoint x: 379, endPoint y: 361, distance: 371.4
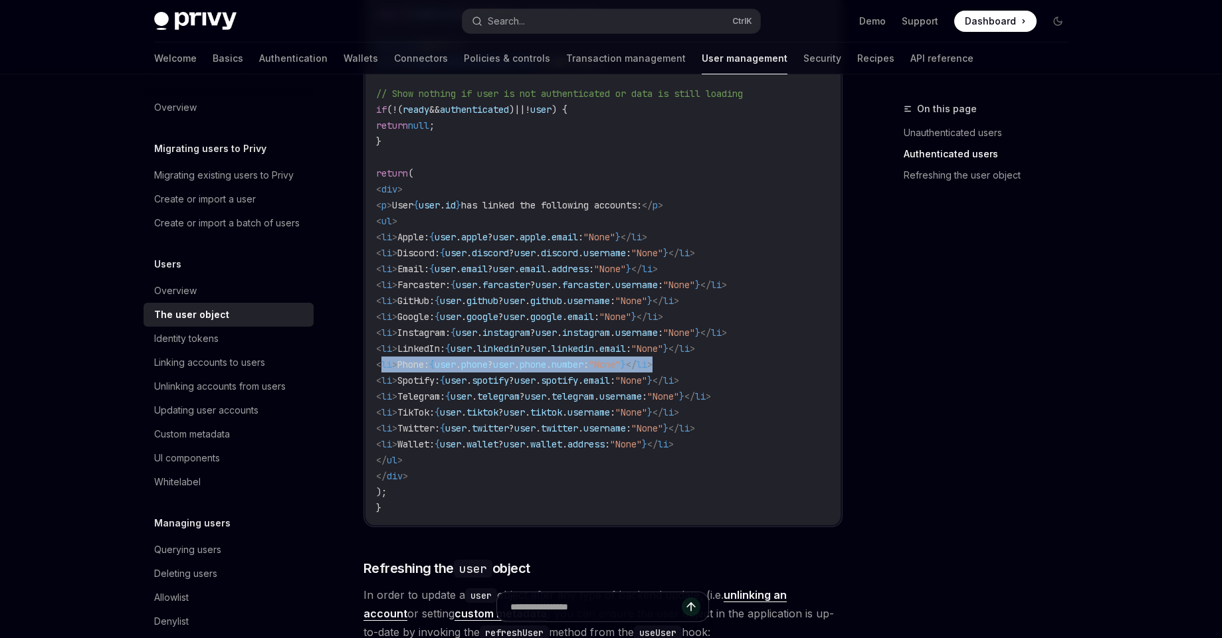
click at [379, 361] on code "import { usePrivy } from "@privy-io/react-auth" ; function User () { const { re…" at bounding box center [603, 261] width 454 height 510
click at [800, 304] on code "import { usePrivy } from "@privy-io/react-auth" ; function User () { const { re…" at bounding box center [603, 261] width 454 height 510
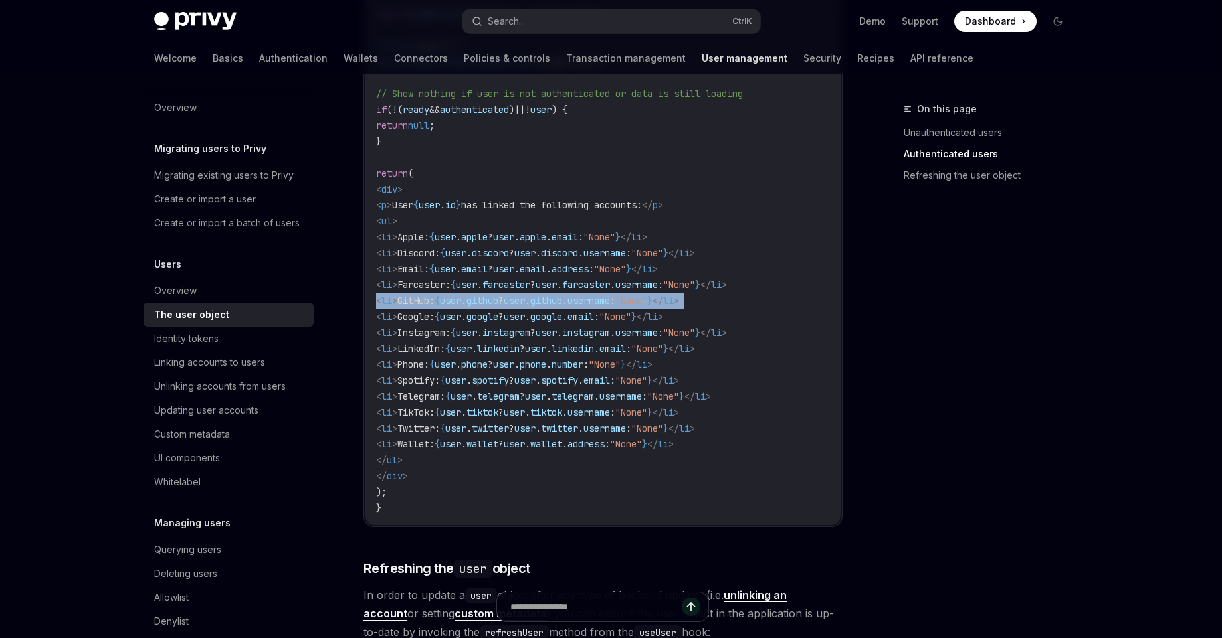
click at [800, 304] on code "import { usePrivy } from "@privy-io/react-auth" ; function User () { const { re…" at bounding box center [603, 261] width 454 height 510
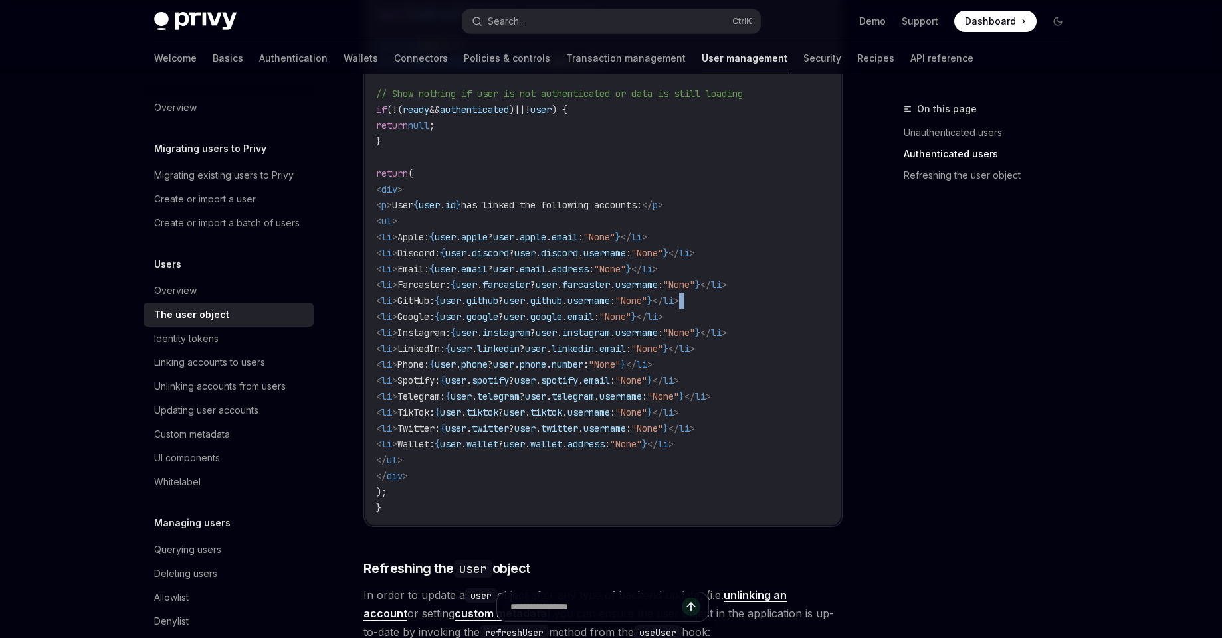
click at [800, 304] on code "import { usePrivy } from "@privy-io/react-auth" ; function User () { const { re…" at bounding box center [603, 261] width 454 height 510
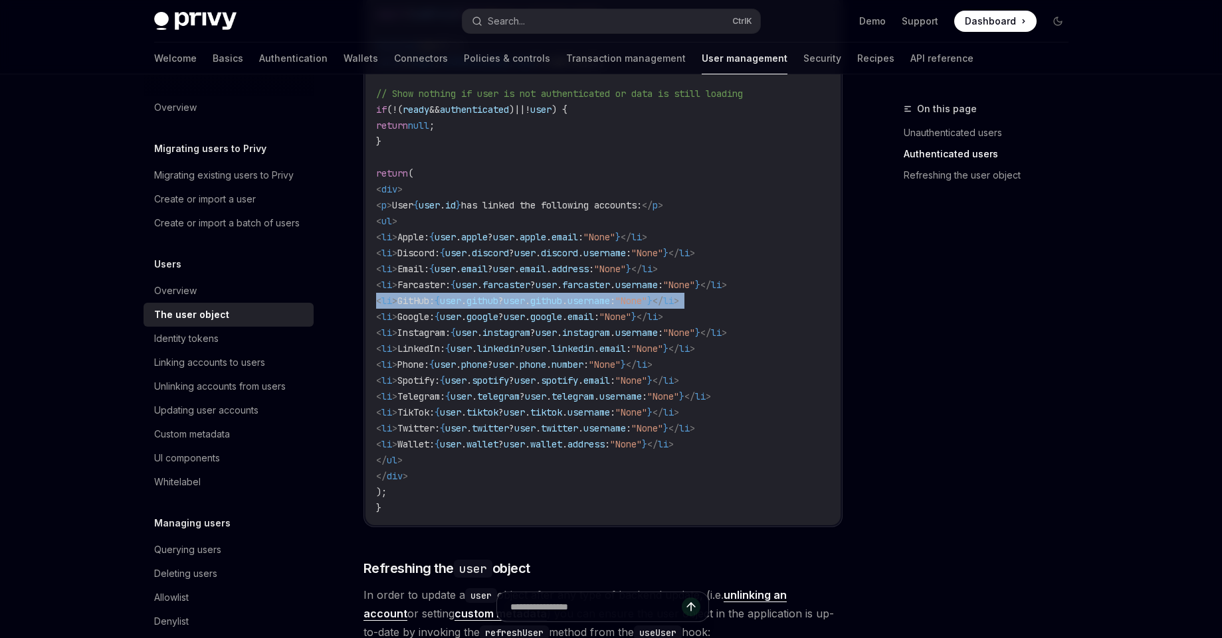
click at [800, 304] on code "import { usePrivy } from "@privy-io/react-auth" ; function User () { const { re…" at bounding box center [603, 261] width 454 height 510
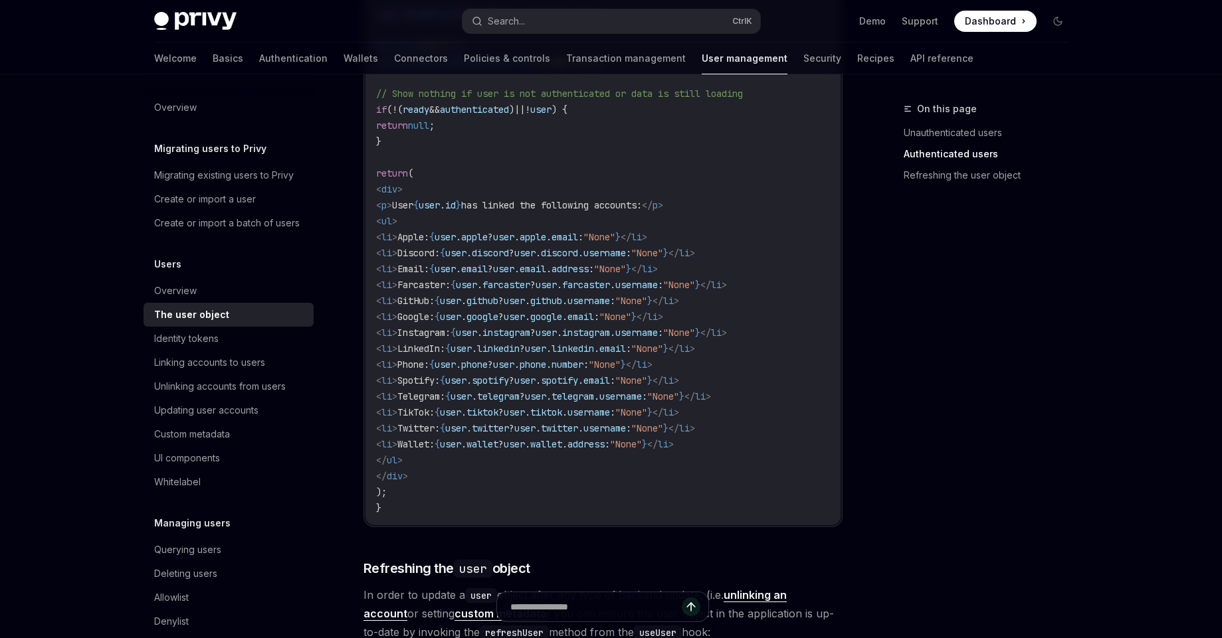
click at [817, 276] on code "import { usePrivy } from "@privy-io/react-auth" ; function User () { const { re…" at bounding box center [603, 261] width 454 height 510
click at [820, 250] on code "import { usePrivy } from "@privy-io/react-auth" ; function User () { const { re…" at bounding box center [603, 261] width 454 height 510
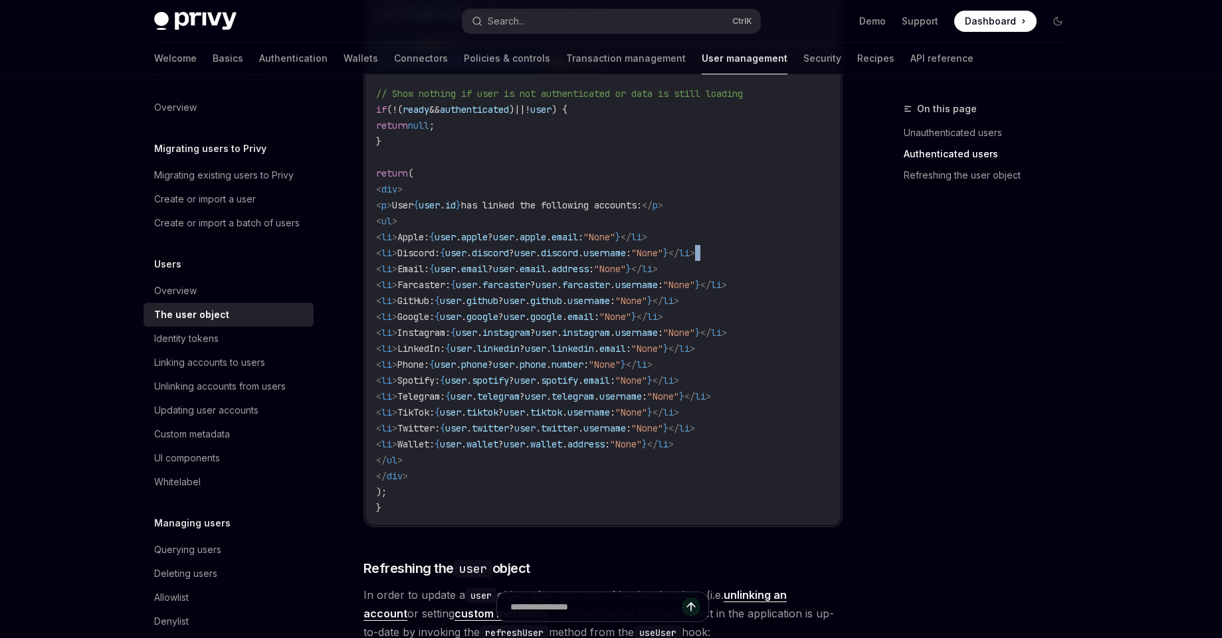
click at [820, 250] on code "import { usePrivy } from "@privy-io/react-auth" ; function User () { const { re…" at bounding box center [603, 261] width 454 height 510
click at [804, 224] on code "import { usePrivy } from "@privy-io/react-auth" ; function User () { const { re…" at bounding box center [603, 261] width 454 height 510
click at [811, 225] on code "import { usePrivy } from "@privy-io/react-auth" ; function User () { const { re…" at bounding box center [603, 261] width 454 height 510
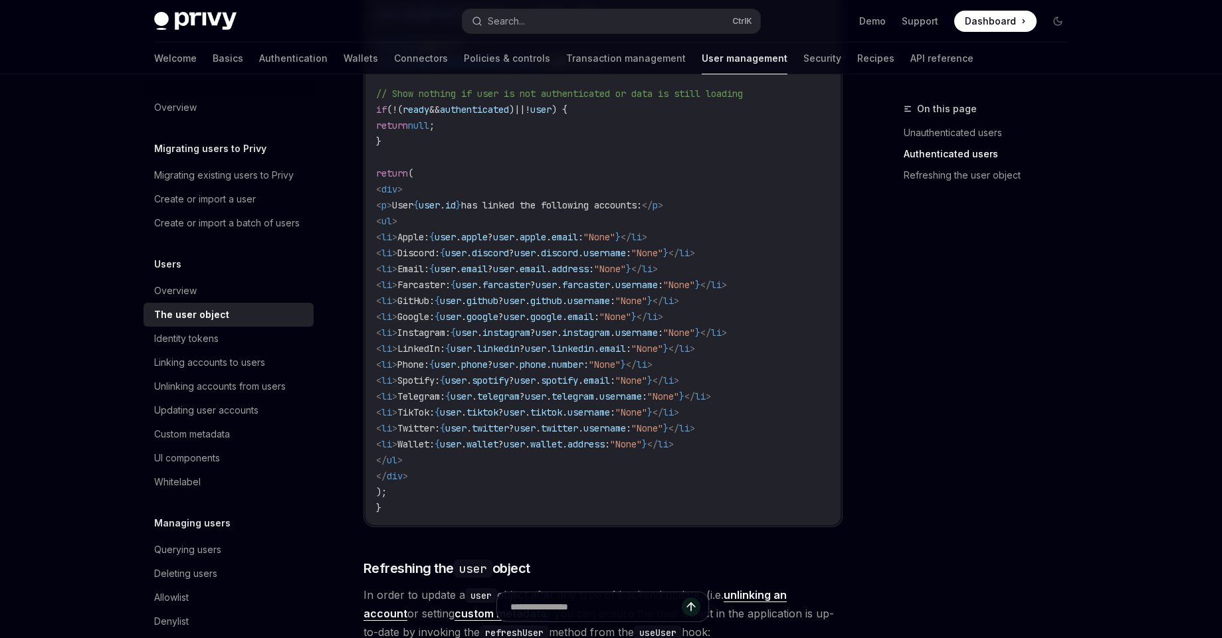
click at [807, 238] on code "import { usePrivy } from "@privy-io/react-auth" ; function User () { const { re…" at bounding box center [603, 261] width 454 height 510
click at [811, 252] on code "import { usePrivy } from "@privy-io/react-auth" ; function User () { const { re…" at bounding box center [603, 261] width 454 height 510
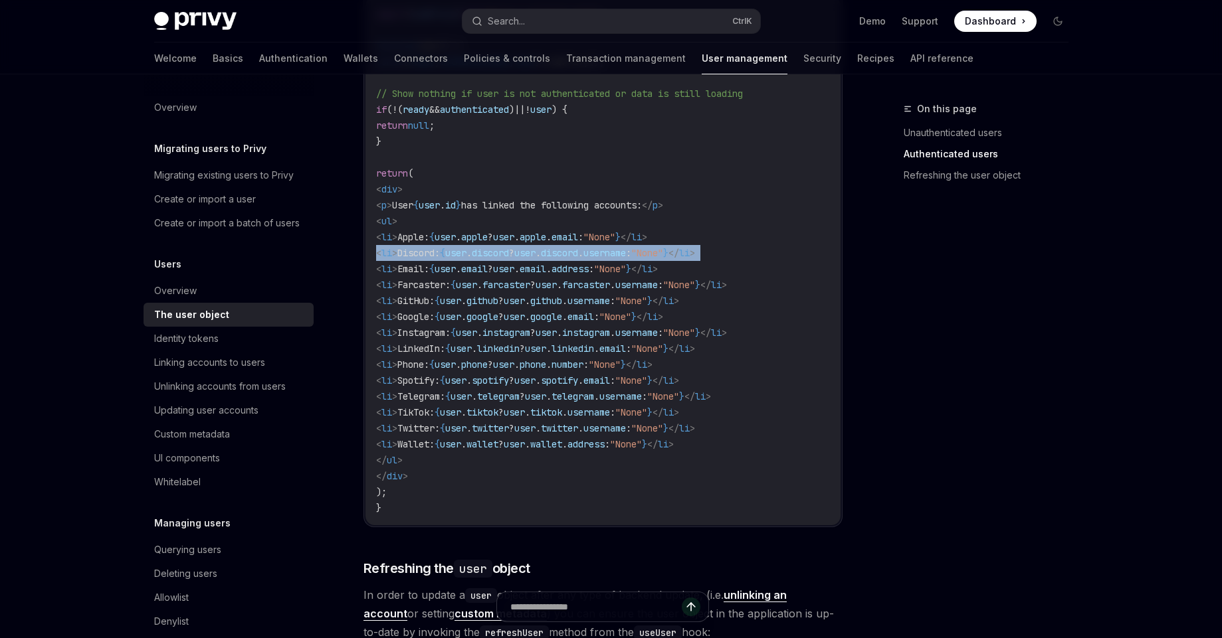
click at [811, 252] on code "import { usePrivy } from "@privy-io/react-auth" ; function User () { const { re…" at bounding box center [603, 261] width 454 height 510
click at [805, 266] on code "import { usePrivy } from "@privy-io/react-auth" ; function User () { const { re…" at bounding box center [603, 261] width 454 height 510
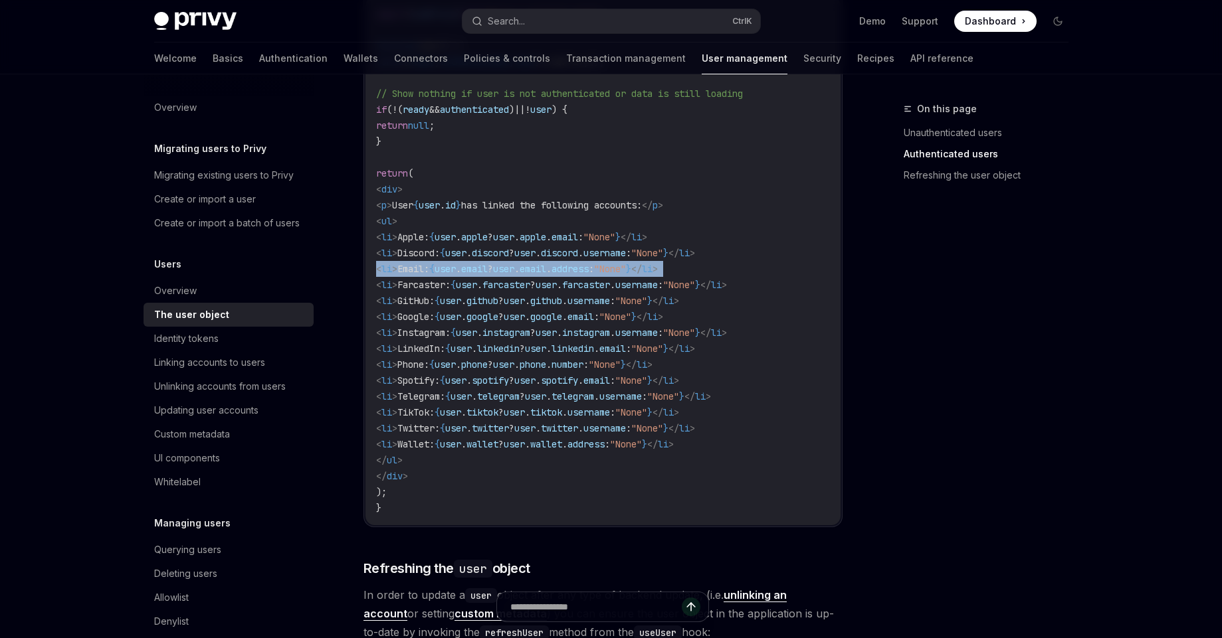
click at [805, 266] on code "import { usePrivy } from "@privy-io/react-auth" ; function User () { const { re…" at bounding box center [603, 261] width 454 height 510
click at [824, 291] on code "import { usePrivy } from "@privy-io/react-auth" ; function User () { const { re…" at bounding box center [603, 261] width 454 height 510
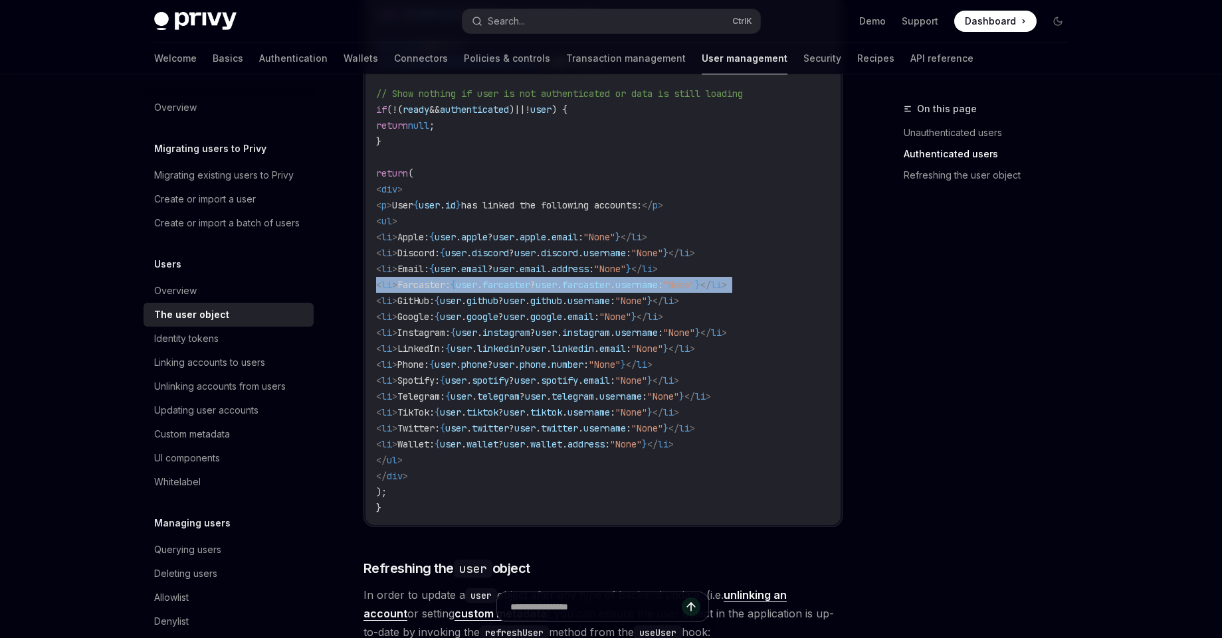
click at [824, 291] on code "import { usePrivy } from "@privy-io/react-auth" ; function User () { const { re…" at bounding box center [603, 261] width 454 height 510
click at [829, 278] on code "import { usePrivy } from "@privy-io/react-auth" ; function User () { const { re…" at bounding box center [603, 261] width 454 height 510
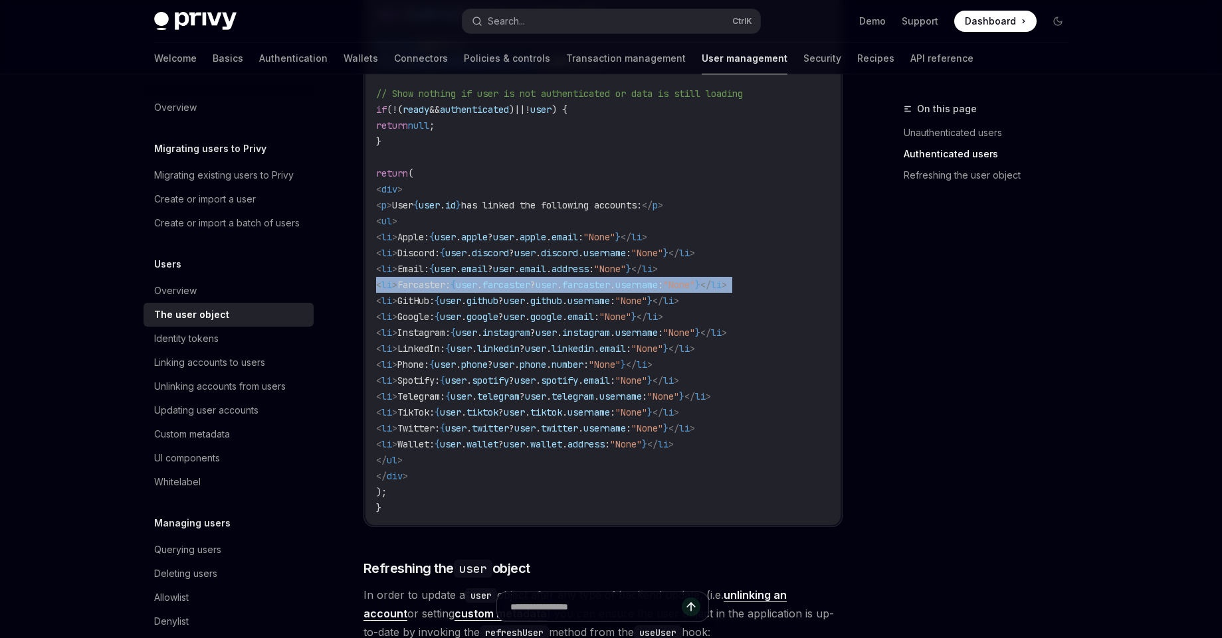
click at [829, 278] on code "import { usePrivy } from "@privy-io/react-auth" ; function User () { const { re…" at bounding box center [603, 261] width 454 height 510
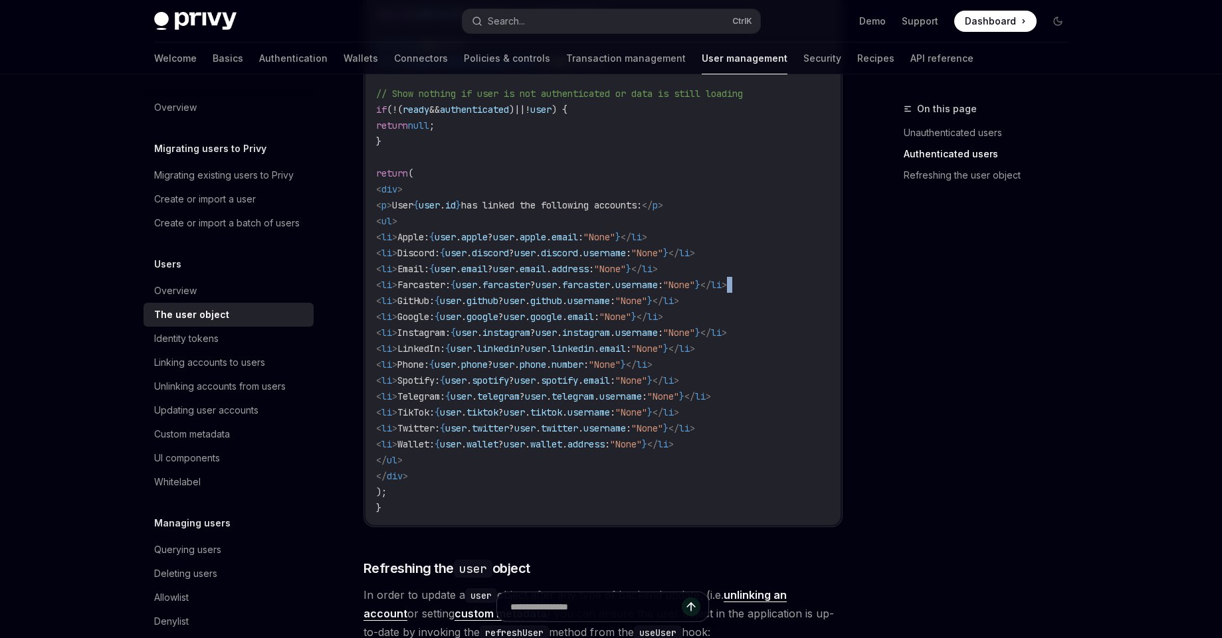
click at [829, 278] on code "import { usePrivy } from "@privy-io/react-auth" ; function User () { const { re…" at bounding box center [603, 261] width 454 height 510
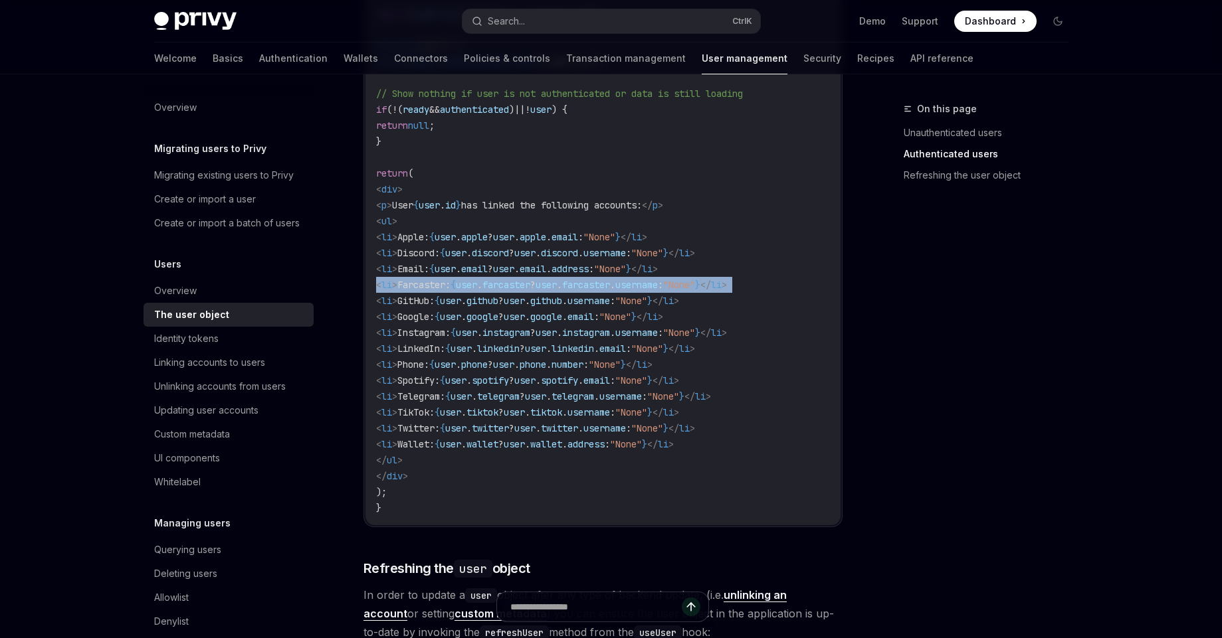
click at [829, 278] on code "import { usePrivy } from "@privy-io/react-auth" ; function User () { const { re…" at bounding box center [603, 261] width 454 height 510
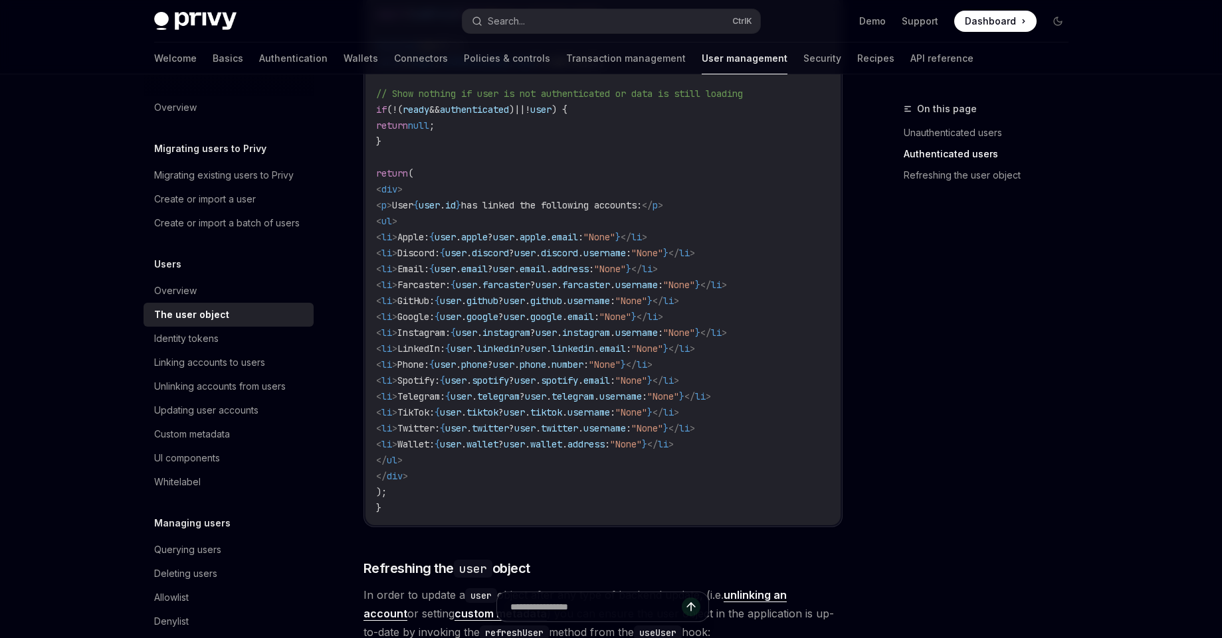
click at [826, 264] on code "import { usePrivy } from "@privy-io/react-auth" ; function User () { const { re…" at bounding box center [603, 261] width 454 height 510
click at [827, 247] on code "import { usePrivy } from "@privy-io/react-auth" ; function User () { const { re…" at bounding box center [603, 261] width 454 height 510
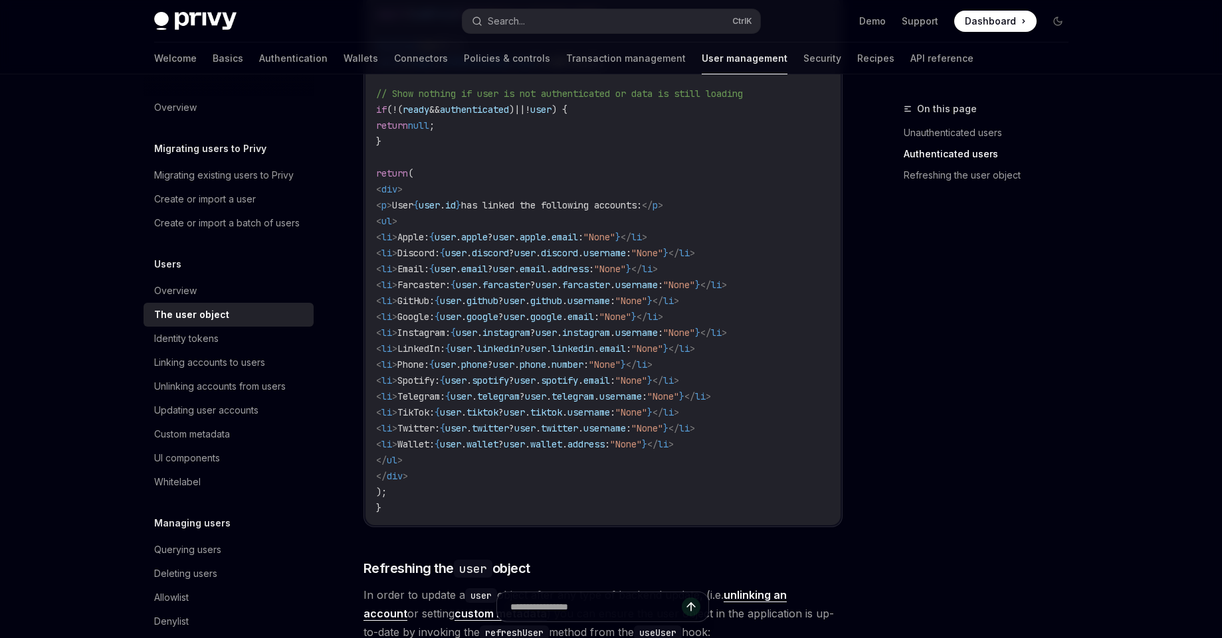
click at [827, 241] on code "import { usePrivy } from "@privy-io/react-auth" ; function User () { const { re…" at bounding box center [603, 261] width 454 height 510
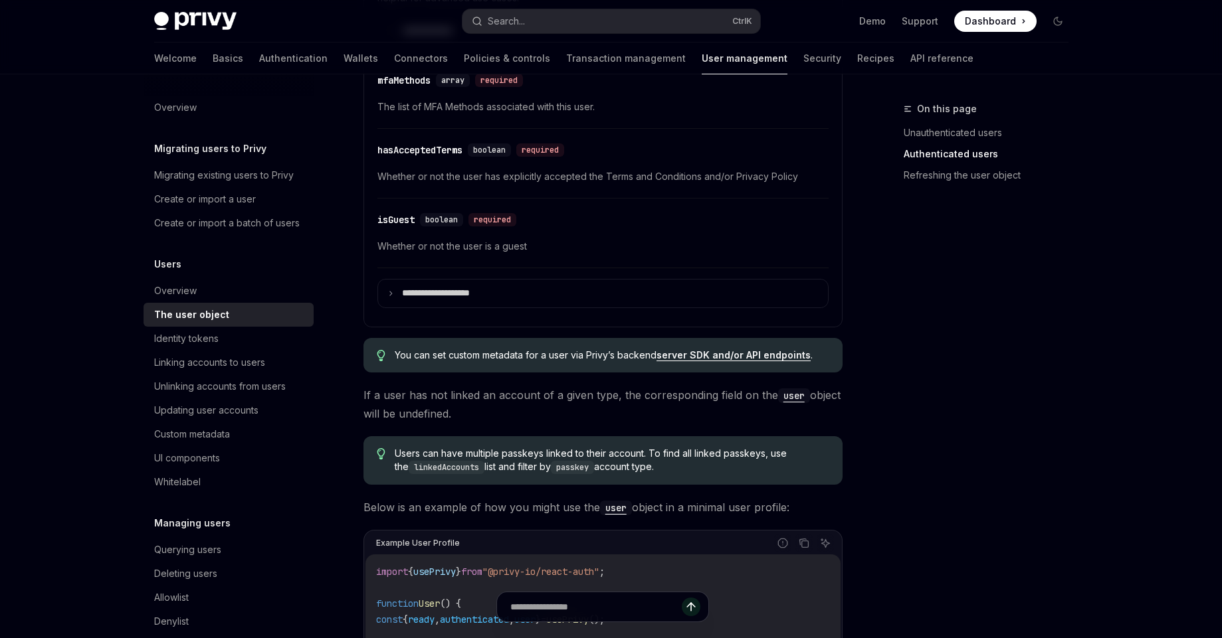
scroll to position [892, 0]
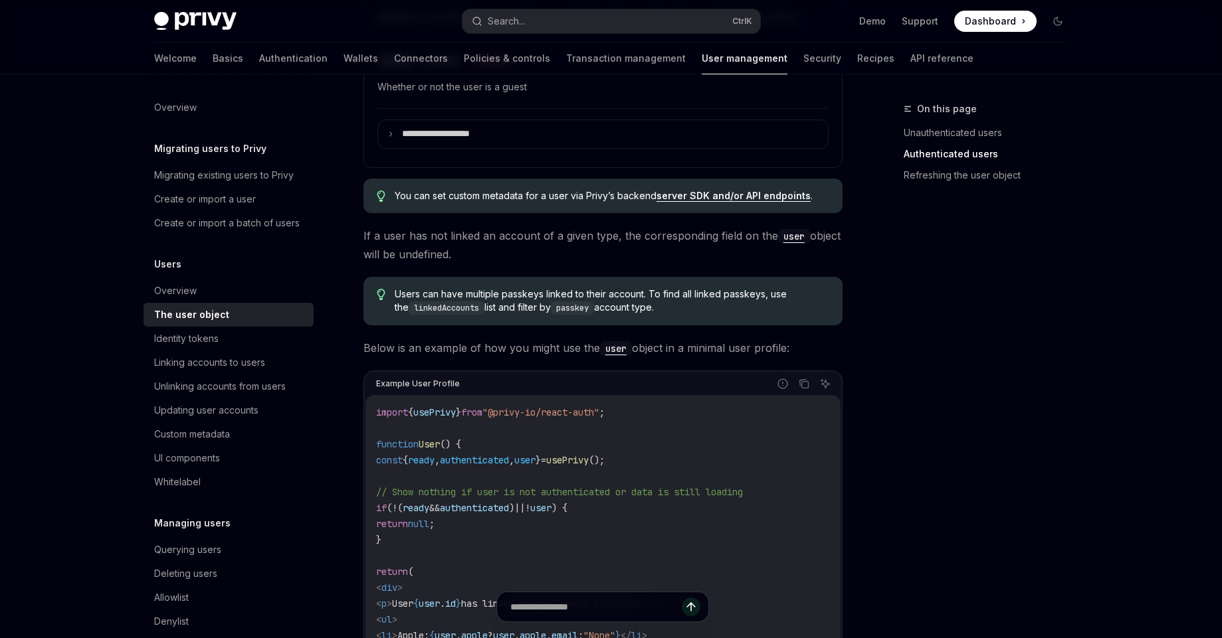
click at [656, 391] on div "Report incorrect code Copy Ask AI" at bounding box center [647, 383] width 374 height 17
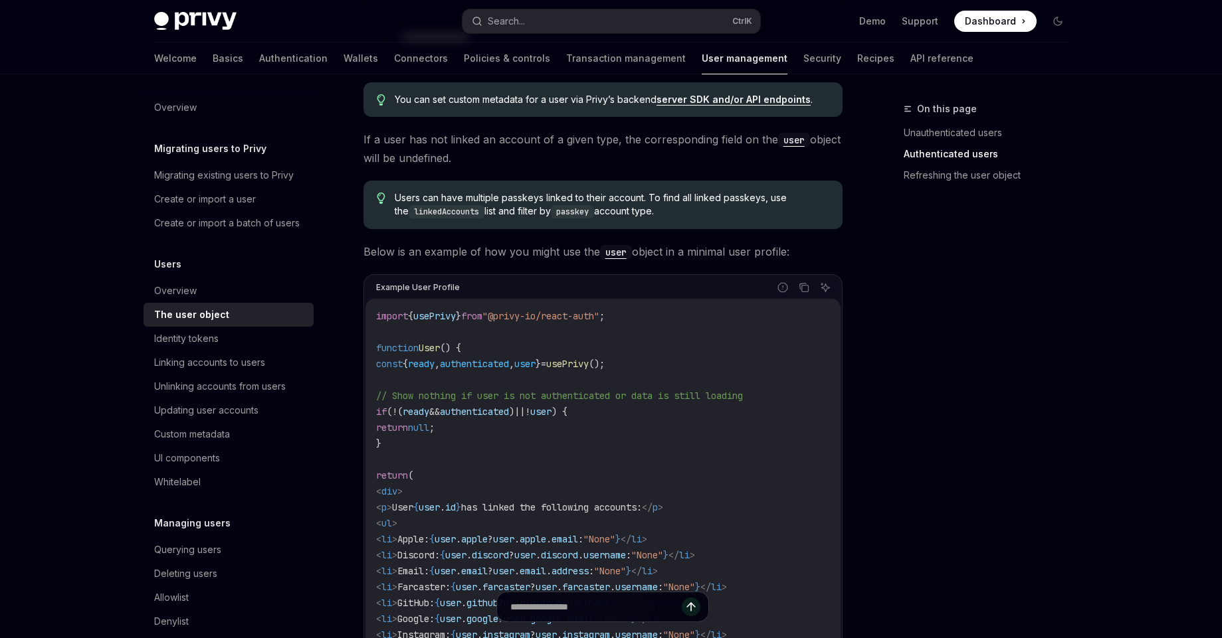
scroll to position [1052, 0]
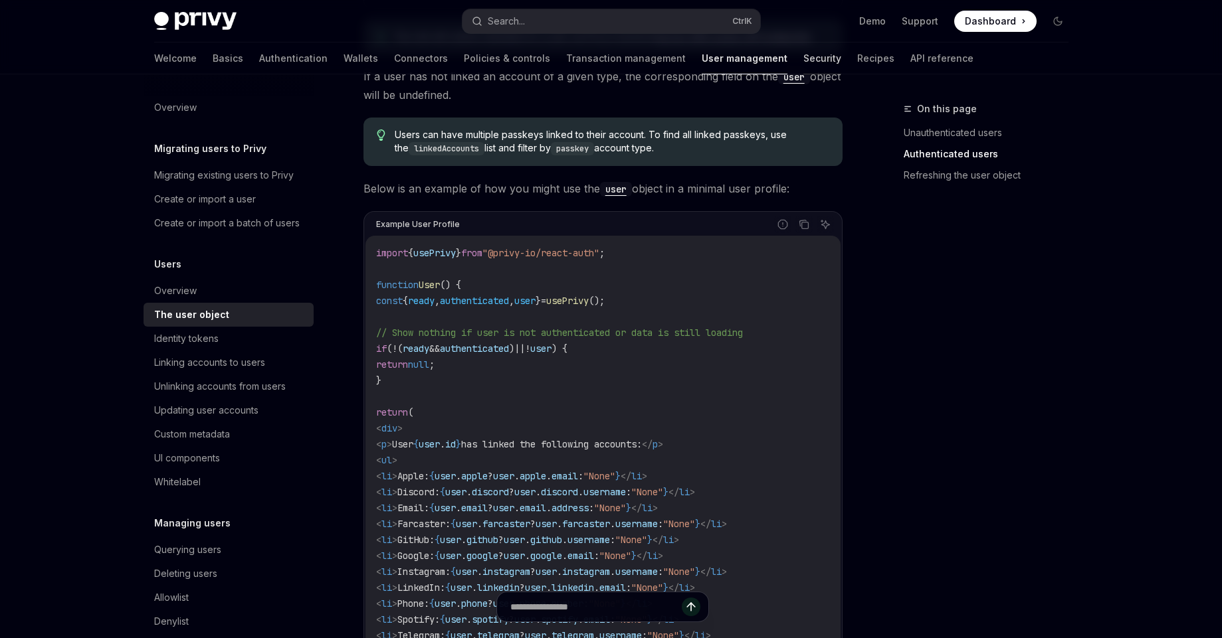
click at [803, 63] on link "Security" at bounding box center [822, 59] width 38 height 32
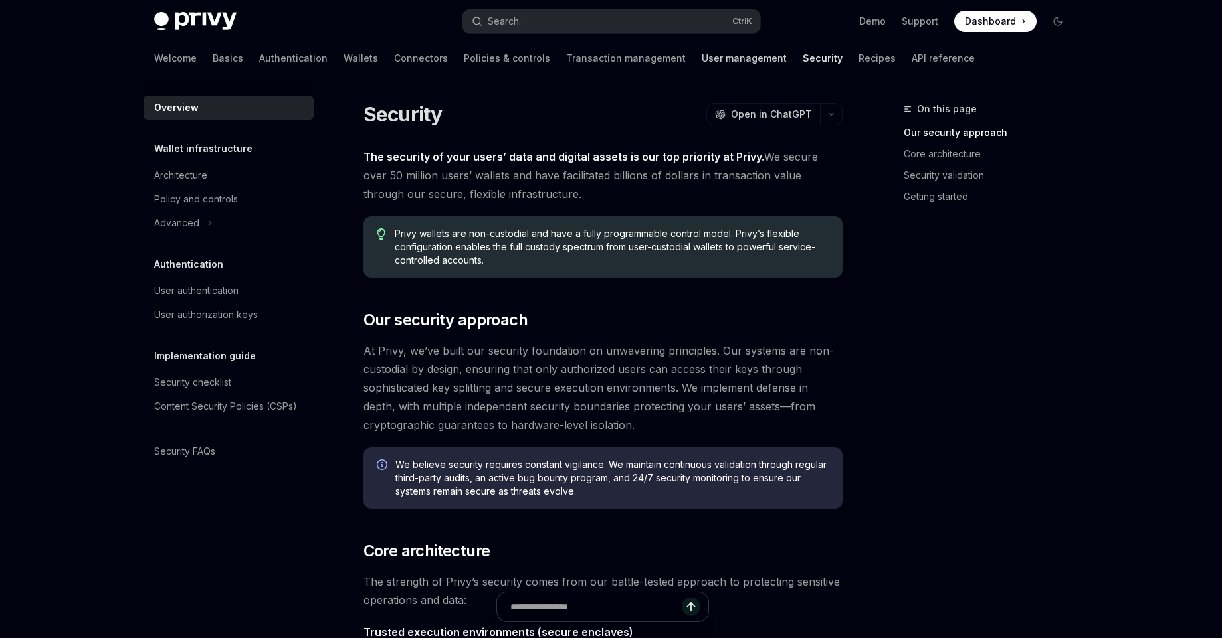
click at [702, 56] on link "User management" at bounding box center [744, 59] width 85 height 32
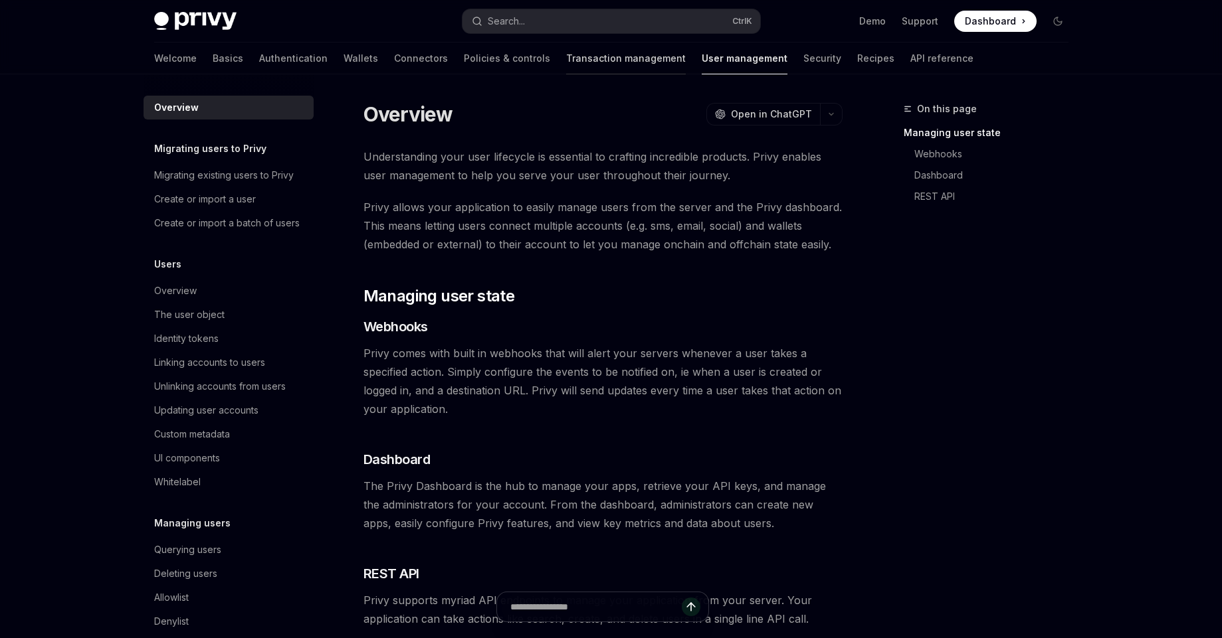
click at [575, 63] on link "Transaction management" at bounding box center [626, 59] width 120 height 32
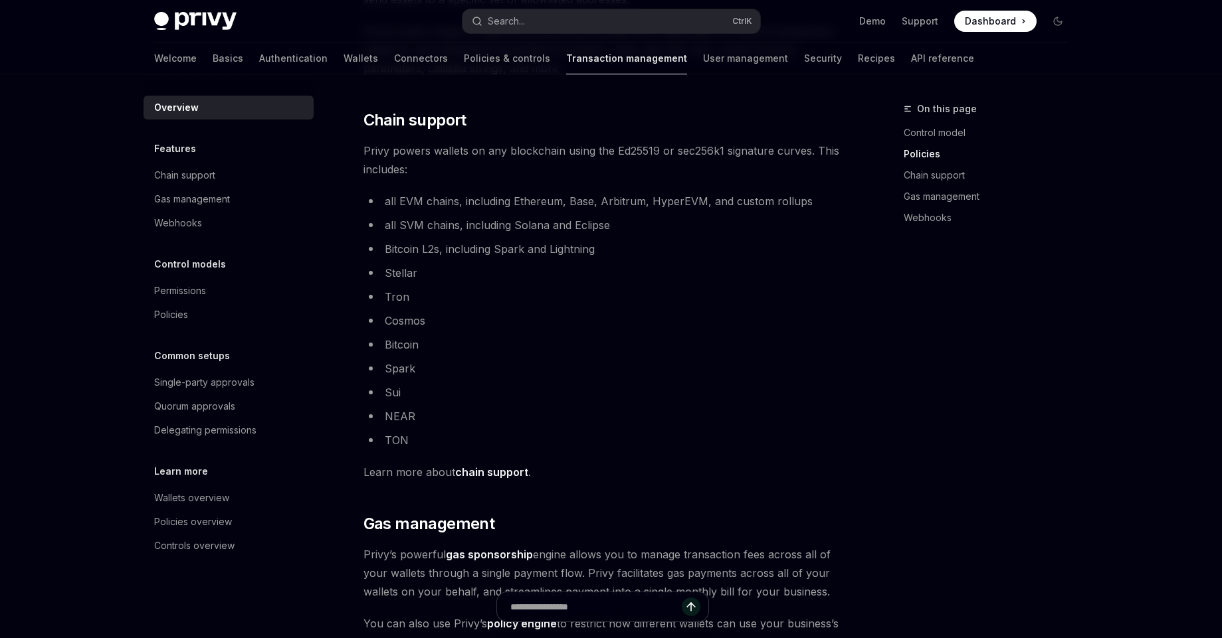
scroll to position [614, 0]
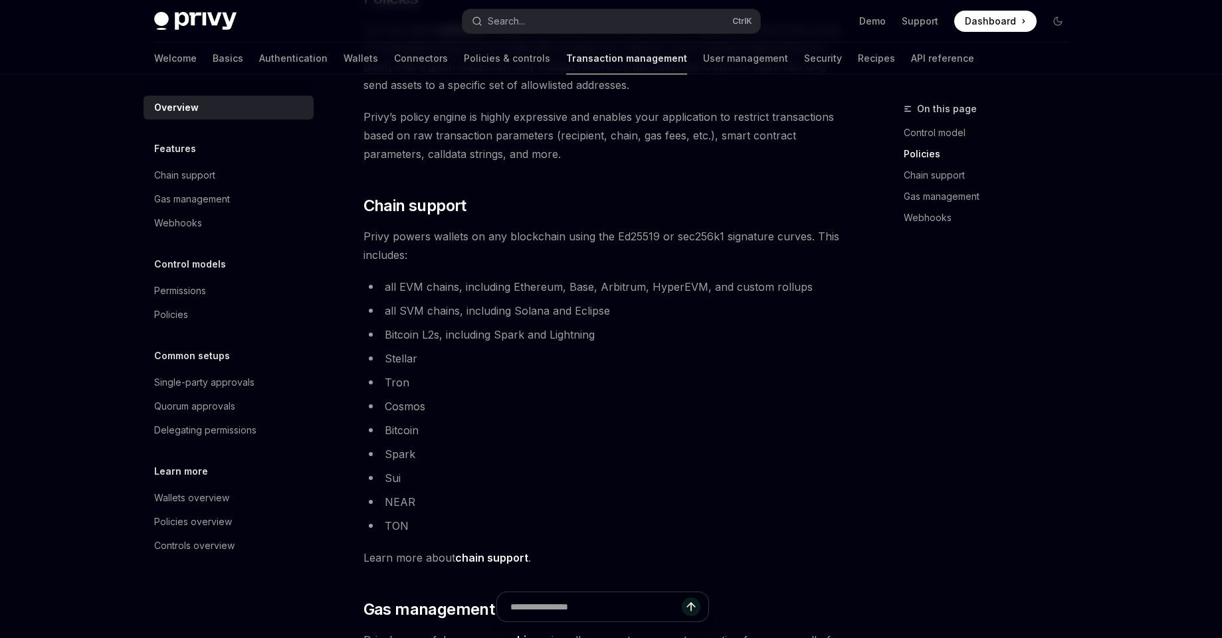
click at [688, 292] on li "all EVM chains, including Ethereum, Base, Arbitrum, HyperEVM, and custom rollups" at bounding box center [602, 287] width 479 height 19
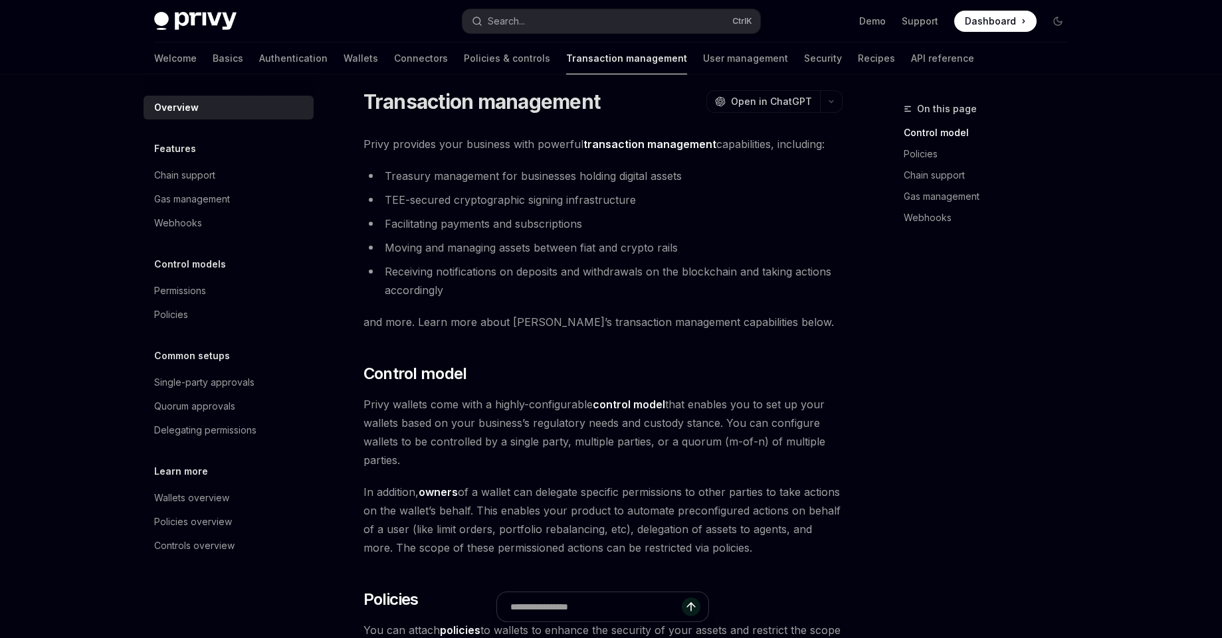
scroll to position [0, 0]
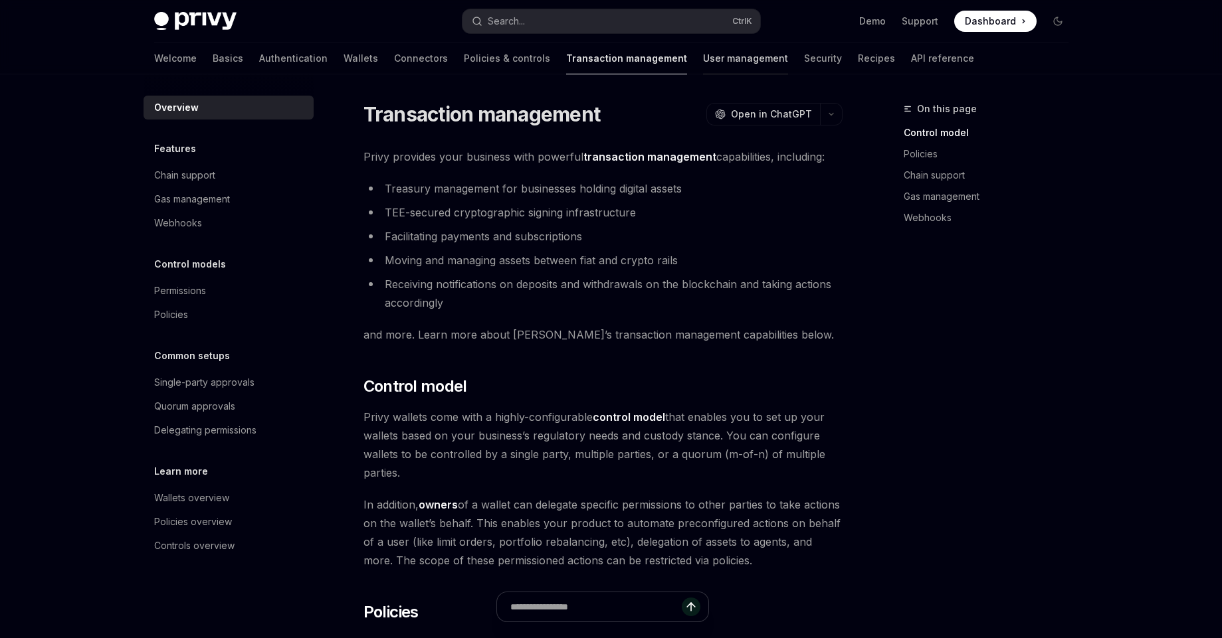
click at [703, 53] on link "User management" at bounding box center [745, 59] width 85 height 32
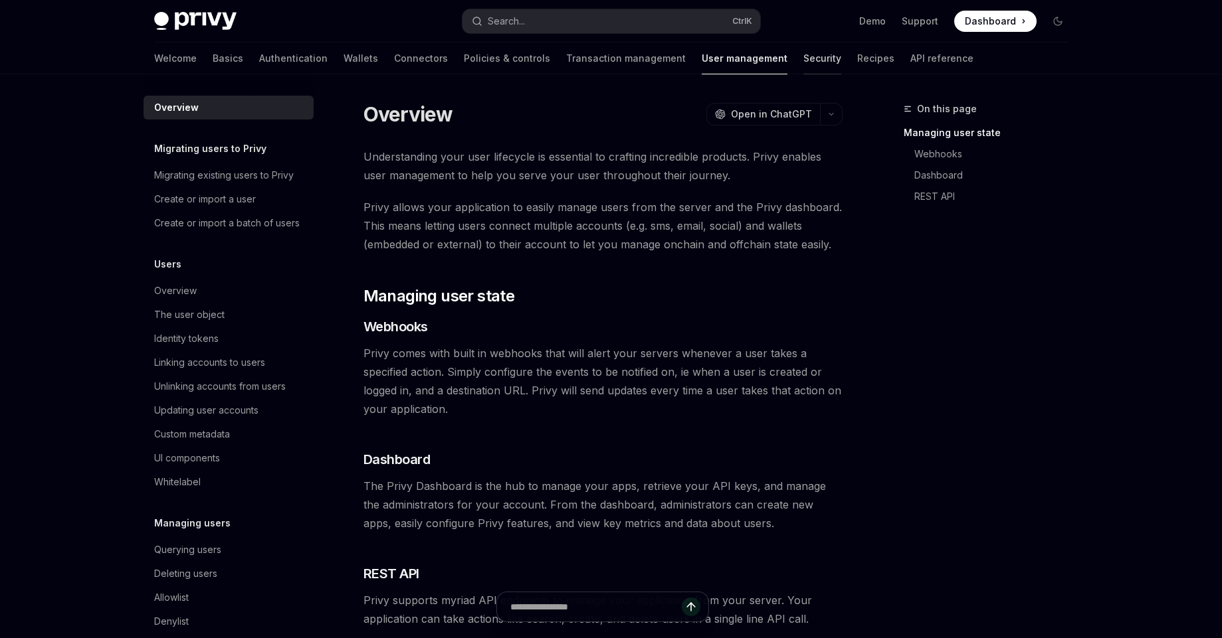
click at [803, 54] on link "Security" at bounding box center [822, 59] width 38 height 32
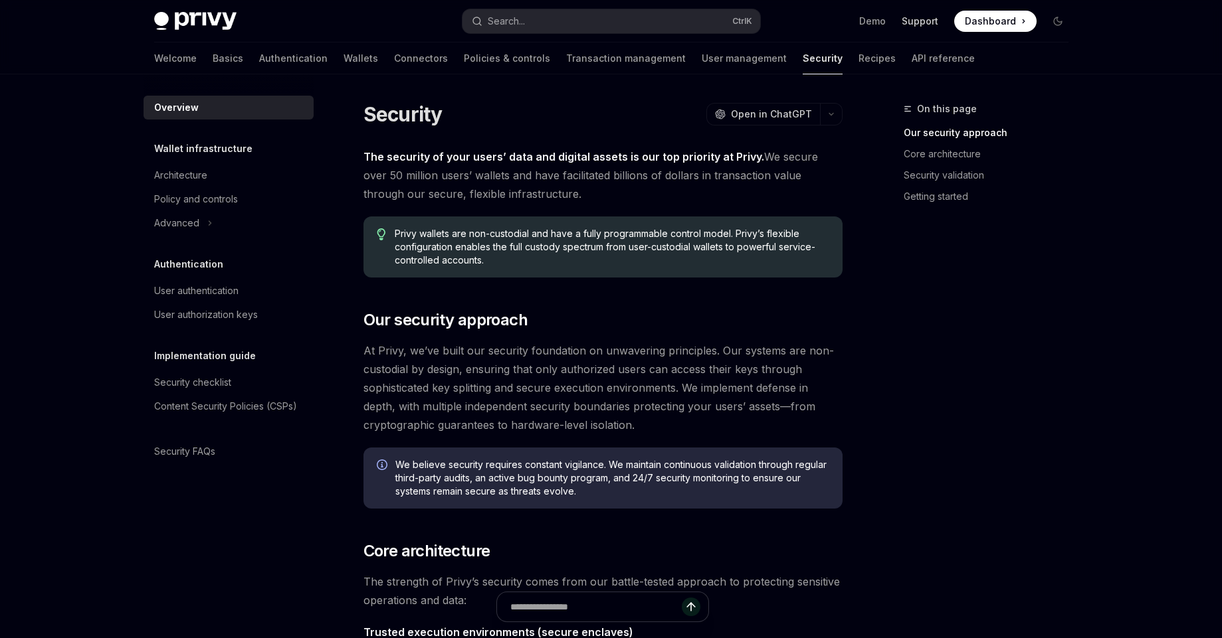
click at [927, 23] on link "Support" at bounding box center [920, 21] width 37 height 13
click at [871, 24] on link "Demo" at bounding box center [872, 21] width 27 height 13
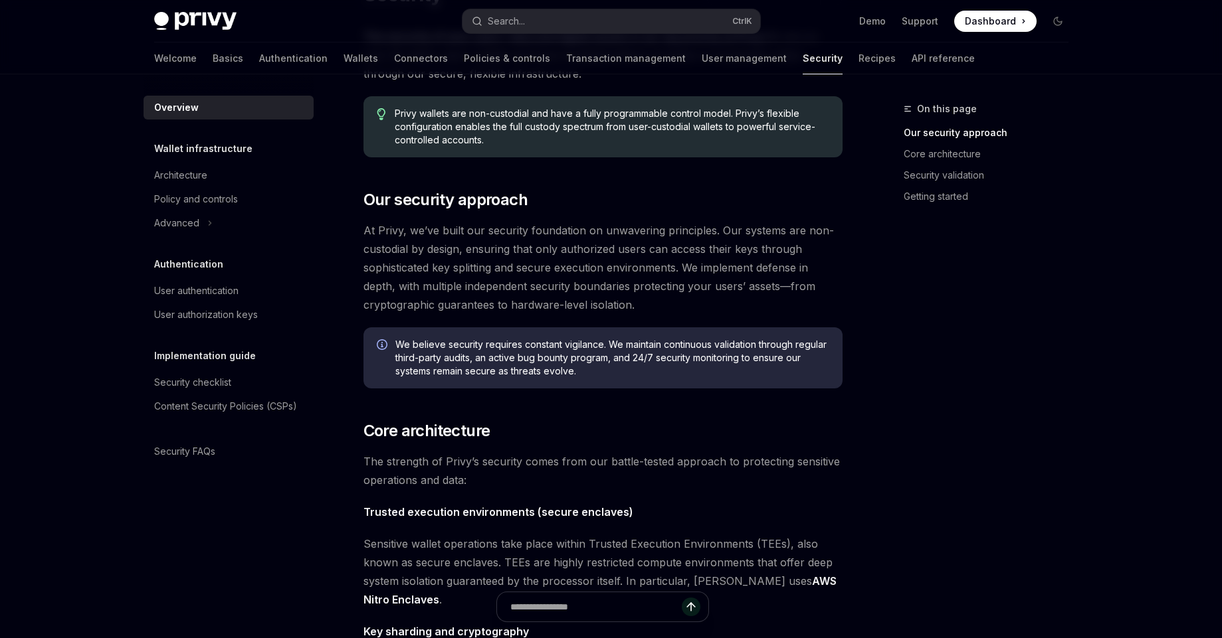
scroll to position [239, 0]
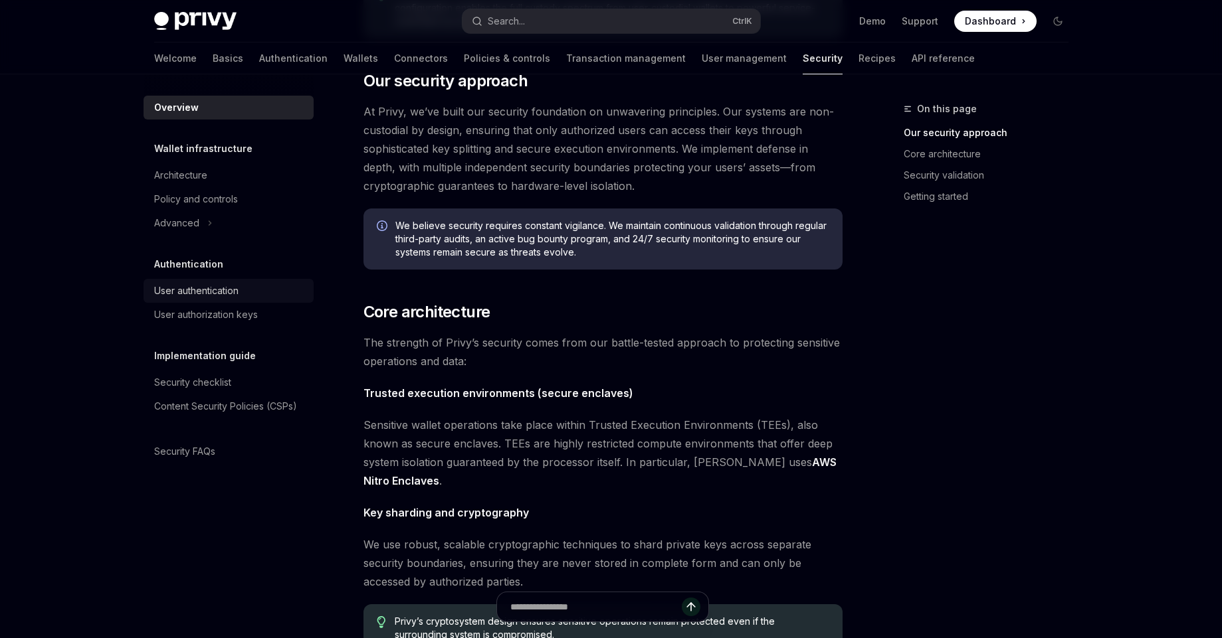
click at [197, 300] on link "User authentication" at bounding box center [229, 291] width 170 height 24
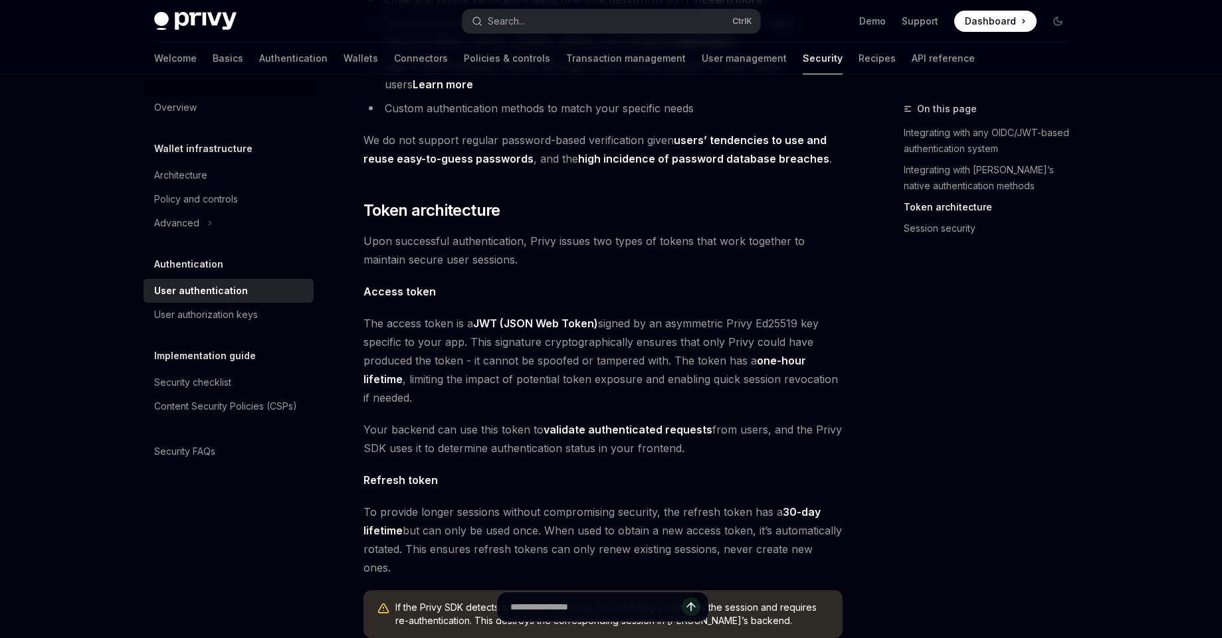
scroll to position [797, 0]
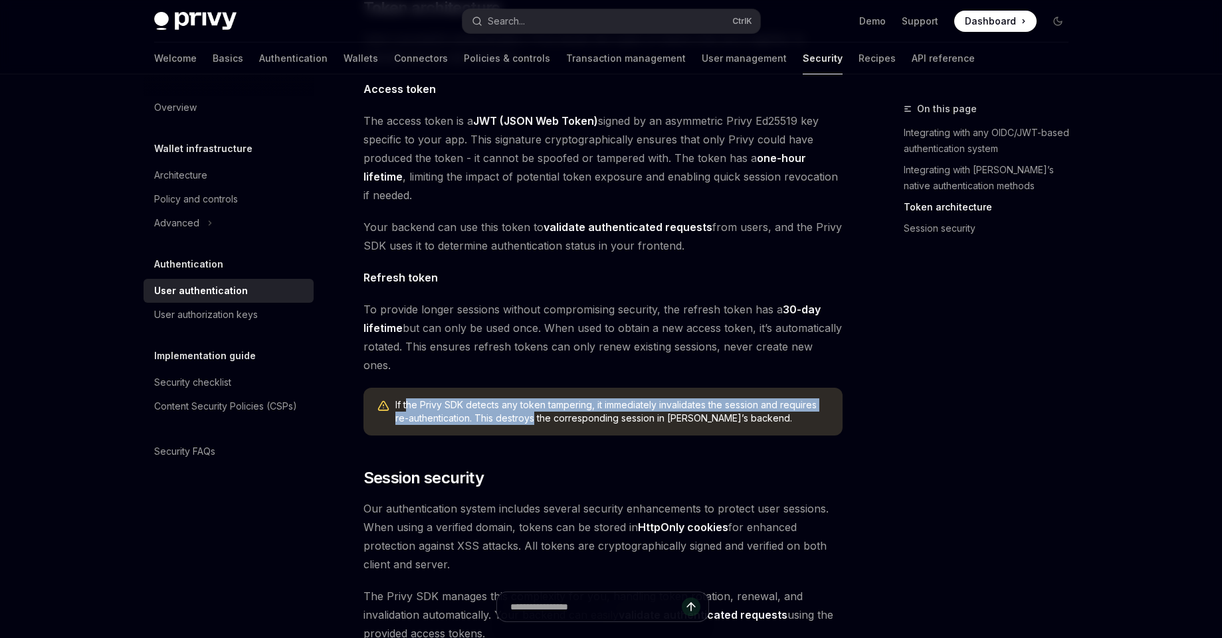
drag, startPoint x: 536, startPoint y: 383, endPoint x: 408, endPoint y: 367, distance: 129.1
click at [409, 399] on span "If the Privy SDK detects any token tampering, it immediately invalidates the se…" at bounding box center [612, 412] width 434 height 27
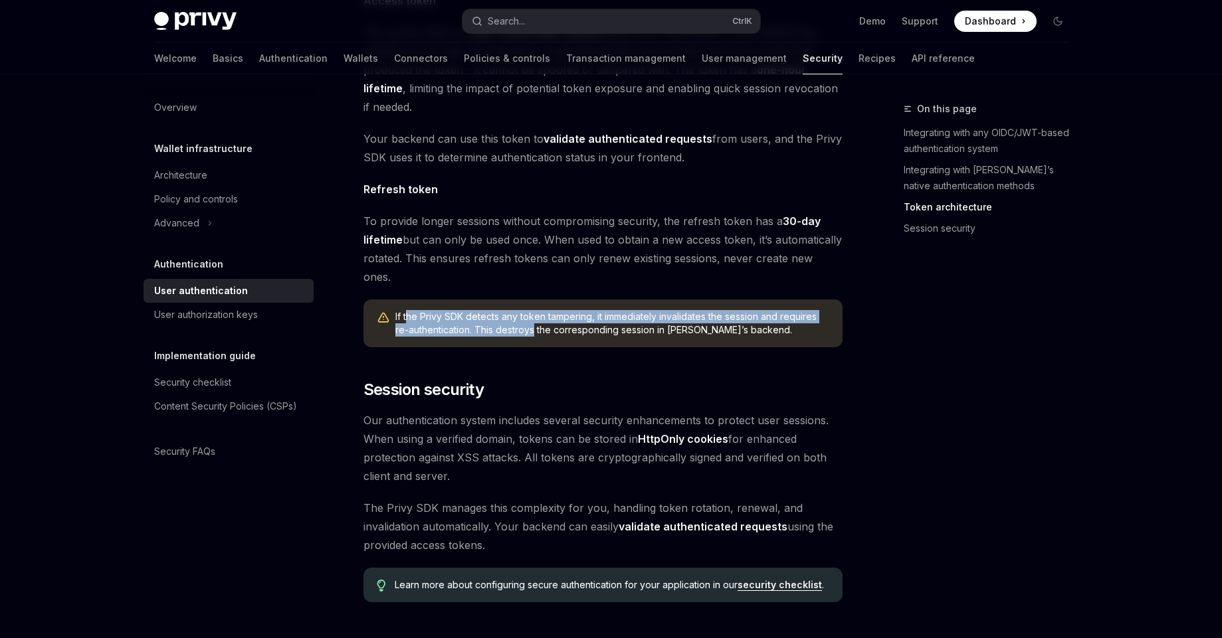
scroll to position [957, 0]
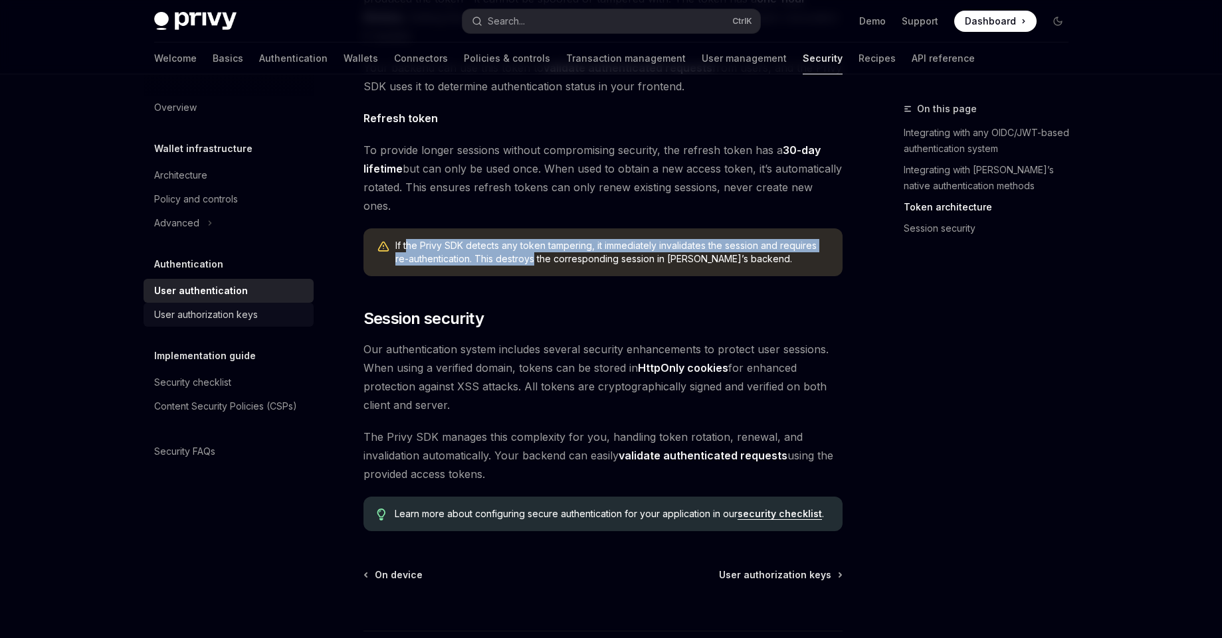
click at [199, 316] on div "User authorization keys" at bounding box center [206, 315] width 104 height 16
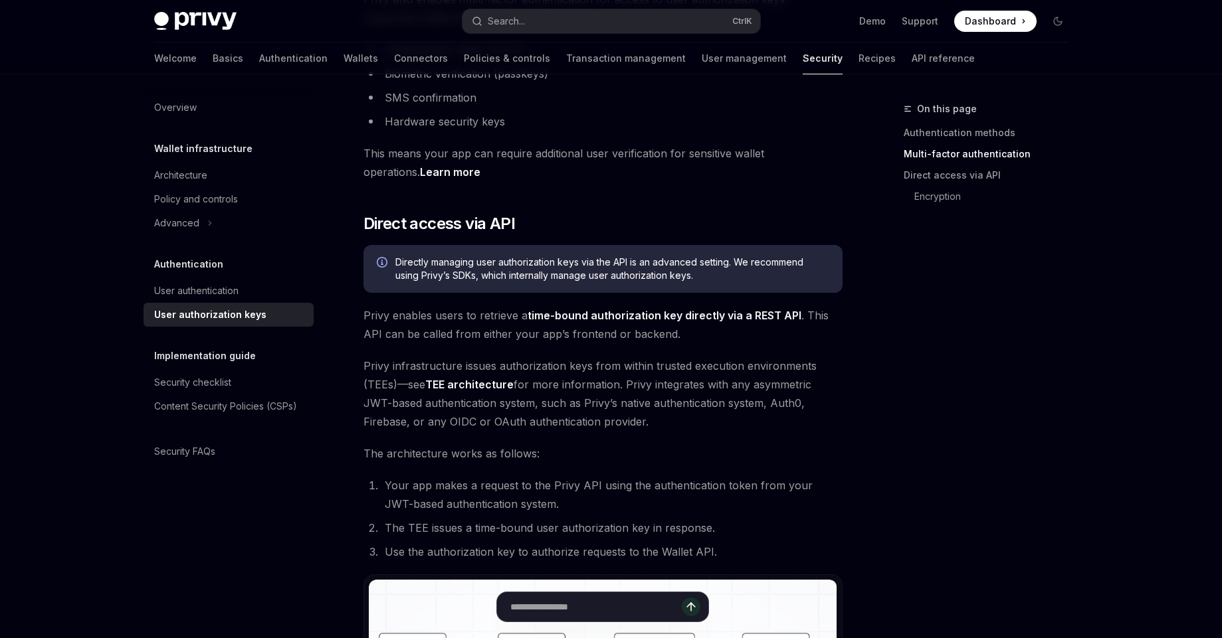
scroll to position [409, 0]
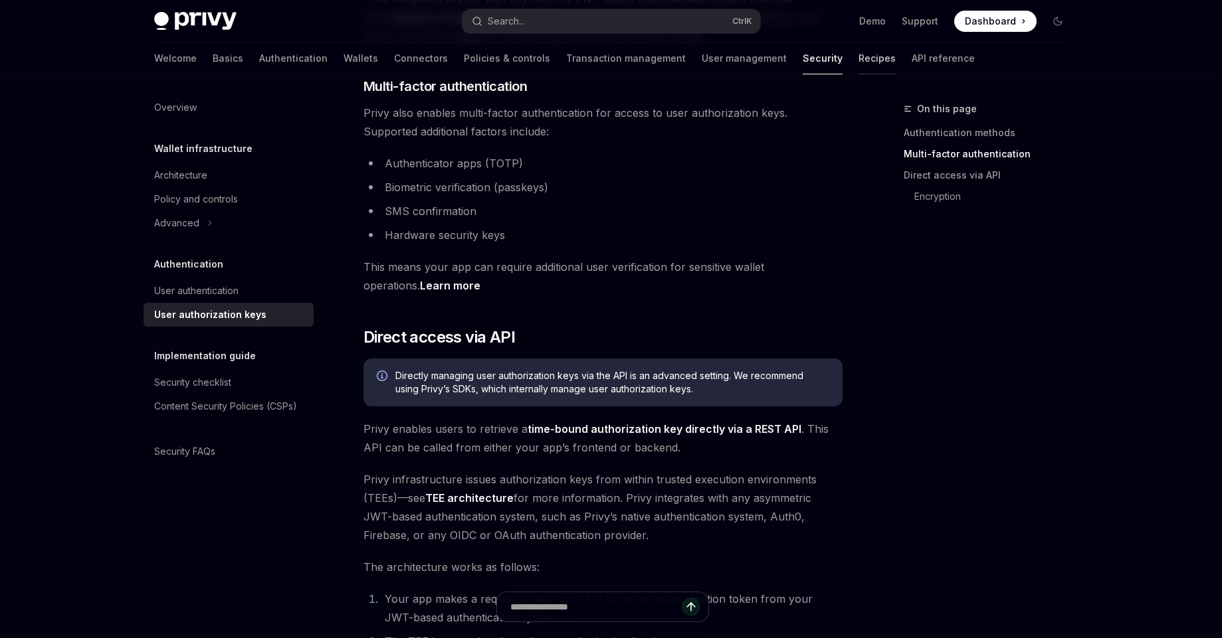
click at [858, 57] on link "Recipes" at bounding box center [876, 59] width 37 height 32
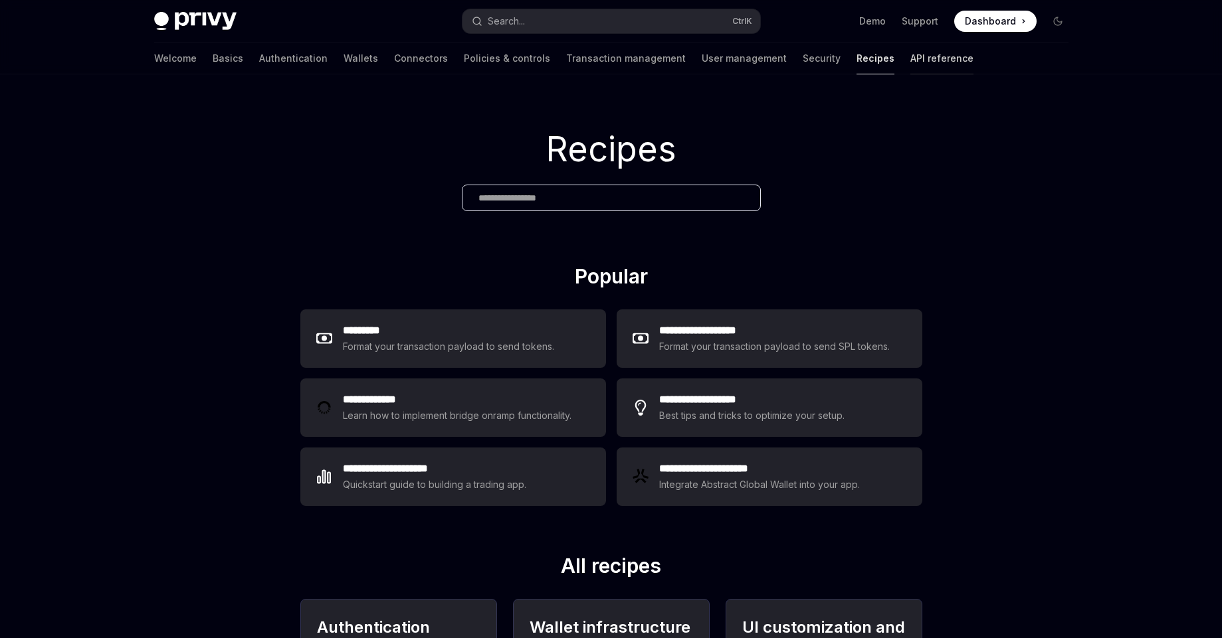
click at [910, 68] on link "API reference" at bounding box center [941, 59] width 63 height 32
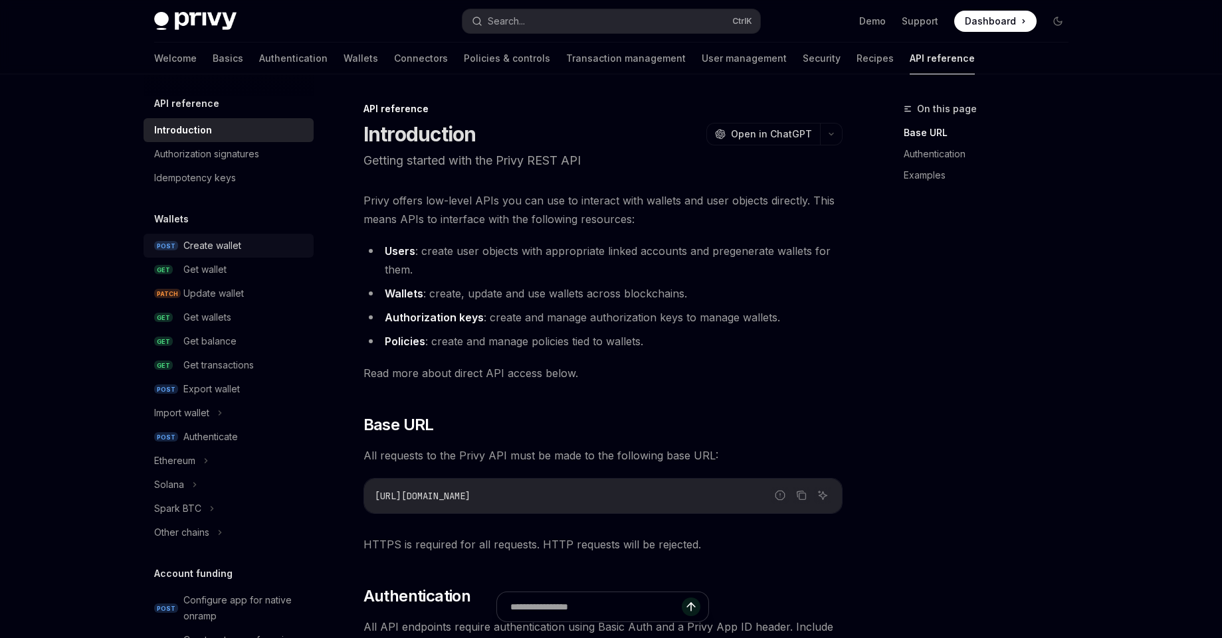
click at [242, 243] on div "Create wallet" at bounding box center [244, 246] width 122 height 16
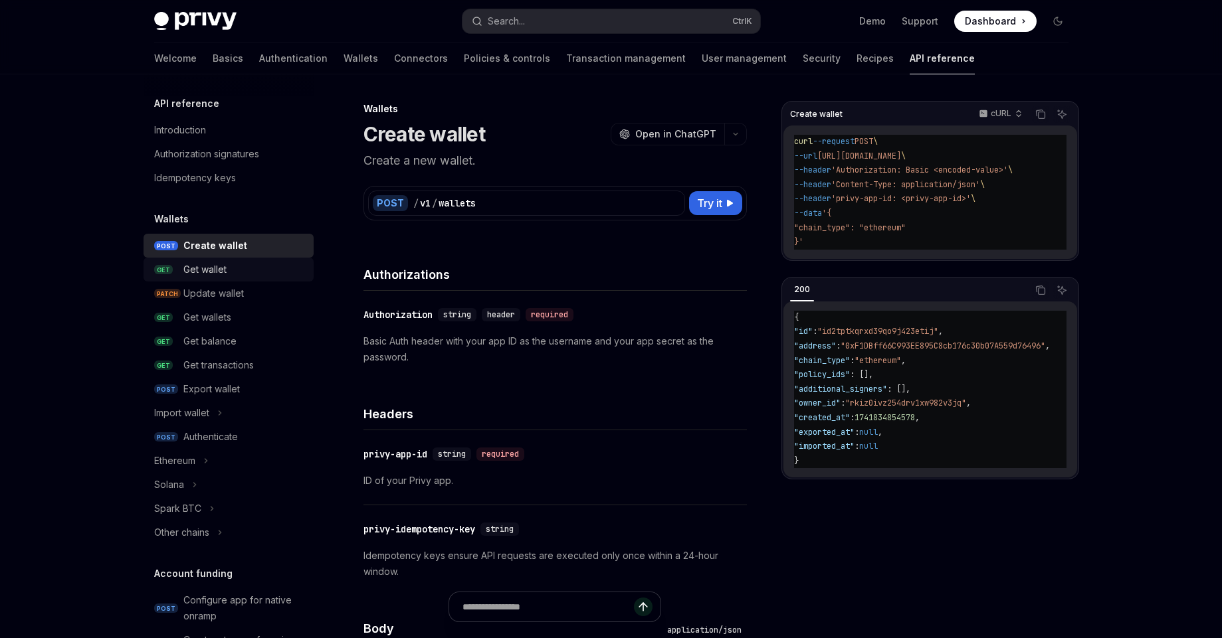
click at [235, 278] on link "GET Get wallet" at bounding box center [229, 270] width 170 height 24
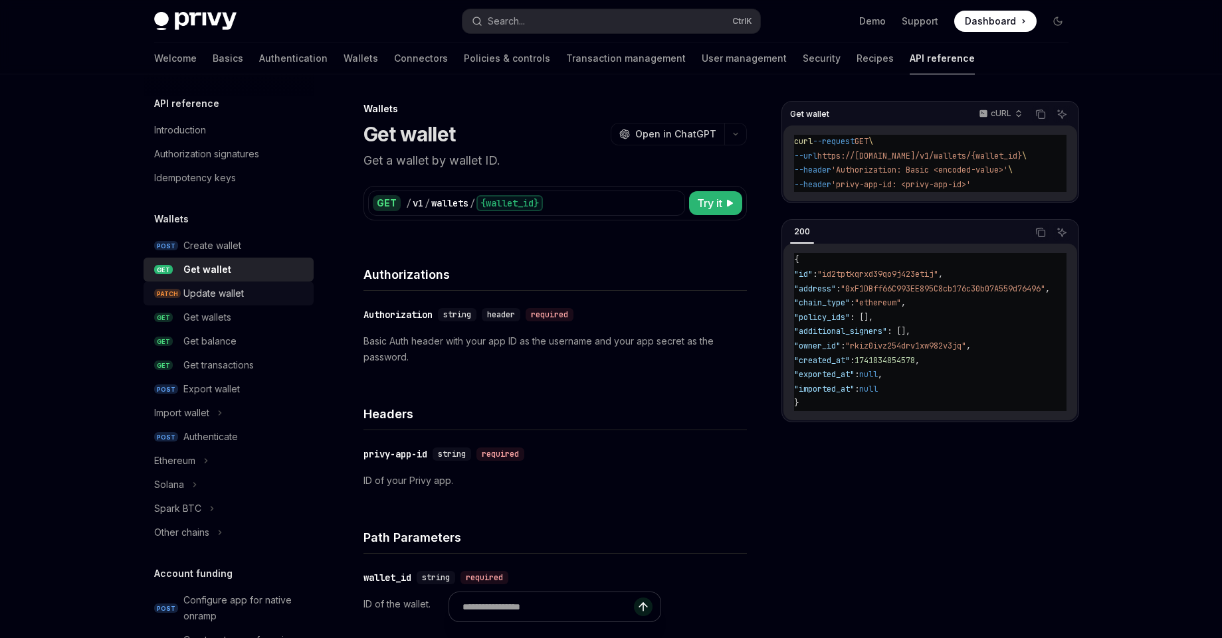
click at [246, 298] on div "Update wallet" at bounding box center [244, 294] width 122 height 16
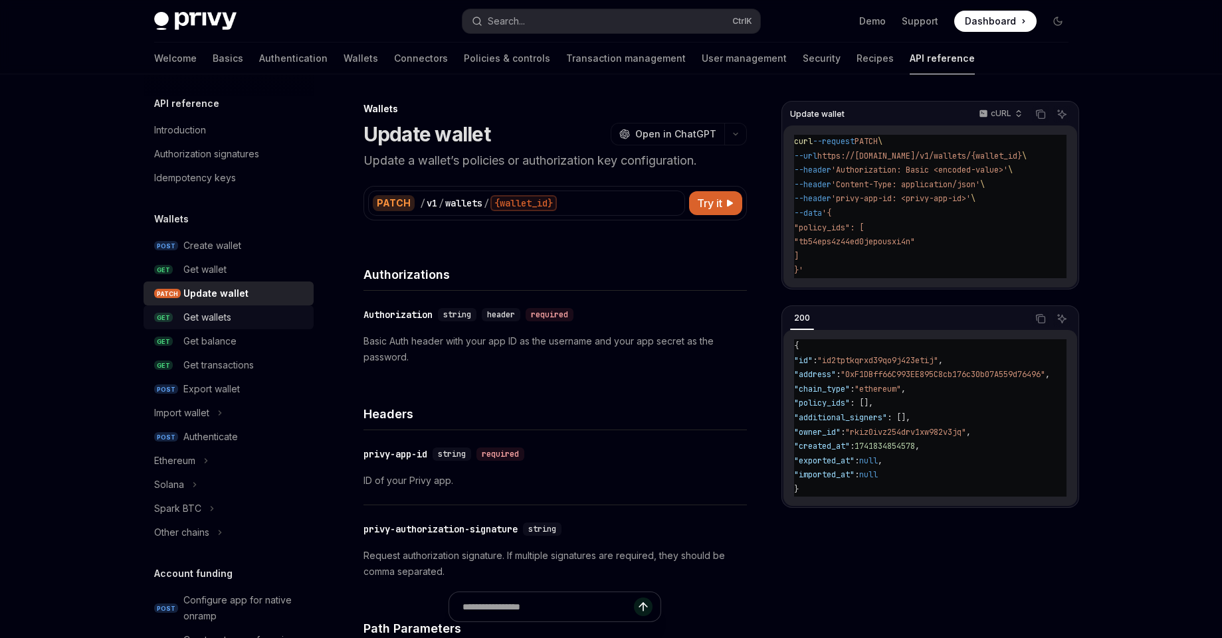
click at [242, 322] on div "Get wallets" at bounding box center [244, 318] width 122 height 16
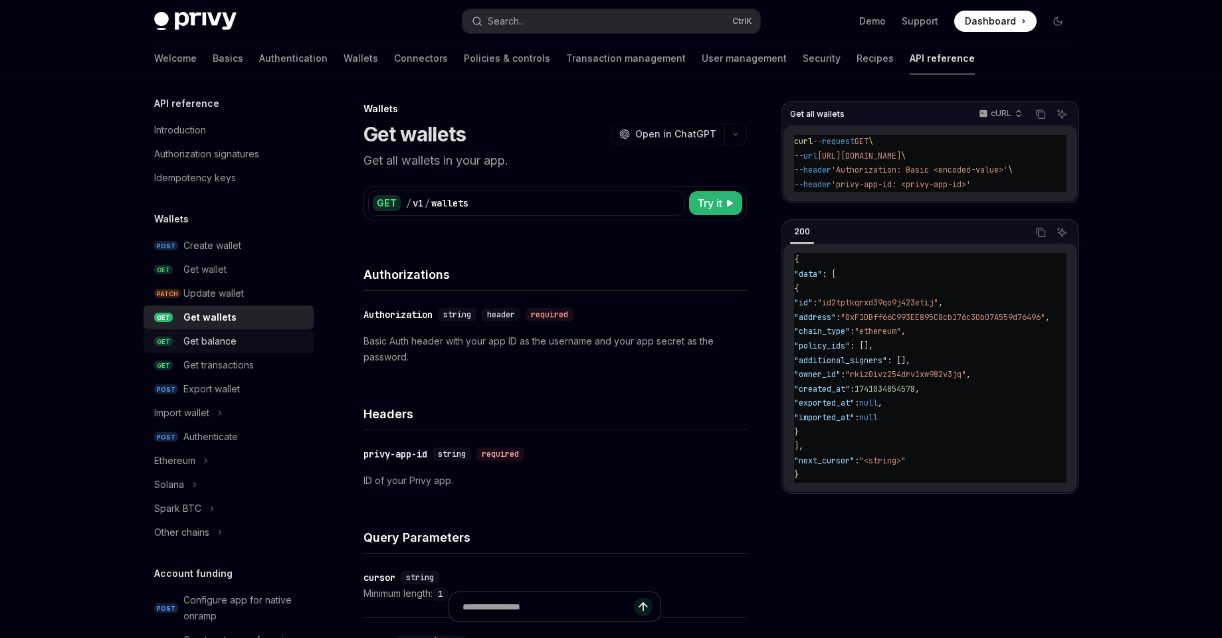
click at [238, 349] on div "Get balance" at bounding box center [244, 342] width 122 height 16
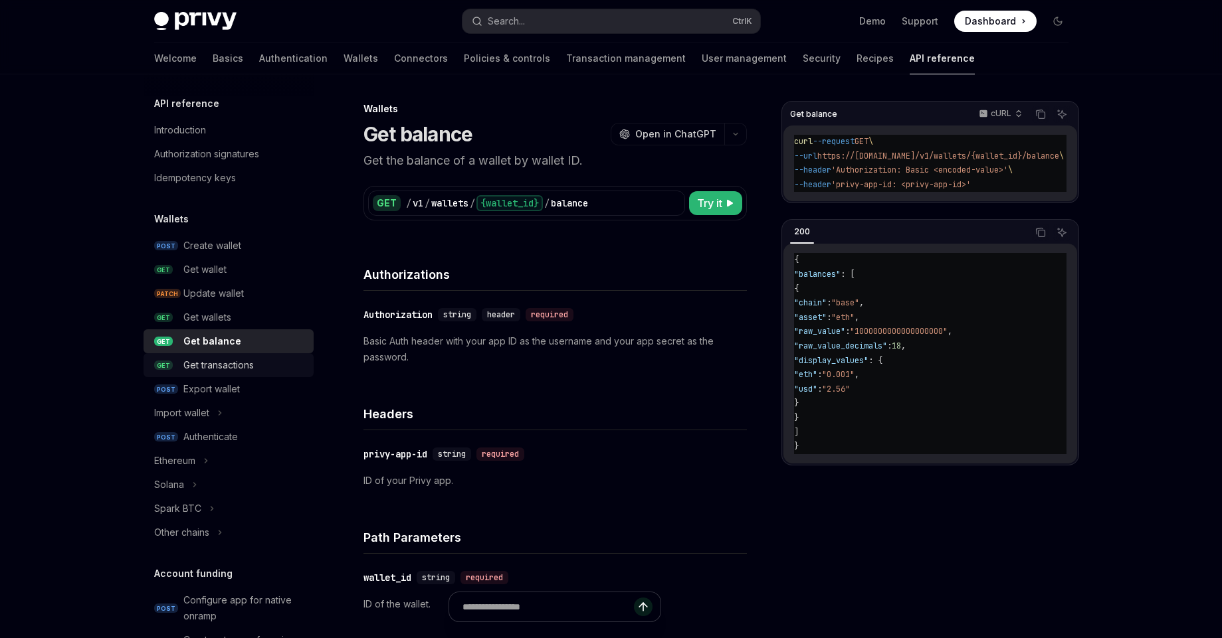
click at [235, 365] on div "Get transactions" at bounding box center [218, 365] width 70 height 16
type textarea "*"
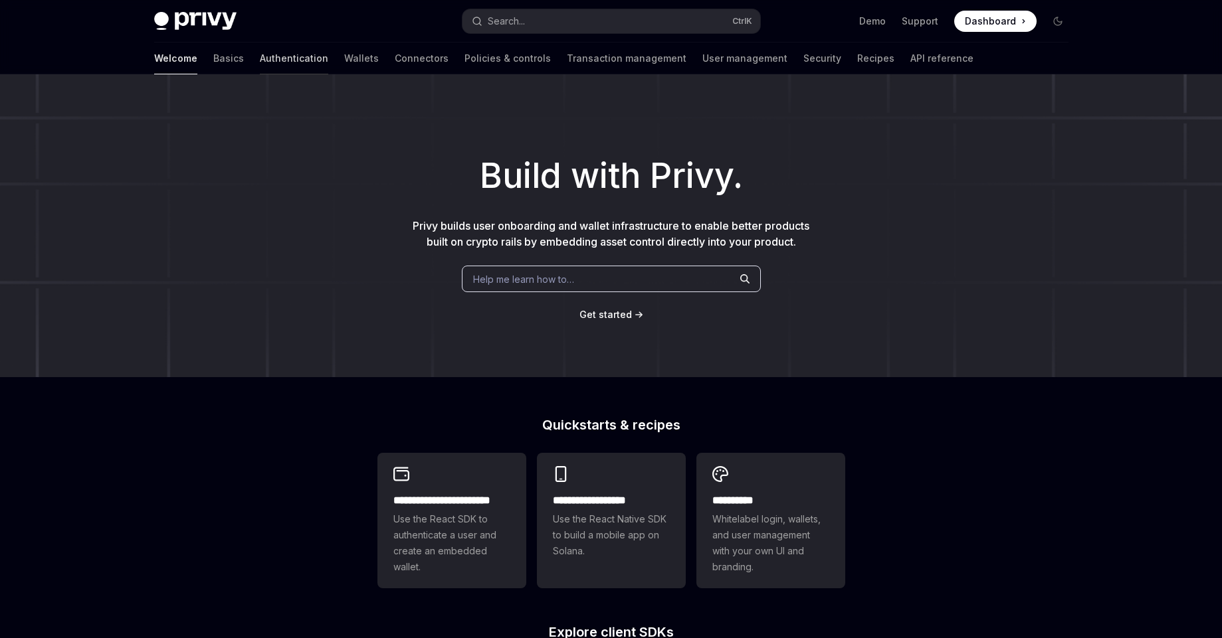
click at [260, 64] on link "Authentication" at bounding box center [294, 59] width 68 height 32
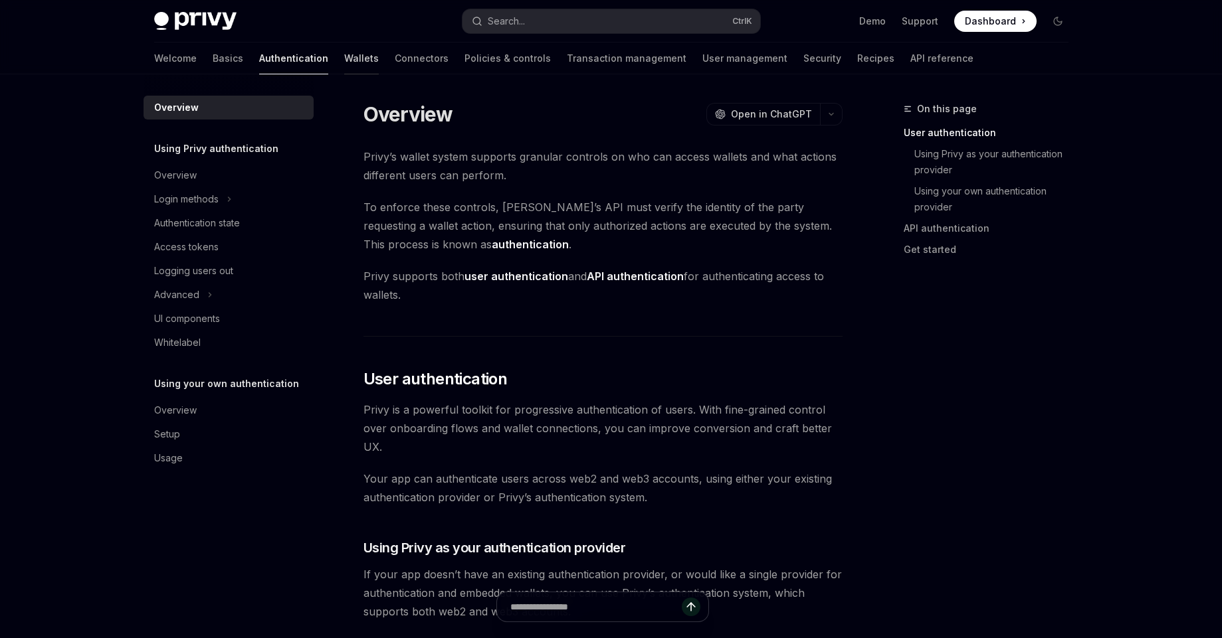
click at [344, 59] on link "Wallets" at bounding box center [361, 59] width 35 height 32
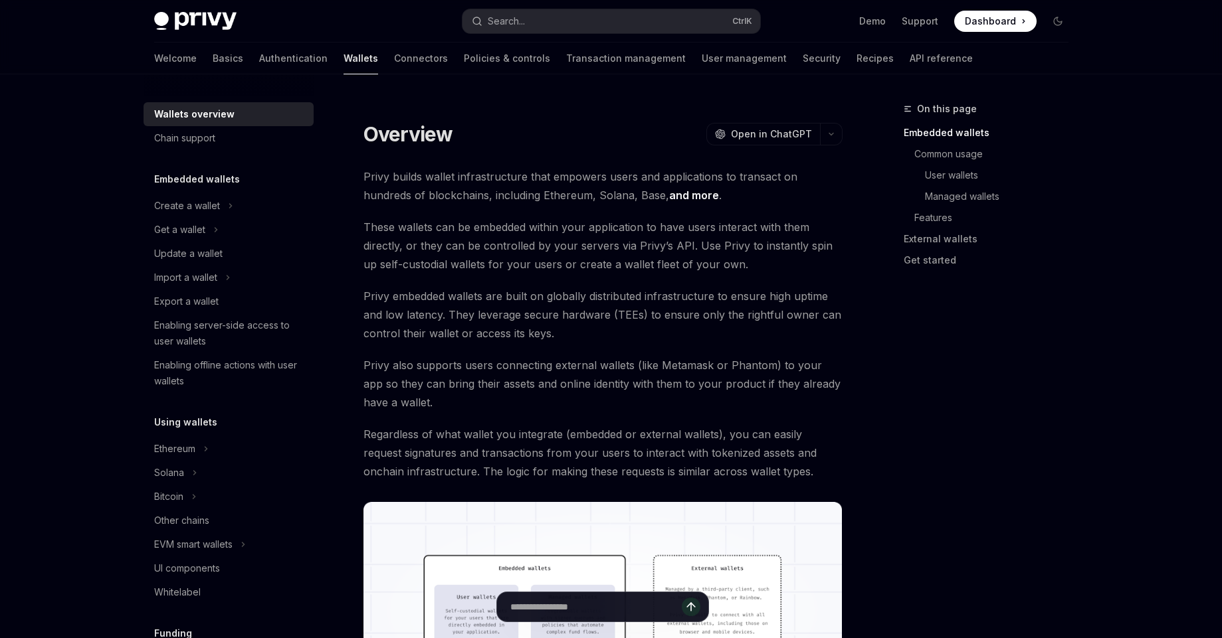
click at [229, 181] on h5 "Embedded wallets" at bounding box center [197, 179] width 86 height 16
click at [200, 203] on div "Create a wallet" at bounding box center [187, 206] width 66 height 16
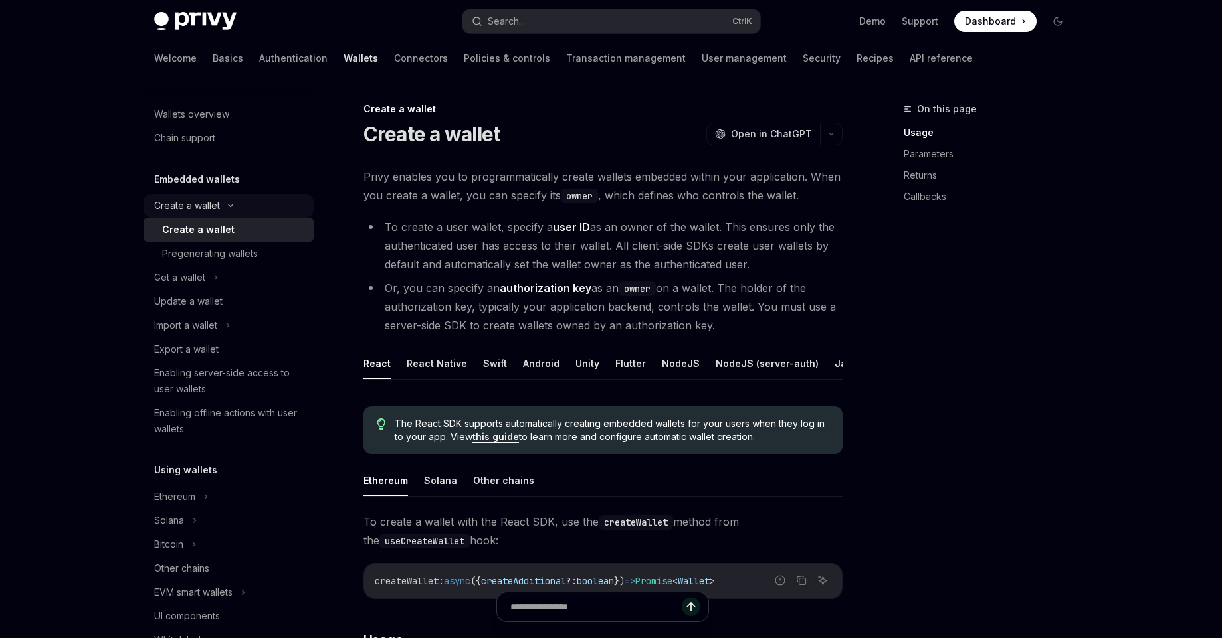
click at [205, 198] on div "Create a wallet" at bounding box center [187, 206] width 66 height 16
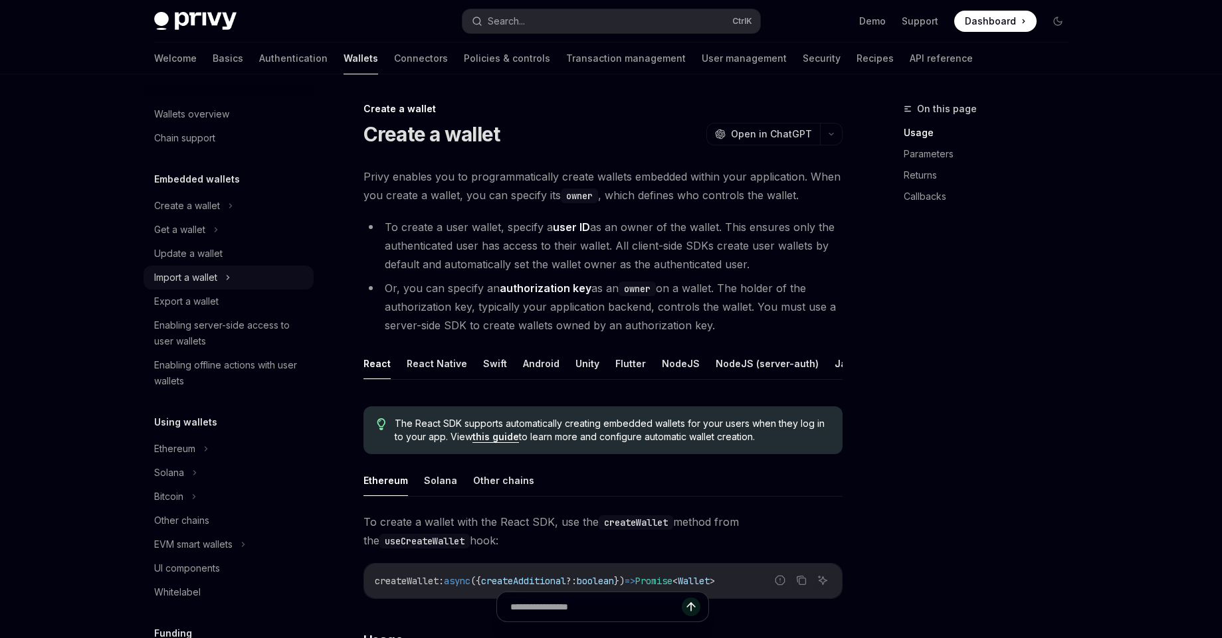
click at [216, 280] on div "Import a wallet" at bounding box center [185, 278] width 63 height 16
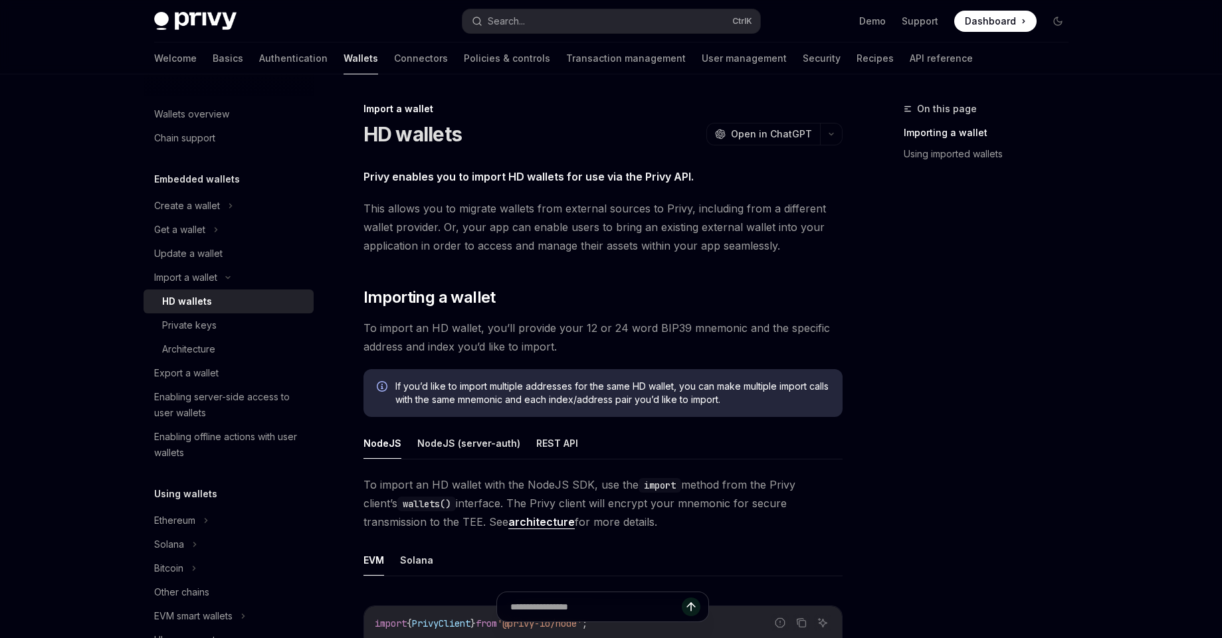
click at [221, 300] on div "HD wallets" at bounding box center [234, 302] width 144 height 16
click at [219, 332] on div "Private keys" at bounding box center [234, 326] width 144 height 16
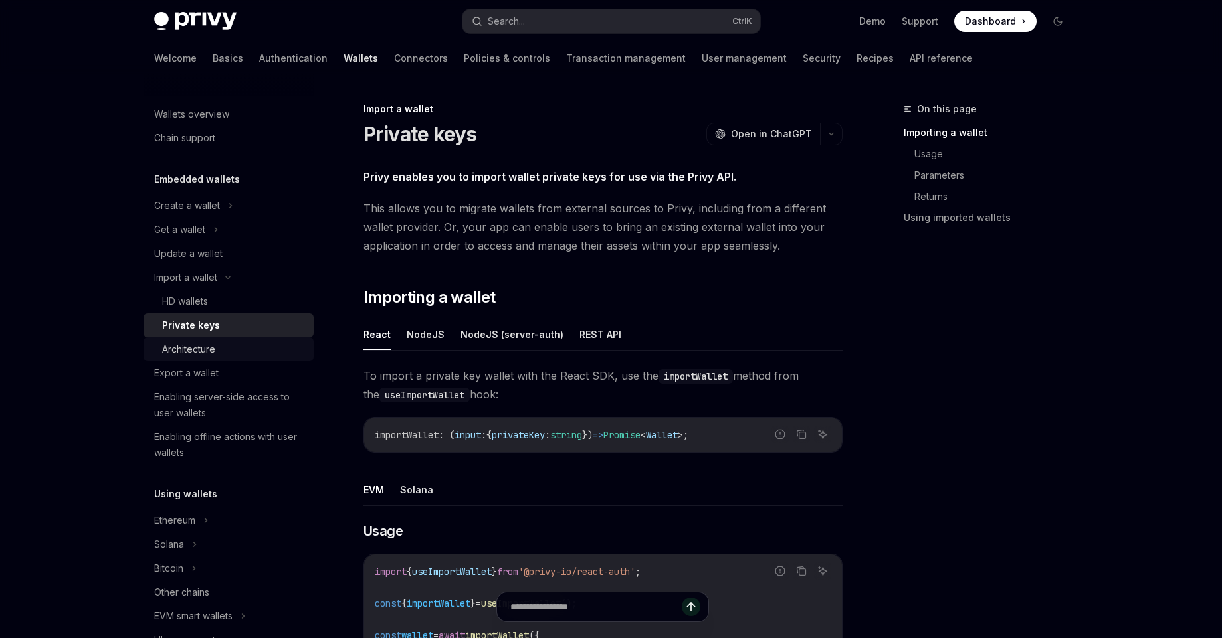
click at [219, 353] on div "Architecture" at bounding box center [234, 349] width 144 height 16
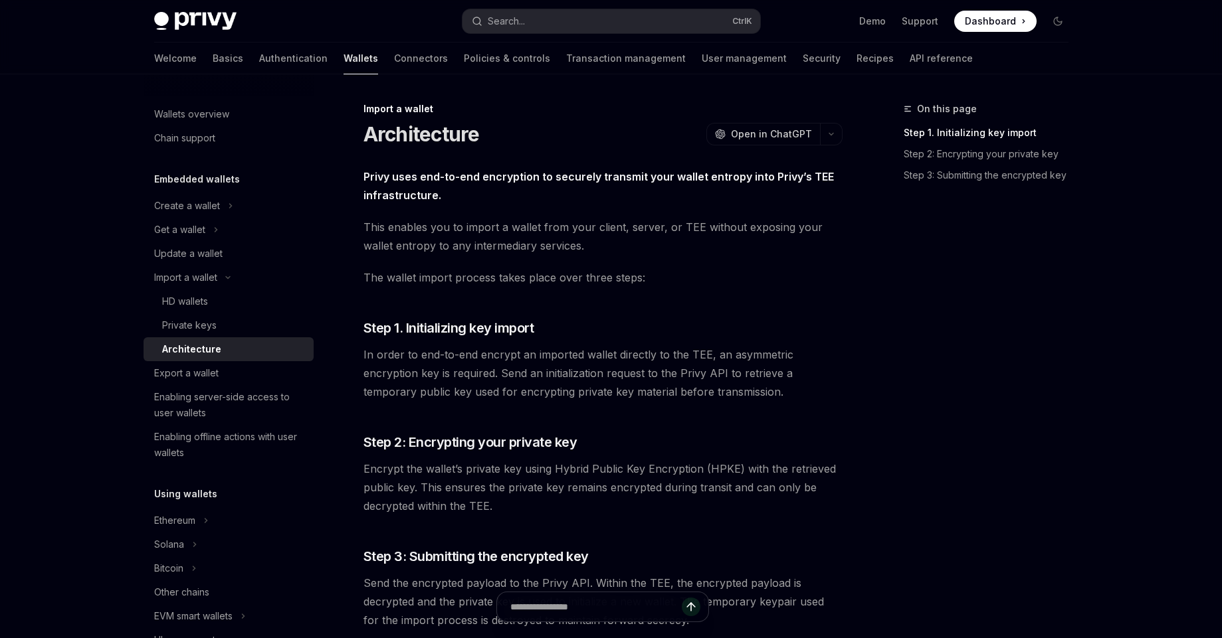
click at [222, 339] on link "Architecture" at bounding box center [229, 349] width 170 height 24
click at [262, 334] on link "Private keys" at bounding box center [229, 326] width 170 height 24
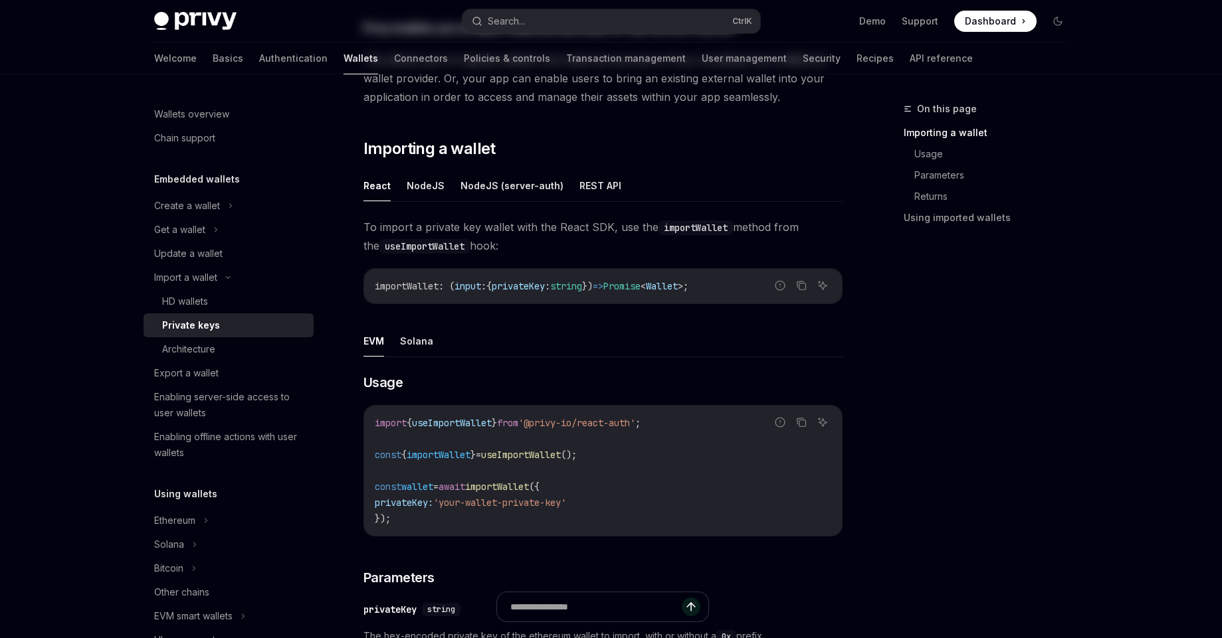
scroll to position [319, 0]
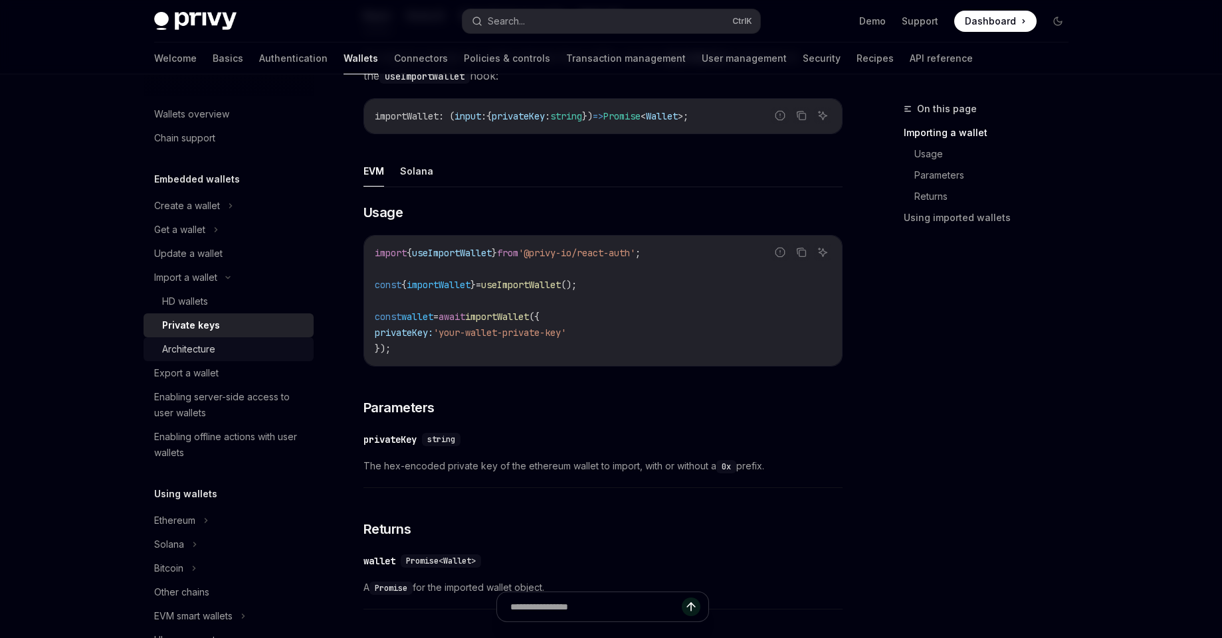
click at [230, 345] on div "Architecture" at bounding box center [234, 349] width 144 height 16
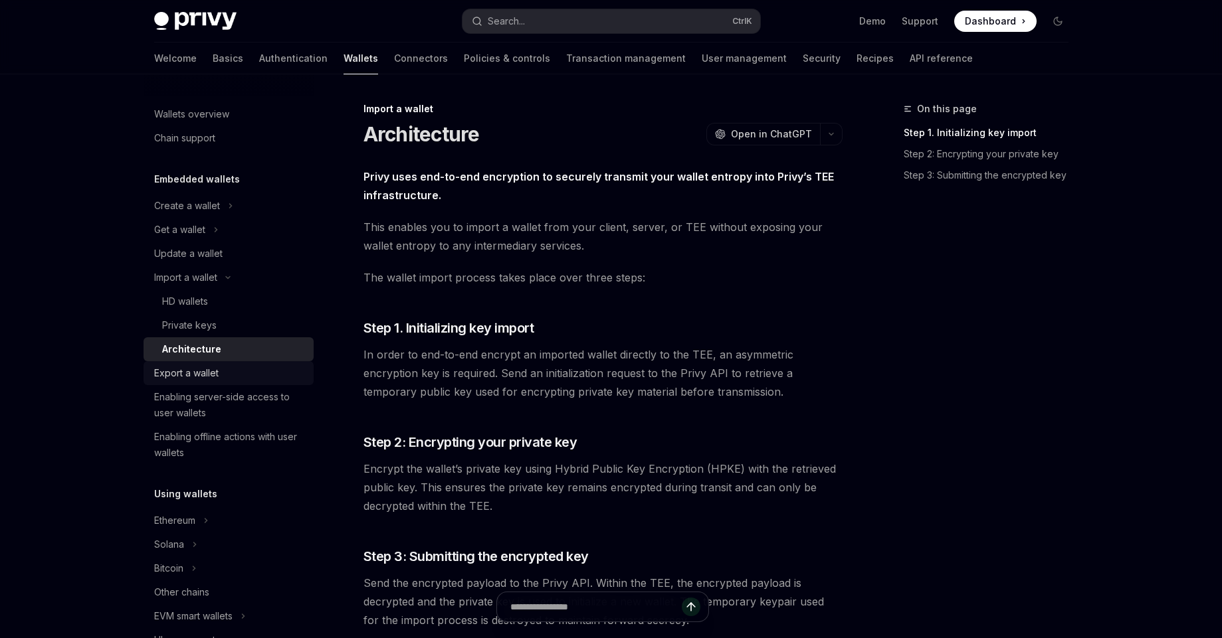
click at [208, 376] on div "Export a wallet" at bounding box center [186, 373] width 64 height 16
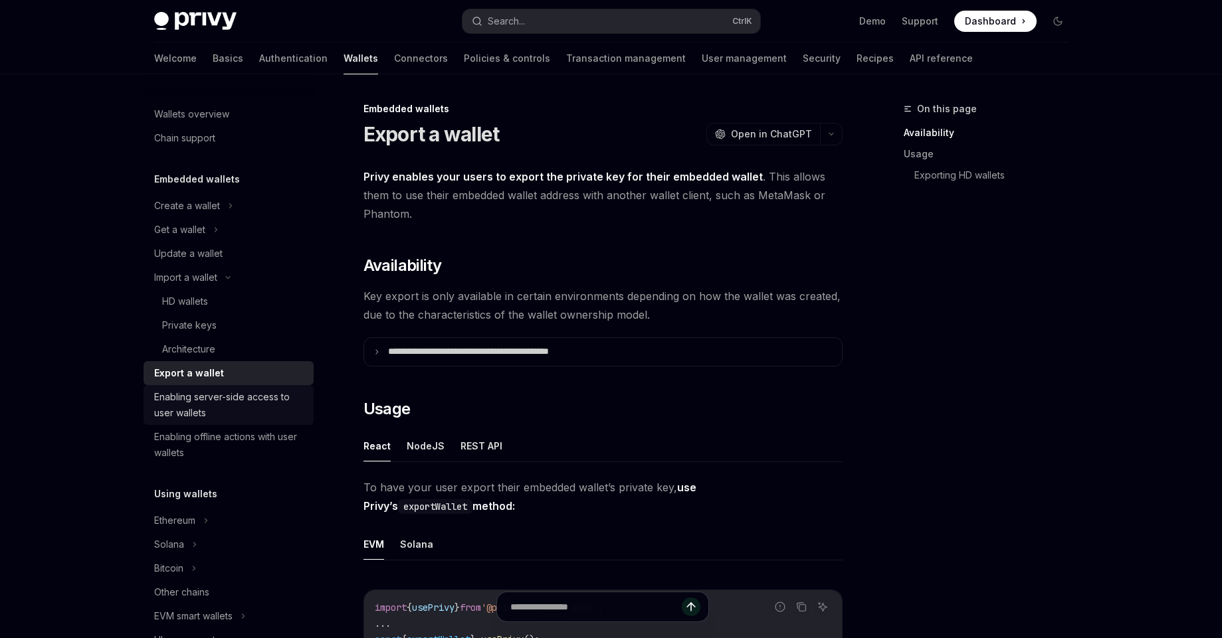
click at [221, 406] on div "Enabling server-side access to user wallets" at bounding box center [229, 405] width 151 height 32
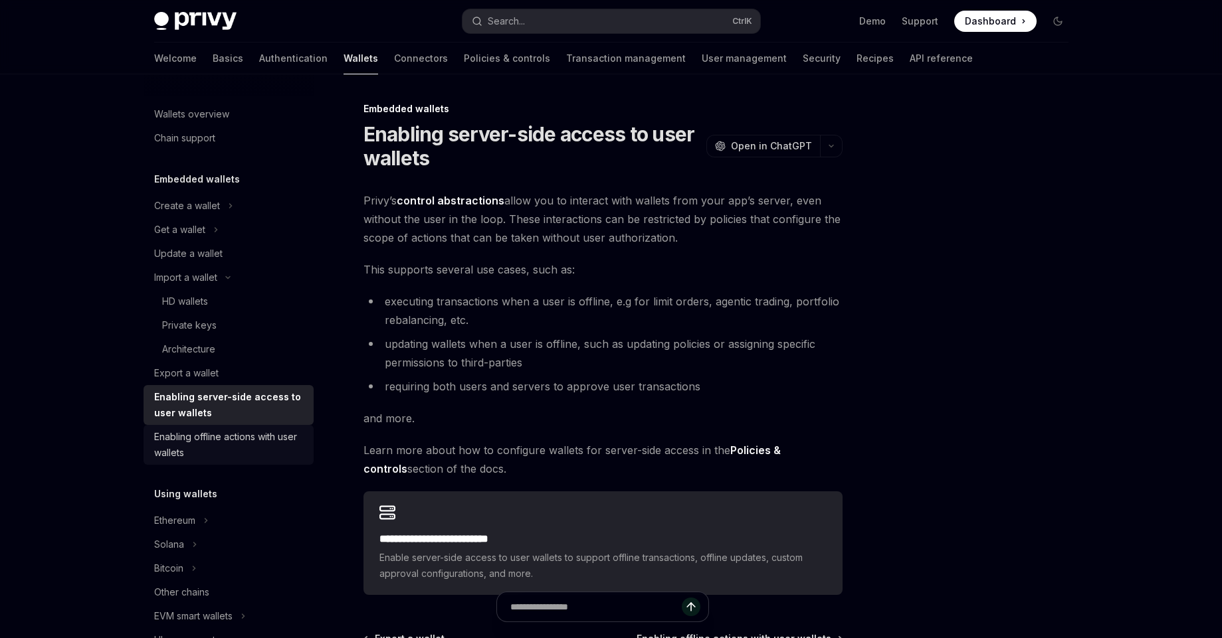
click at [195, 448] on div "Enabling offline actions with user wallets" at bounding box center [229, 445] width 151 height 32
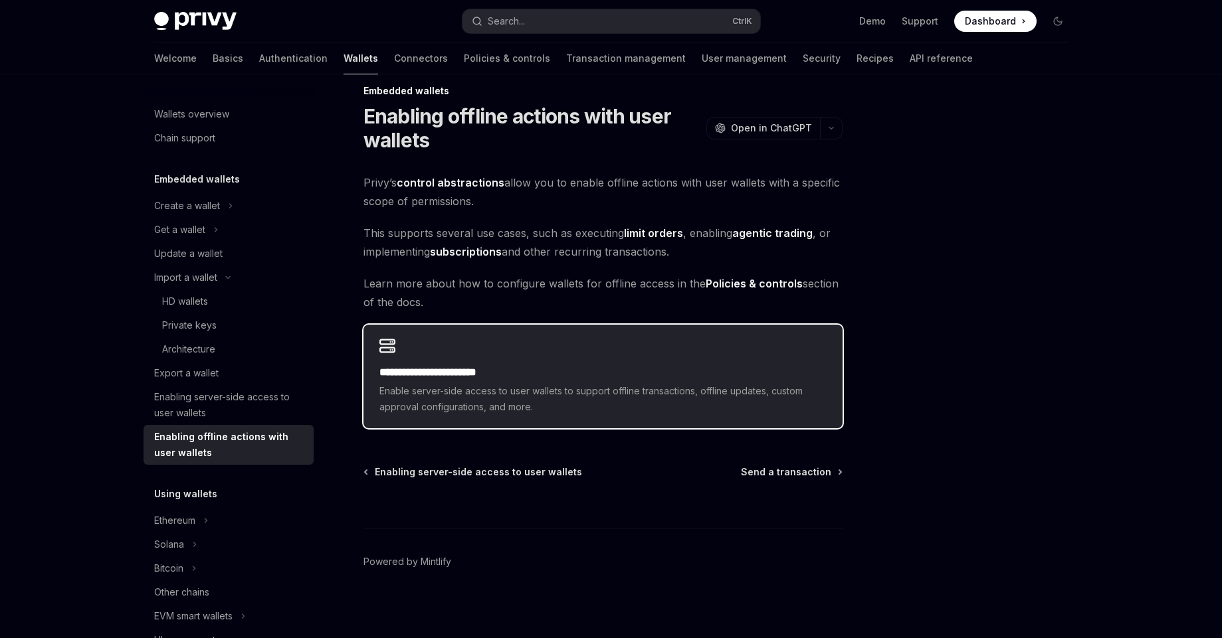
scroll to position [23, 0]
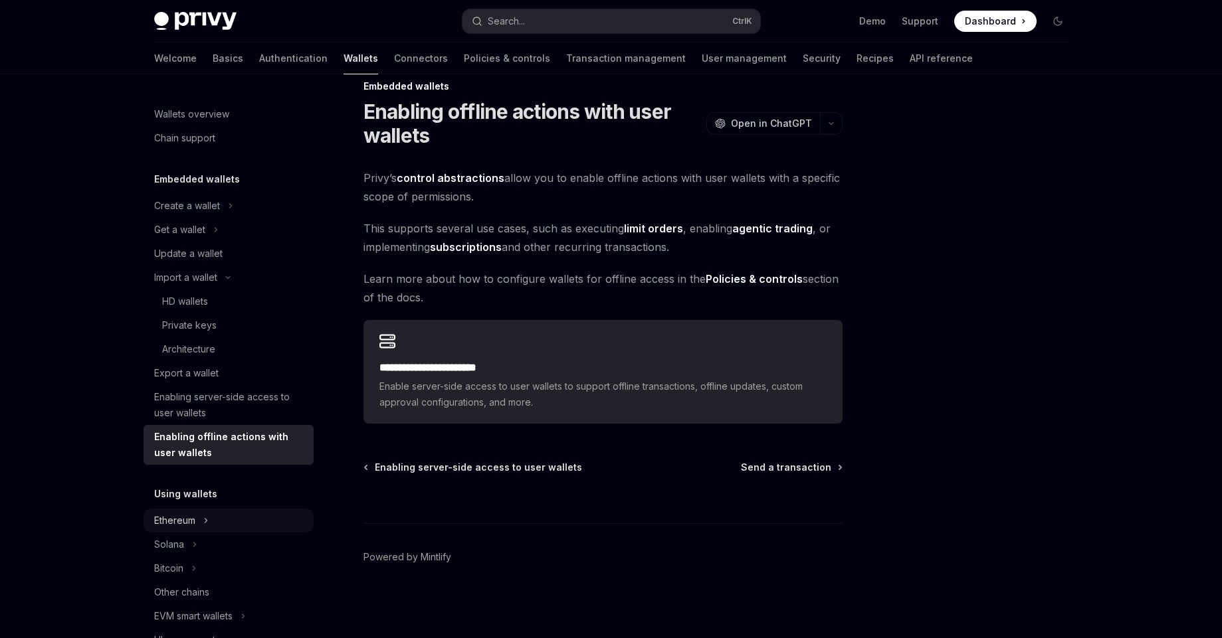
click at [191, 525] on div "Ethereum" at bounding box center [174, 521] width 41 height 16
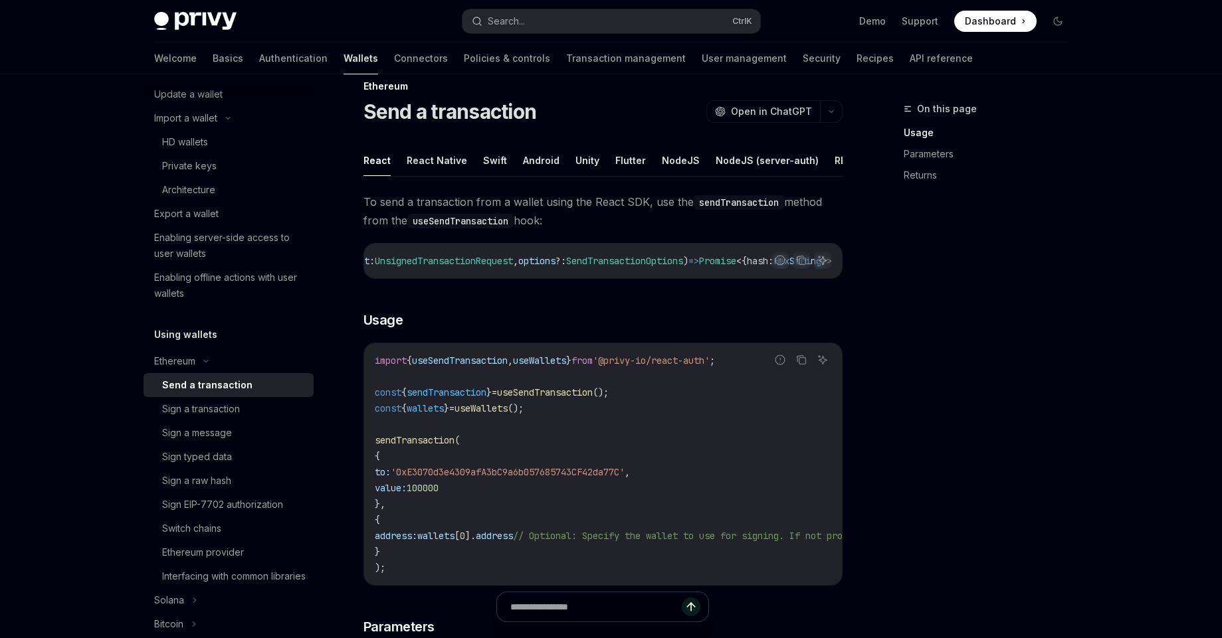
scroll to position [0, 223]
click at [727, 267] on span "hash" at bounding box center [735, 261] width 21 height 12
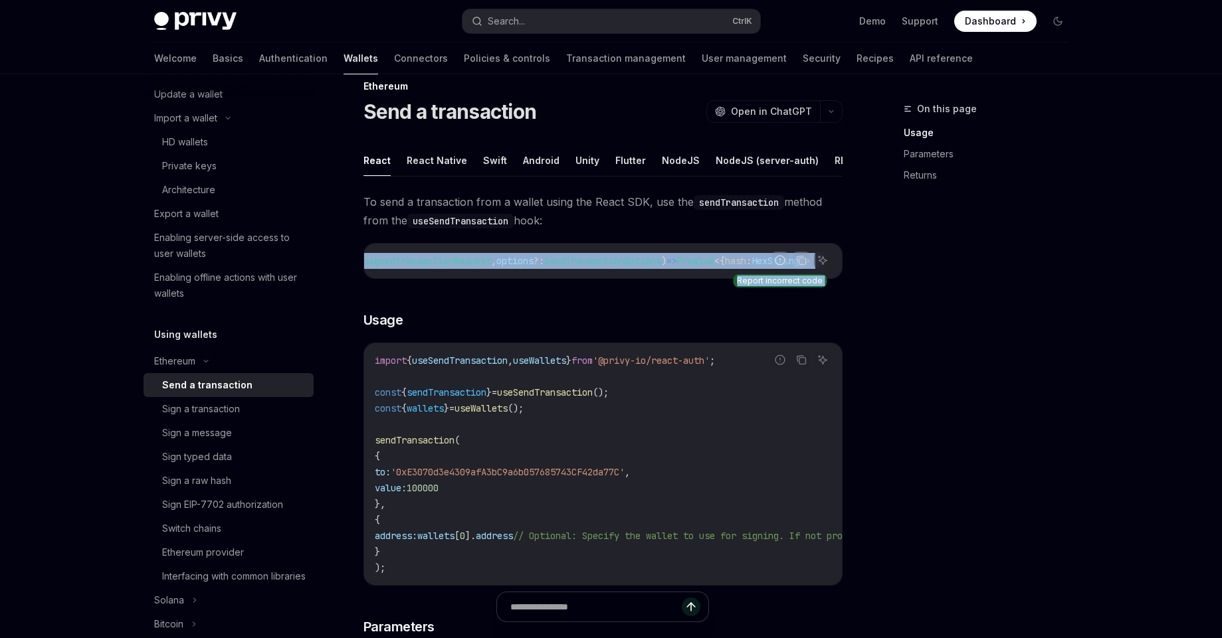
drag, startPoint x: 727, startPoint y: 271, endPoint x: 771, endPoint y: 269, distance: 44.6
click at [771, 269] on div "Report incorrect code Copy Ask AI sendTransaction : ( input : UnsignedTransacti…" at bounding box center [602, 261] width 479 height 36
click at [720, 267] on span "{" at bounding box center [722, 261] width 5 height 12
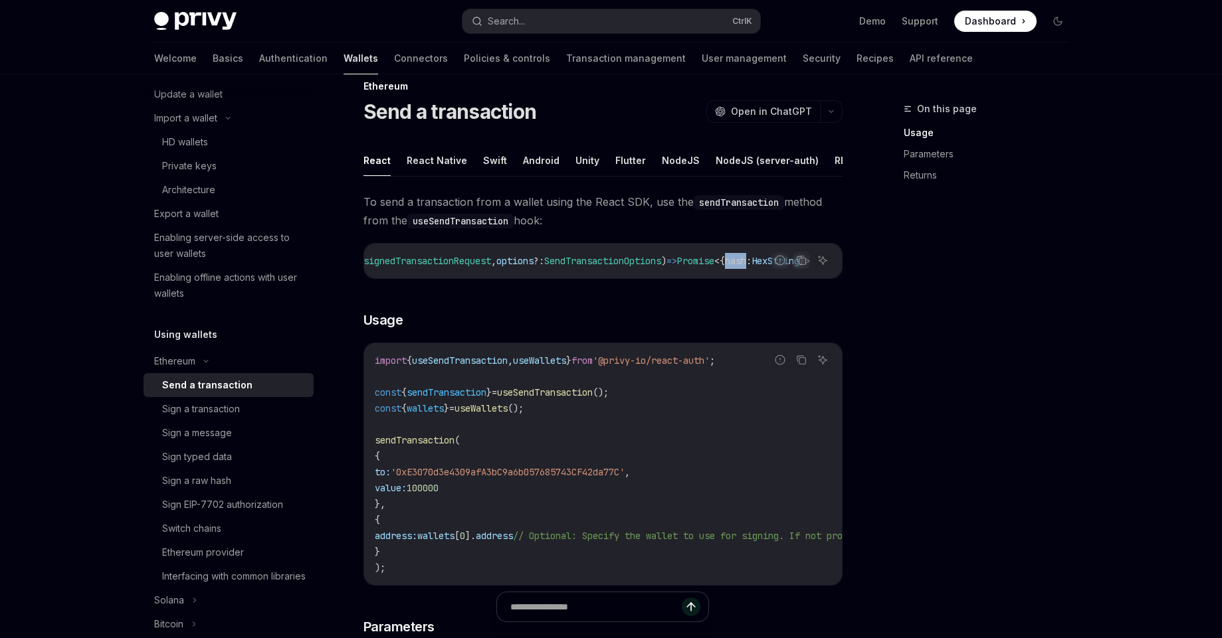
click at [720, 267] on span "{" at bounding box center [722, 261] width 5 height 12
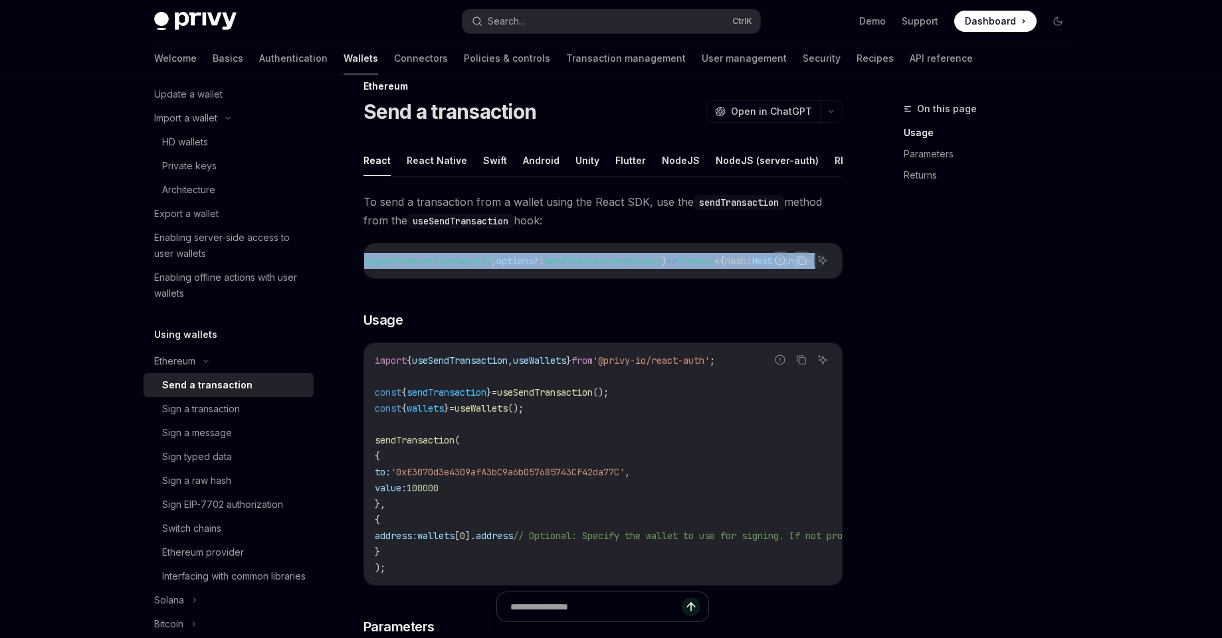
click at [720, 267] on span "{" at bounding box center [722, 261] width 5 height 12
click at [687, 267] on span "Promise" at bounding box center [695, 261] width 37 height 12
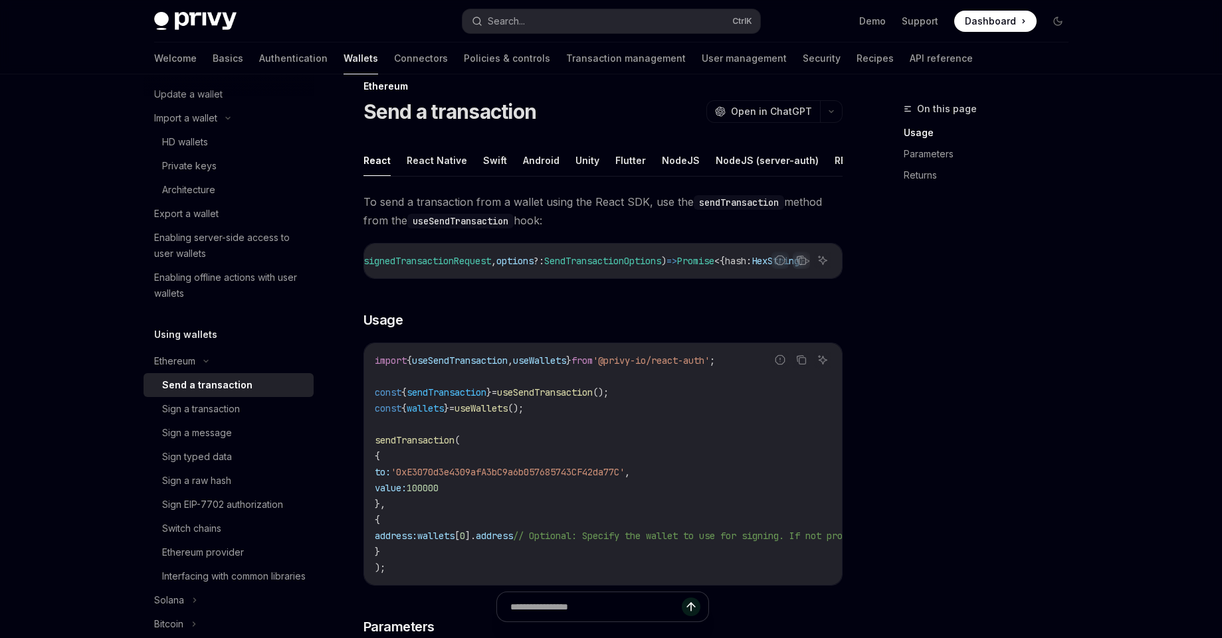
click at [687, 267] on span "Promise" at bounding box center [695, 261] width 37 height 12
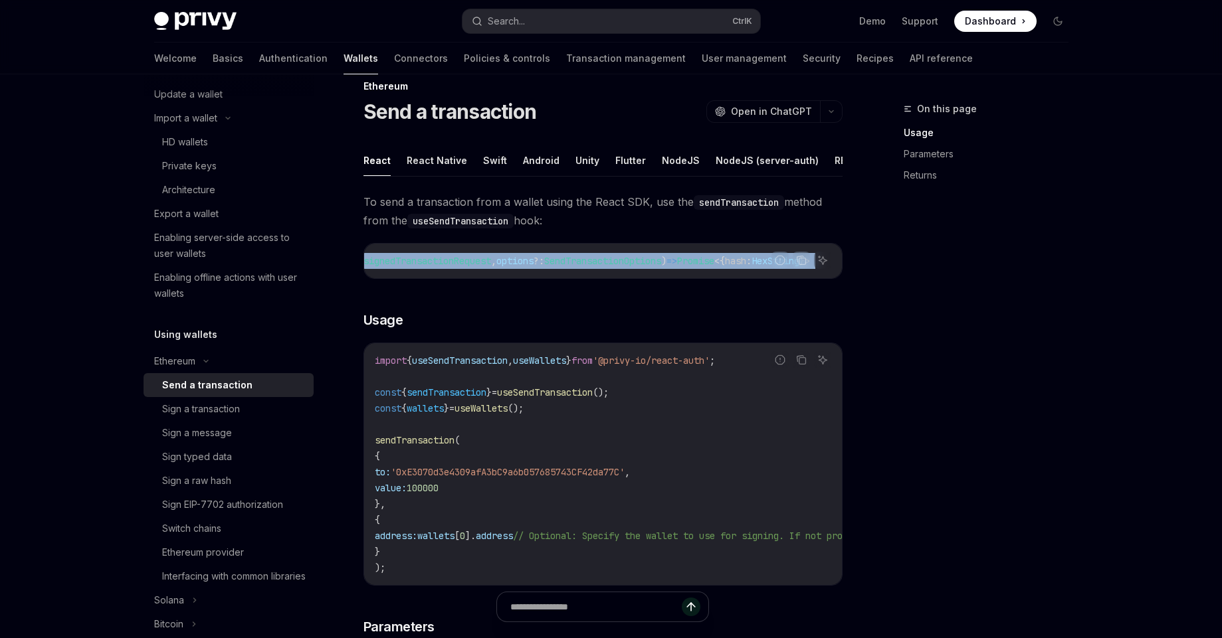
drag, startPoint x: 687, startPoint y: 275, endPoint x: 371, endPoint y: 279, distance: 316.3
click at [371, 278] on div "sendTransaction : ( input : UnsignedTransactionRequest , options ?: SendTransac…" at bounding box center [603, 261] width 478 height 35
click at [388, 267] on span "UnsignedTransactionRequest" at bounding box center [422, 261] width 138 height 12
click at [415, 267] on span "UnsignedTransactionRequest" at bounding box center [422, 261] width 138 height 12
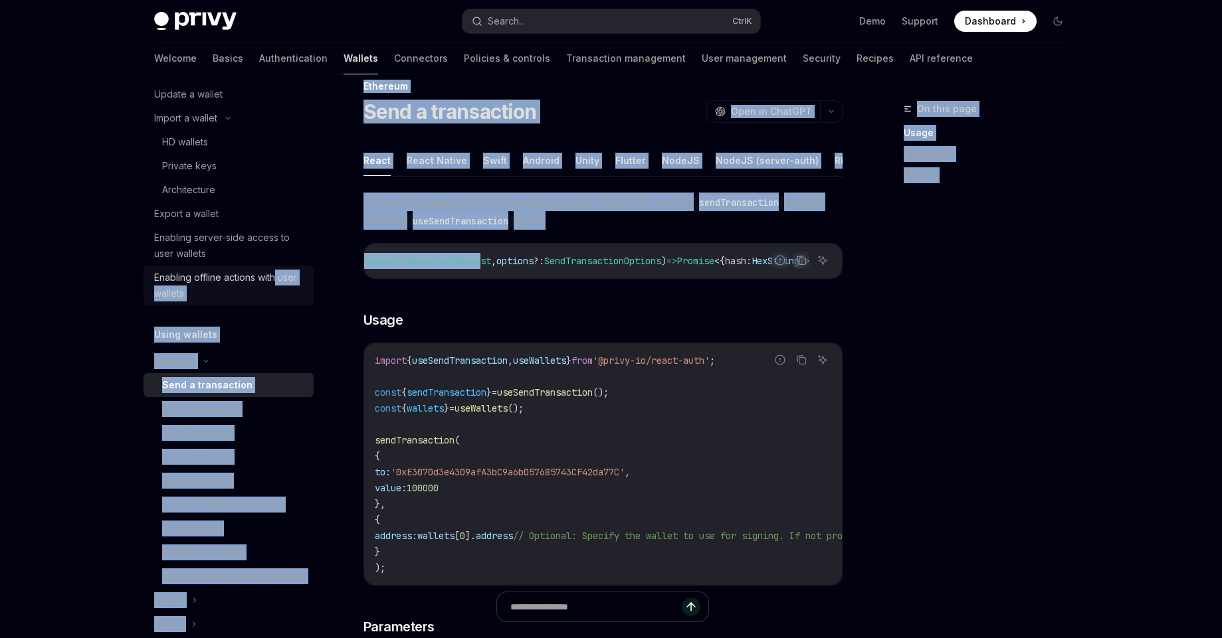
scroll to position [0, 0]
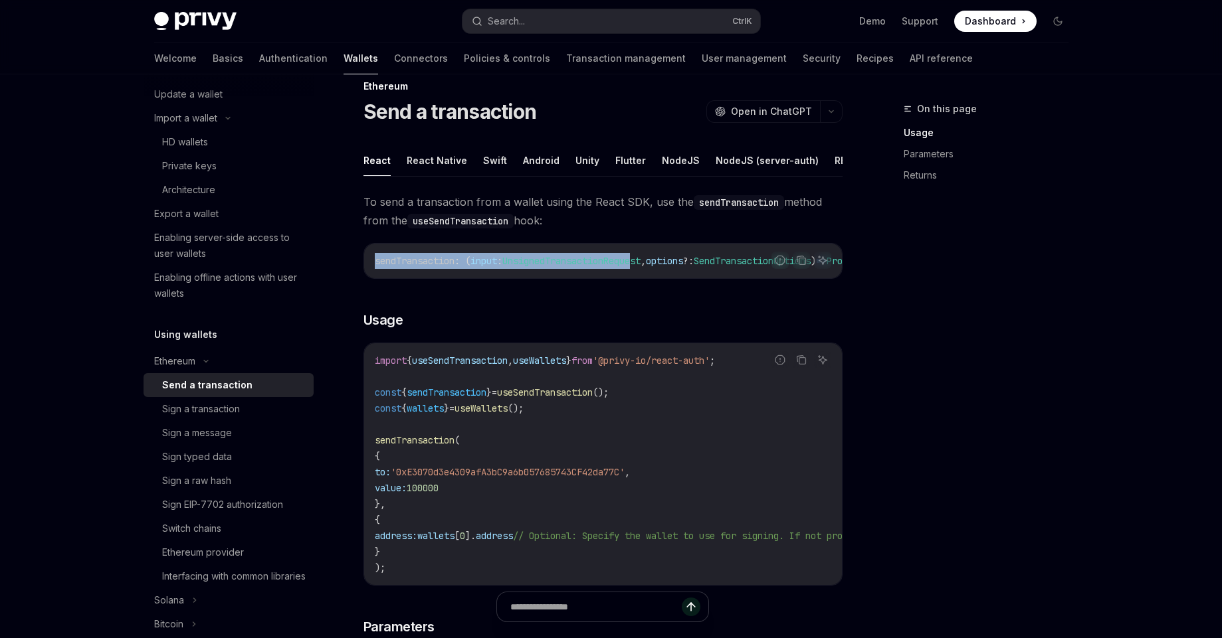
drag, startPoint x: 438, startPoint y: 269, endPoint x: 377, endPoint y: 268, distance: 61.1
click at [375, 267] on code "sendTransaction : ( input : UnsignedTransactionRequest , options ?: SendTransac…" at bounding box center [683, 261] width 617 height 16
click at [384, 267] on span "sendTransaction" at bounding box center [415, 261] width 80 height 12
click at [398, 267] on span "sendTransaction" at bounding box center [415, 261] width 80 height 12
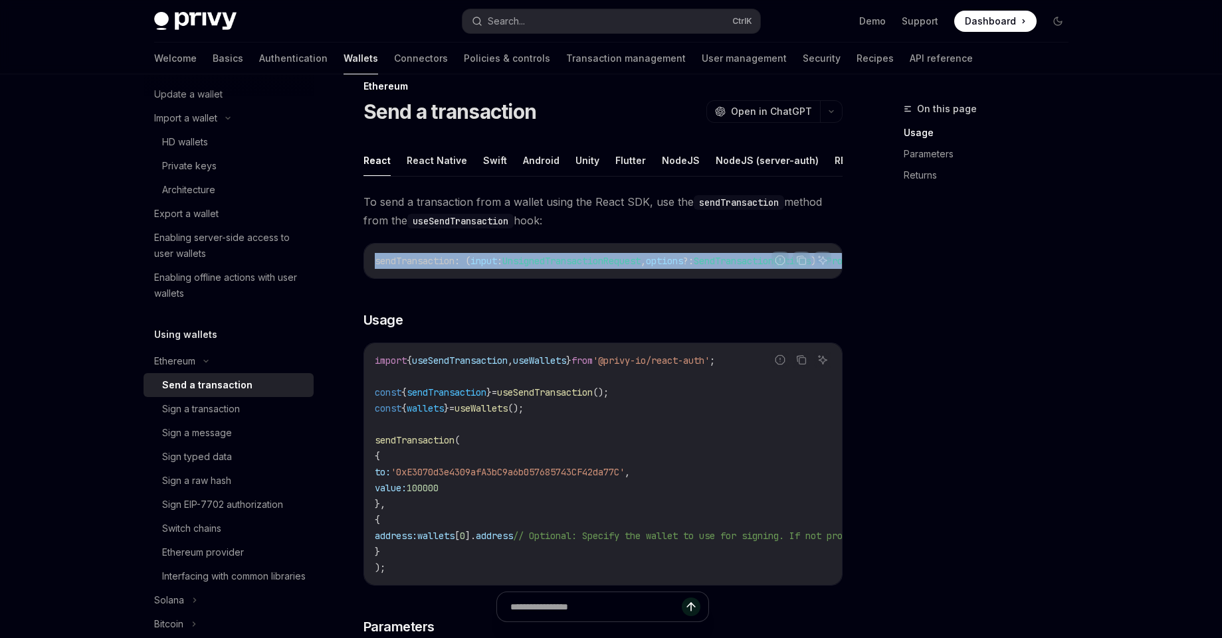
drag, startPoint x: 375, startPoint y: 272, endPoint x: 803, endPoint y: 284, distance: 428.0
click at [803, 278] on div "sendTransaction : ( input : UnsignedTransactionRequest , options ?: SendTransac…" at bounding box center [603, 261] width 478 height 35
click at [682, 269] on code "sendTransaction : ( input : UnsignedTransactionRequest , options ?: SendTransac…" at bounding box center [533, 261] width 617 height 16
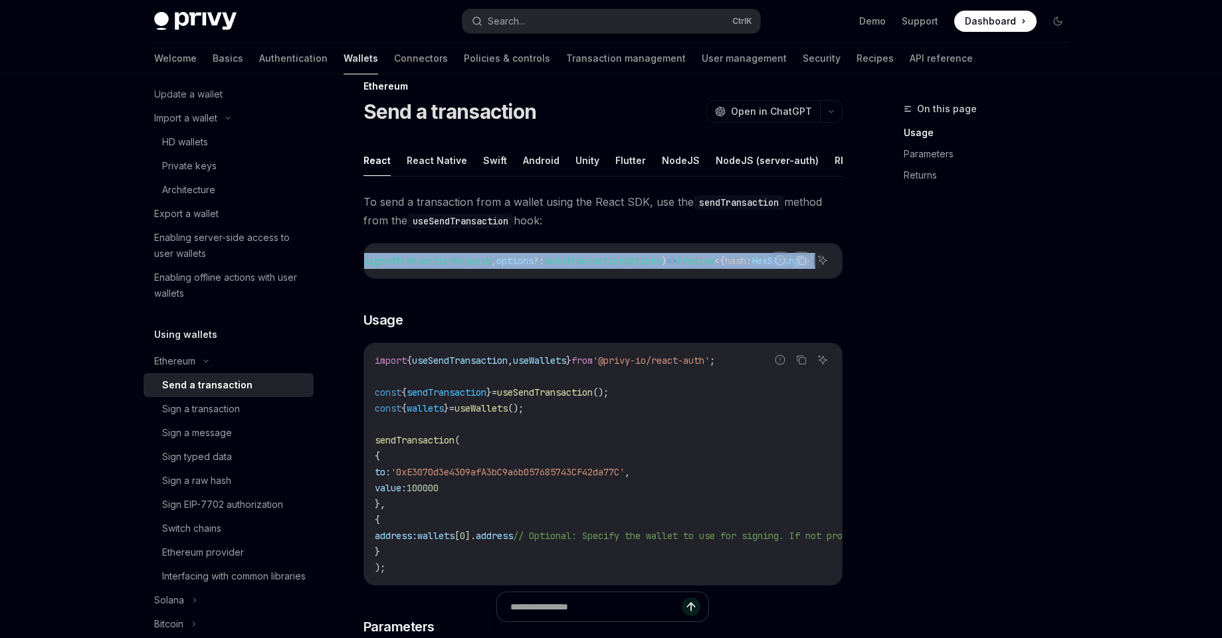
click at [682, 269] on code "sendTransaction : ( input : UnsignedTransactionRequest , options ?: SendTransac…" at bounding box center [533, 261] width 617 height 16
click at [678, 267] on span "Promise" at bounding box center [695, 261] width 37 height 12
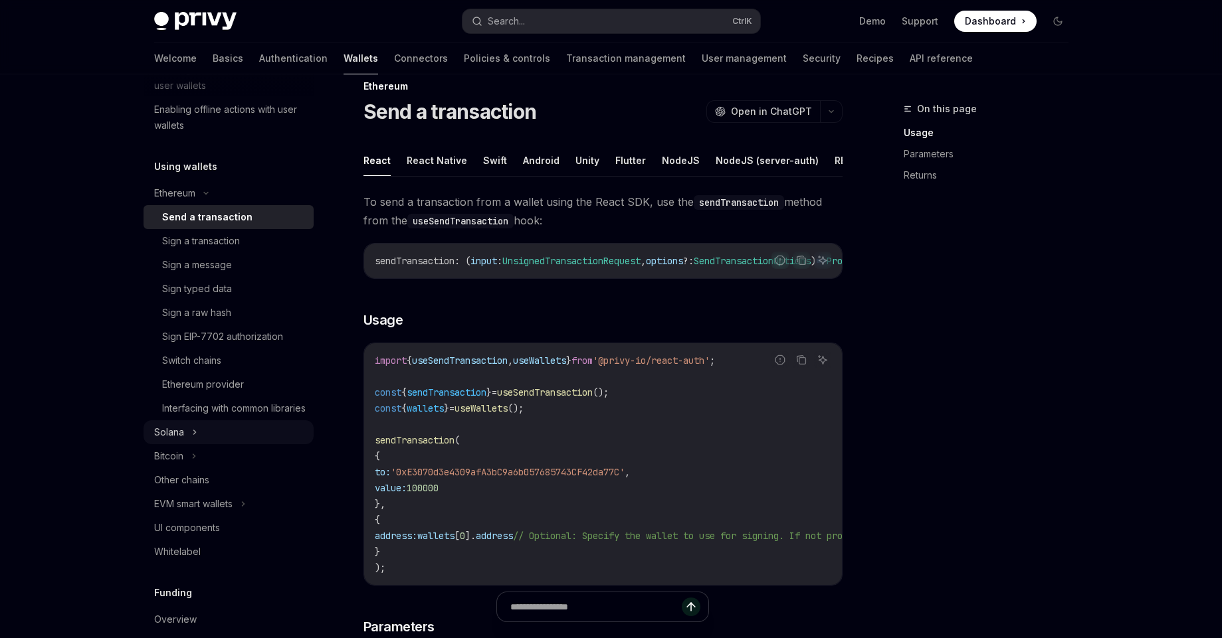
scroll to position [487, 0]
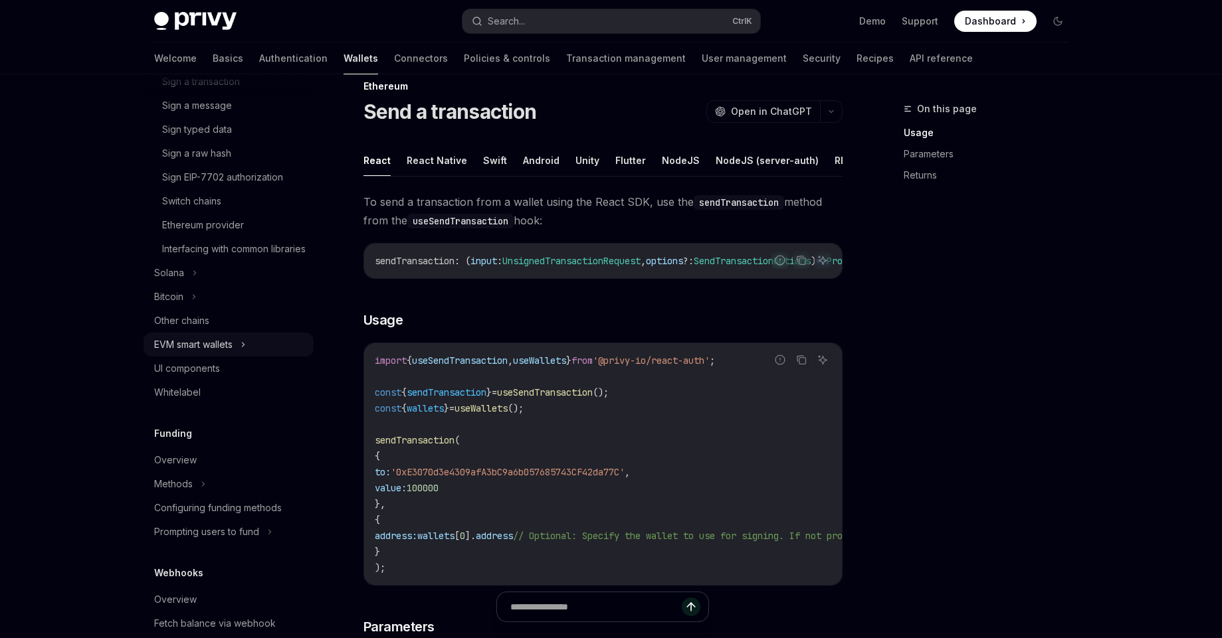
click at [246, 353] on icon at bounding box center [243, 345] width 5 height 16
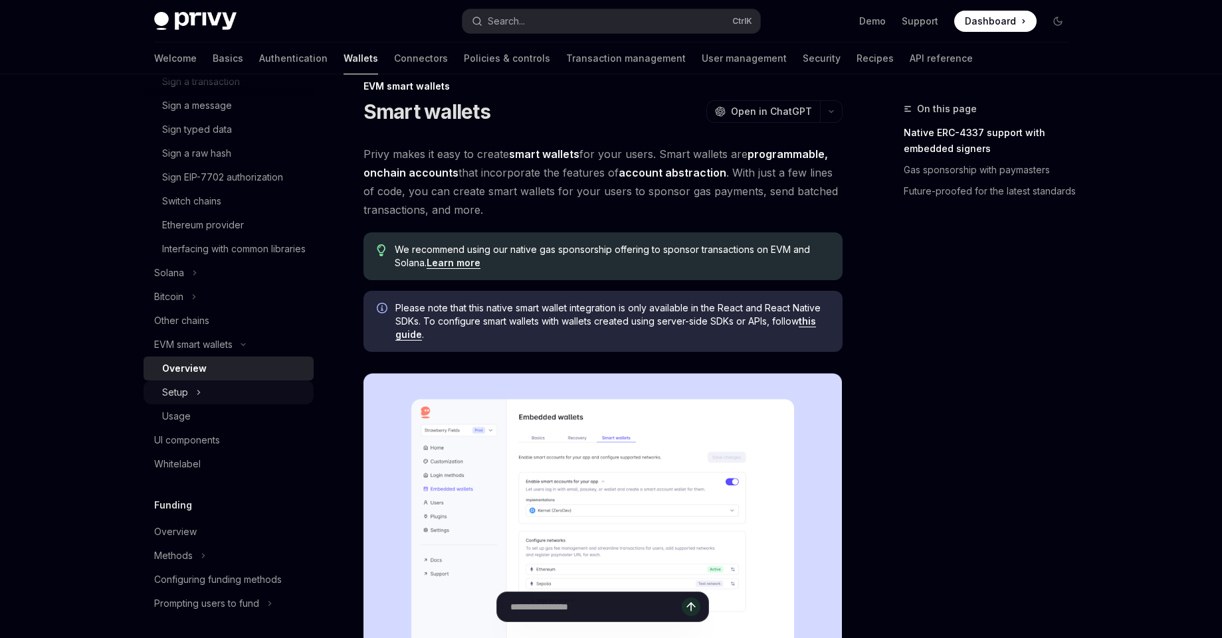
click at [189, 405] on button "Setup" at bounding box center [229, 393] width 170 height 24
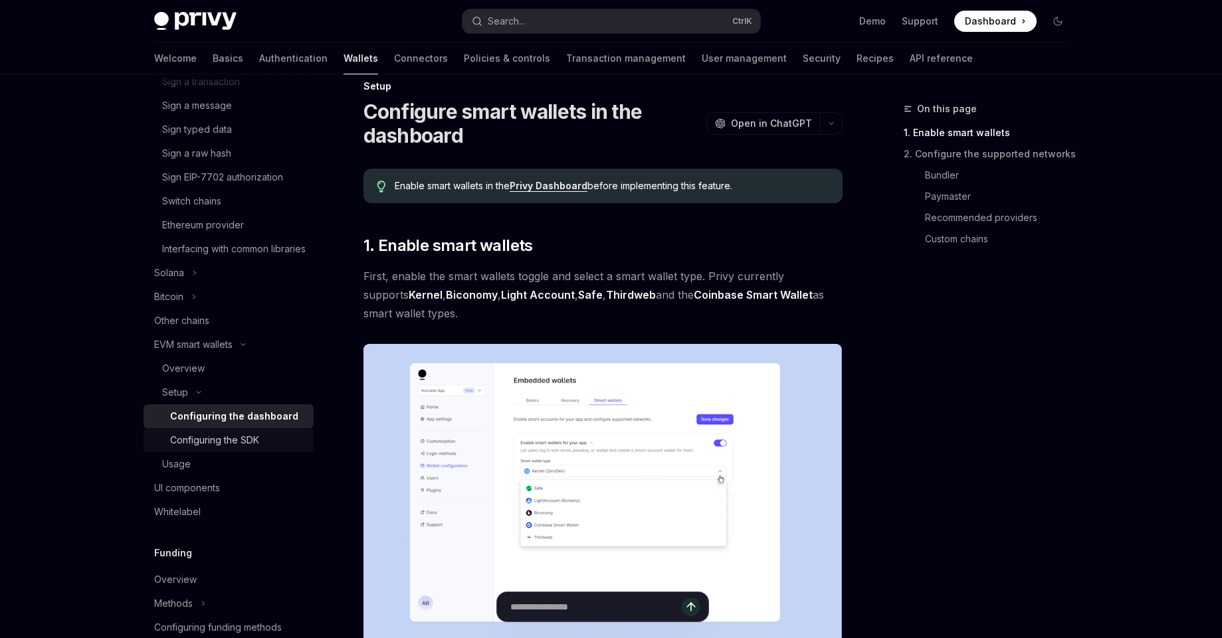
click at [210, 446] on link "Configuring the SDK" at bounding box center [229, 441] width 170 height 24
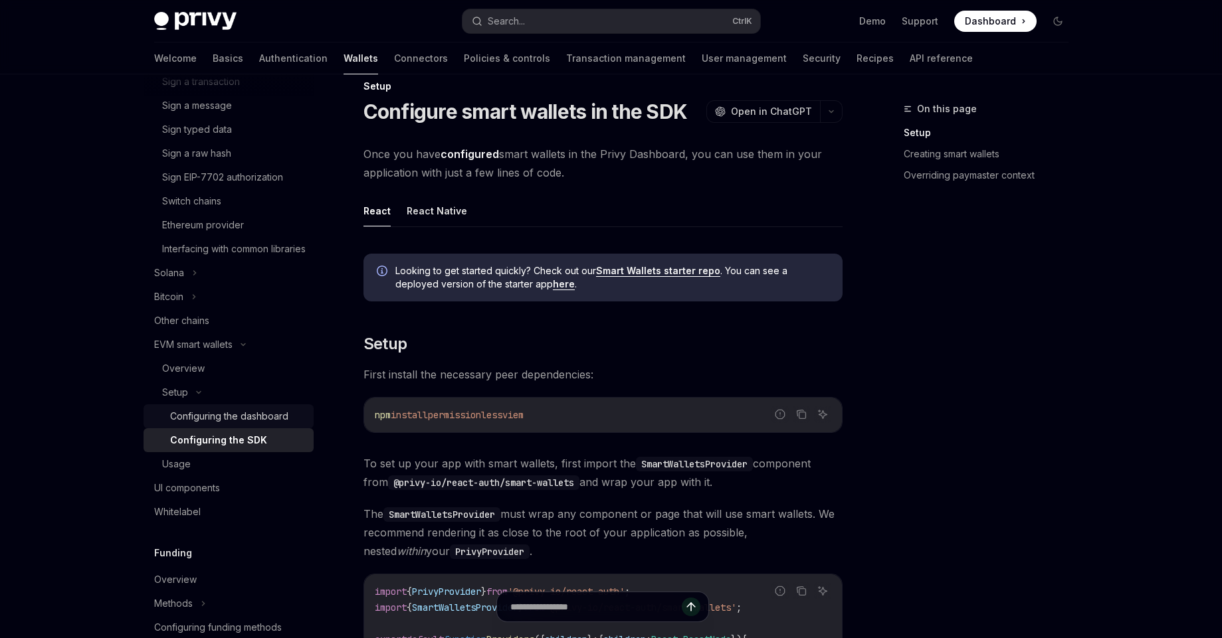
click at [229, 425] on div "Configuring the dashboard" at bounding box center [229, 417] width 118 height 16
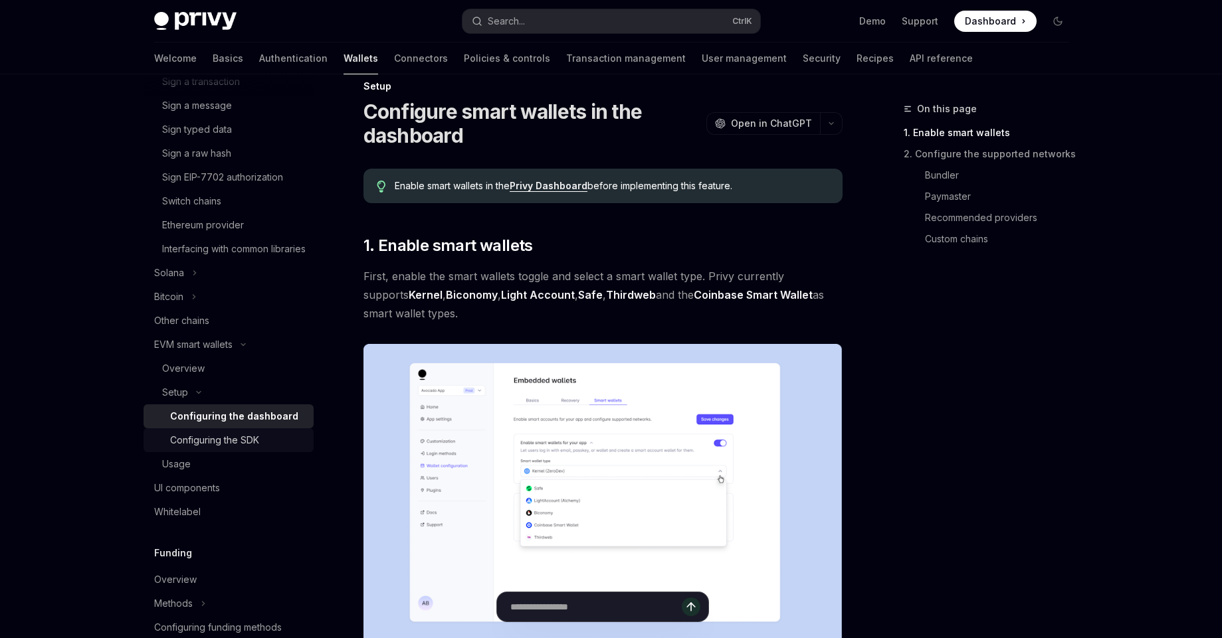
click at [213, 448] on div "Configuring the SDK" at bounding box center [214, 441] width 89 height 16
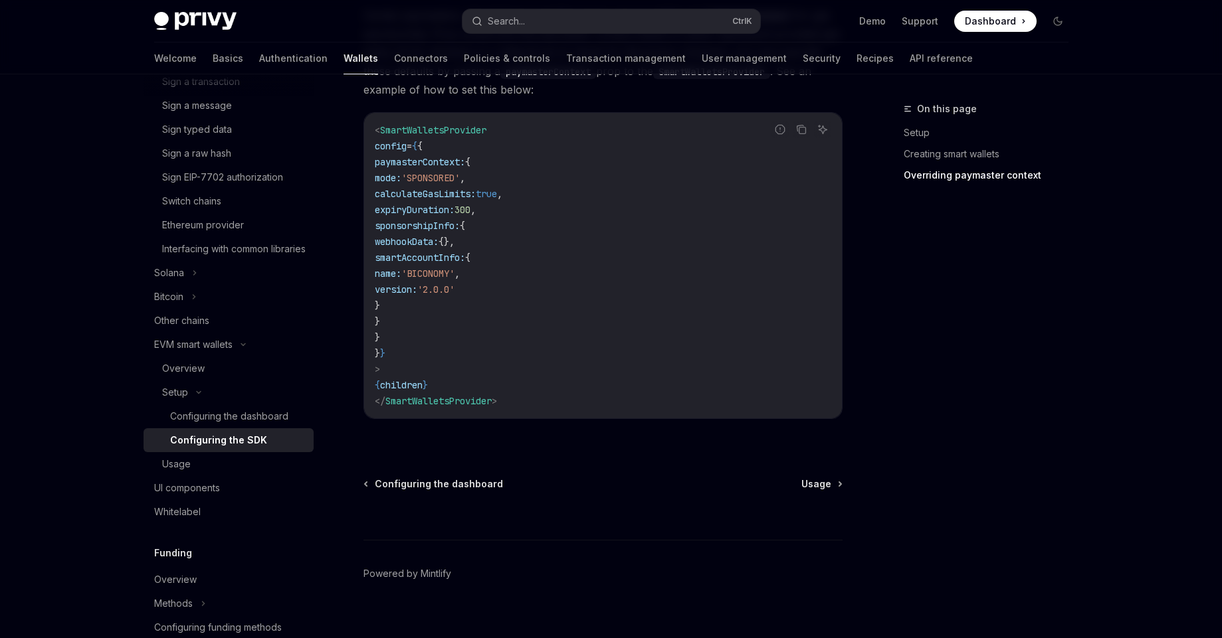
scroll to position [1109, 0]
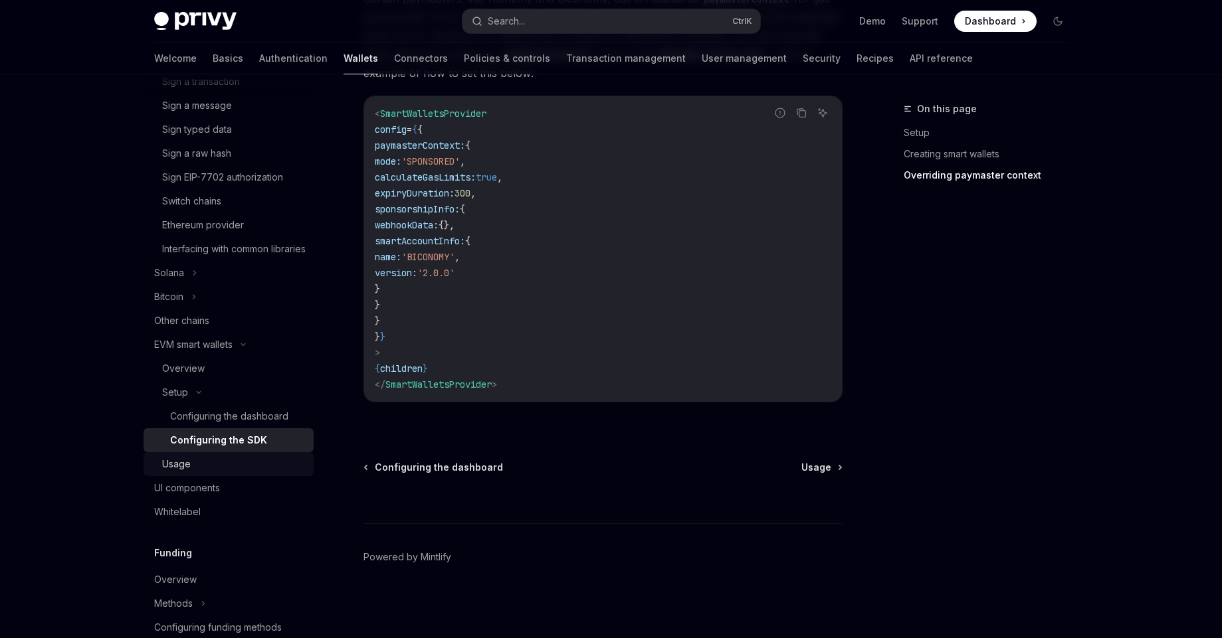
click at [211, 472] on div "Usage" at bounding box center [234, 464] width 144 height 16
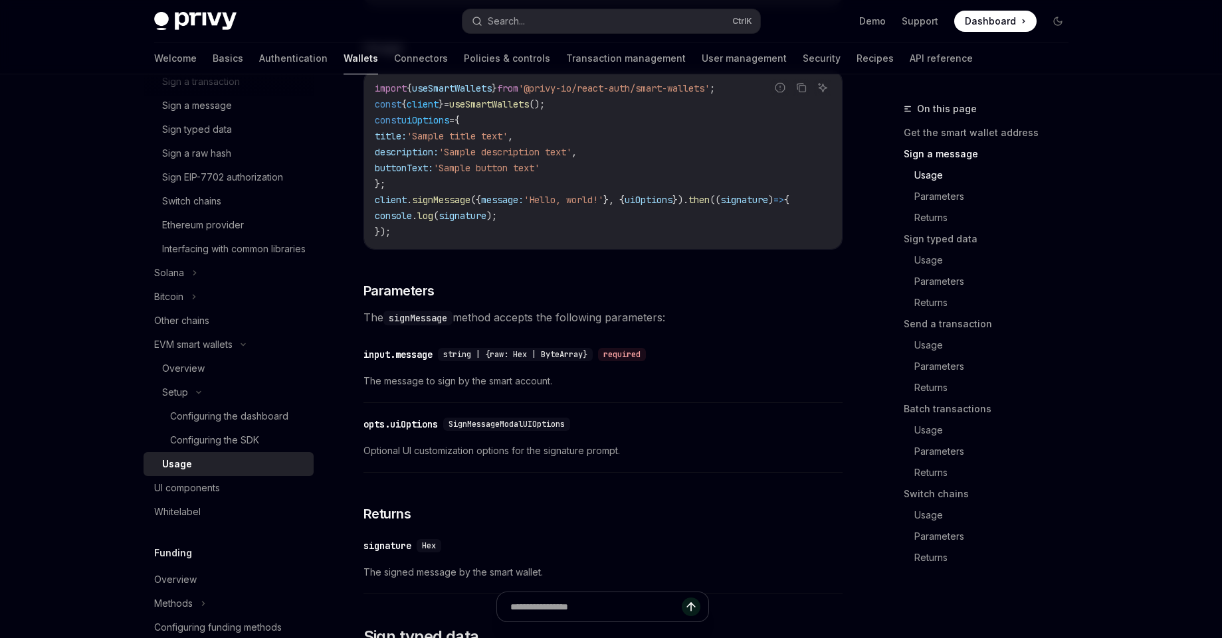
scroll to position [638, 0]
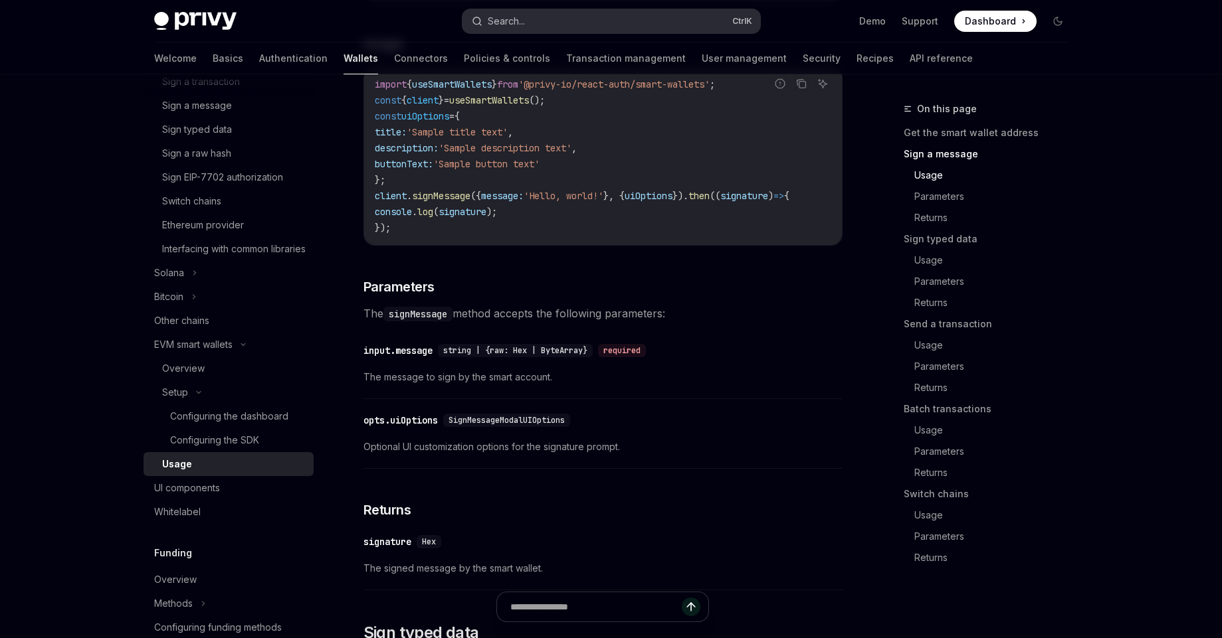
type textarea "*"
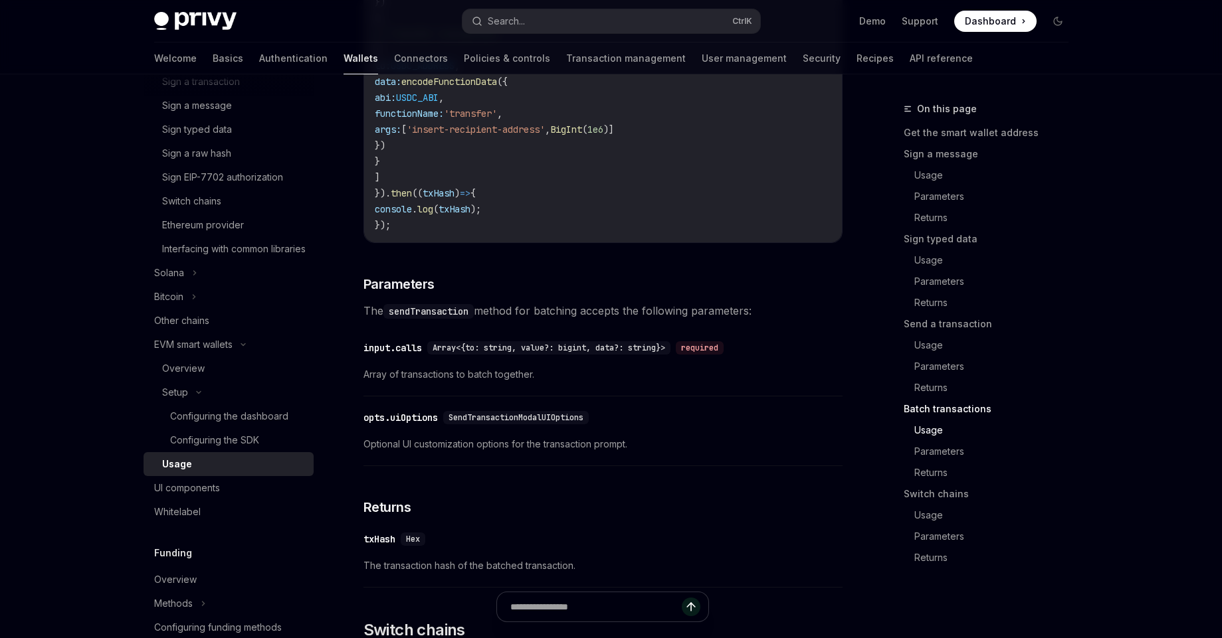
scroll to position [3109, 0]
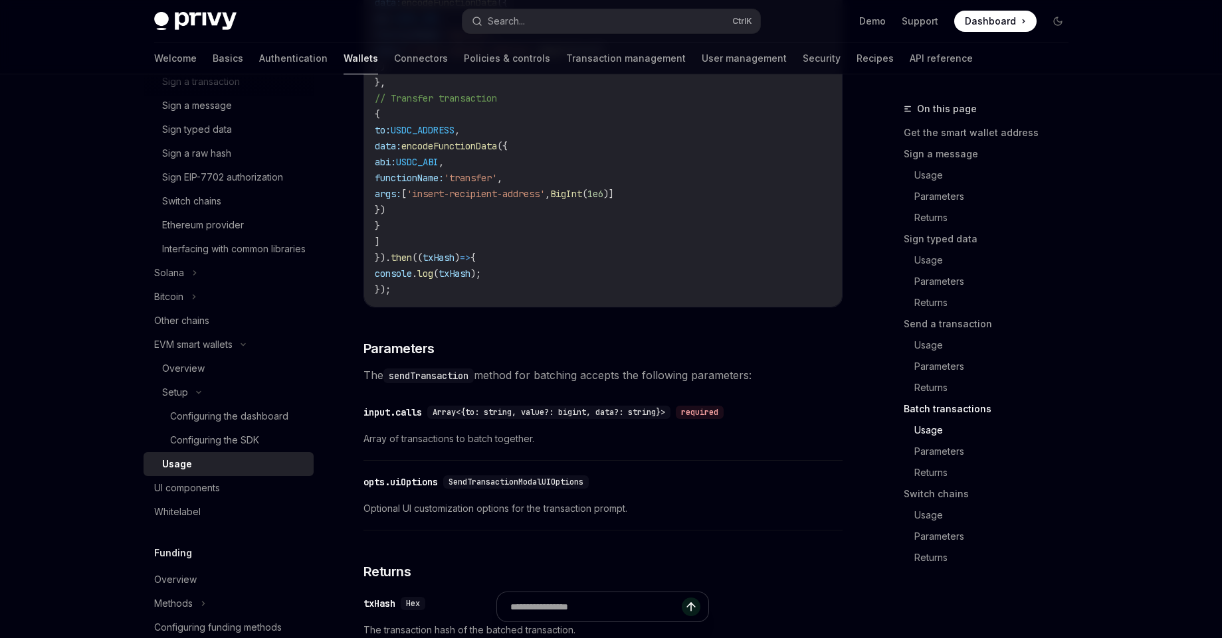
drag, startPoint x: 389, startPoint y: 298, endPoint x: 341, endPoint y: 160, distance: 145.6
click at [497, 286] on code "import { useSmartWallets } from '@privy-io/react-auth/smart-wallets' ; const { …" at bounding box center [603, 90] width 456 height 415
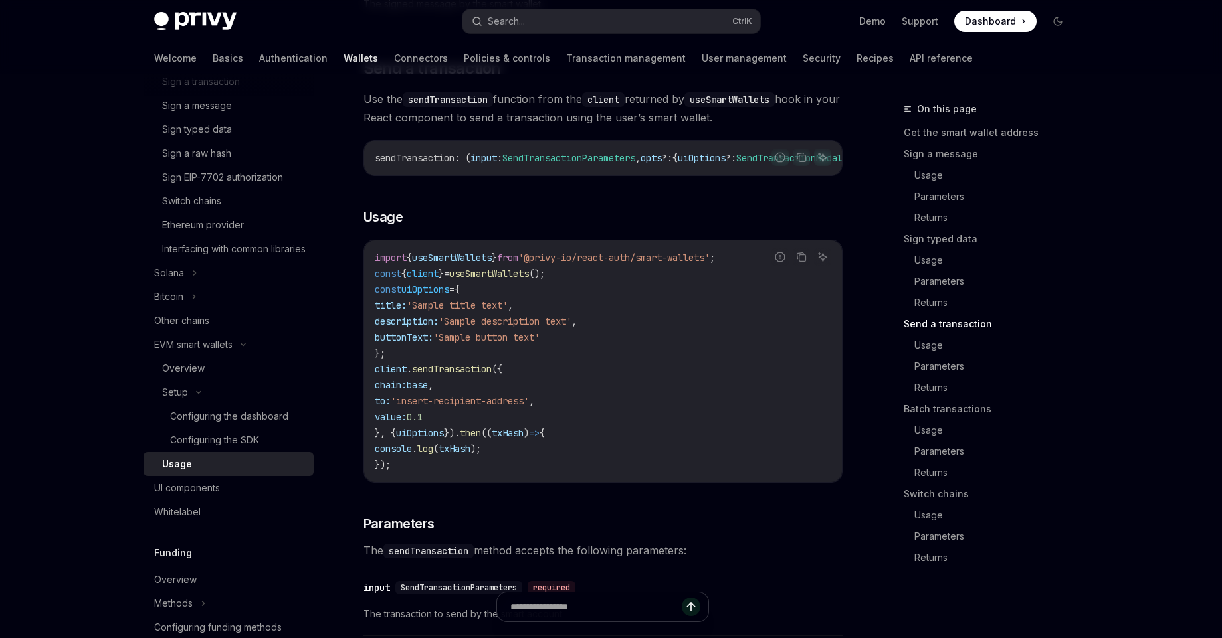
scroll to position [1913, 0]
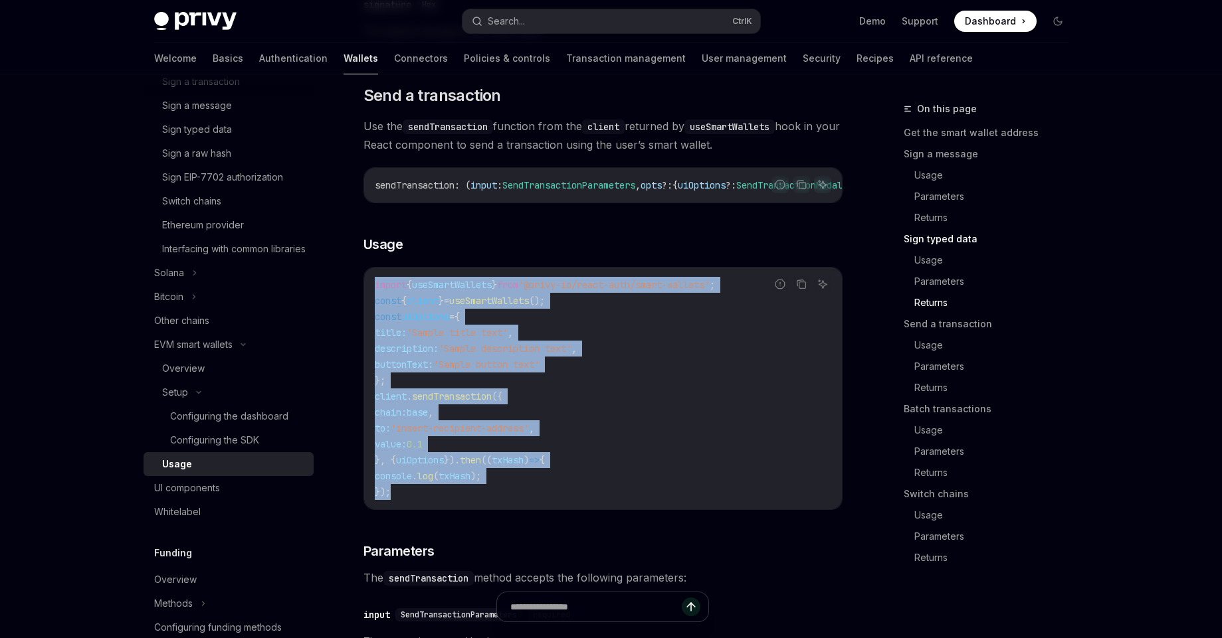
drag, startPoint x: 405, startPoint y: 521, endPoint x: 371, endPoint y: 310, distance: 214.1
click at [371, 310] on div "import { useSmartWallets } from '@privy-io/react-auth/smart-wallets' ; const { …" at bounding box center [603, 389] width 478 height 242
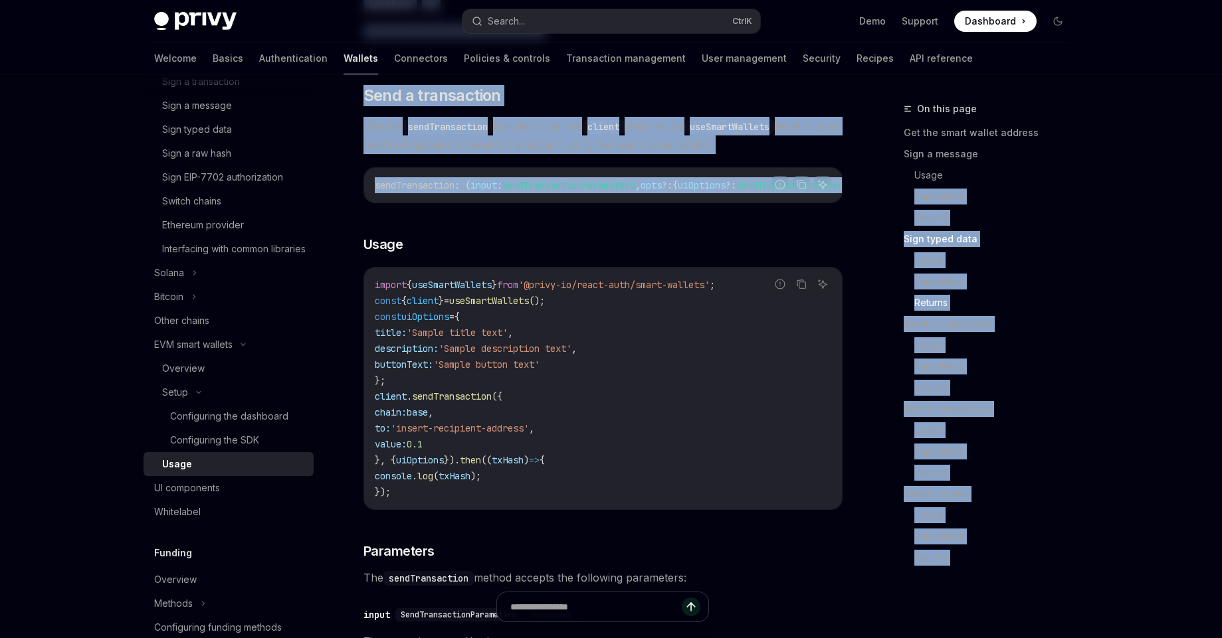
scroll to position [0, 229]
drag, startPoint x: 508, startPoint y: 229, endPoint x: 884, endPoint y: 197, distance: 376.7
click at [884, 197] on div "On this page Get the smart wallet address Sign a message Usage Parameters Retur…" at bounding box center [611, 463] width 935 height 4605
click at [625, 134] on code "client" at bounding box center [603, 127] width 43 height 15
click at [614, 185] on div "Follow the smart wallets setup guide to configure smart wallets for your applic…" at bounding box center [602, 427] width 479 height 4250
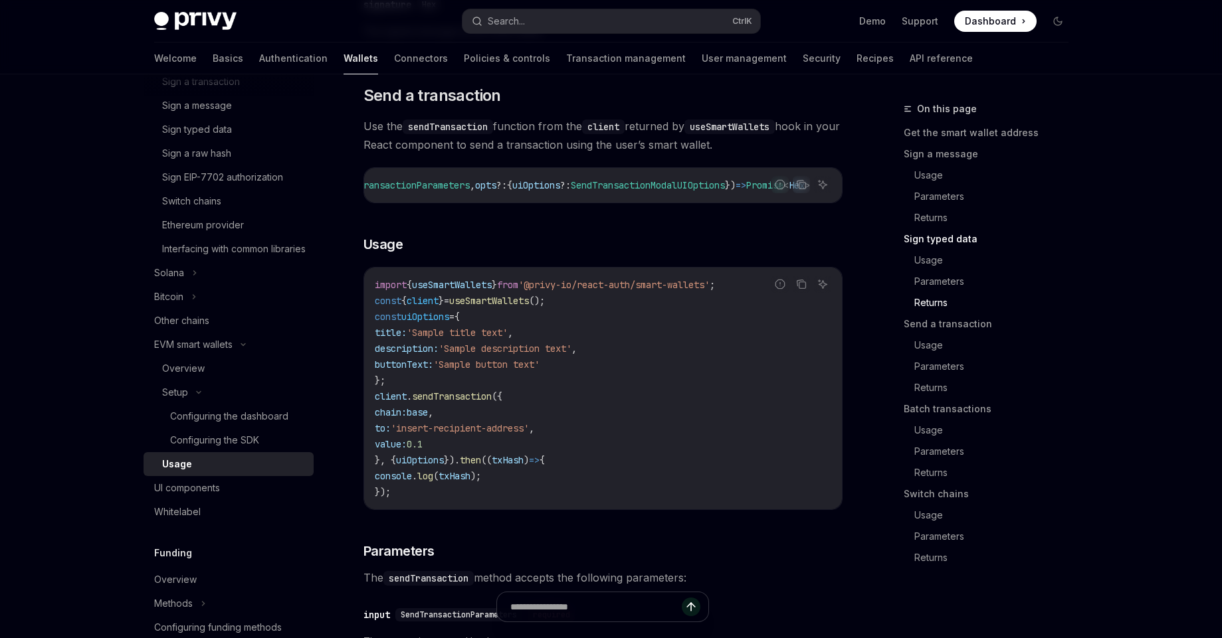
drag, startPoint x: 611, startPoint y: 236, endPoint x: 430, endPoint y: 242, distance: 181.5
click at [430, 242] on div "Follow the smart wallets setup guide to configure smart wallets for your applic…" at bounding box center [602, 427] width 479 height 4250
click at [775, 190] on icon "Report incorrect code" at bounding box center [780, 184] width 11 height 11
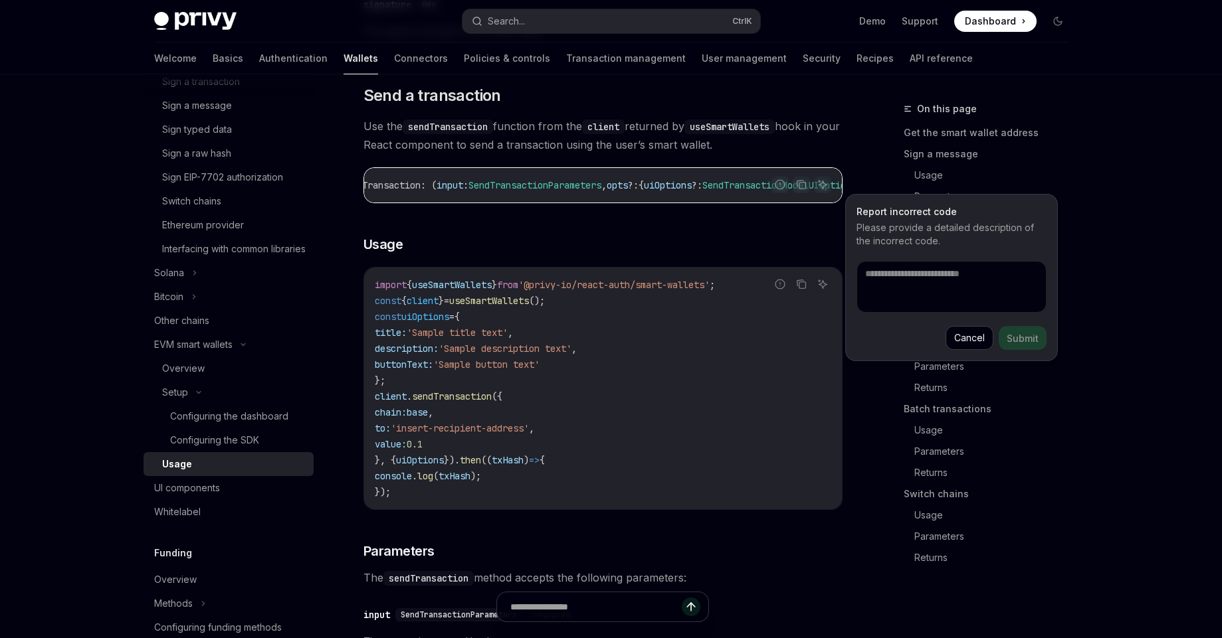
click at [973, 342] on button "Cancel" at bounding box center [969, 338] width 48 height 24
type textarea "*"
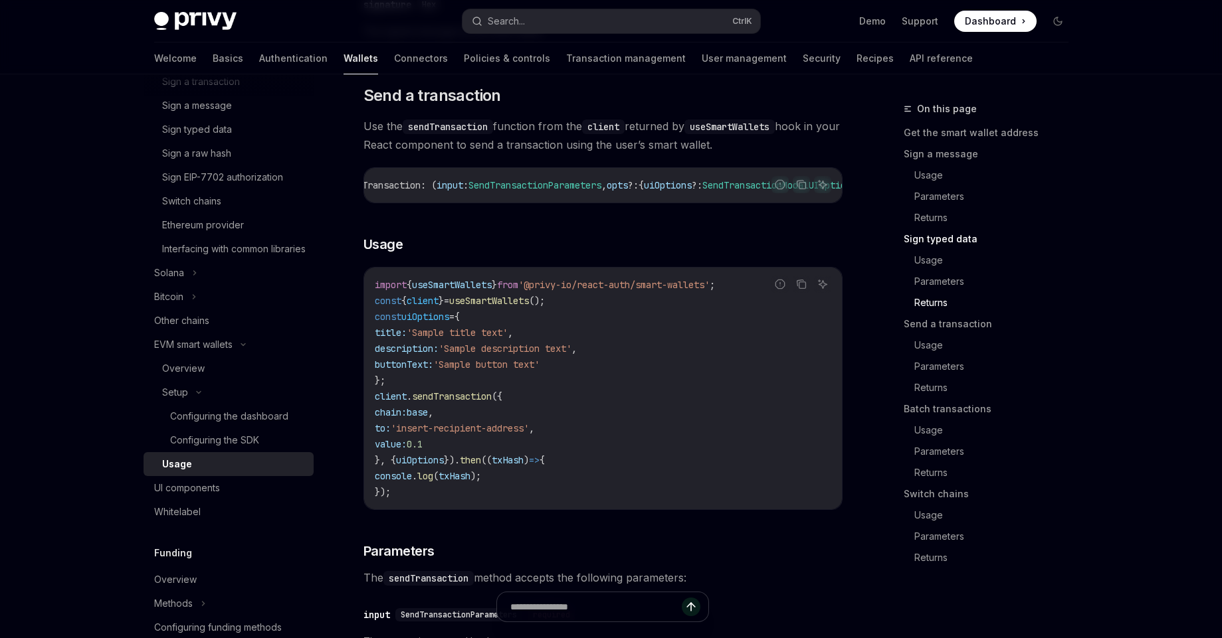
click at [567, 262] on div "Follow the smart wallets setup guide to configure smart wallets for your applic…" at bounding box center [602, 427] width 479 height 4250
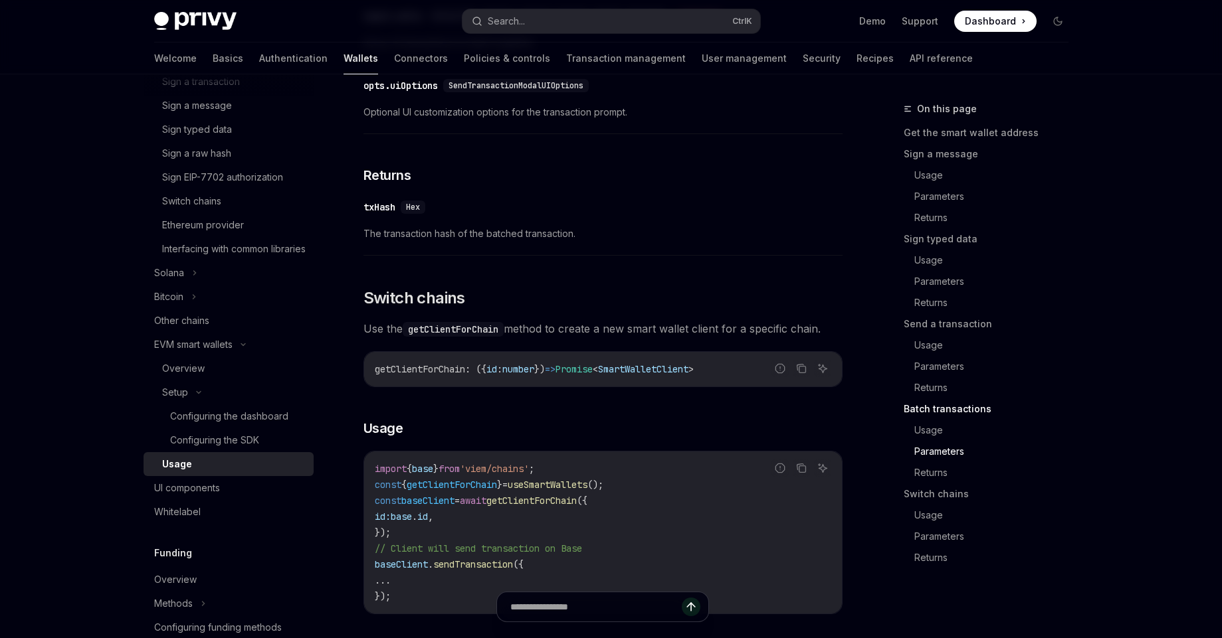
scroll to position [3508, 0]
